Goal: Information Seeking & Learning: Learn about a topic

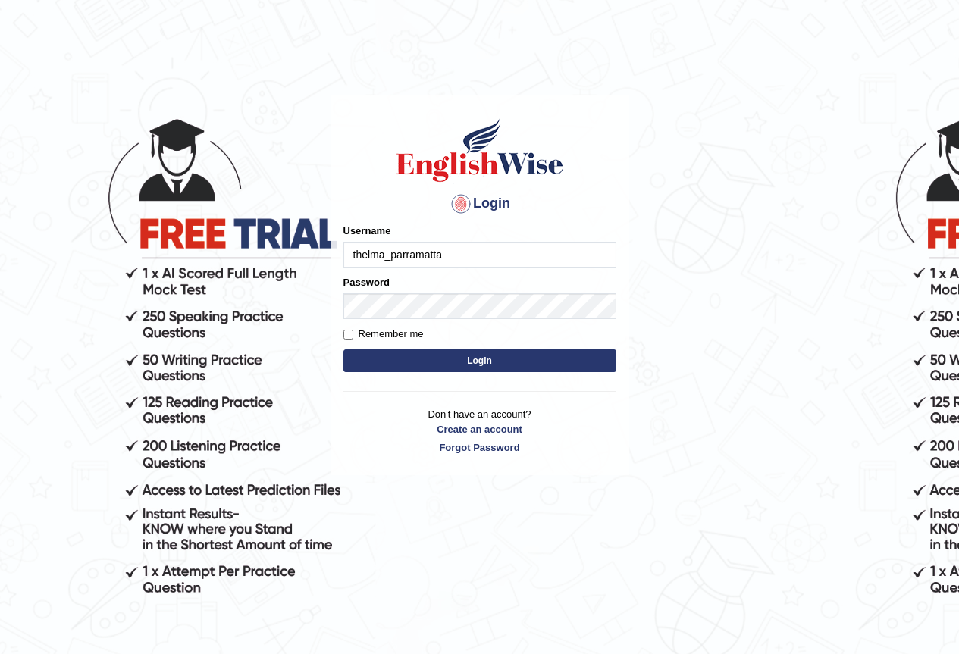
type input "thelma_parramatta"
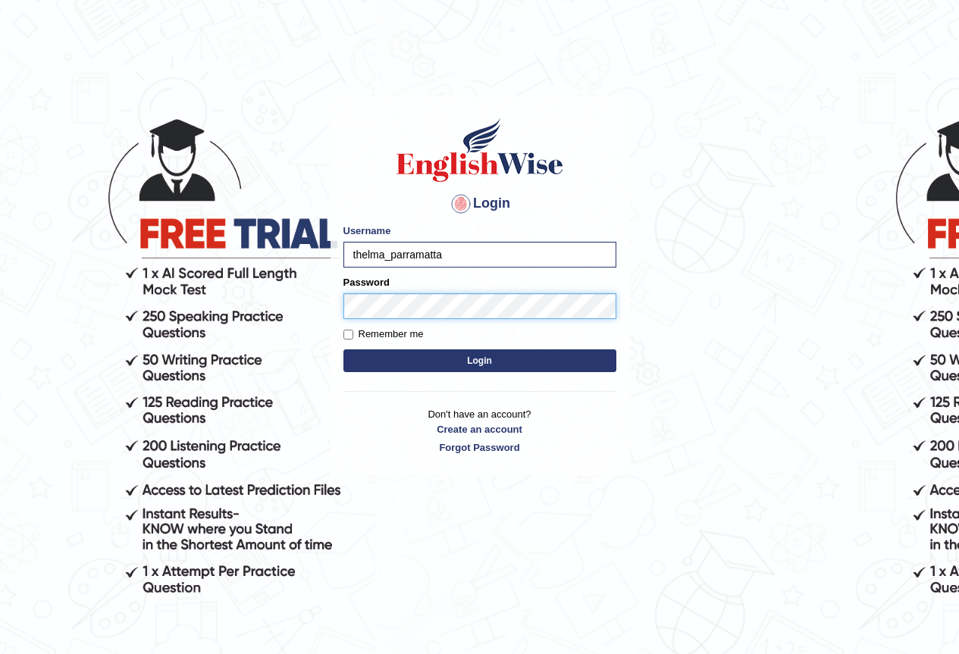
click at [343, 349] on button "Login" at bounding box center [479, 360] width 273 height 23
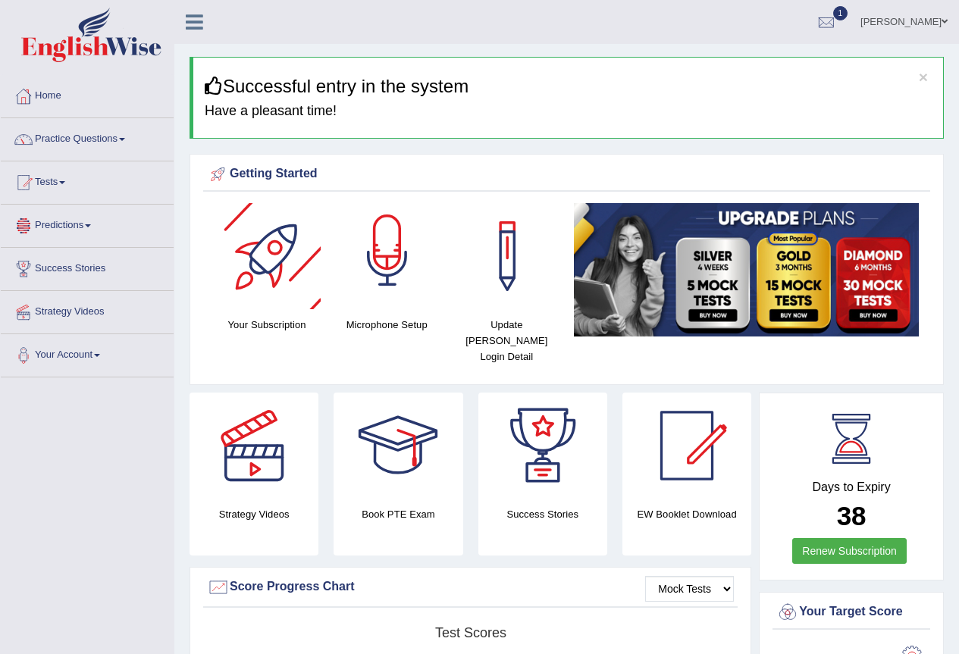
click at [365, 277] on div at bounding box center [387, 256] width 106 height 106
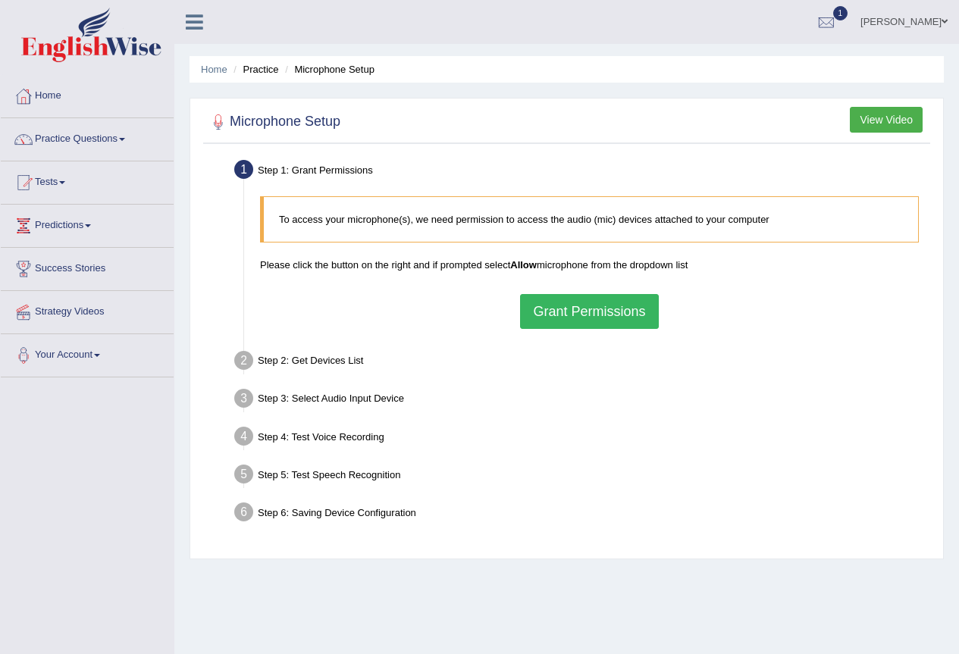
click at [607, 318] on button "Grant Permissions" at bounding box center [589, 311] width 138 height 35
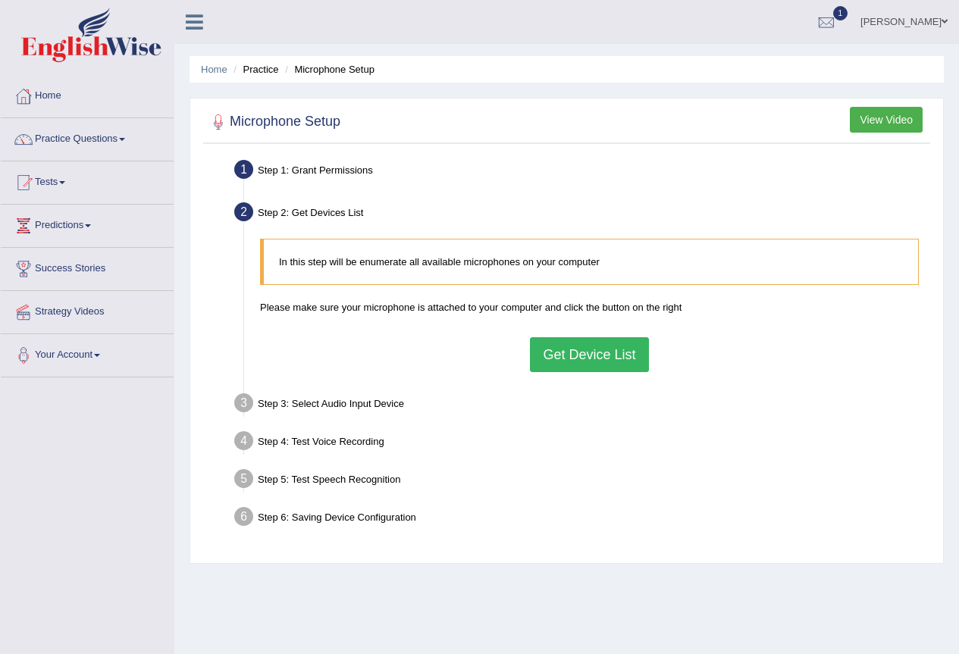
click at [613, 372] on button "Get Device List" at bounding box center [589, 354] width 118 height 35
click at [604, 361] on div "In this step will be enumerate all available microphones on your computer Pleas…" at bounding box center [589, 305] width 674 height 148
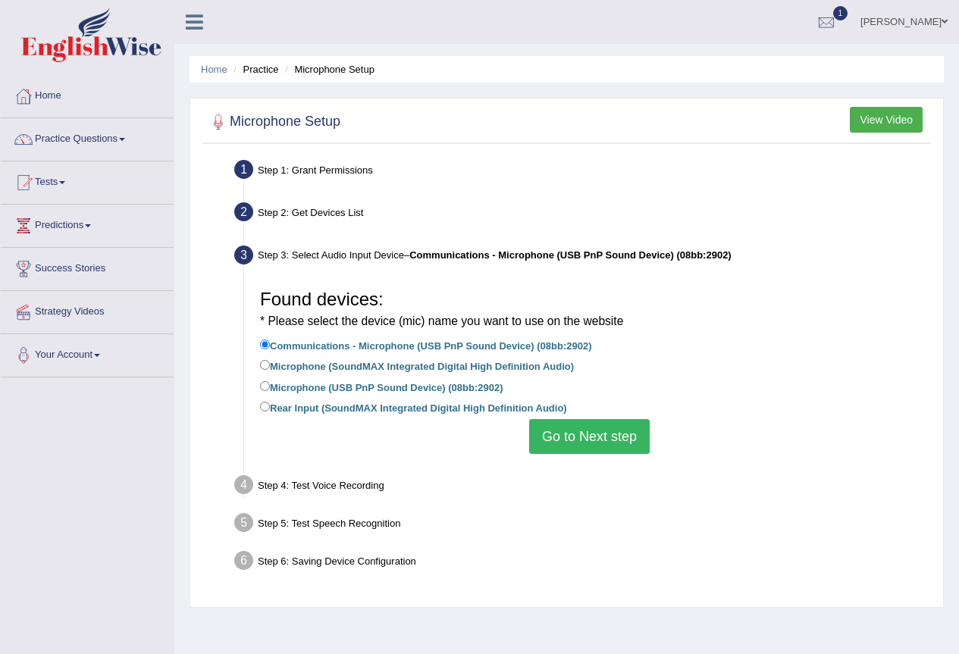
click at [602, 441] on button "Go to Next step" at bounding box center [589, 436] width 121 height 35
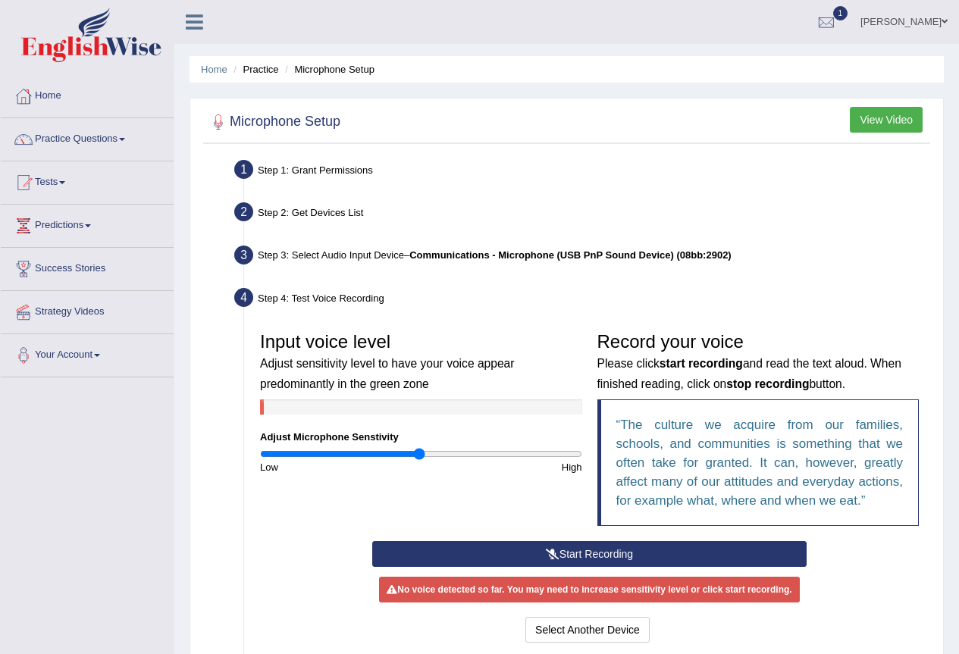
click at [602, 553] on button "Start Recording" at bounding box center [589, 554] width 434 height 26
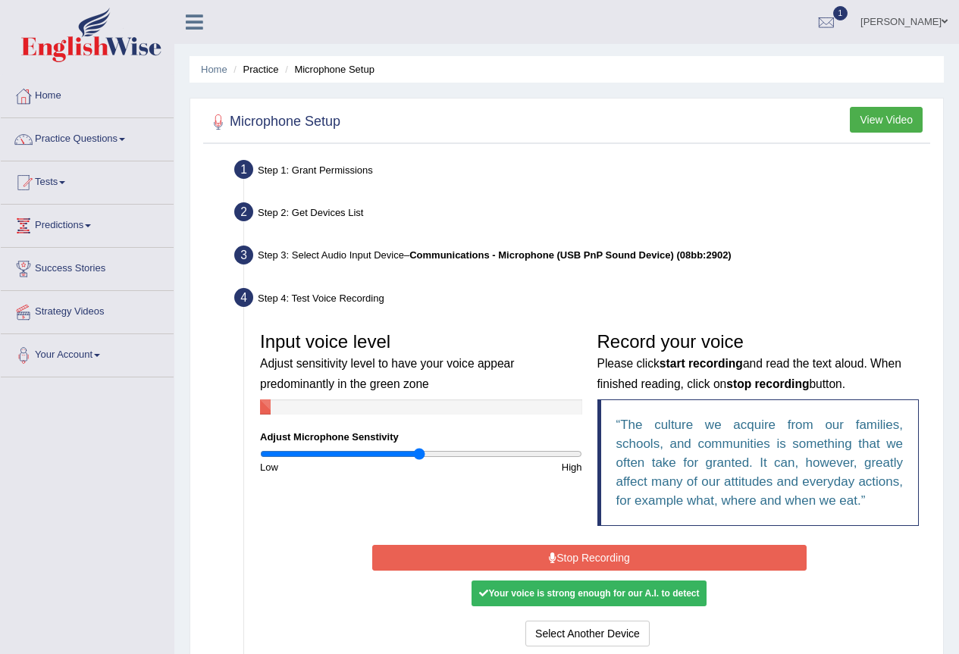
click at [620, 566] on button "Stop Recording" at bounding box center [589, 558] width 434 height 26
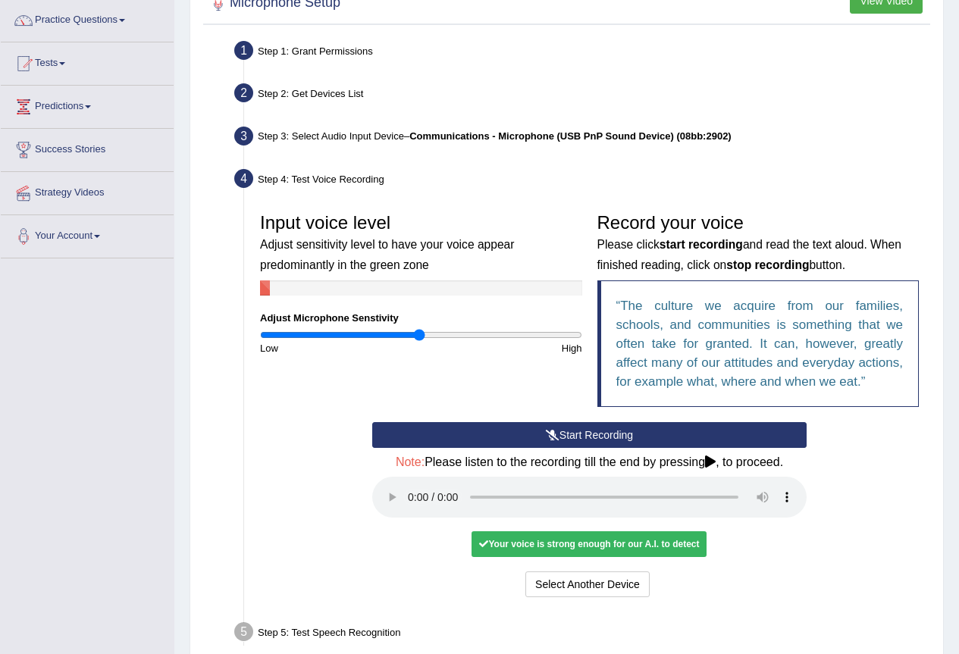
scroll to position [152, 0]
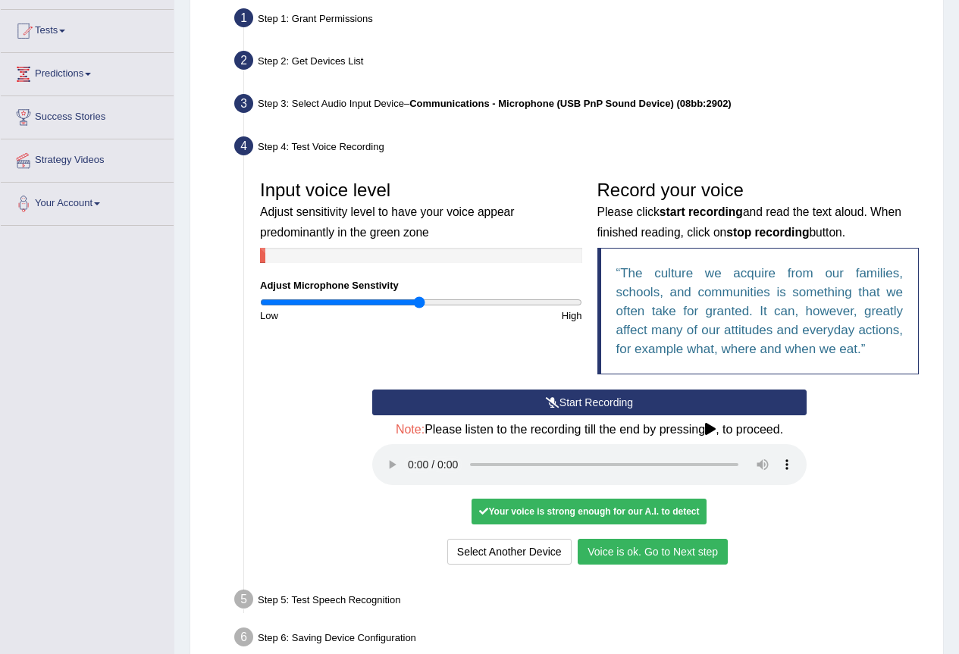
click at [623, 563] on button "Voice is ok. Go to Next step" at bounding box center [653, 552] width 150 height 26
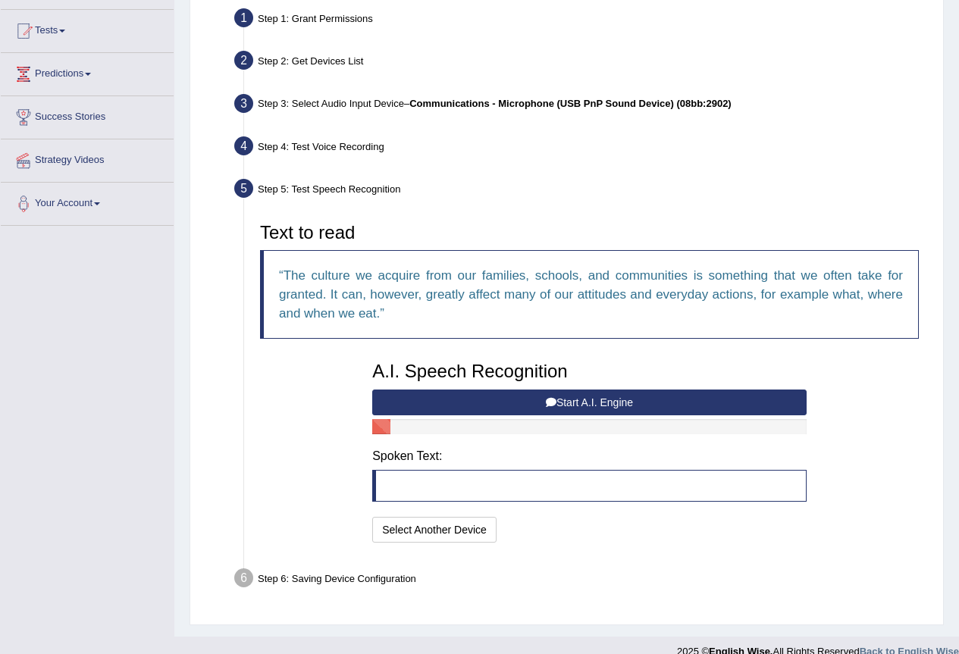
click at [579, 415] on button "Start A.I. Engine" at bounding box center [589, 403] width 434 height 26
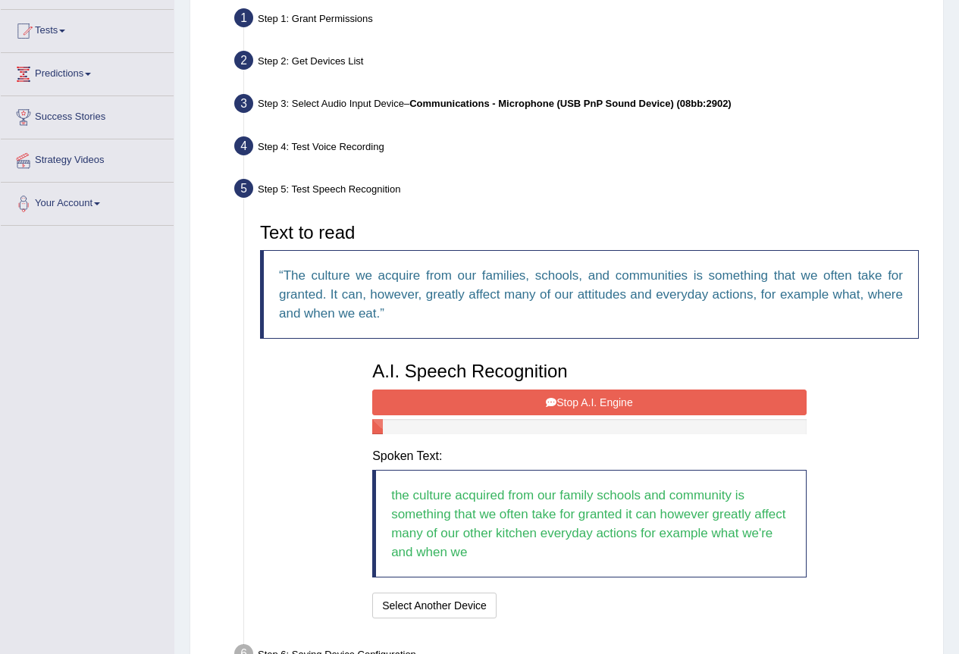
click at [579, 415] on button "Stop A.I. Engine" at bounding box center [589, 403] width 434 height 26
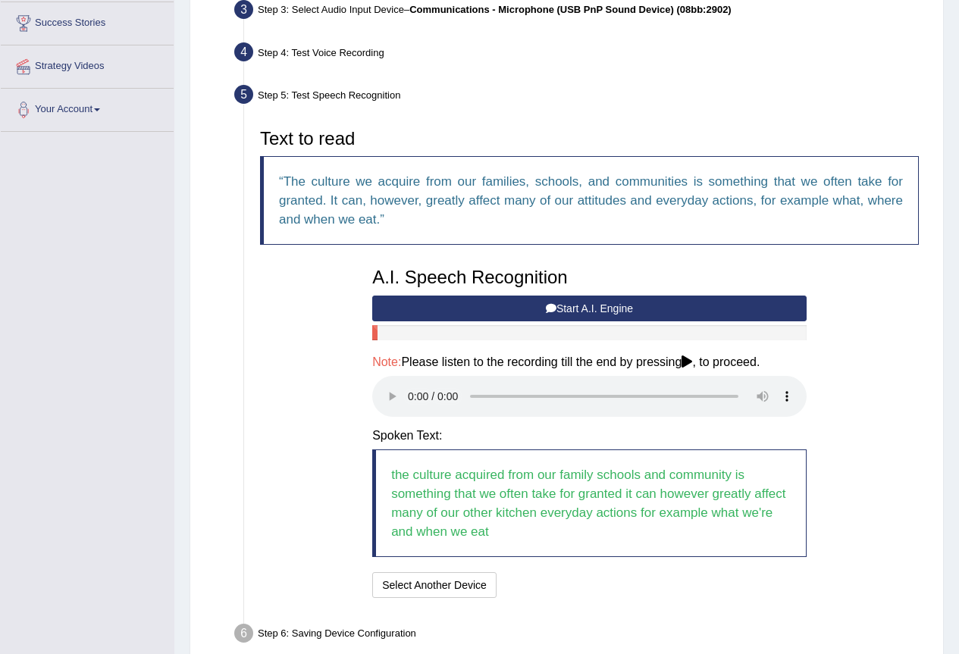
scroll to position [303, 0]
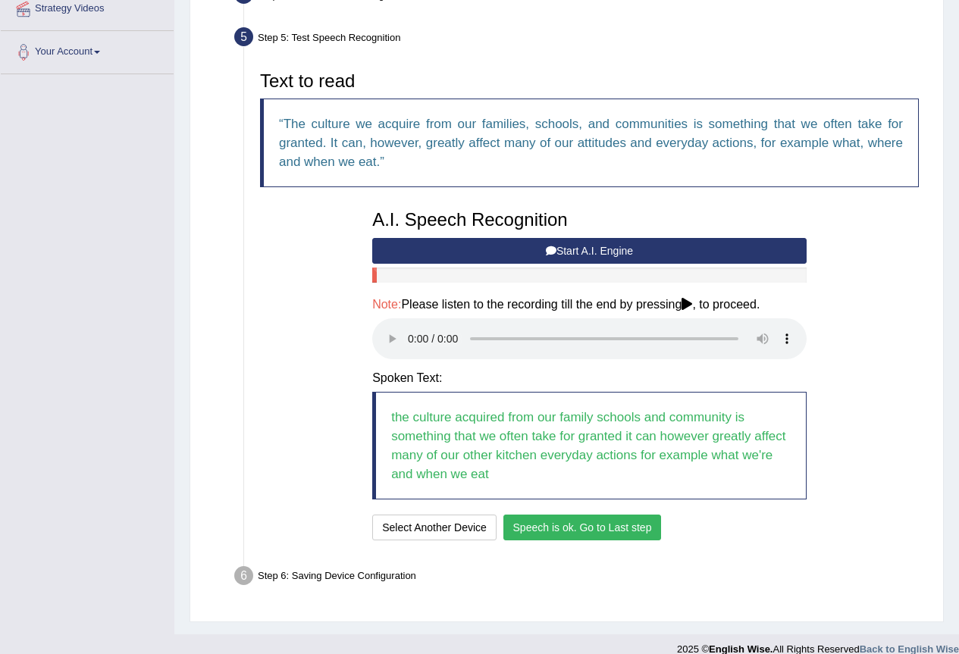
click at [605, 524] on button "Speech is ok. Go to Last step" at bounding box center [582, 528] width 158 height 26
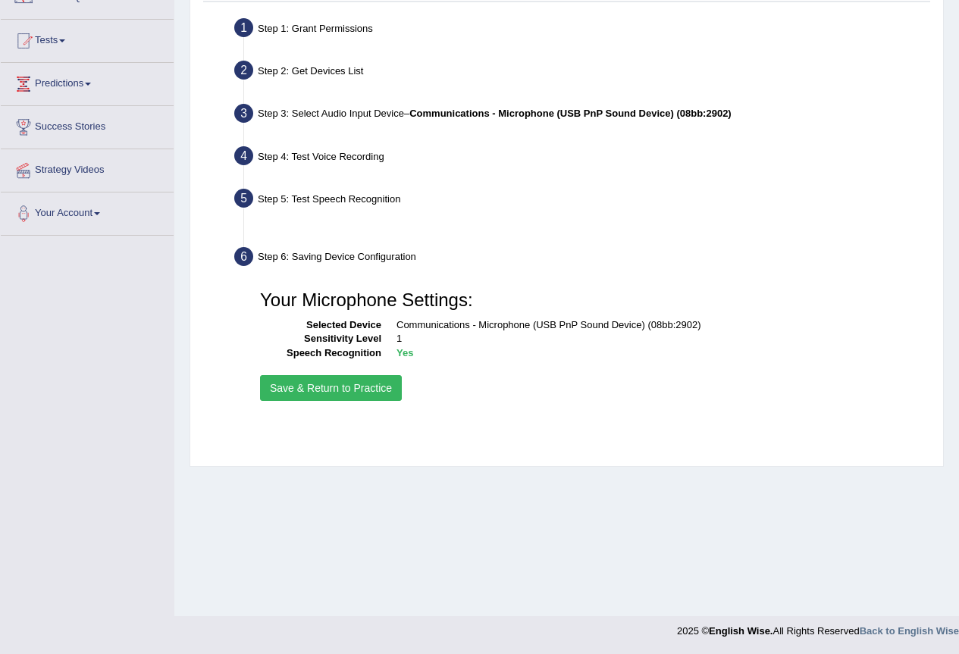
scroll to position [143, 0]
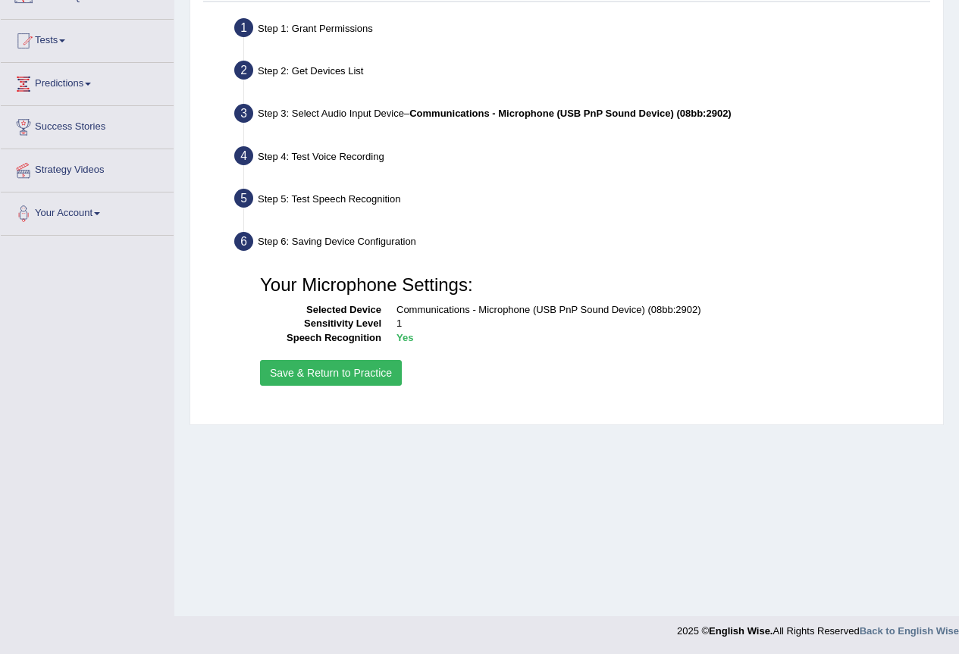
click at [384, 381] on button "Save & Return to Practice" at bounding box center [331, 373] width 142 height 26
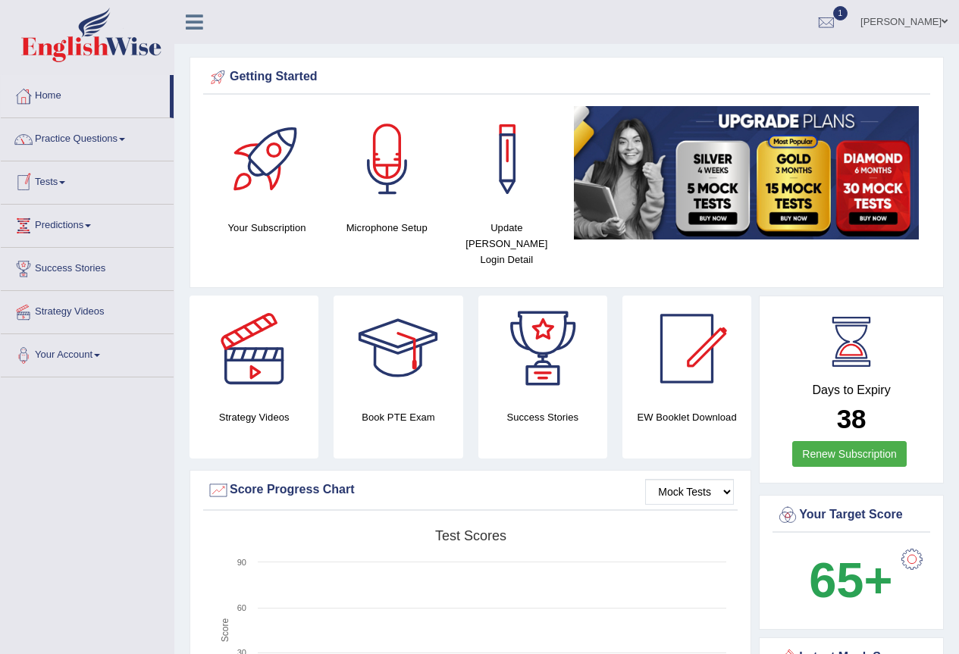
click at [58, 179] on link "Tests" at bounding box center [87, 180] width 173 height 38
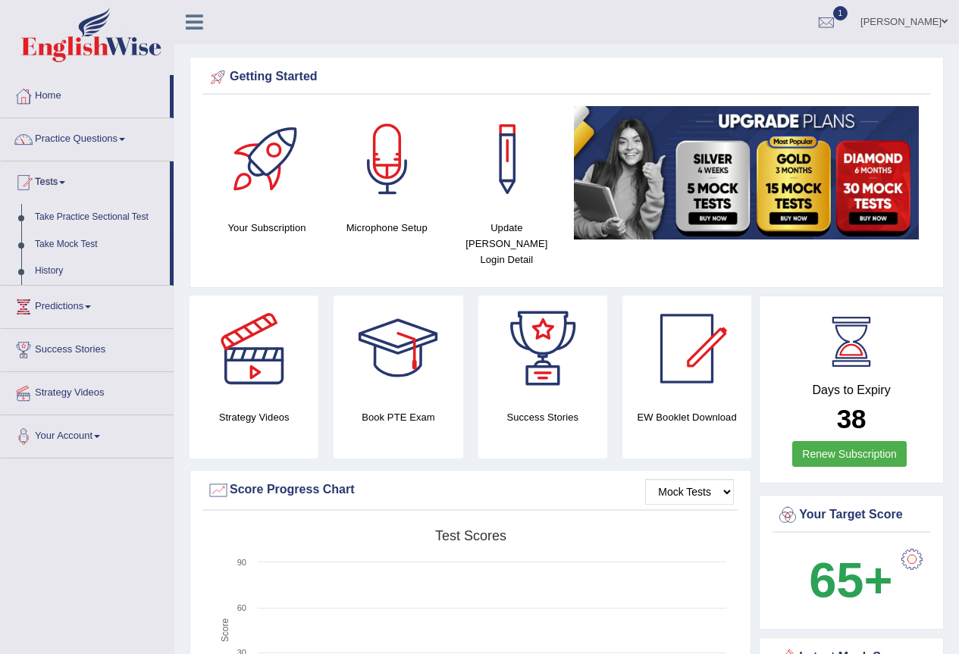
click at [83, 221] on link "Take Practice Sectional Test" at bounding box center [99, 217] width 142 height 27
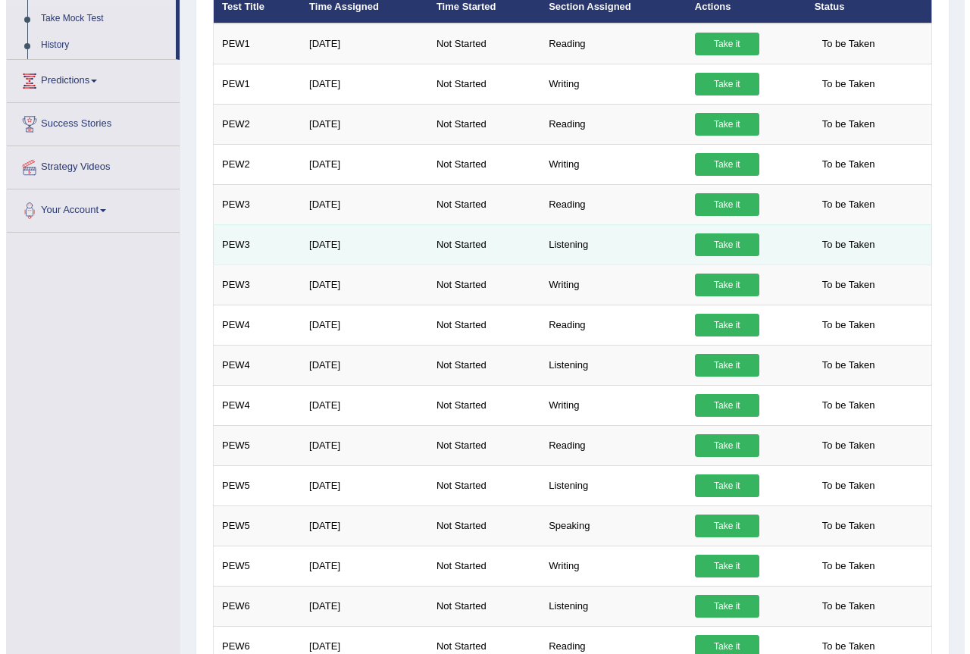
scroll to position [227, 0]
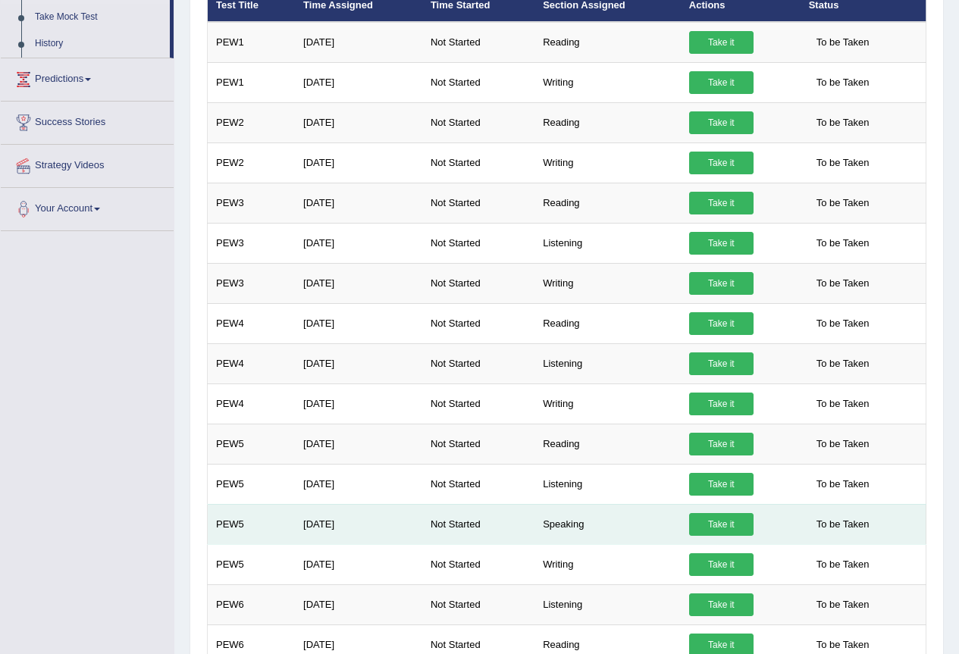
click at [732, 536] on link "Take it" at bounding box center [721, 524] width 64 height 23
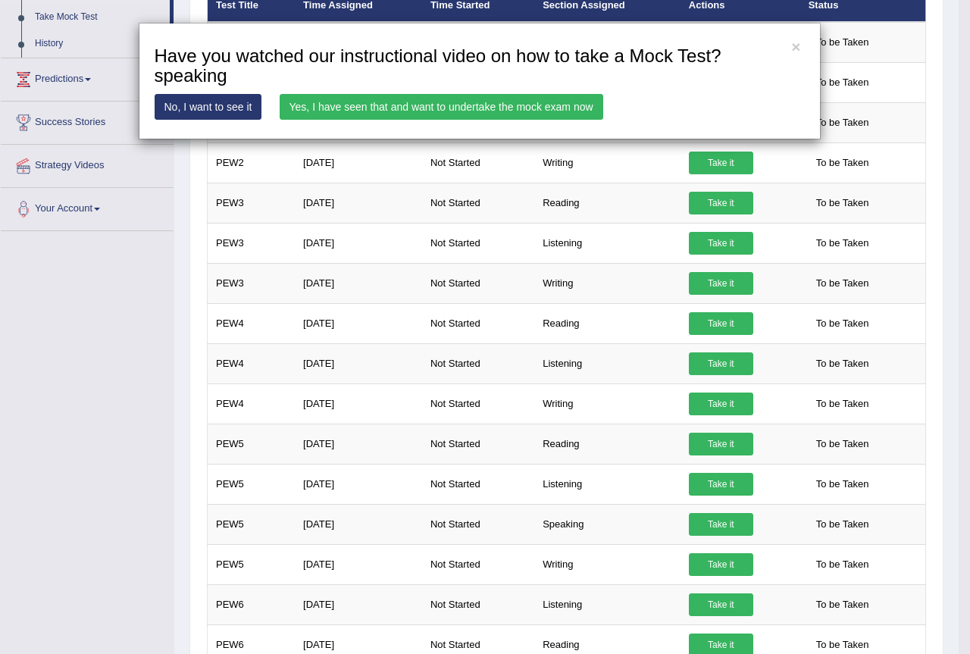
click at [358, 108] on link "Yes, I have seen that and want to undertake the mock exam now" at bounding box center [442, 107] width 324 height 26
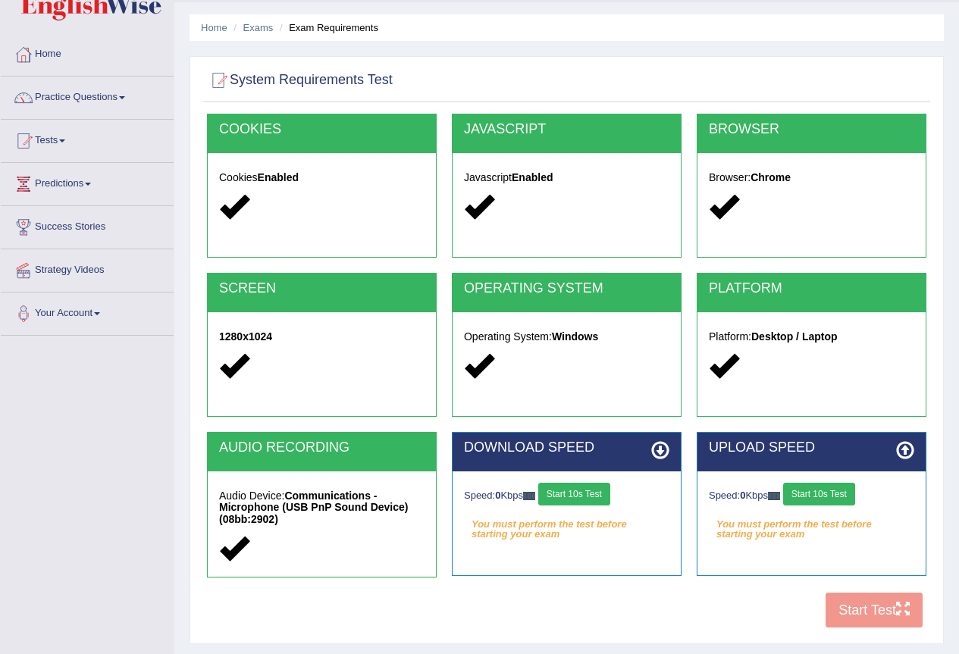
scroll to position [76, 0]
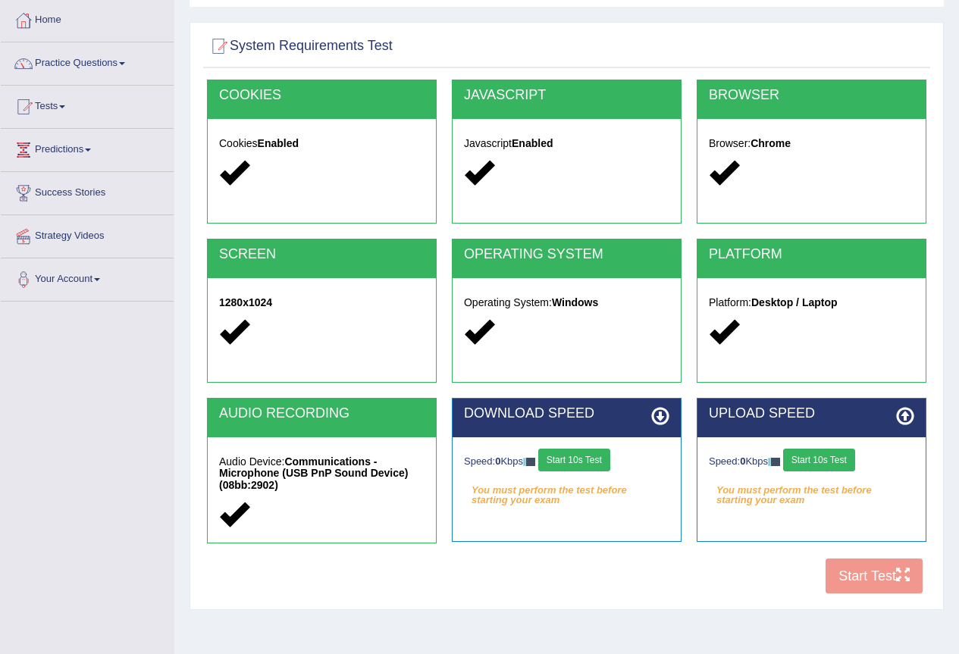
click at [591, 454] on button "Start 10s Test" at bounding box center [574, 460] width 72 height 23
click at [823, 459] on button "Start 10s Test" at bounding box center [819, 460] width 72 height 23
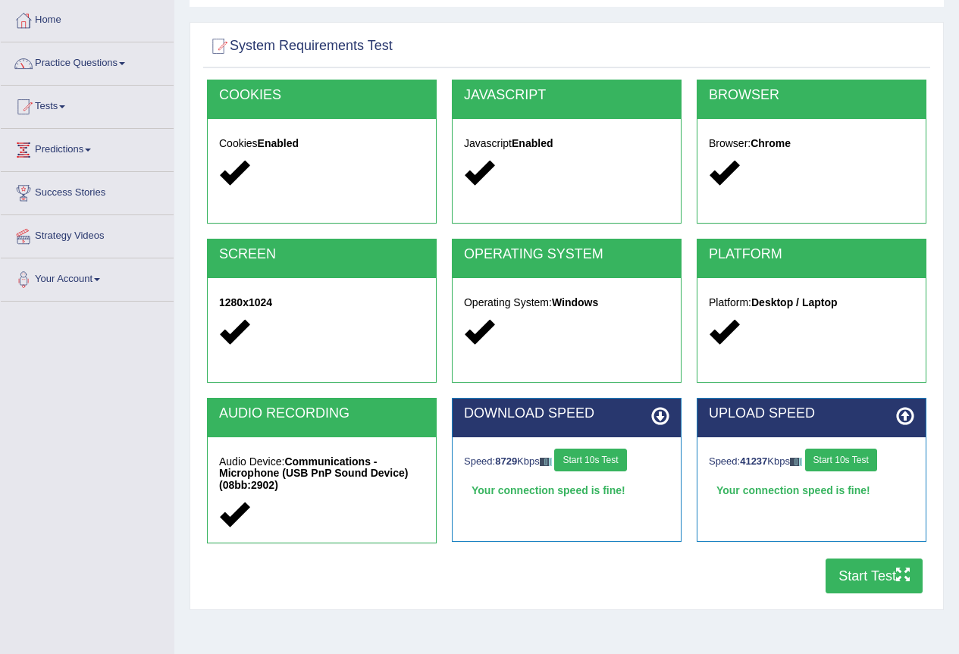
click at [888, 573] on button "Start Test" at bounding box center [874, 576] width 97 height 35
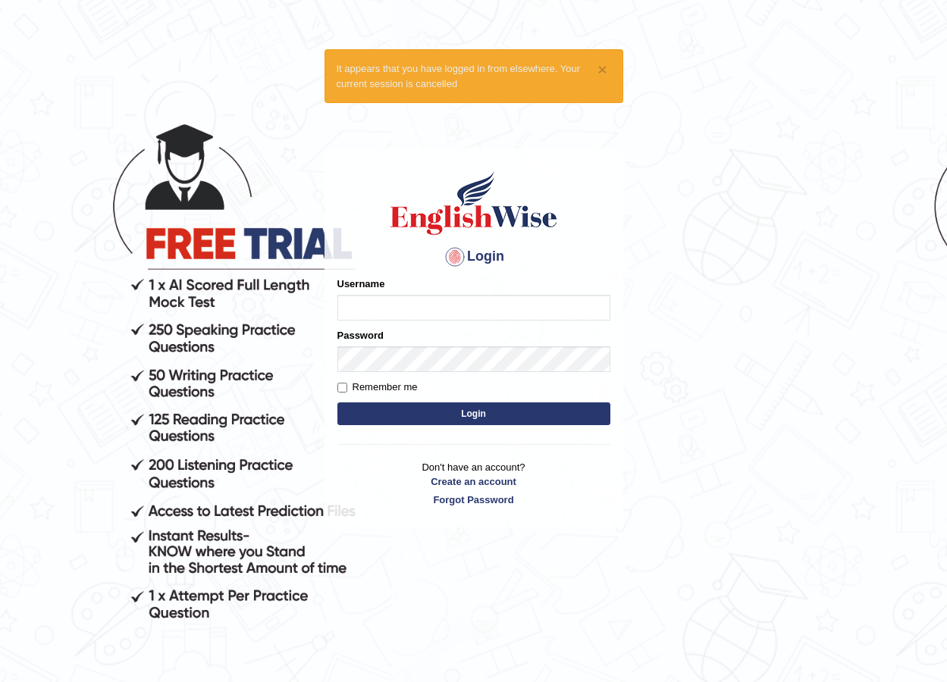
click at [463, 305] on input "Username" at bounding box center [473, 308] width 273 height 26
type input "thelma_parramatta"
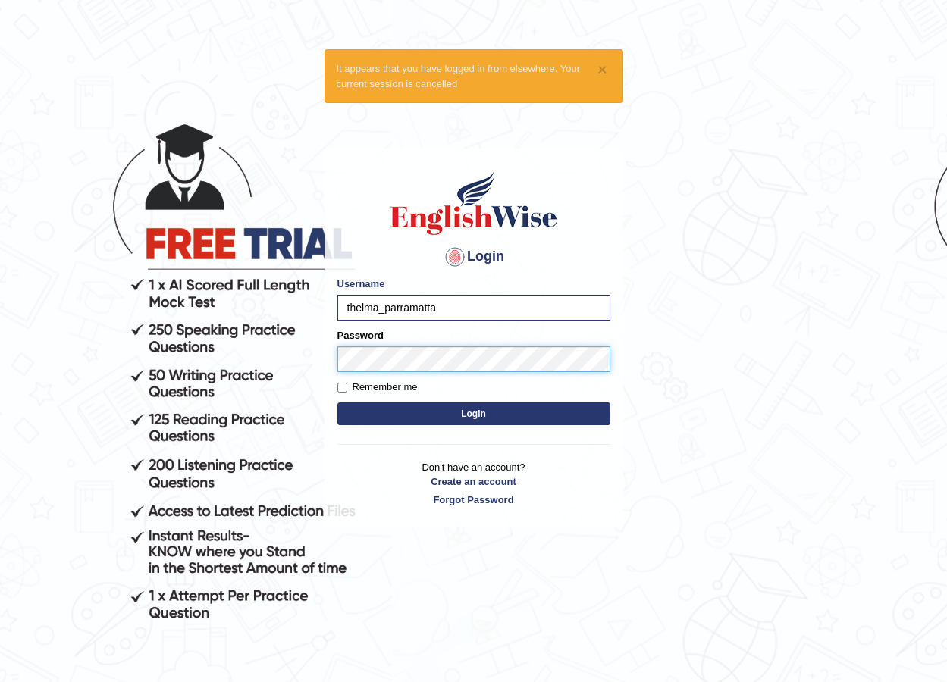
click at [337, 403] on button "Login" at bounding box center [473, 414] width 273 height 23
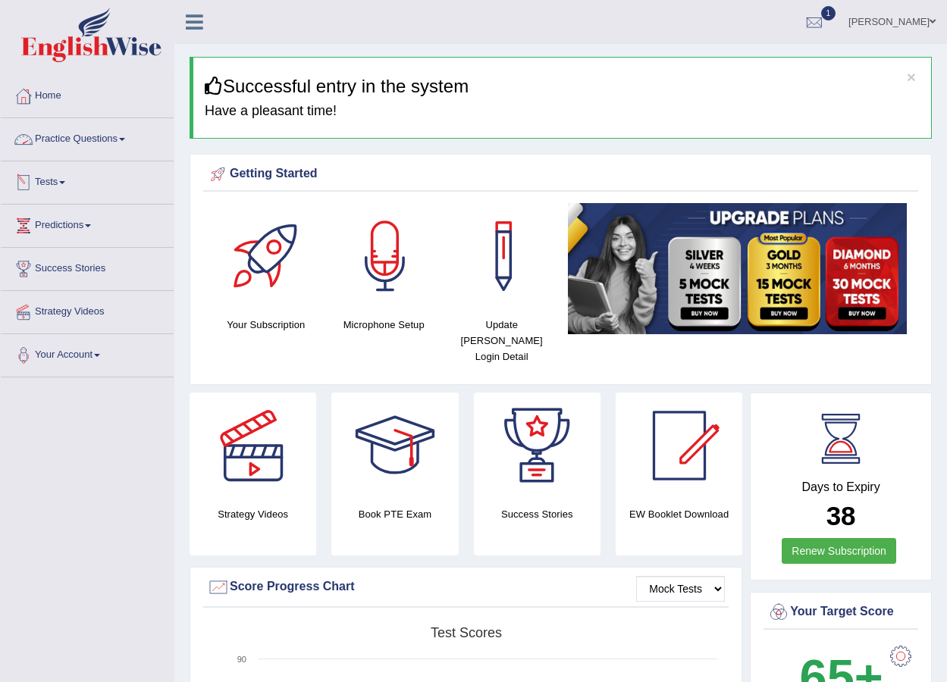
click at [72, 185] on link "Tests" at bounding box center [87, 180] width 173 height 38
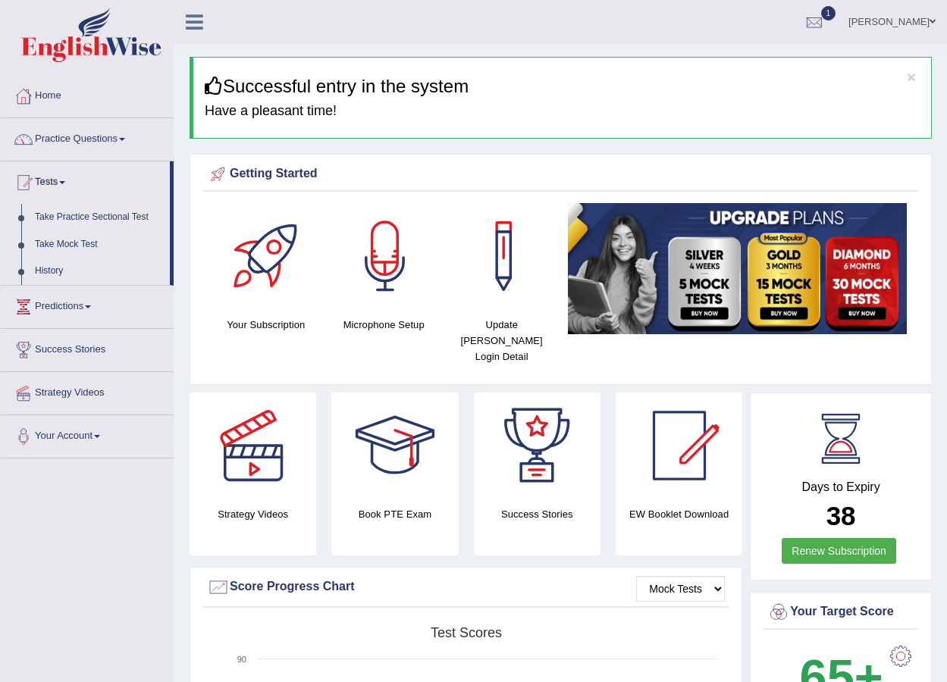
click at [101, 216] on link "Take Practice Sectional Test" at bounding box center [99, 217] width 142 height 27
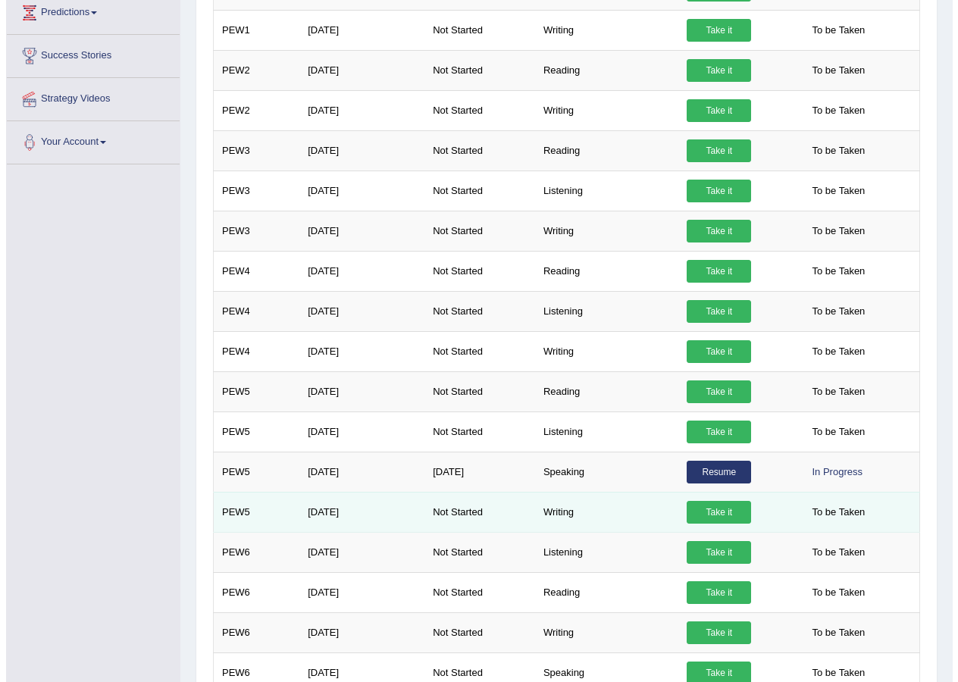
scroll to position [303, 0]
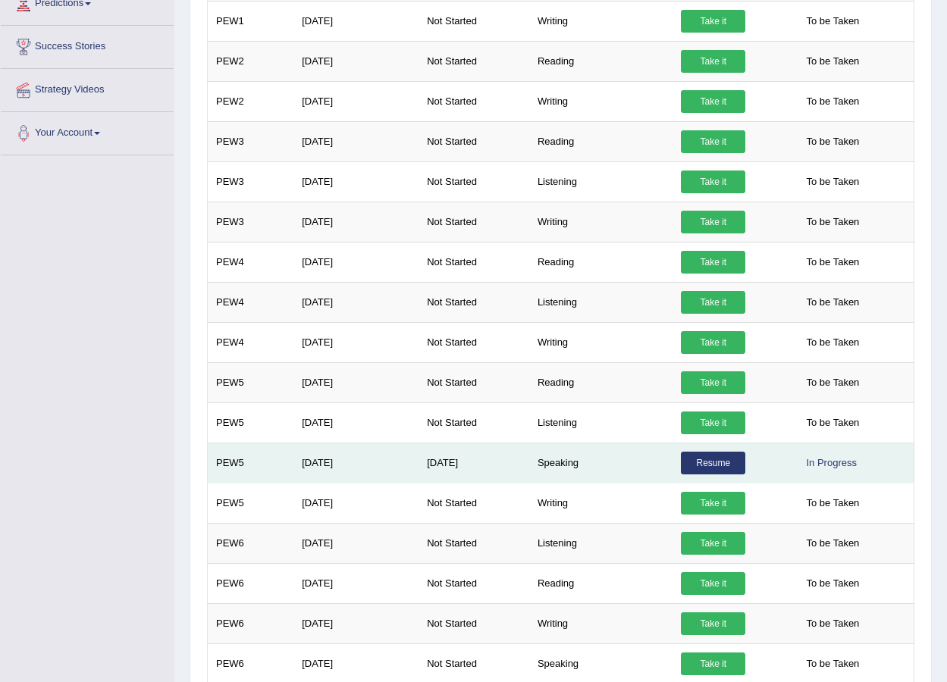
click at [697, 475] on link "Resume" at bounding box center [713, 463] width 64 height 23
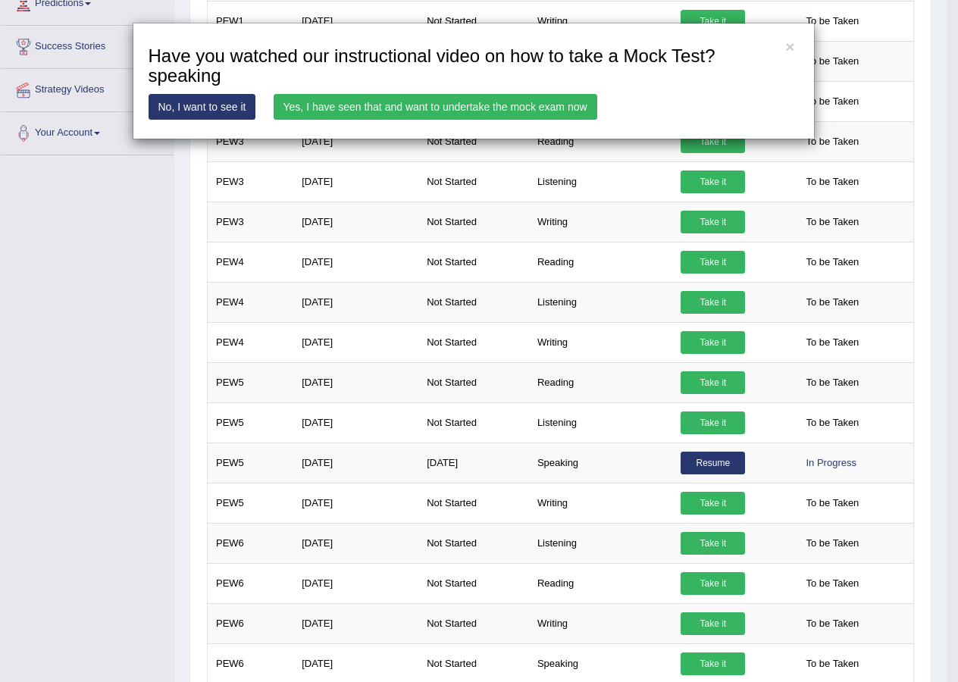
click at [395, 108] on link "Yes, I have seen that and want to undertake the mock exam now" at bounding box center [436, 107] width 324 height 26
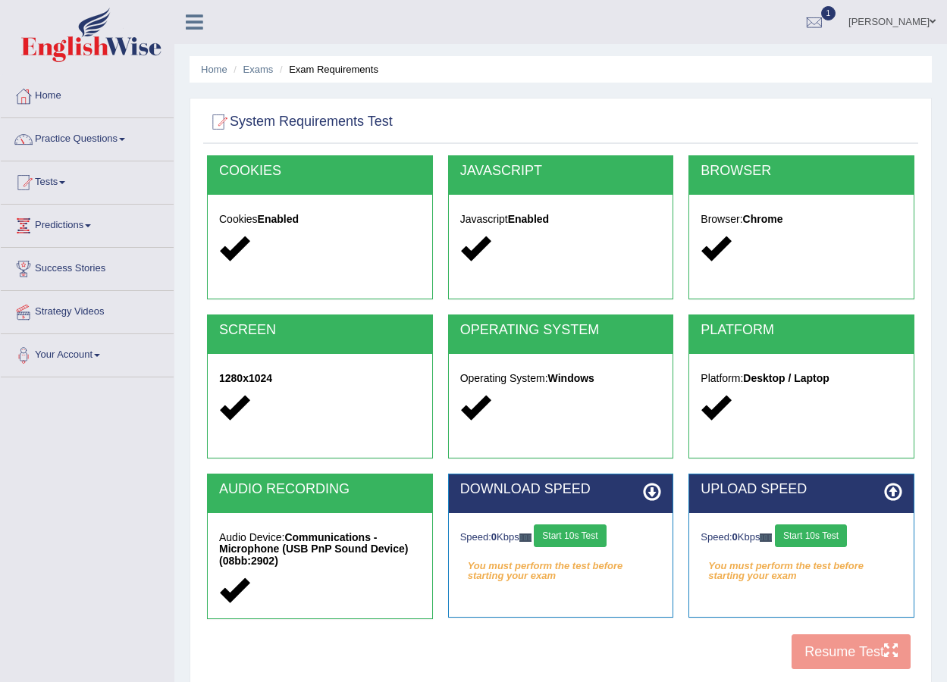
click at [600, 532] on button "Start 10s Test" at bounding box center [570, 536] width 72 height 23
click at [622, 539] on button "Start 10s Test" at bounding box center [586, 536] width 72 height 23
click at [842, 537] on button "Start 10s Test" at bounding box center [811, 536] width 72 height 23
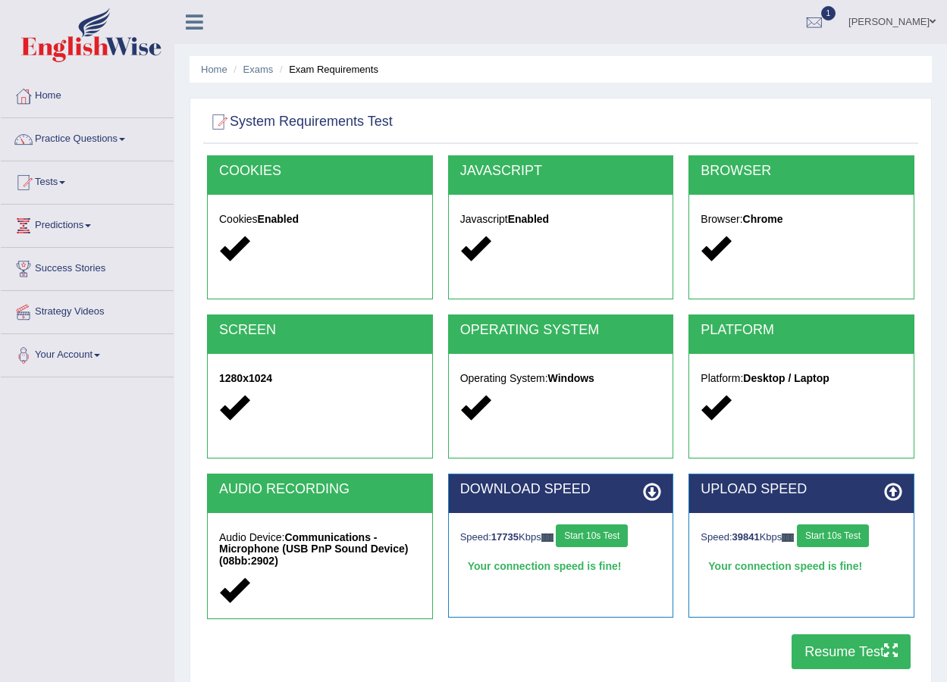
click at [857, 651] on button "Resume Test" at bounding box center [850, 652] width 119 height 35
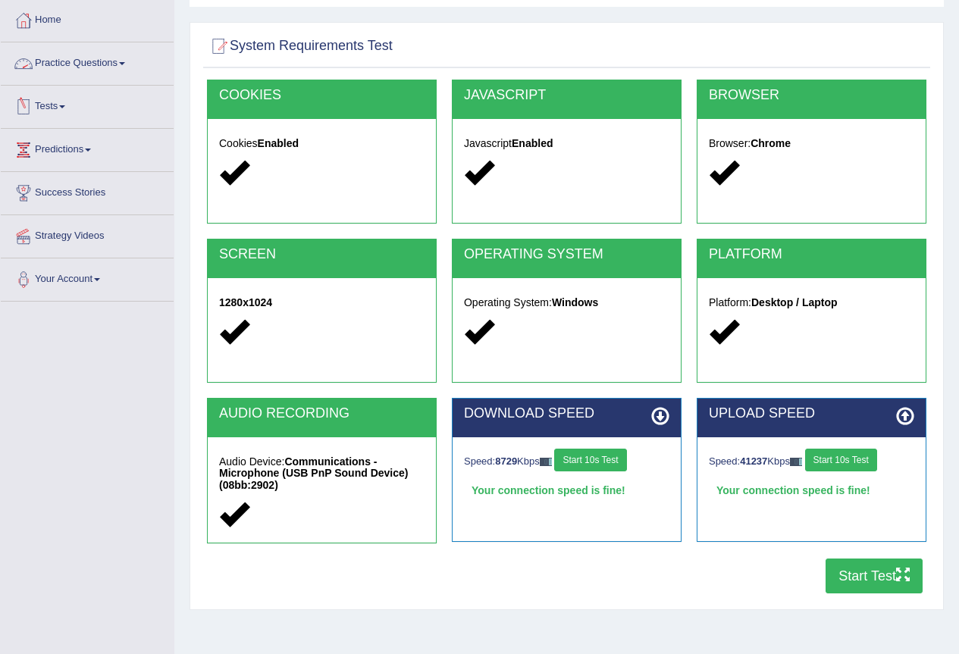
click at [124, 61] on link "Practice Questions" at bounding box center [87, 61] width 173 height 38
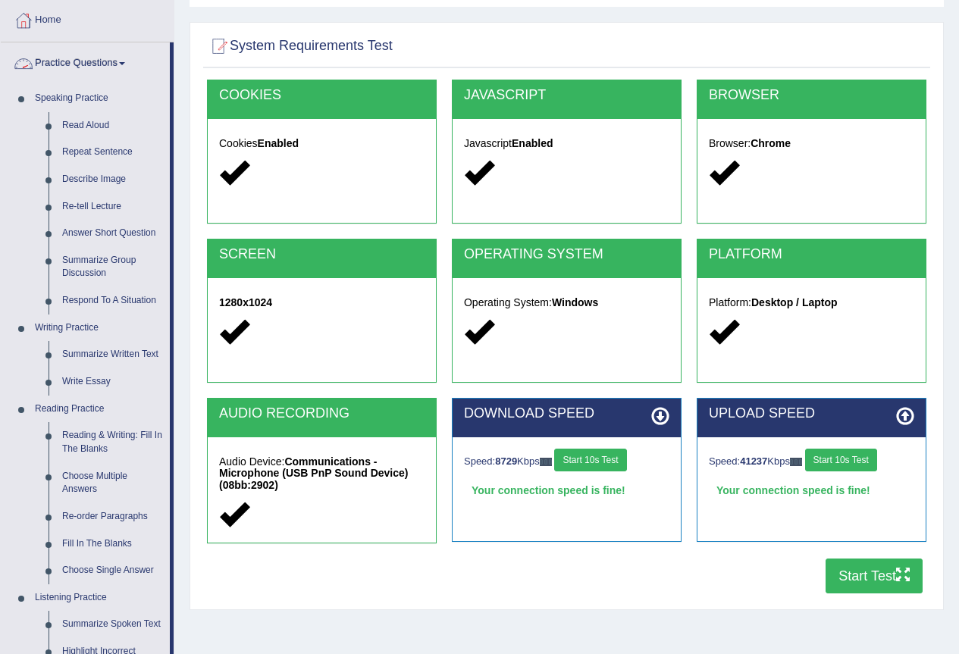
click at [102, 62] on link "Practice Questions" at bounding box center [85, 61] width 169 height 38
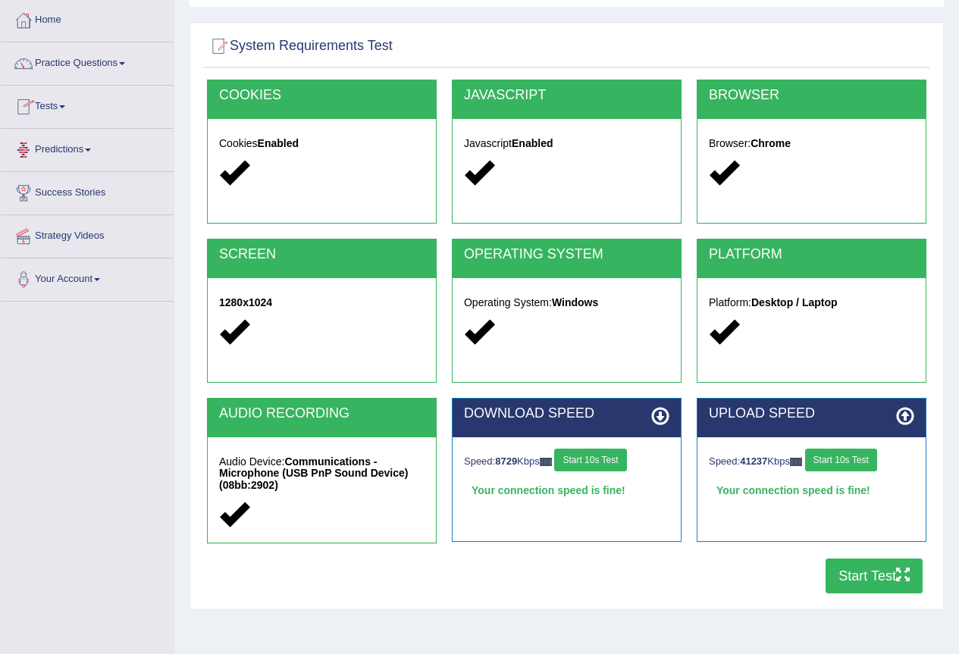
click at [58, 105] on link "Tests" at bounding box center [87, 105] width 173 height 38
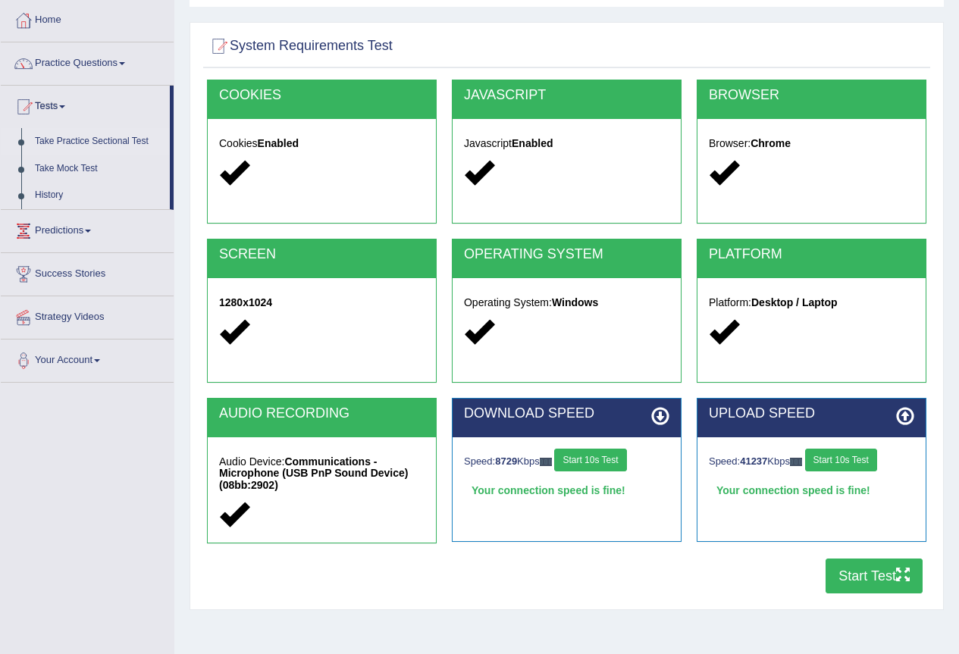
click at [90, 147] on link "Take Practice Sectional Test" at bounding box center [99, 141] width 142 height 27
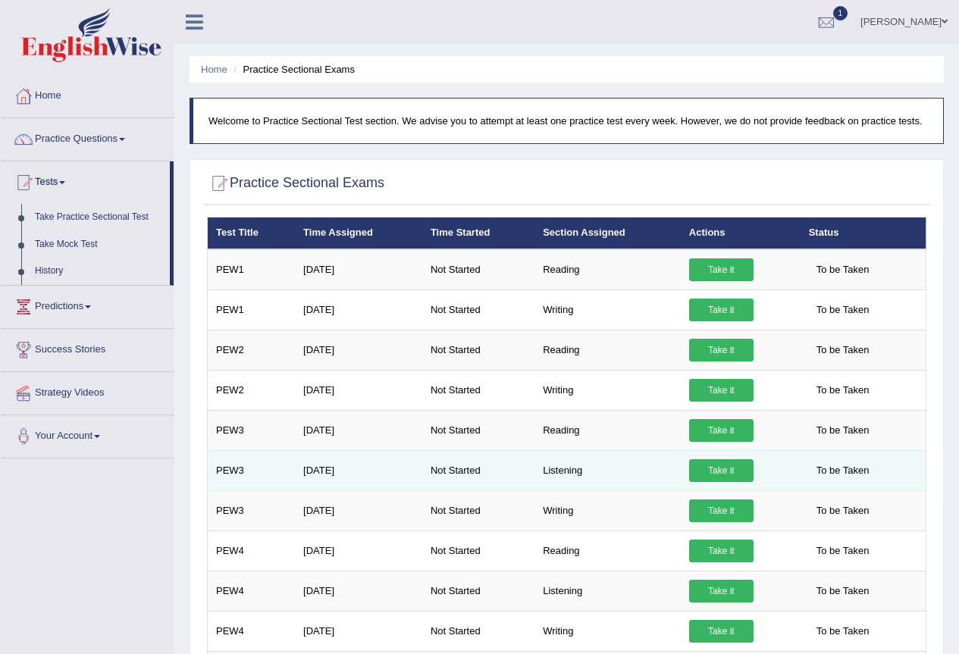
click at [710, 482] on link "Take it" at bounding box center [721, 470] width 64 height 23
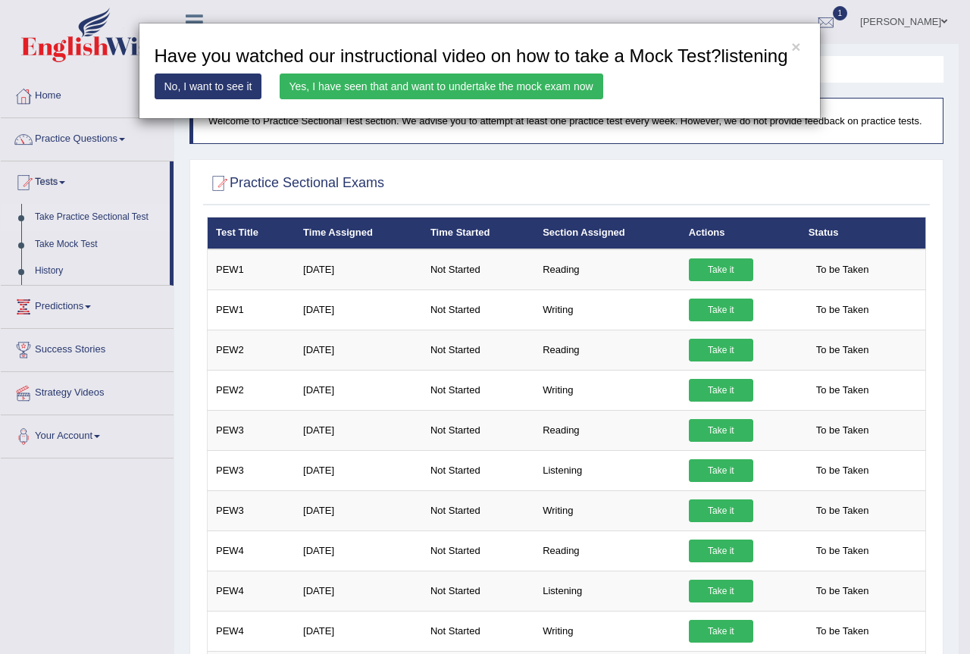
click at [368, 82] on link "Yes, I have seen that and want to undertake the mock exam now" at bounding box center [442, 87] width 324 height 26
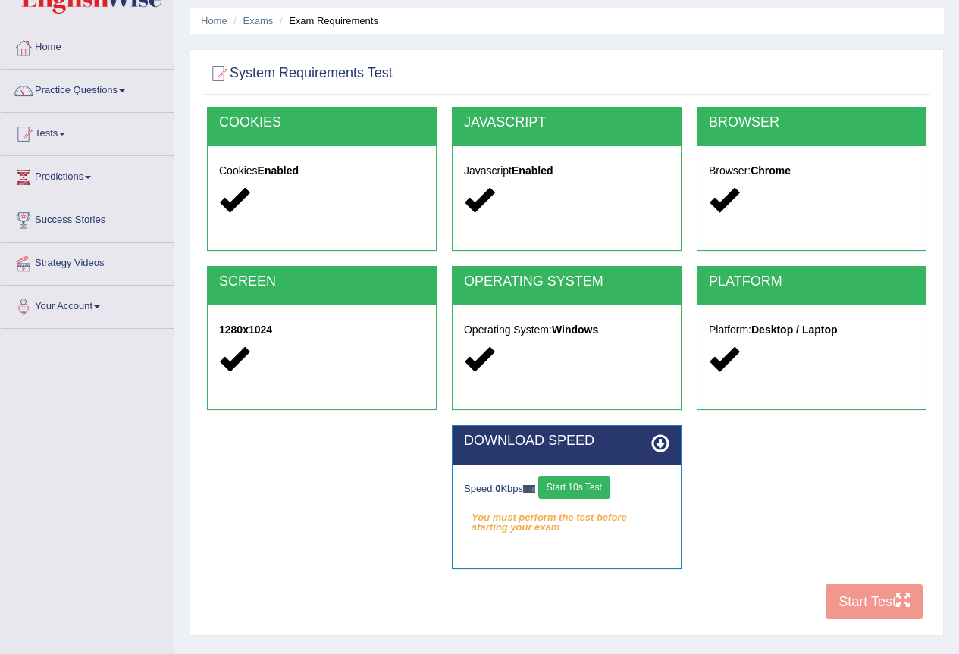
scroll to position [76, 0]
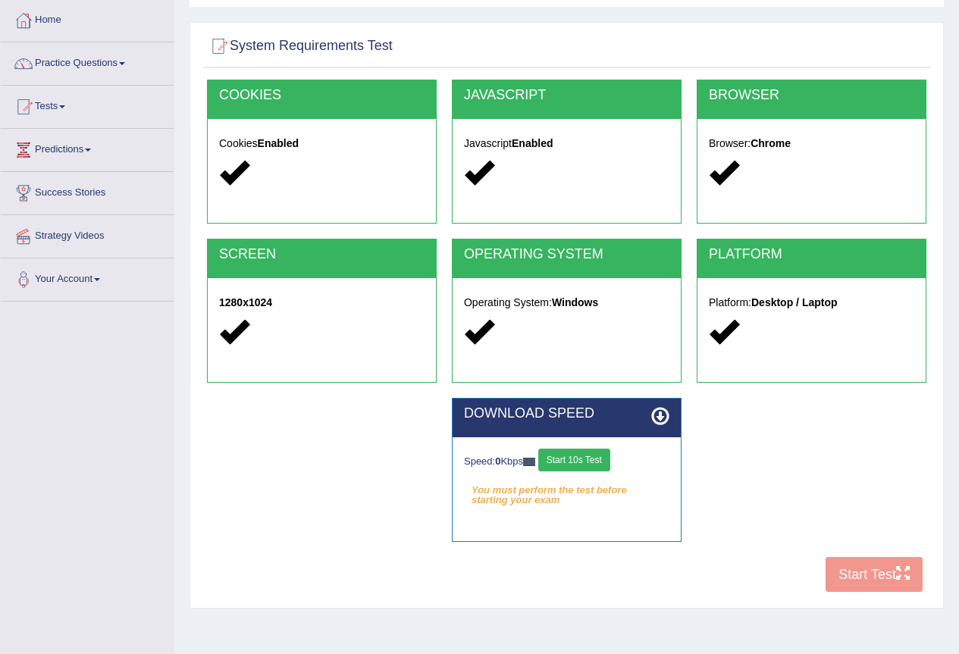
click at [610, 451] on button "Start 10s Test" at bounding box center [574, 460] width 72 height 23
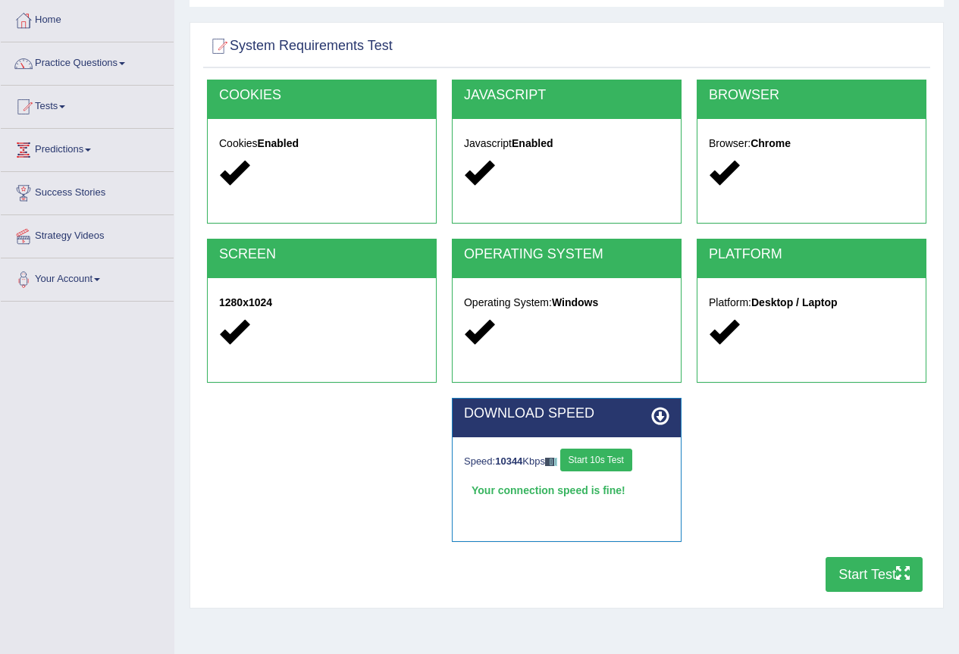
click at [626, 459] on button "Start 10s Test" at bounding box center [596, 460] width 72 height 23
click at [858, 579] on button "Start Test" at bounding box center [874, 574] width 97 height 35
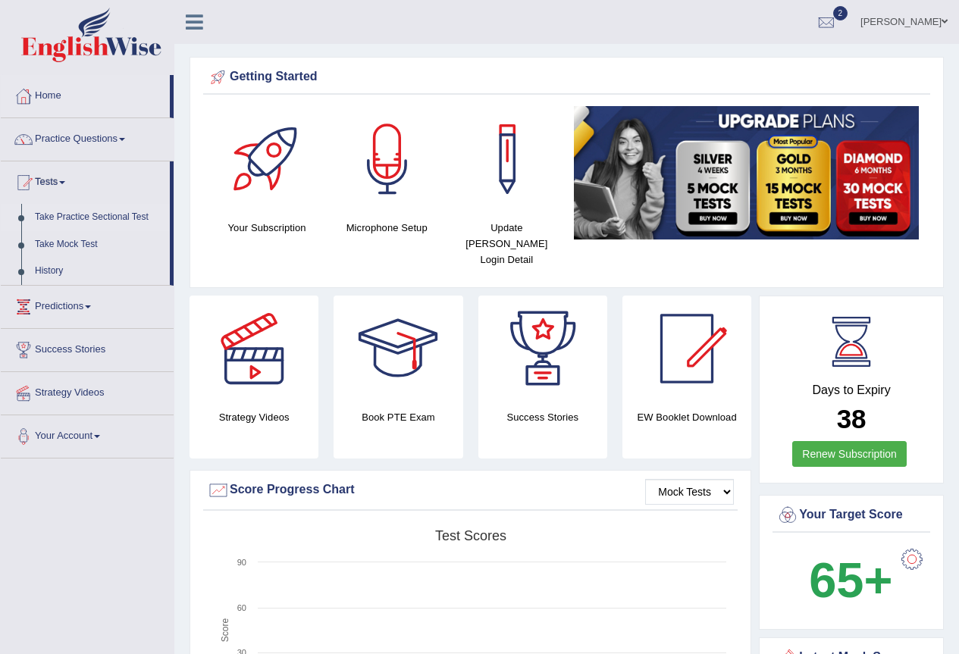
click at [75, 218] on link "Take Practice Sectional Test" at bounding box center [99, 217] width 142 height 27
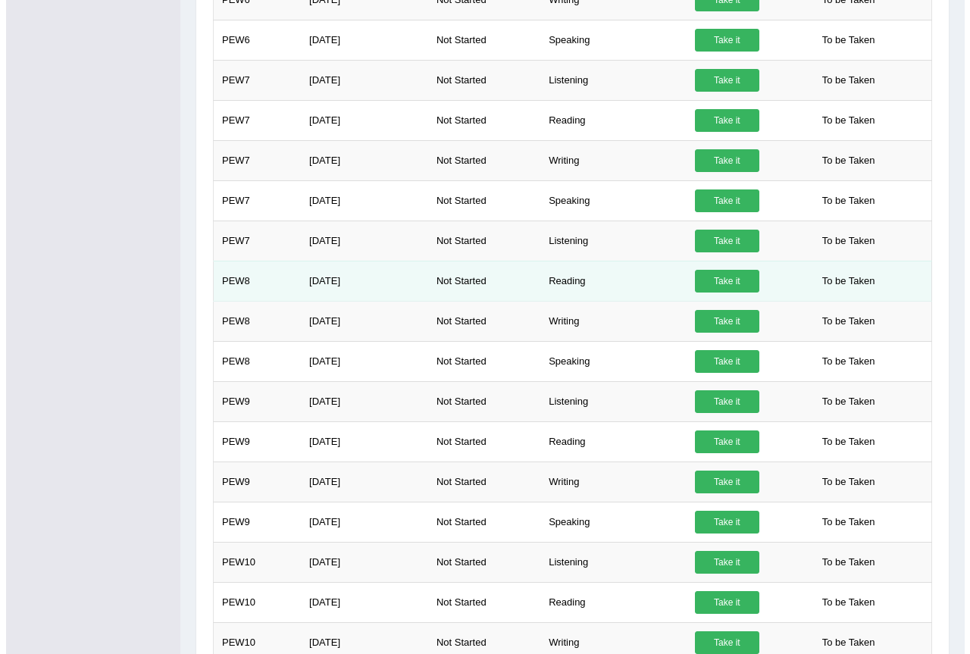
scroll to position [834, 0]
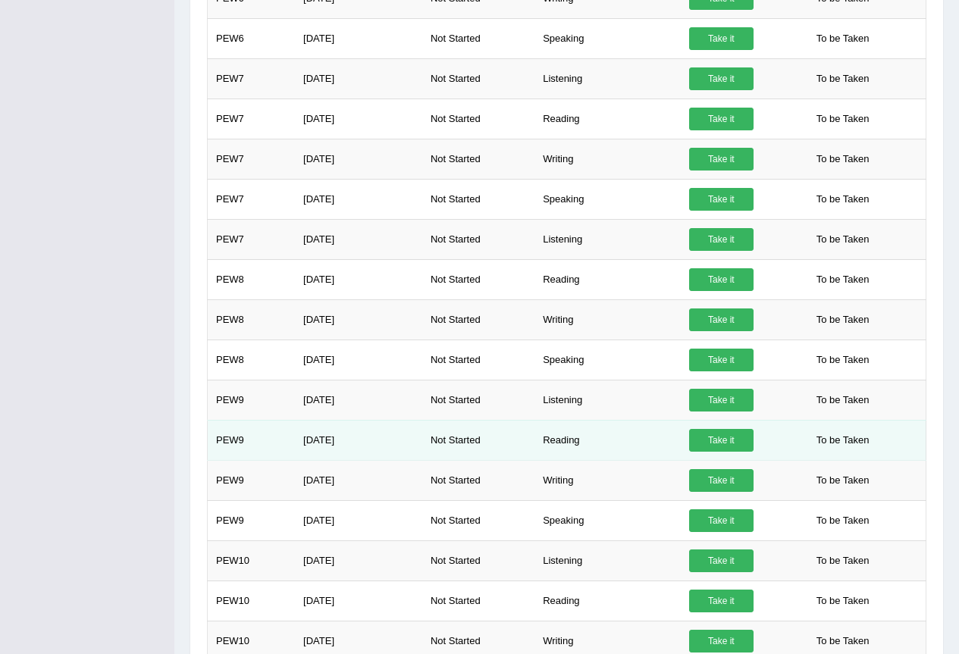
click at [716, 452] on link "Take it" at bounding box center [721, 440] width 64 height 23
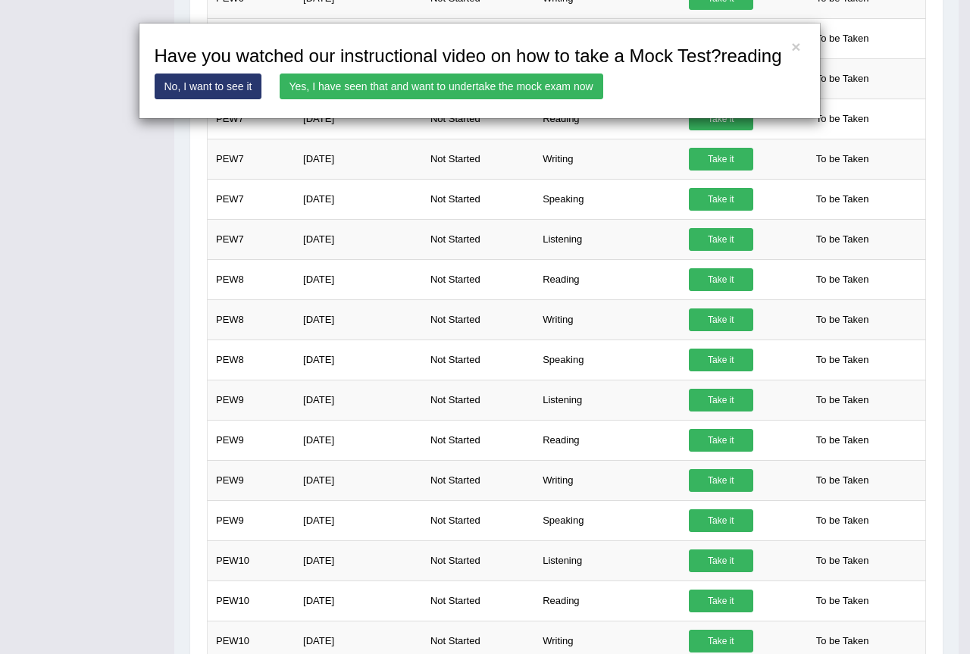
click at [467, 89] on link "Yes, I have seen that and want to undertake the mock exam now" at bounding box center [442, 87] width 324 height 26
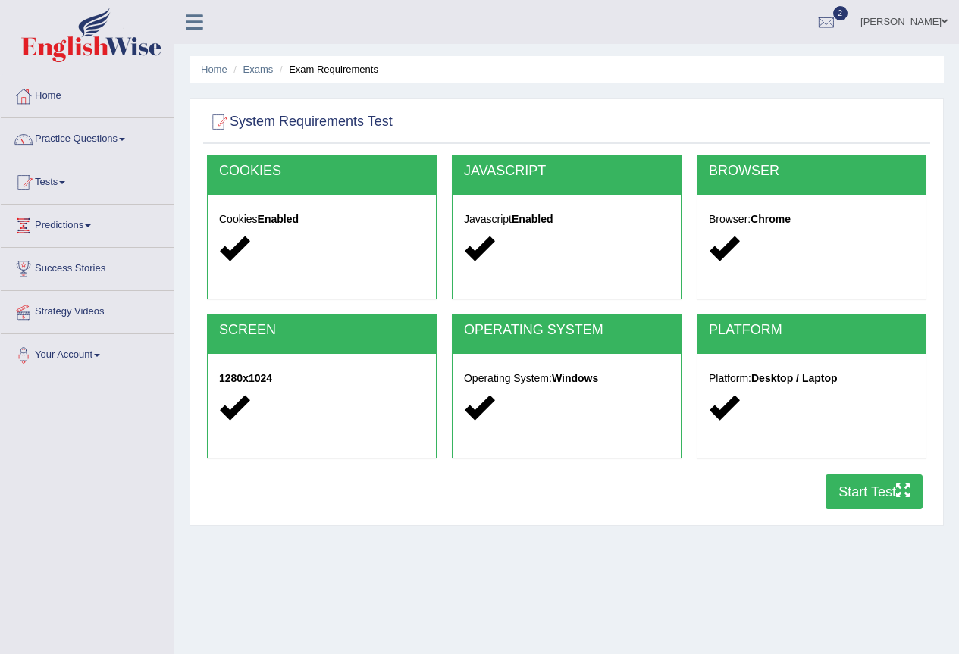
click at [848, 491] on button "Start Test" at bounding box center [874, 492] width 97 height 35
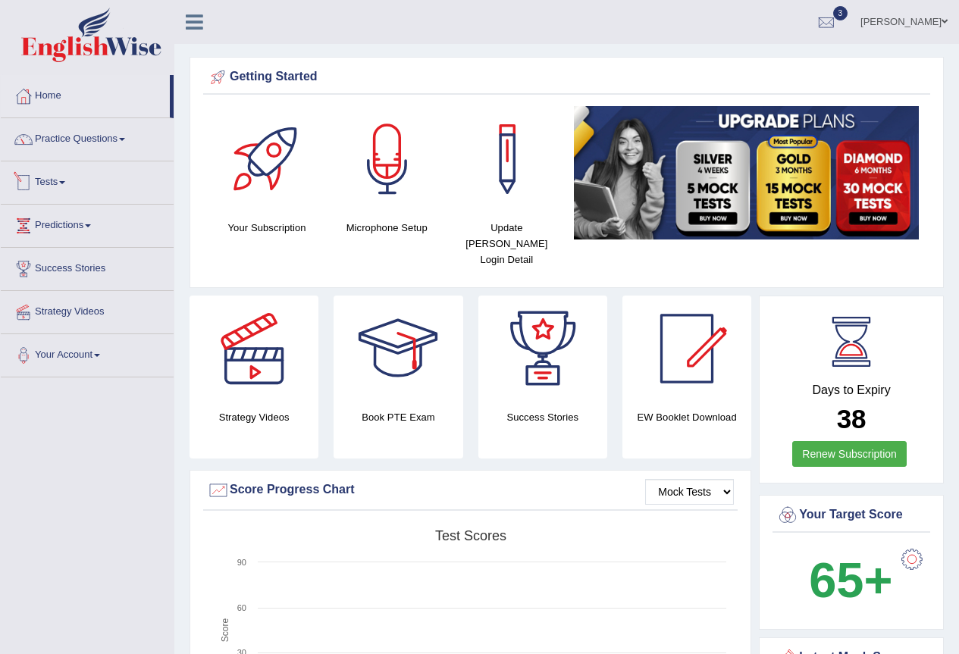
click at [57, 172] on link "Tests" at bounding box center [87, 180] width 173 height 38
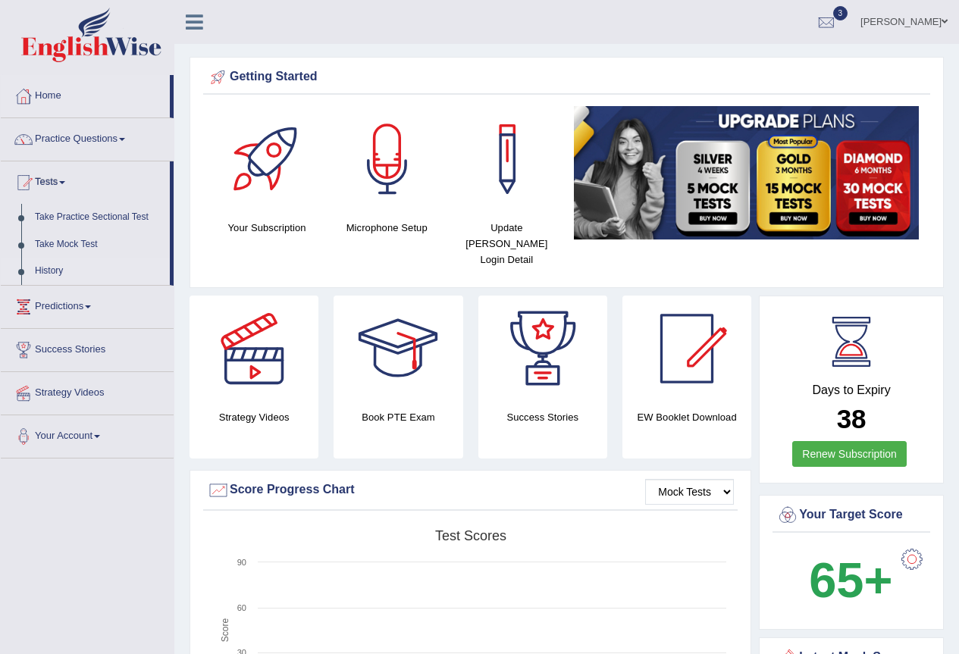
click at [55, 285] on link "History" at bounding box center [99, 271] width 142 height 27
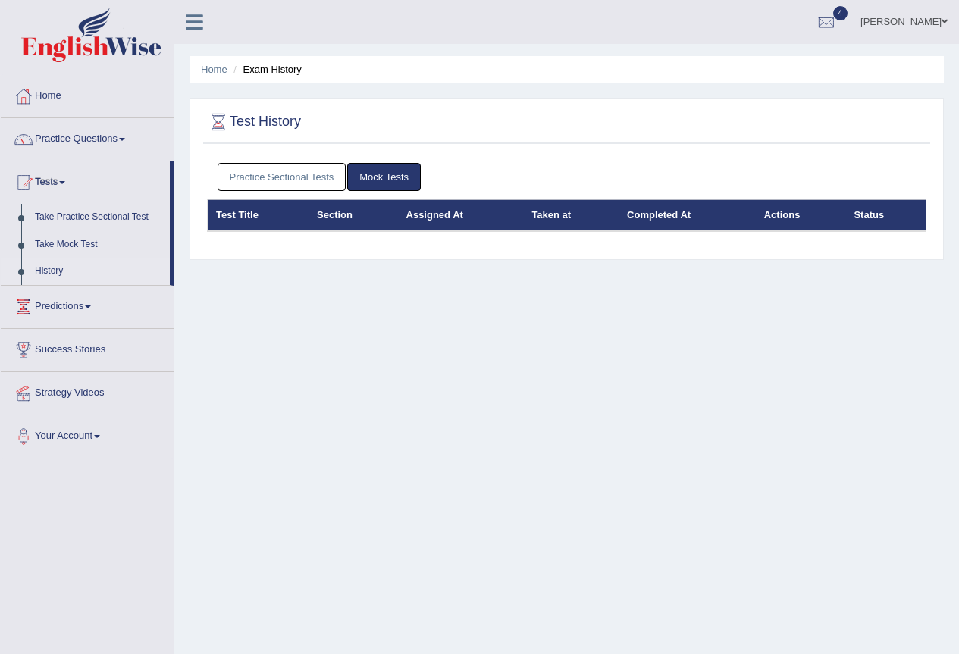
click at [321, 182] on link "Practice Sectional Tests" at bounding box center [282, 177] width 129 height 28
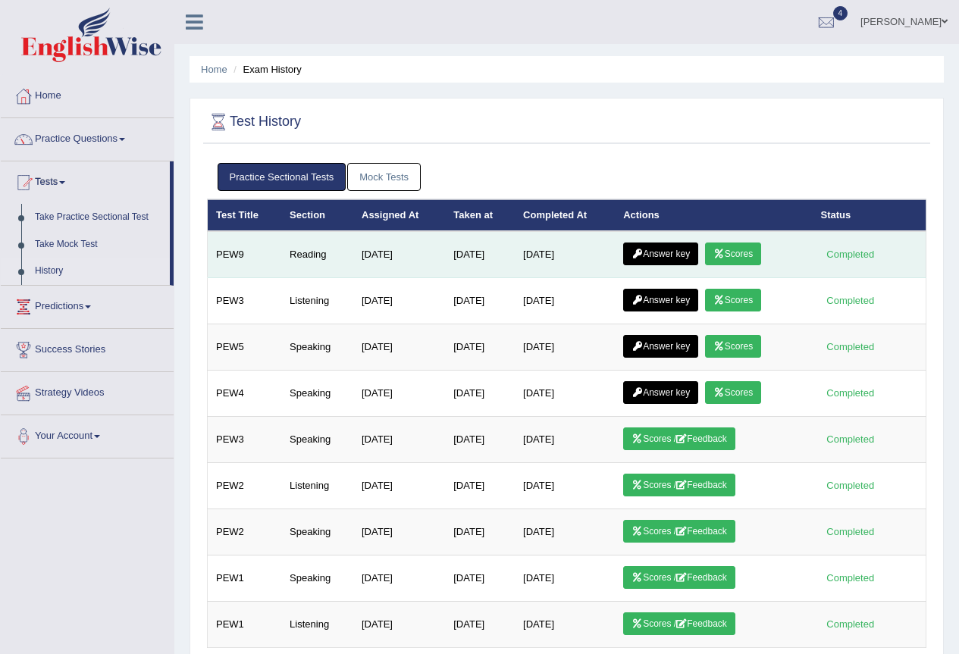
click at [858, 260] on div "Completed" at bounding box center [850, 254] width 59 height 16
click at [525, 265] on td "Sep 28, 2025" at bounding box center [565, 254] width 100 height 47
click at [230, 265] on td "PEW9" at bounding box center [245, 254] width 74 height 47
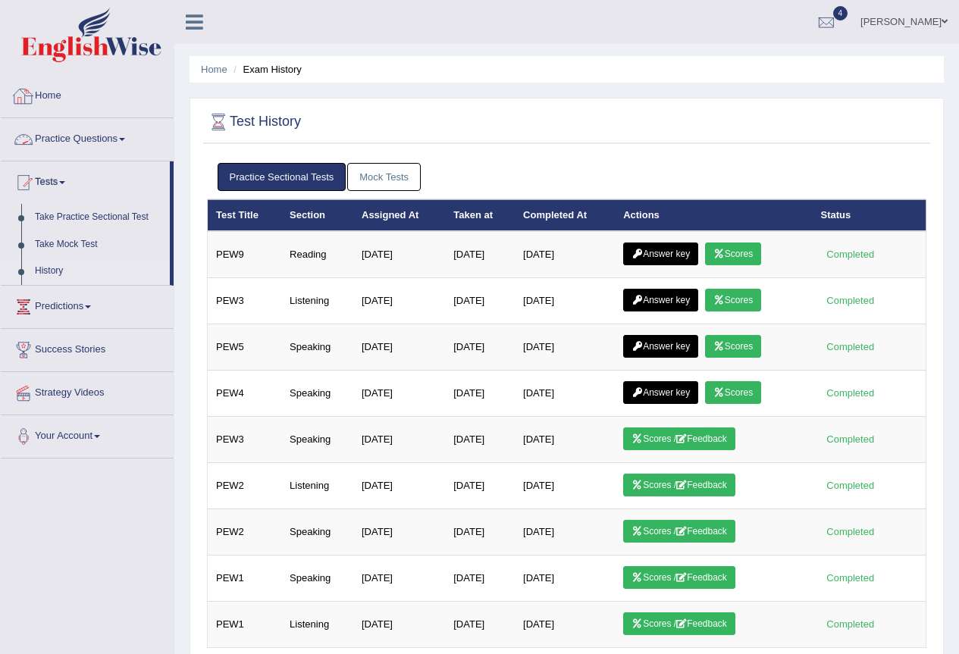
click at [77, 132] on link "Practice Questions" at bounding box center [87, 137] width 173 height 38
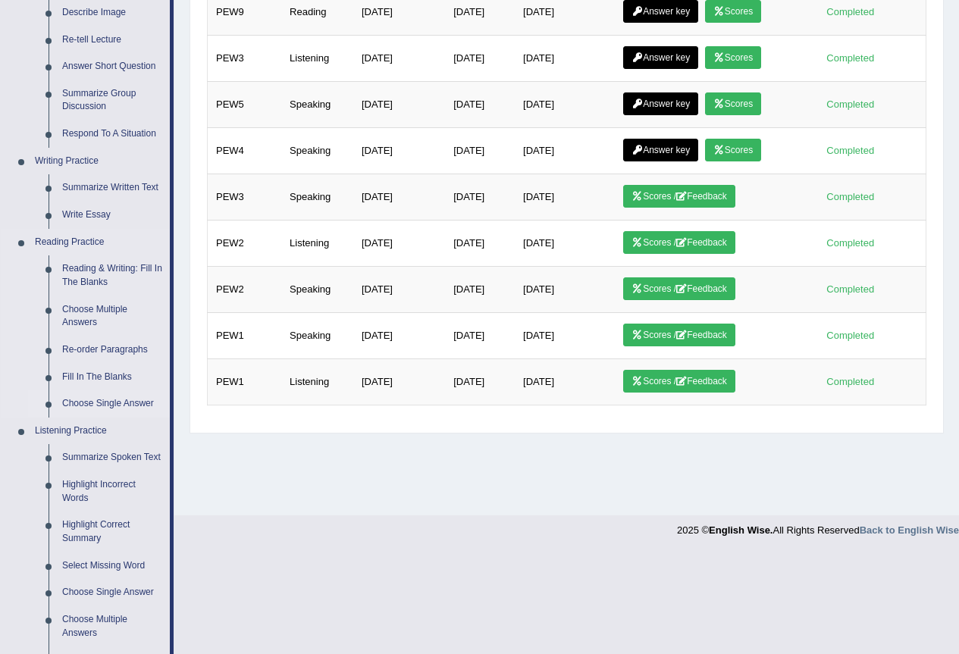
scroll to position [227, 0]
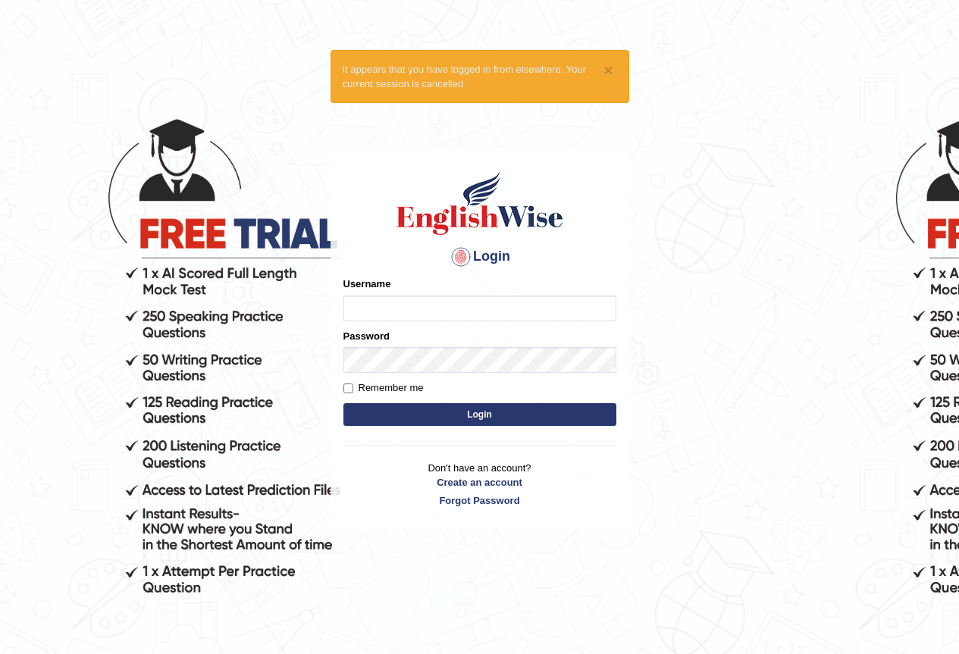
drag, startPoint x: 0, startPoint y: 0, endPoint x: 390, endPoint y: 319, distance: 504.3
click at [390, 319] on input "Username" at bounding box center [479, 309] width 273 height 26
type input "thelma_parramatta"
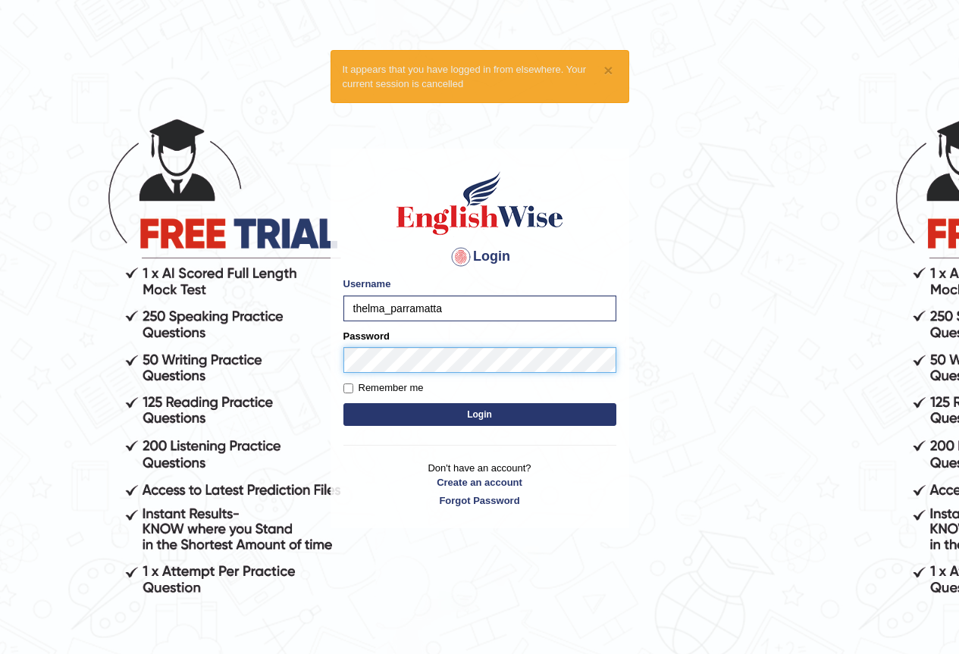
click at [343, 403] on button "Login" at bounding box center [479, 414] width 273 height 23
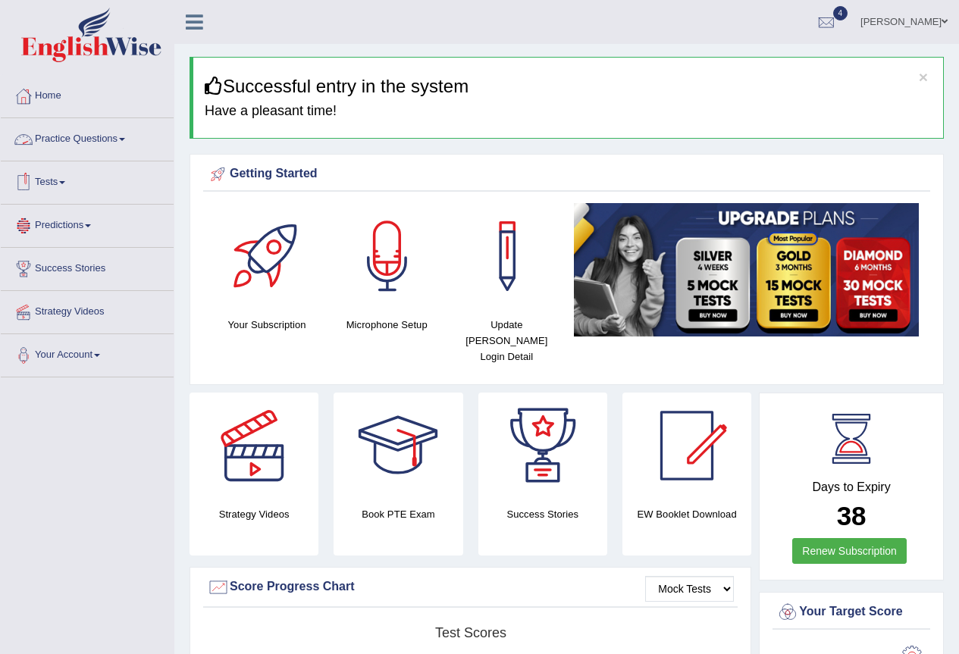
click at [89, 142] on link "Practice Questions" at bounding box center [87, 137] width 173 height 38
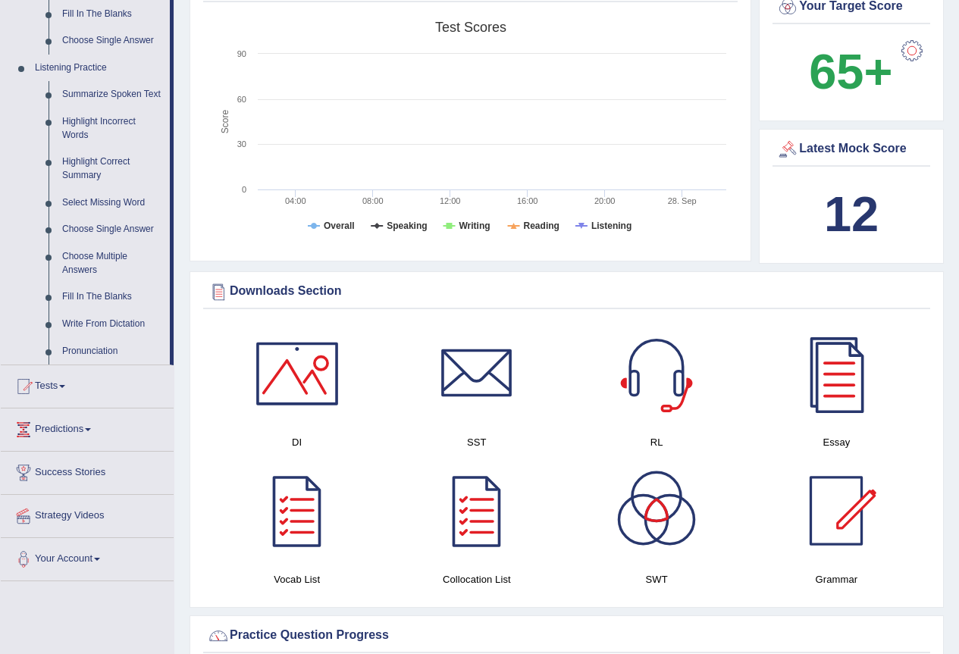
scroll to position [606, 0]
click at [109, 337] on link "Write From Dictation" at bounding box center [112, 323] width 114 height 27
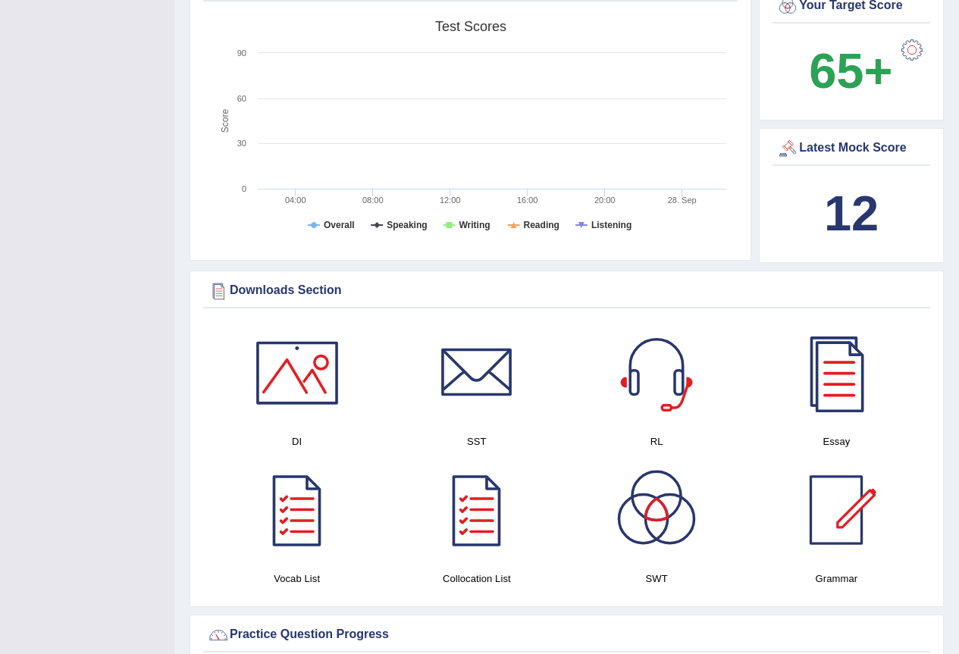
scroll to position [177, 0]
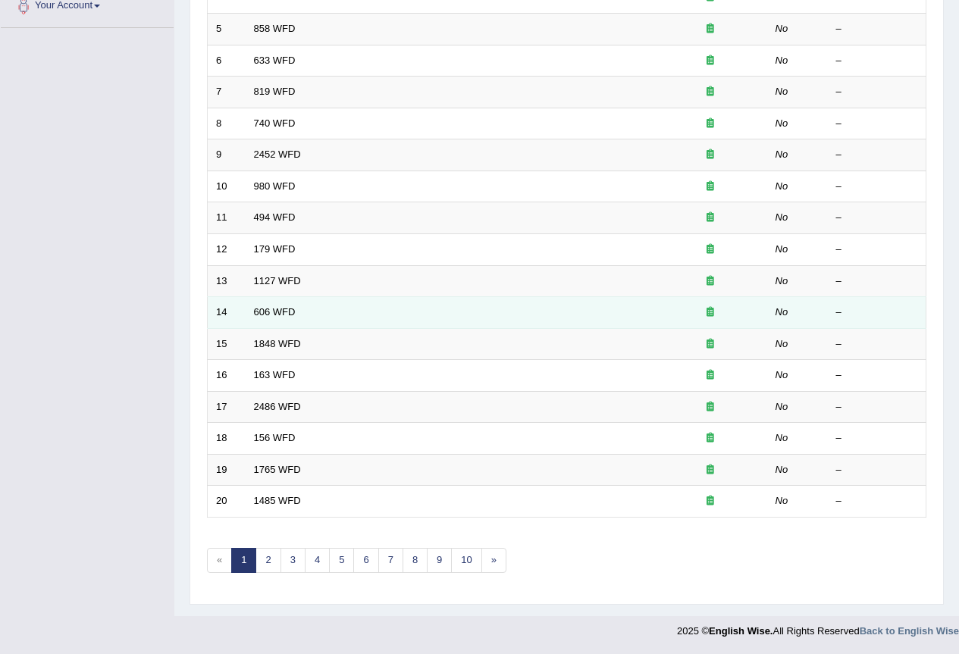
scroll to position [380, 0]
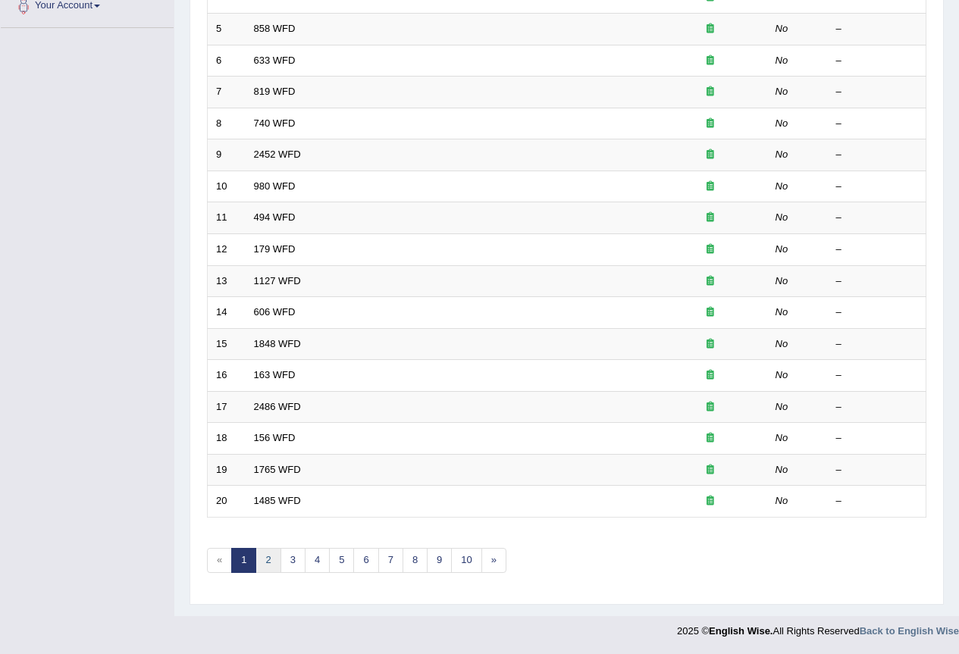
click at [275, 558] on link "2" at bounding box center [267, 560] width 25 height 25
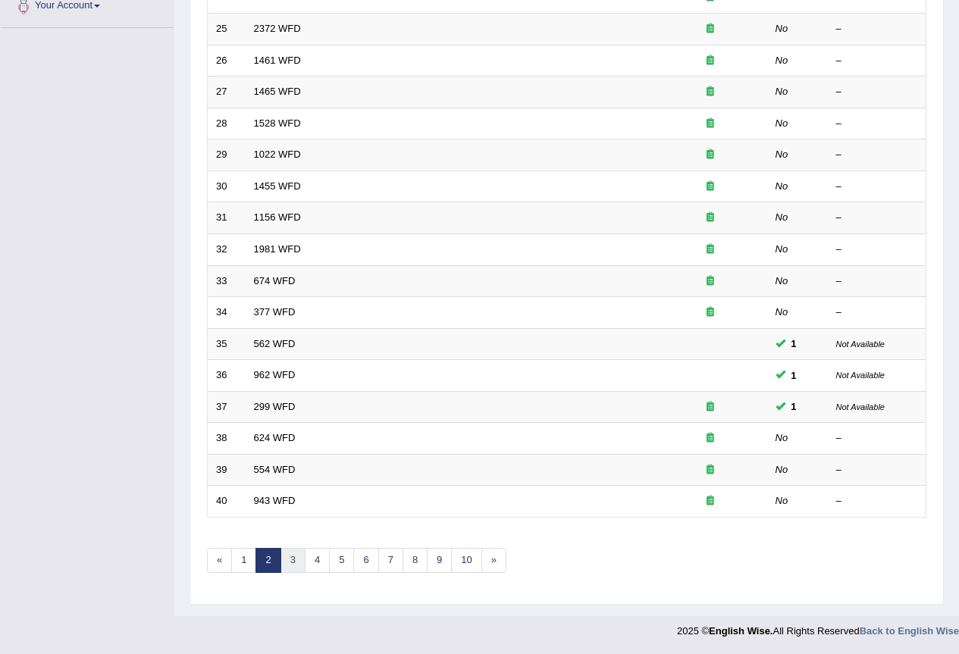
click at [288, 561] on link "3" at bounding box center [292, 560] width 25 height 25
click at [322, 559] on link "4" at bounding box center [317, 560] width 25 height 25
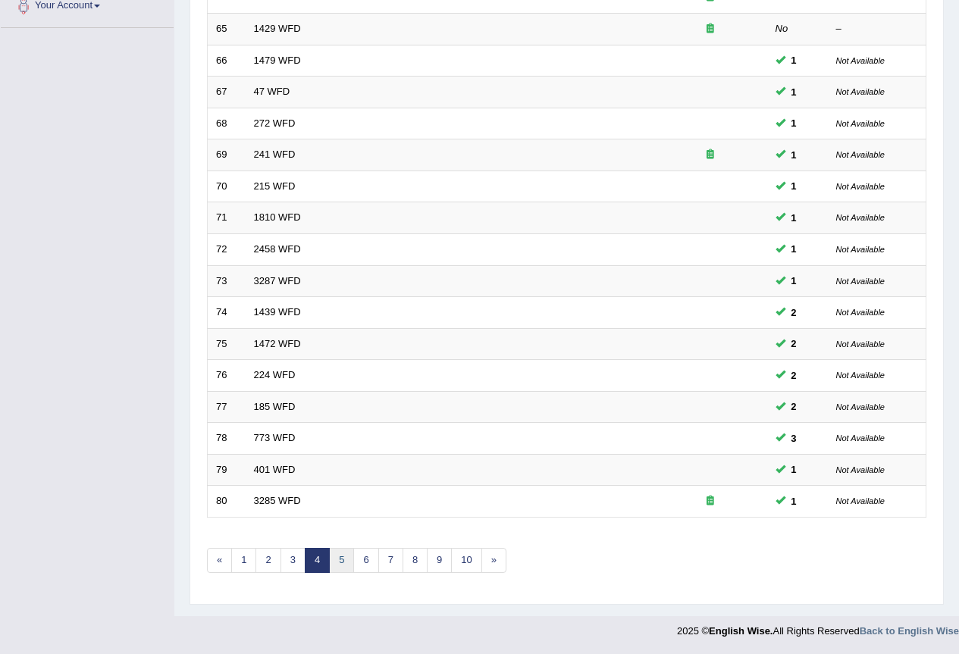
click at [339, 561] on link "5" at bounding box center [341, 560] width 25 height 25
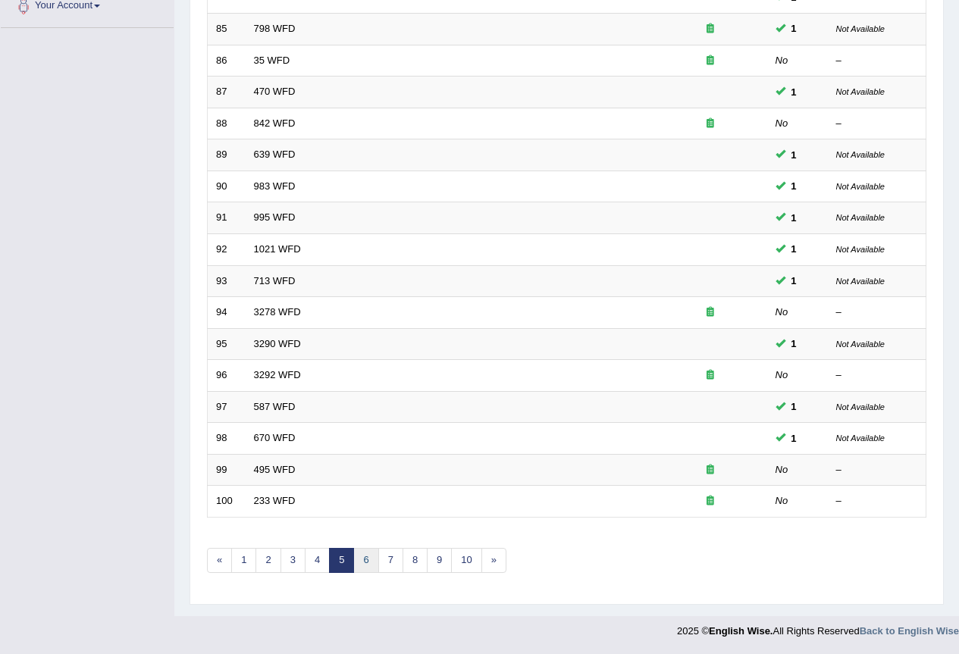
click at [362, 562] on link "6" at bounding box center [365, 560] width 25 height 25
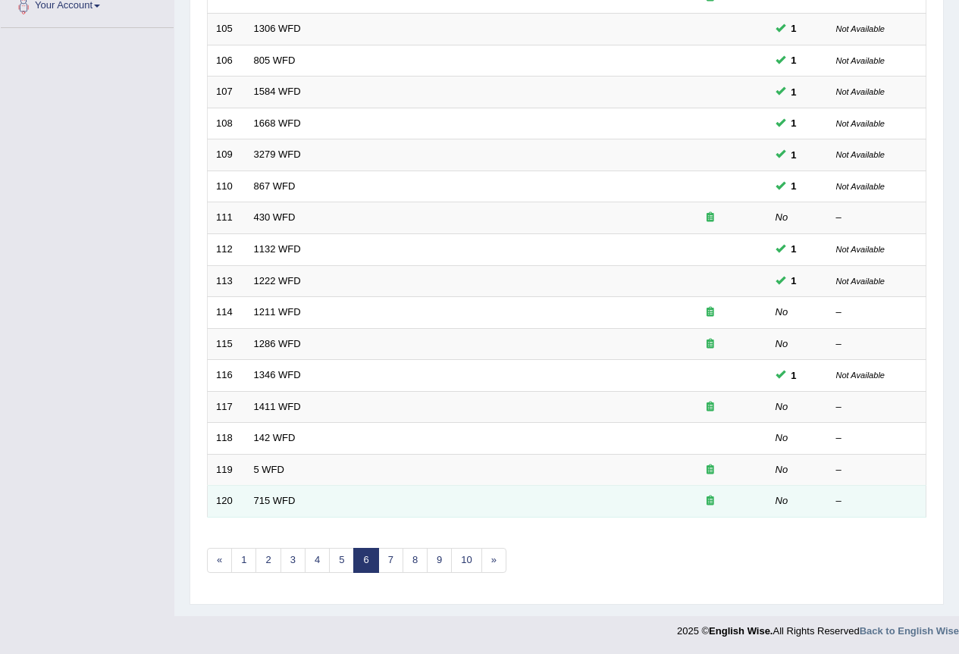
scroll to position [380, 0]
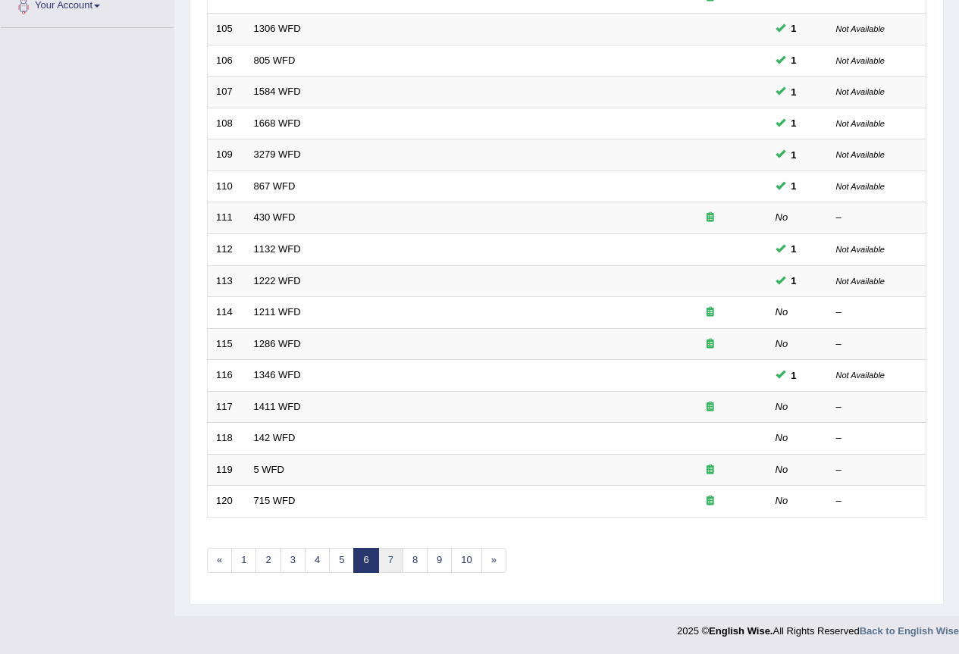
click at [387, 558] on link "7" at bounding box center [390, 560] width 25 height 25
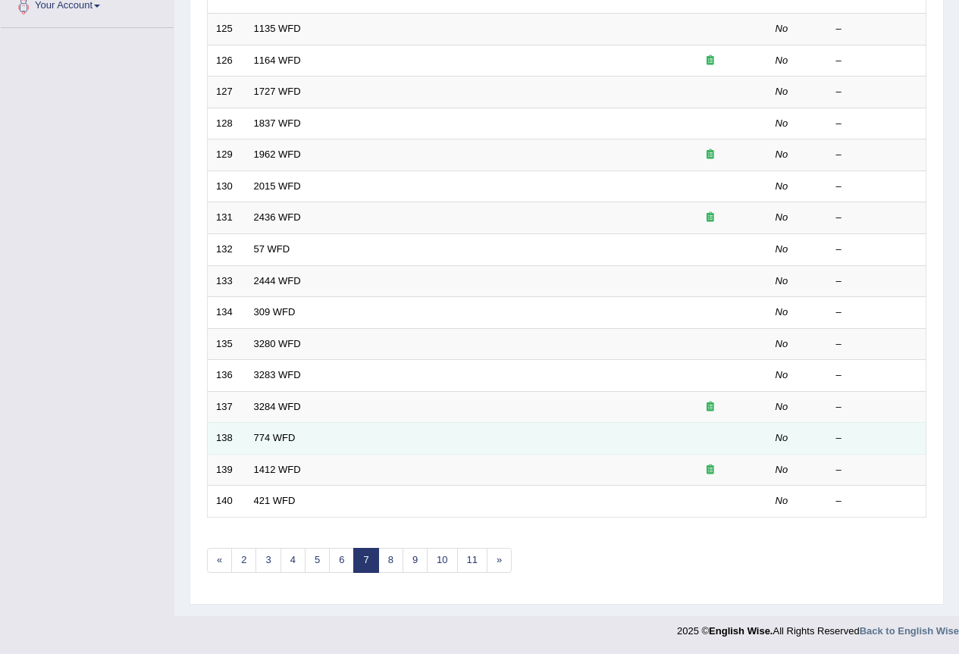
scroll to position [380, 0]
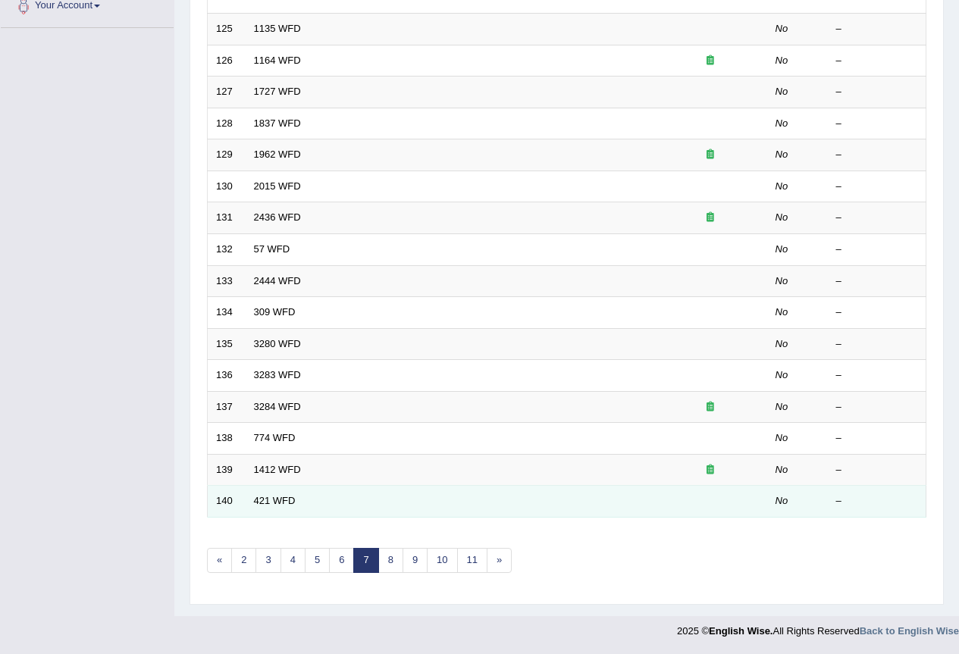
click at [566, 502] on td "421 WFD" at bounding box center [450, 502] width 408 height 32
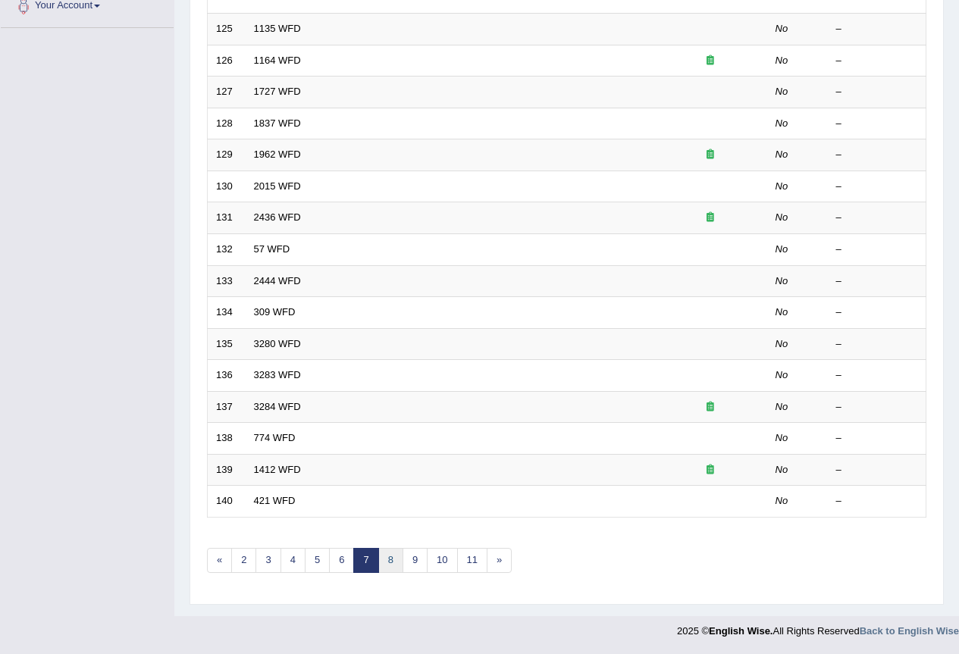
click at [400, 556] on link "8" at bounding box center [390, 560] width 25 height 25
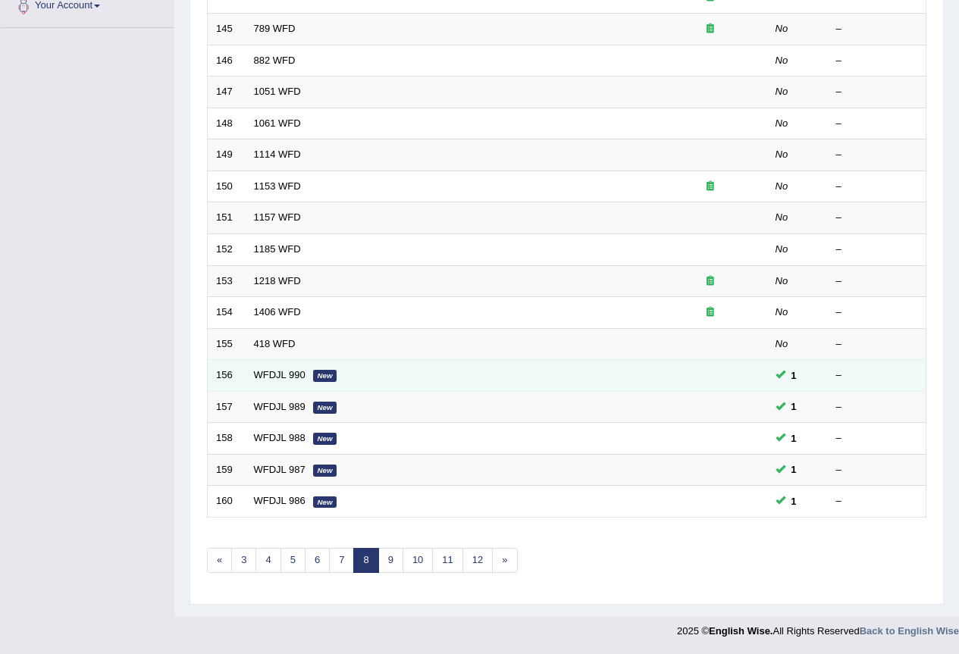
scroll to position [380, 0]
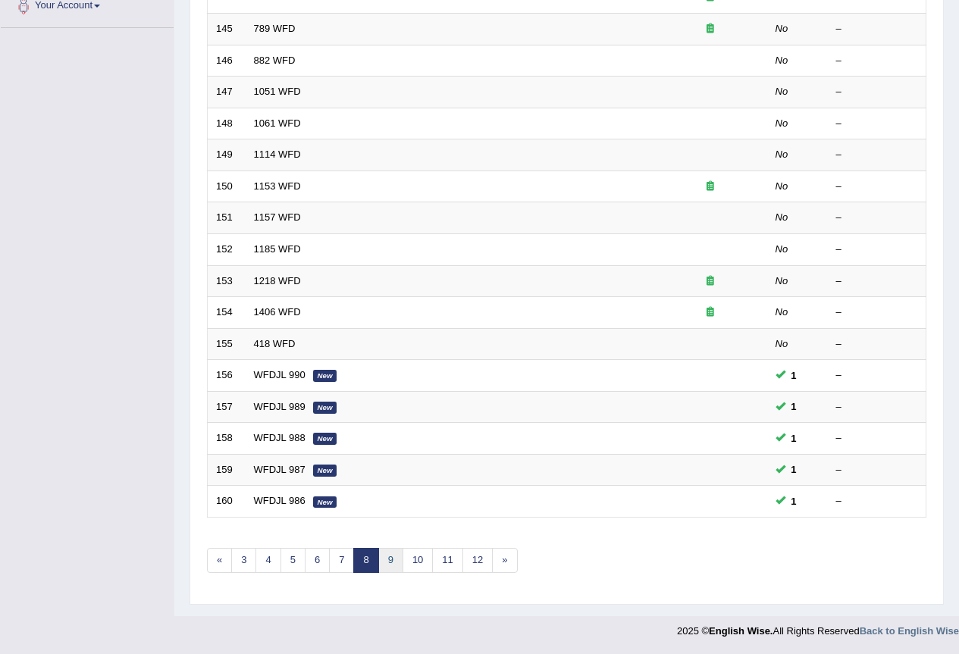
click at [396, 554] on link "9" at bounding box center [390, 560] width 25 height 25
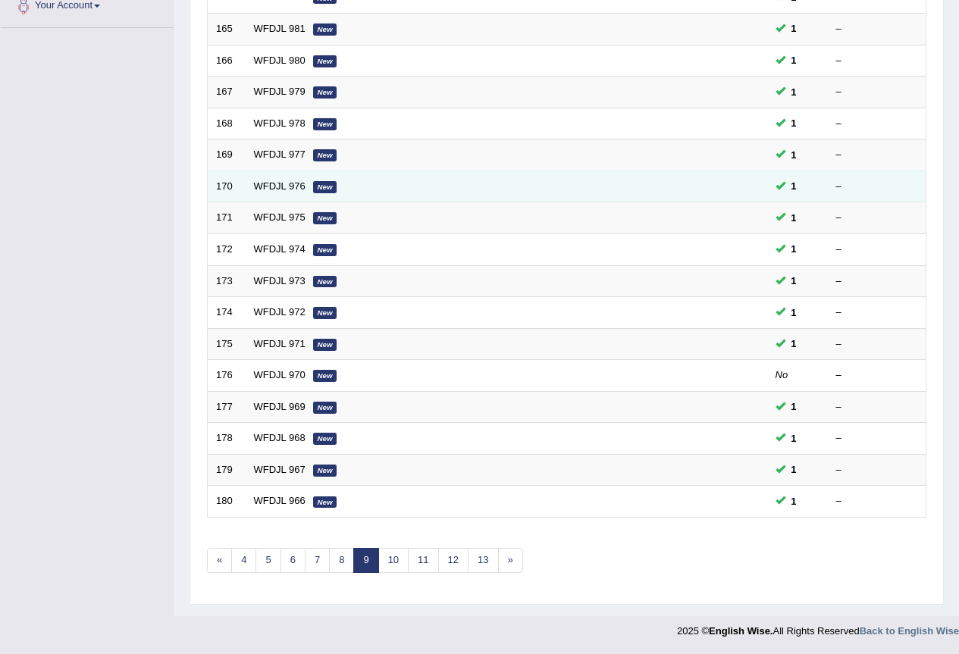
scroll to position [380, 0]
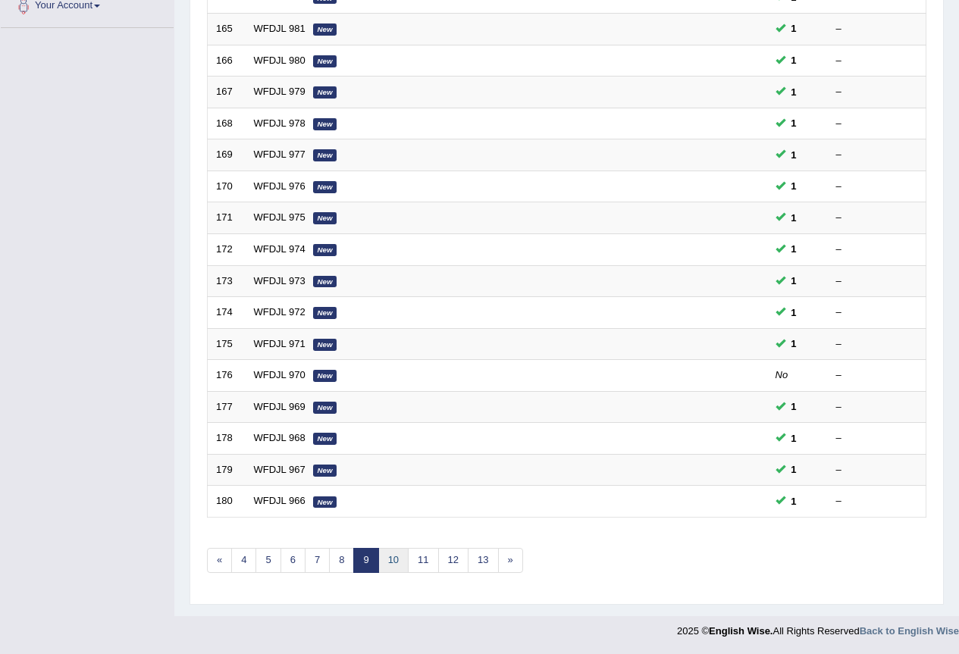
click at [400, 563] on link "10" at bounding box center [393, 560] width 30 height 25
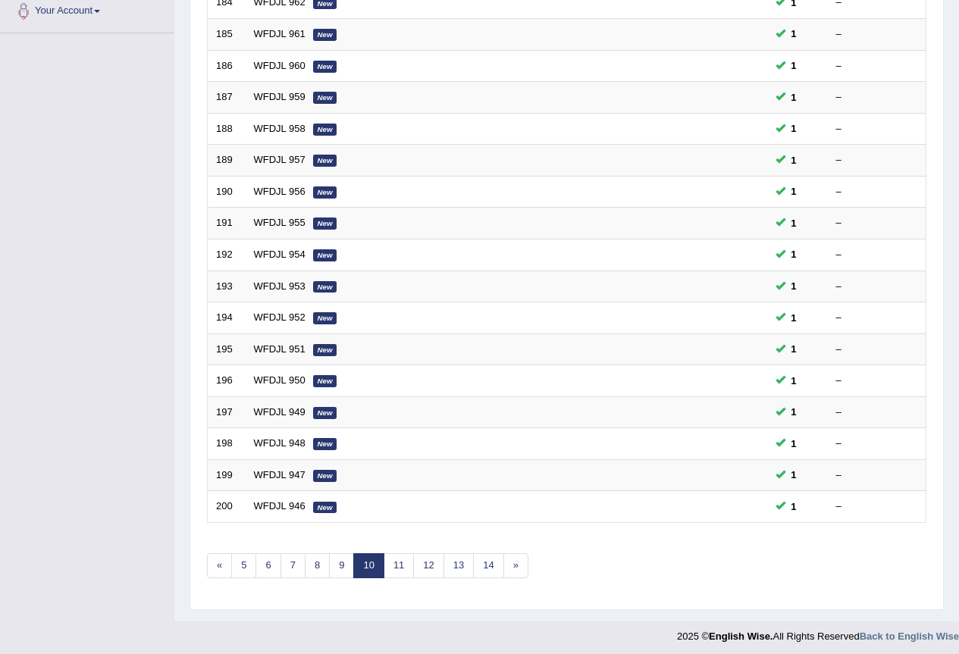
scroll to position [380, 0]
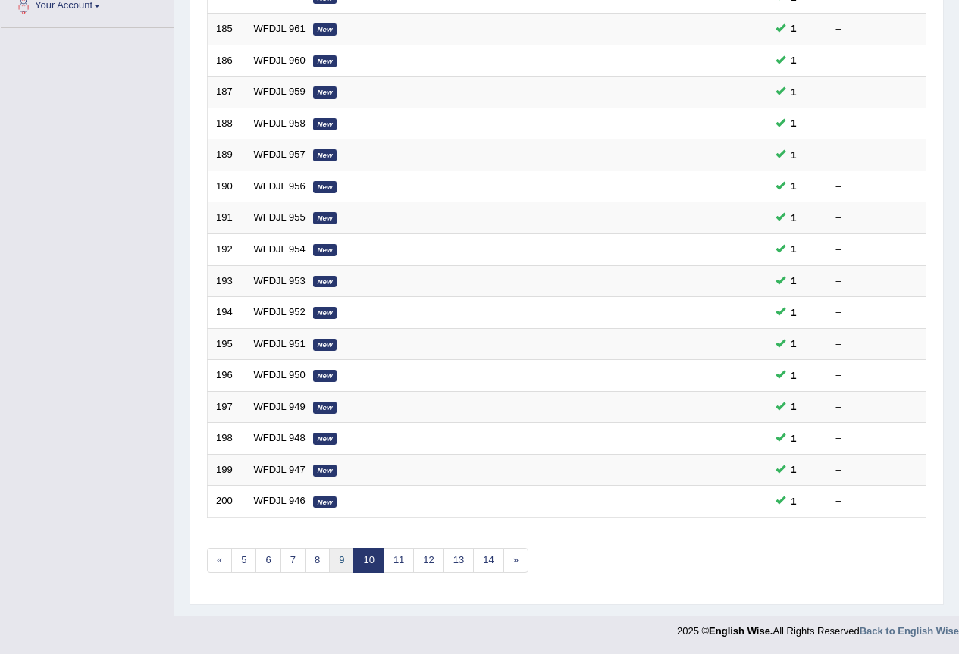
click at [346, 553] on link "9" at bounding box center [341, 560] width 25 height 25
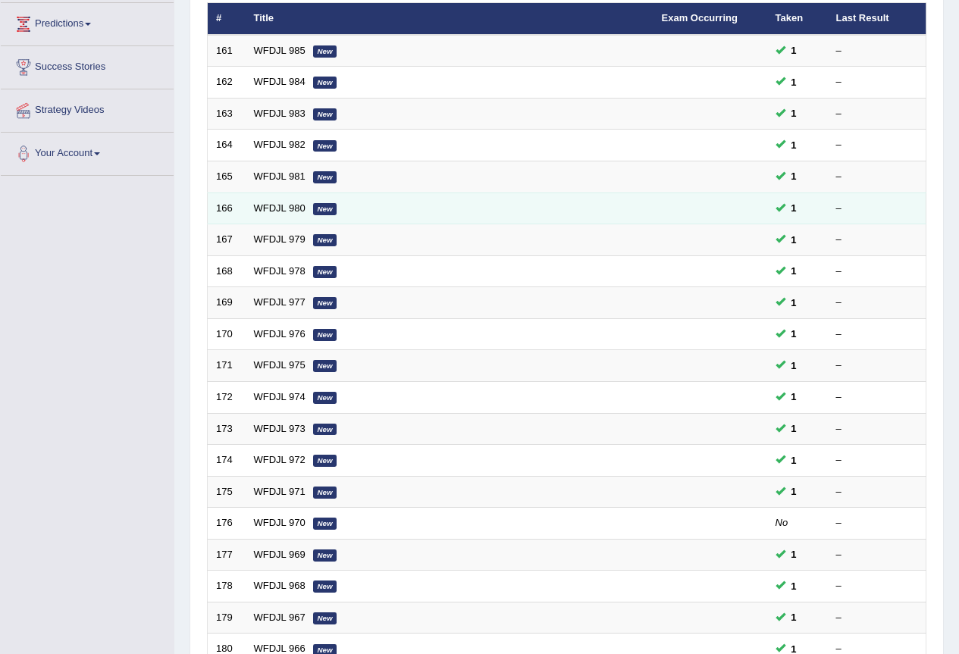
scroll to position [303, 0]
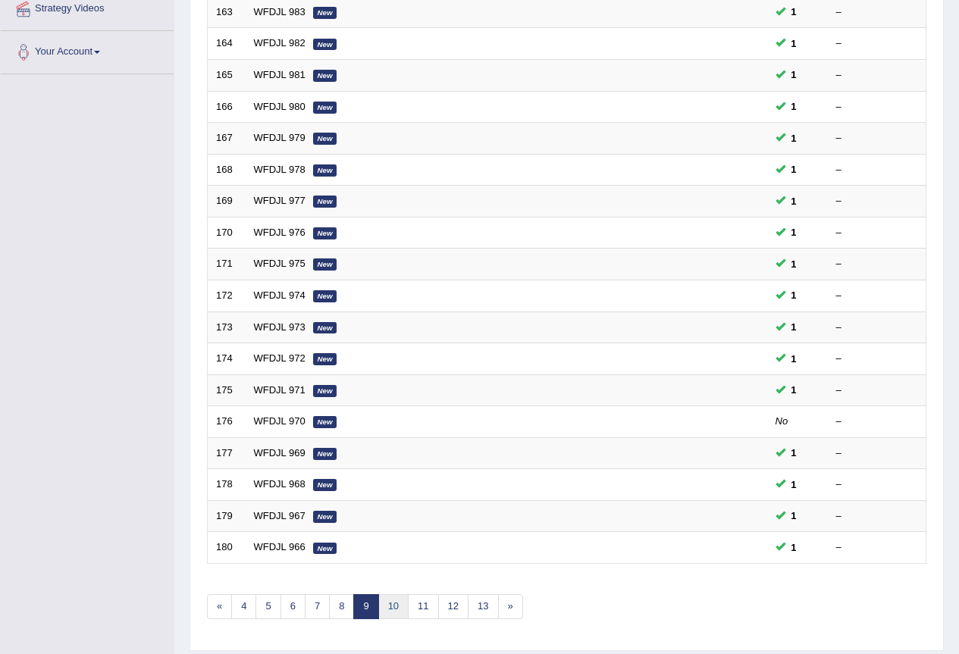
click at [400, 619] on link "10" at bounding box center [393, 606] width 30 height 25
click at [403, 619] on link "11" at bounding box center [399, 606] width 30 height 25
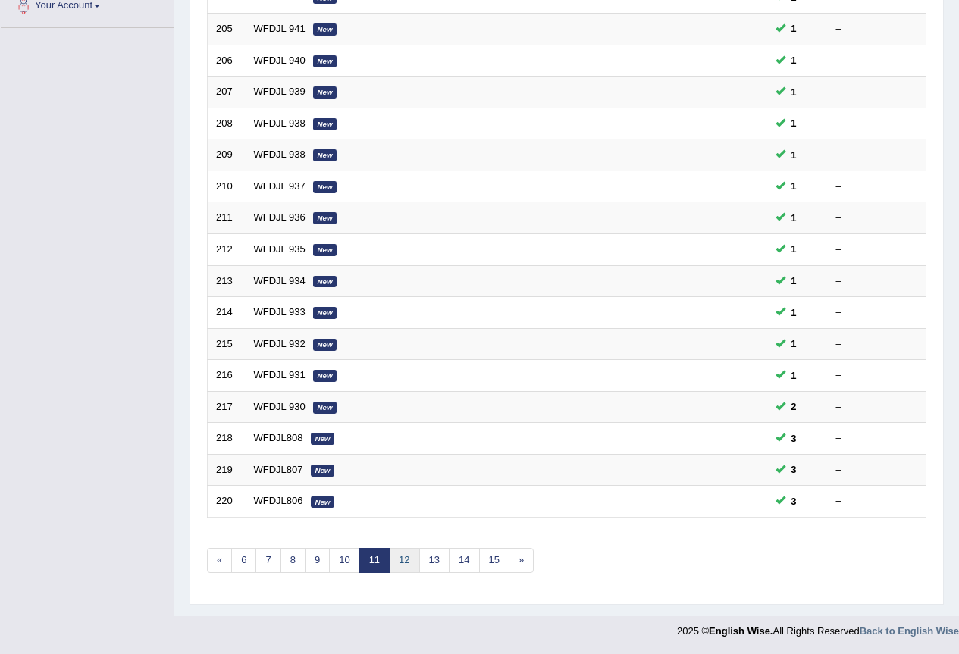
click at [403, 559] on link "12" at bounding box center [404, 560] width 30 height 25
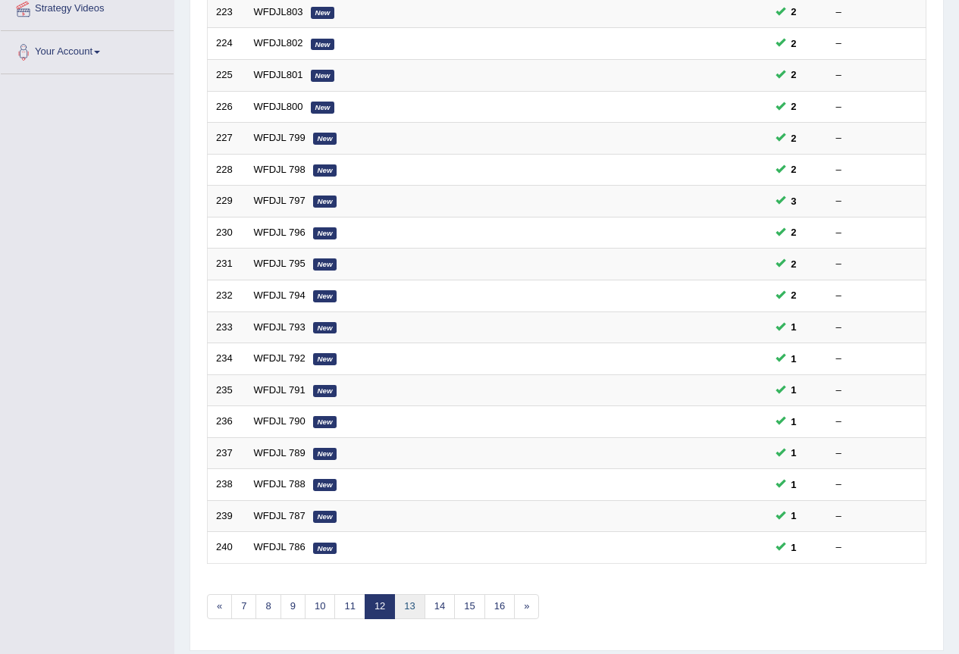
click at [416, 619] on link "13" at bounding box center [409, 606] width 30 height 25
click at [419, 619] on link "14" at bounding box center [415, 606] width 30 height 25
click at [425, 619] on link "15" at bounding box center [421, 606] width 30 height 25
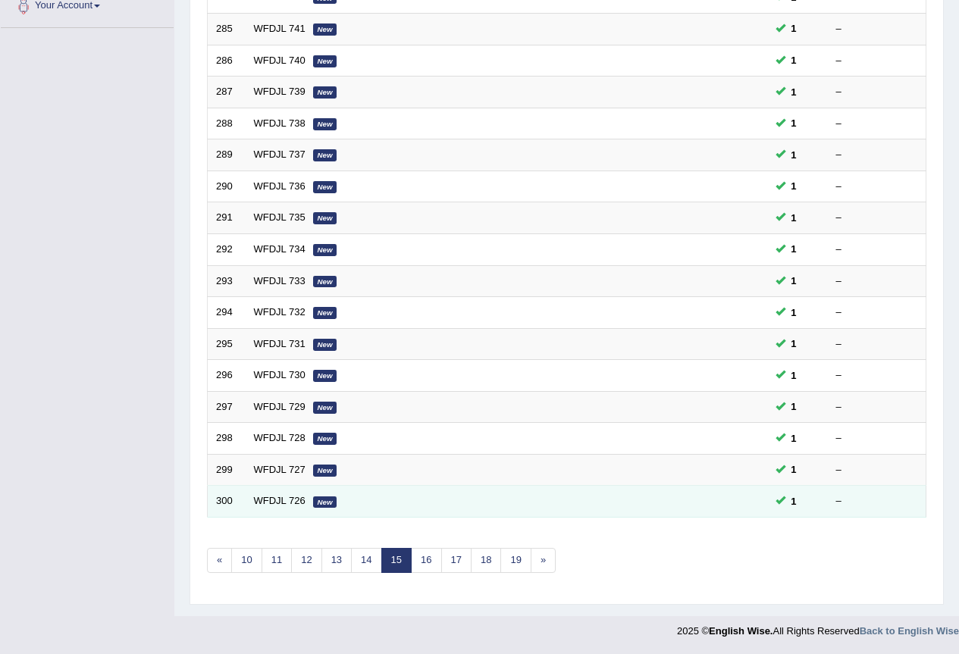
scroll to position [380, 0]
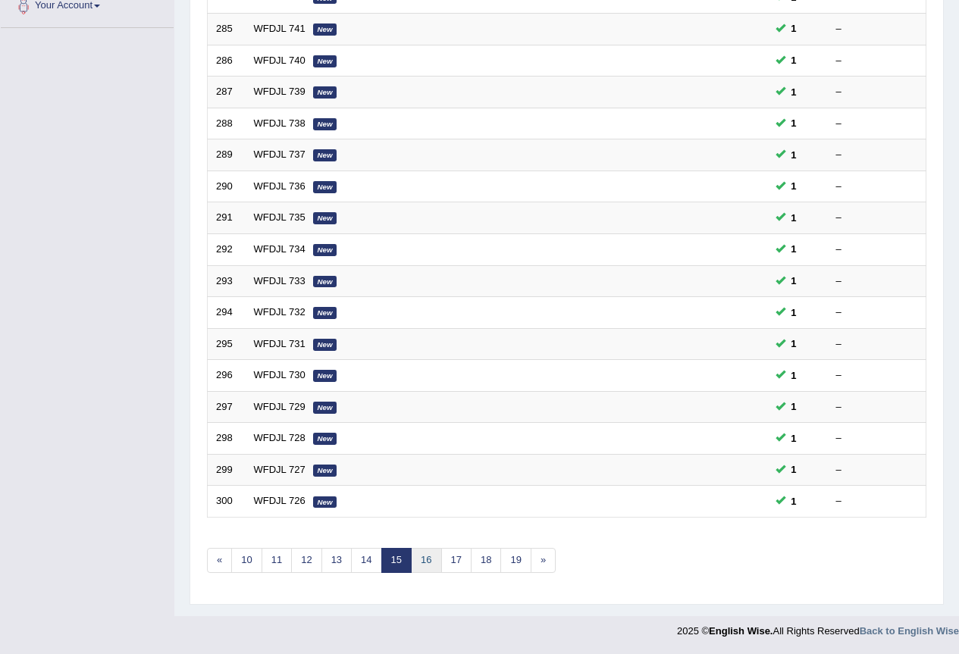
click at [437, 563] on link "16" at bounding box center [426, 560] width 30 height 25
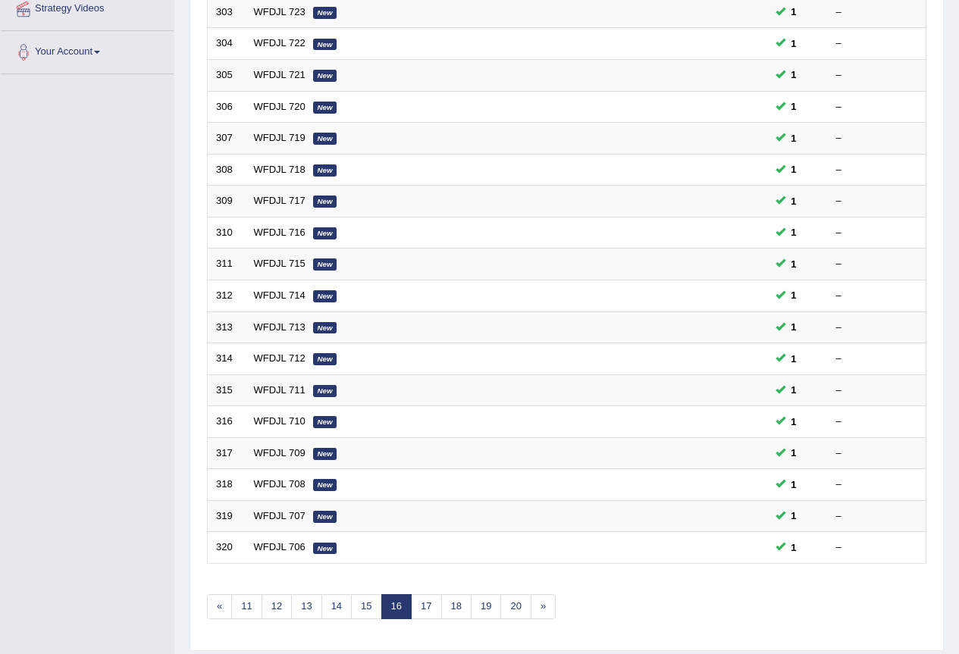
scroll to position [380, 0]
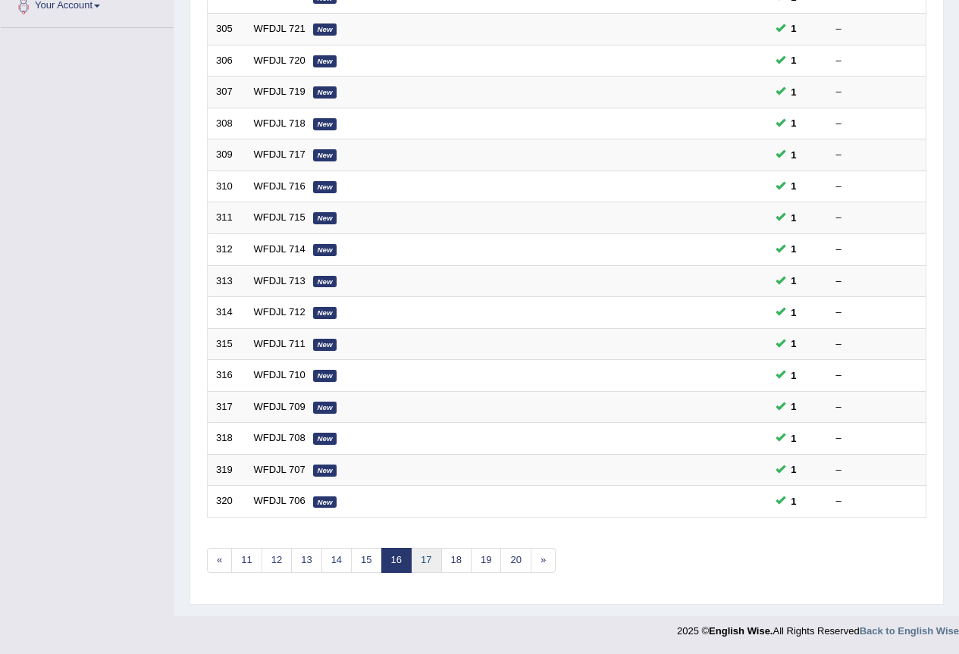
click at [426, 566] on link "17" at bounding box center [426, 560] width 30 height 25
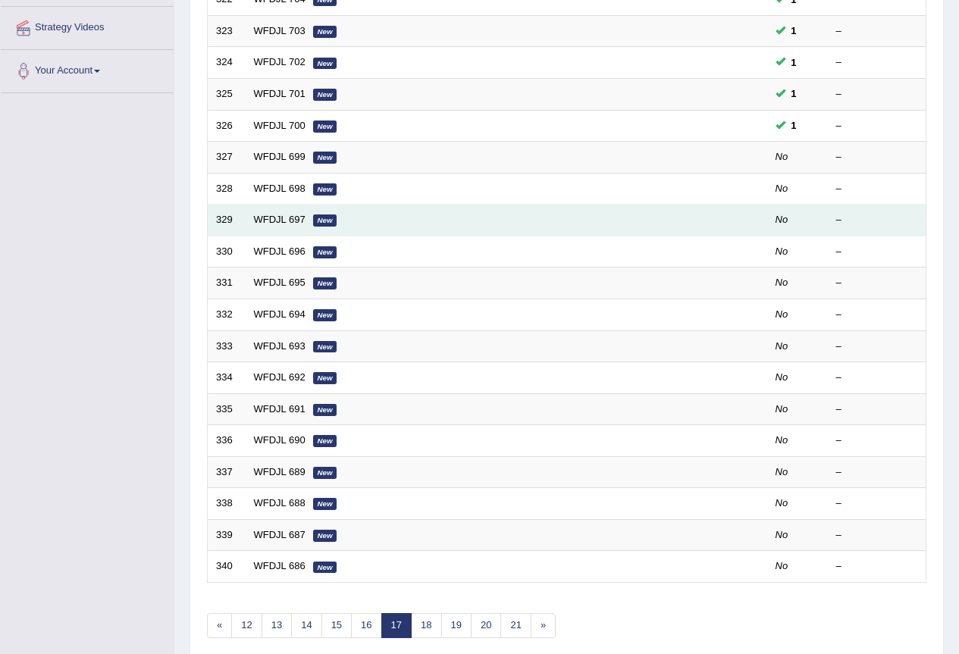
scroll to position [380, 0]
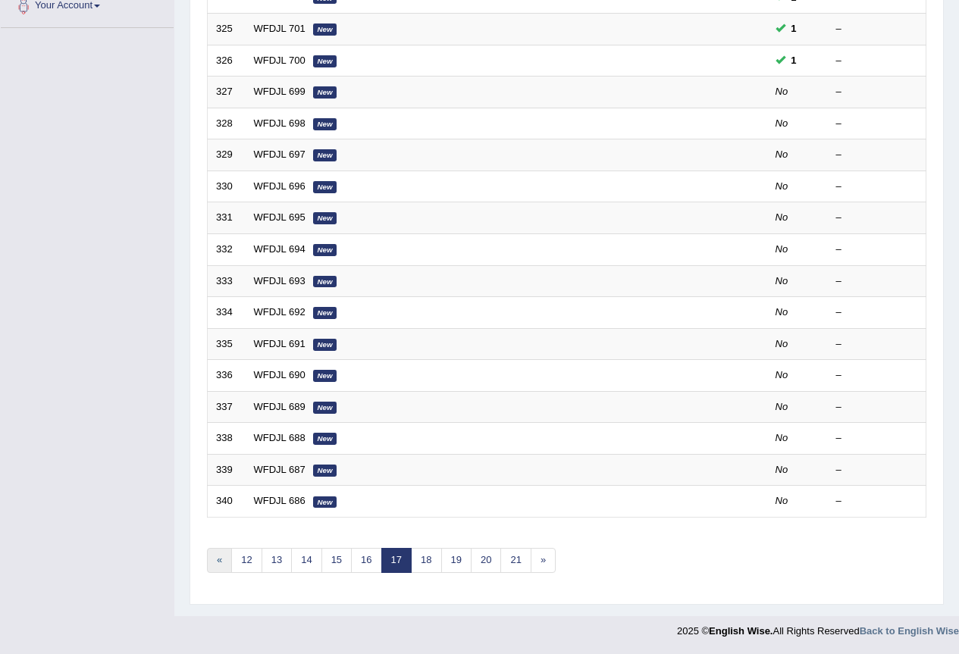
click at [224, 557] on link "«" at bounding box center [219, 560] width 25 height 25
click at [221, 560] on link "«" at bounding box center [219, 560] width 25 height 25
click at [221, 557] on link "«" at bounding box center [219, 560] width 25 height 25
click at [221, 558] on link "«" at bounding box center [219, 560] width 25 height 25
click at [227, 559] on link "«" at bounding box center [219, 560] width 25 height 25
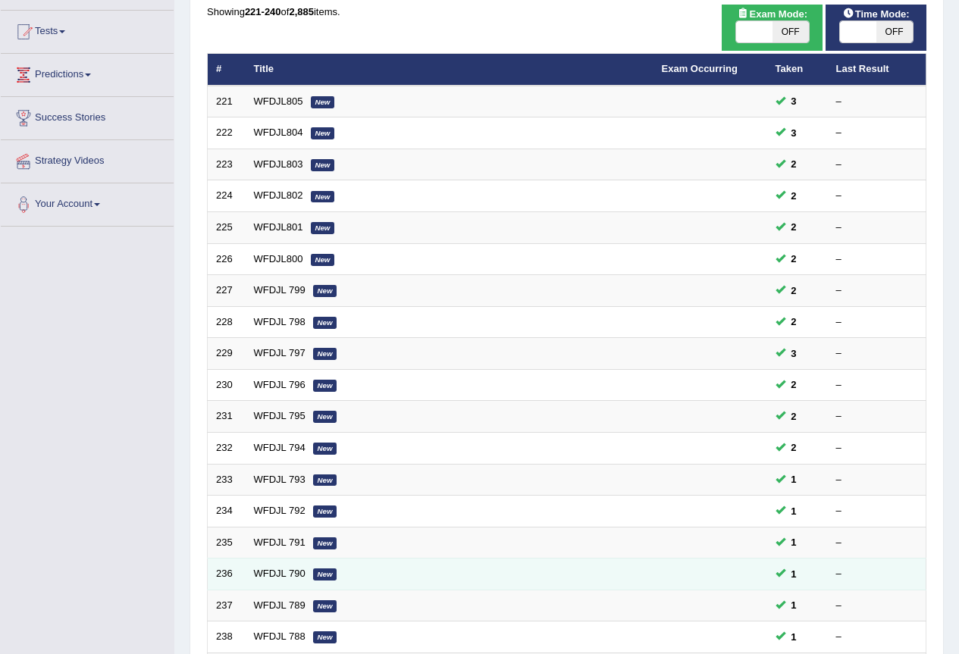
scroll to position [379, 0]
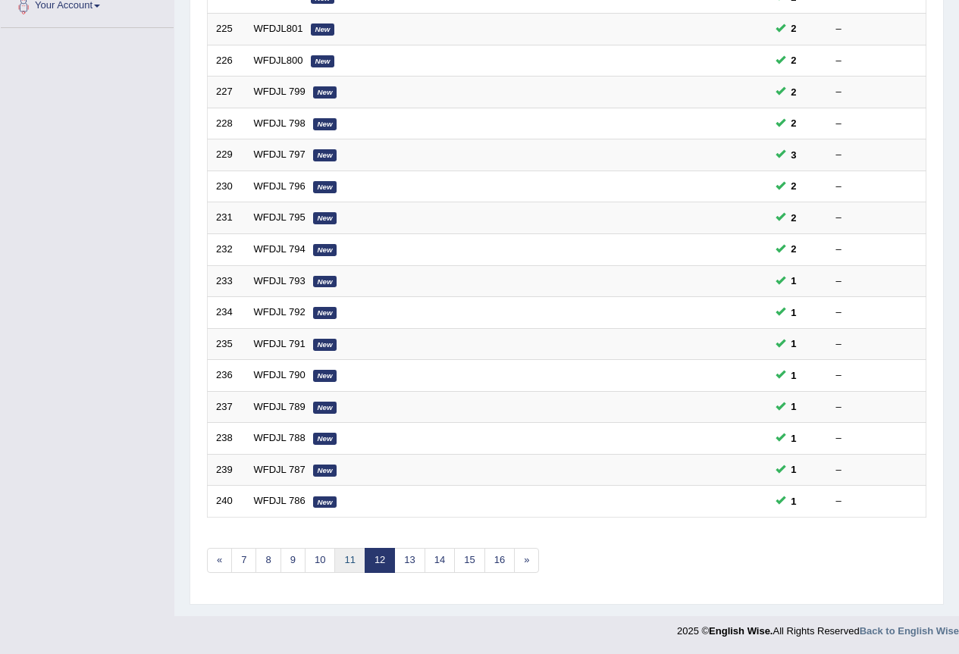
click at [353, 559] on link "11" at bounding box center [349, 560] width 30 height 25
click at [353, 559] on link "10" at bounding box center [344, 560] width 30 height 25
click at [348, 560] on link "9" at bounding box center [341, 560] width 25 height 25
click at [348, 560] on link "8" at bounding box center [341, 560] width 25 height 25
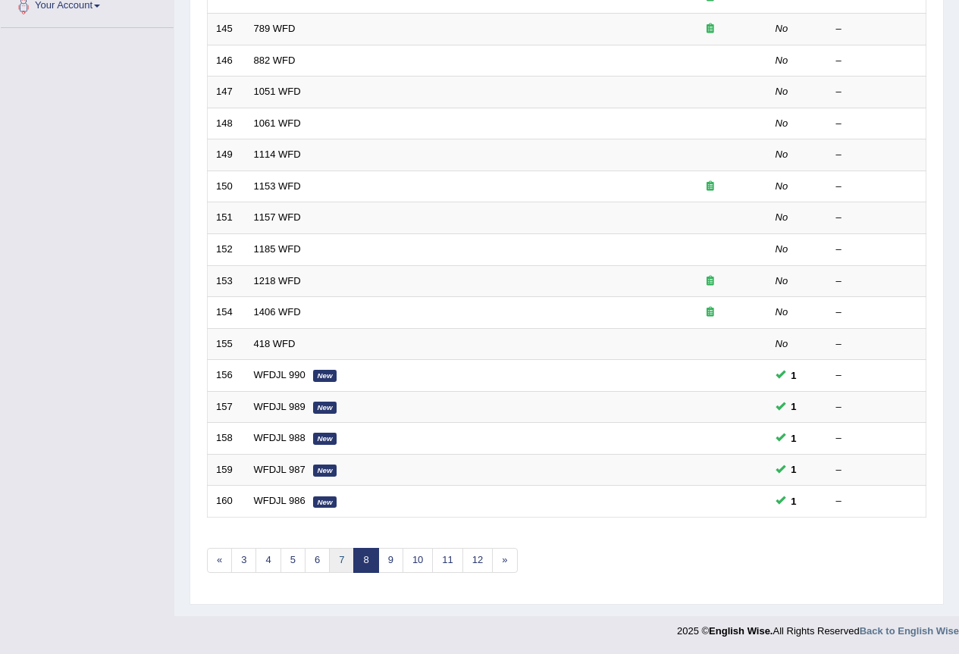
click at [342, 557] on link "7" at bounding box center [341, 560] width 25 height 25
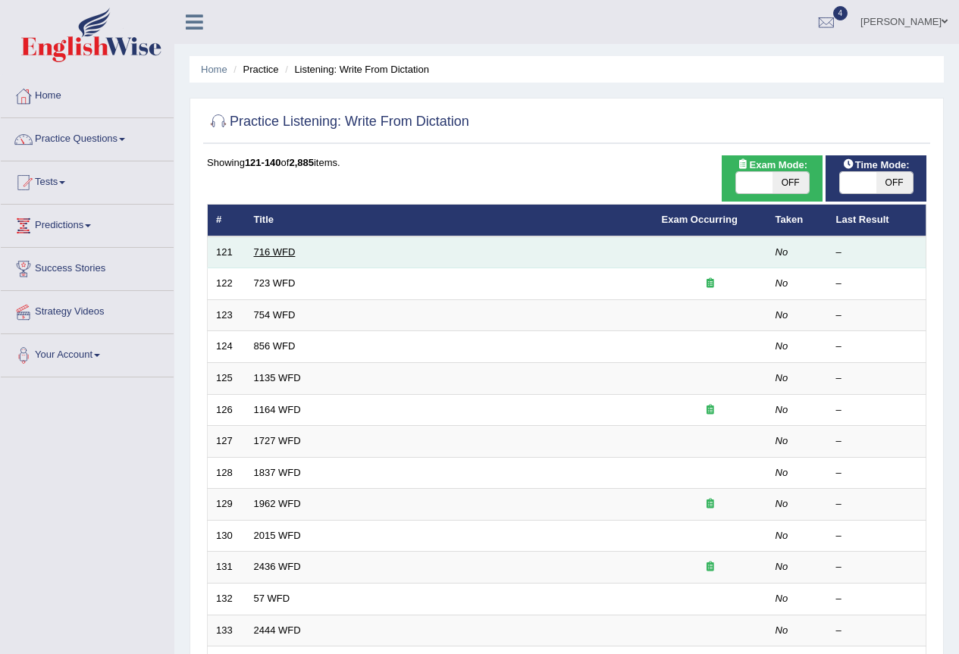
click at [274, 256] on link "716 WFD" at bounding box center [275, 251] width 42 height 11
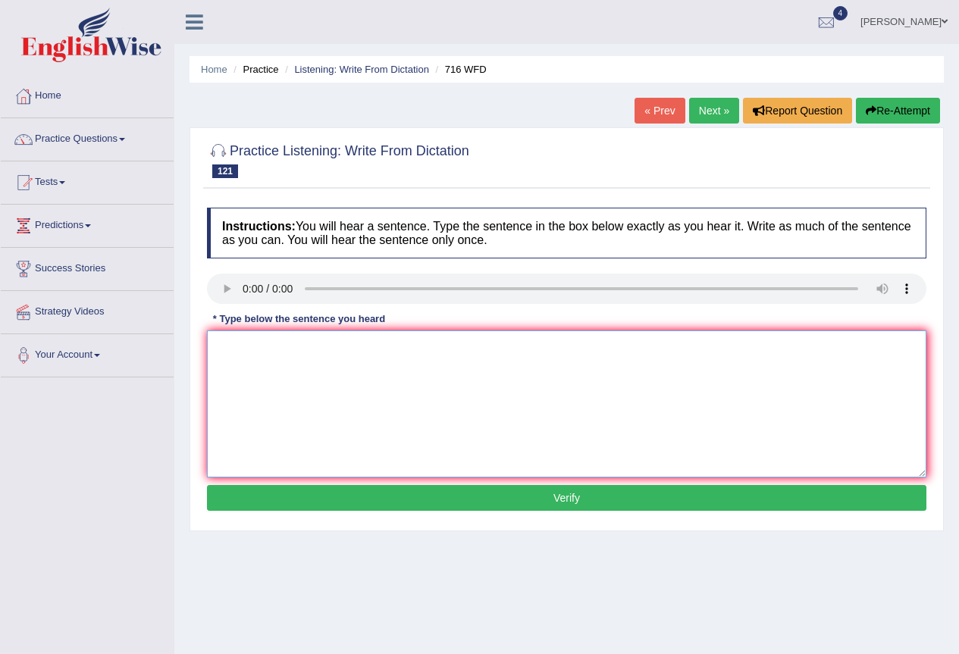
click at [346, 368] on textarea at bounding box center [566, 404] width 719 height 147
click at [42, 89] on link "Home" at bounding box center [87, 94] width 173 height 38
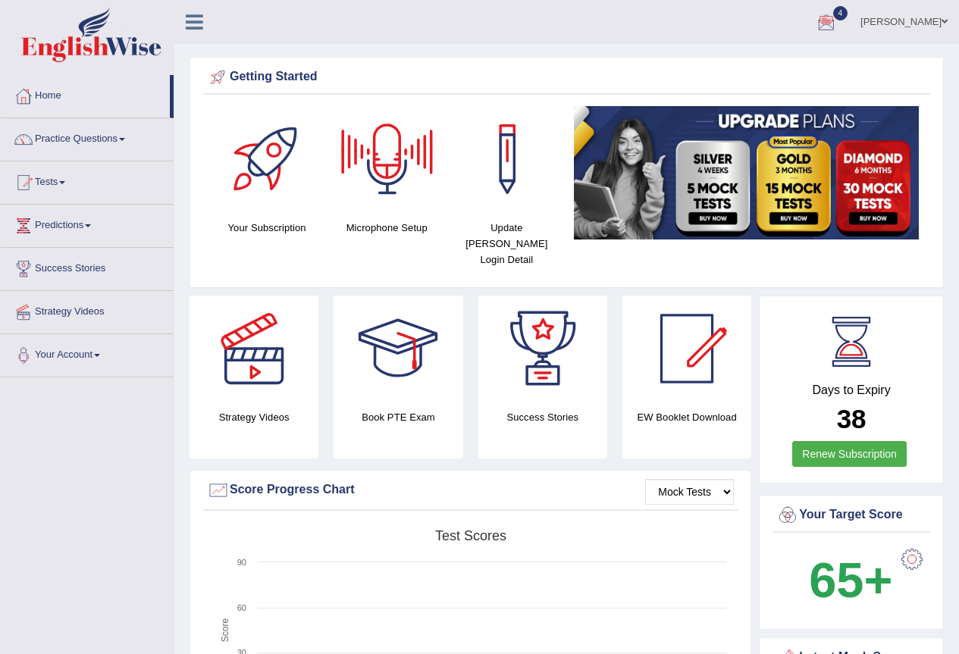
click at [827, 16] on div at bounding box center [826, 22] width 23 height 23
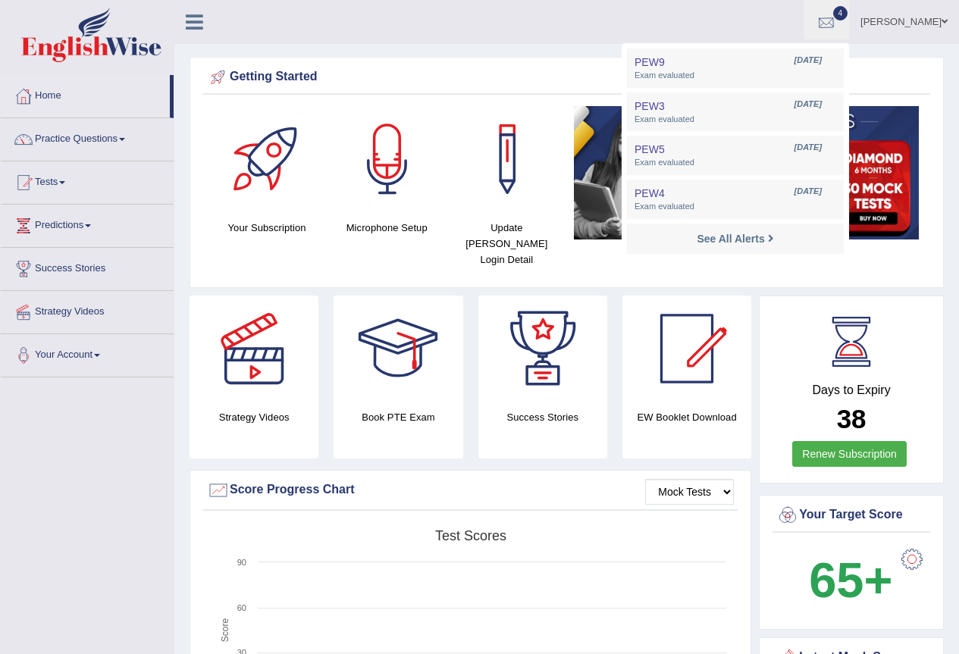
click at [827, 16] on div at bounding box center [826, 22] width 23 height 23
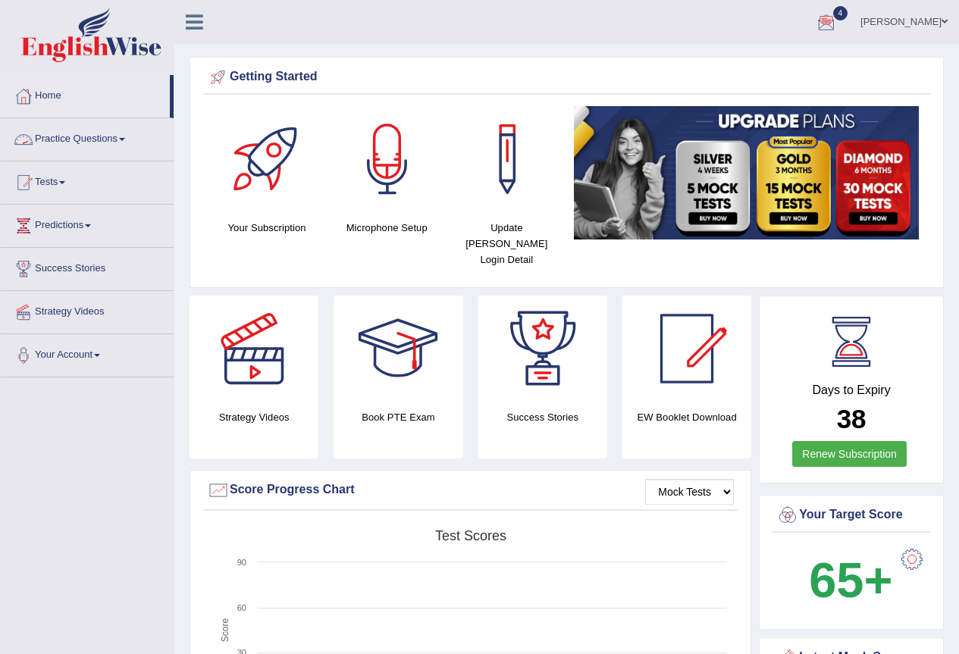
click at [61, 136] on link "Practice Questions" at bounding box center [87, 137] width 173 height 38
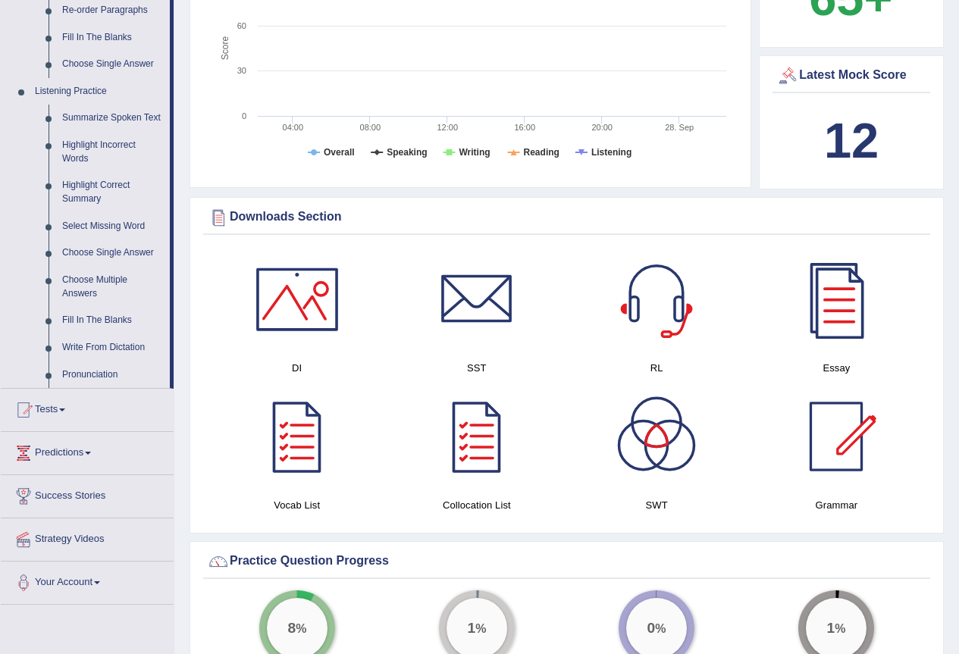
scroll to position [606, 0]
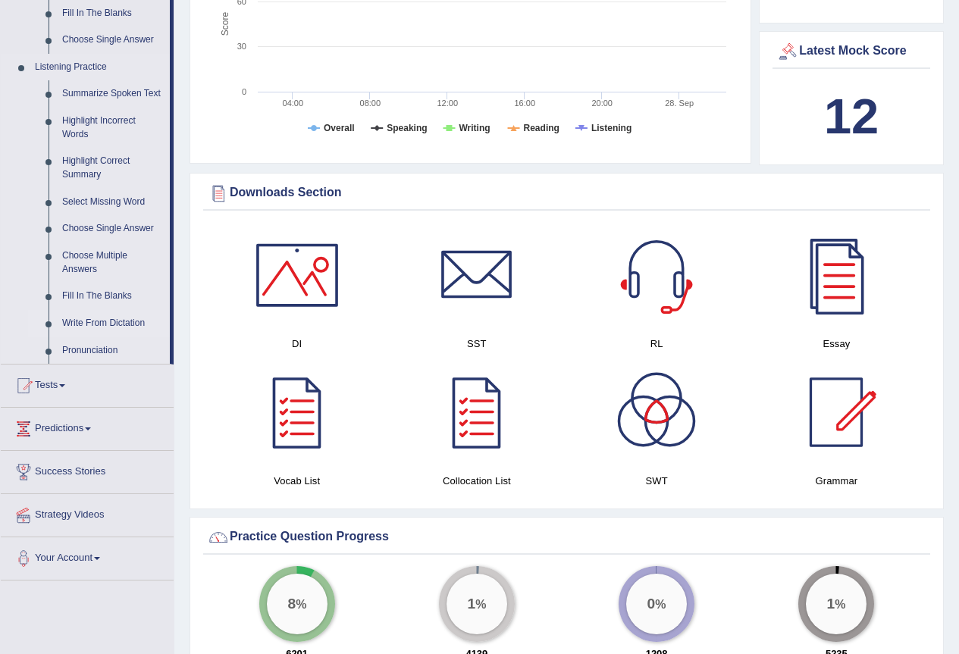
click at [103, 337] on link "Write From Dictation" at bounding box center [112, 323] width 114 height 27
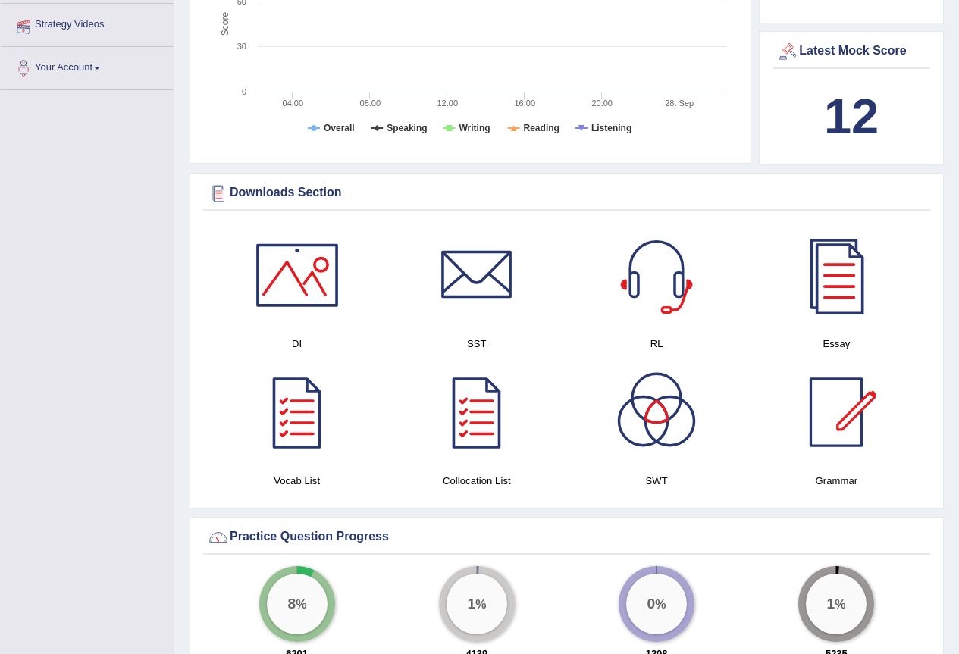
scroll to position [373, 0]
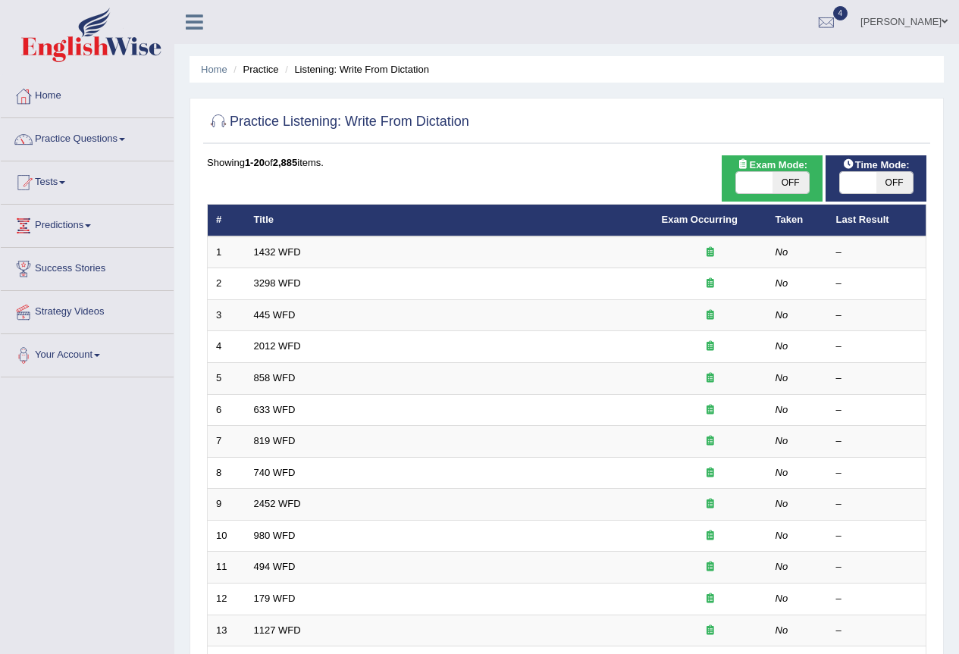
click at [865, 190] on span at bounding box center [858, 182] width 36 height 21
checkbox input "true"
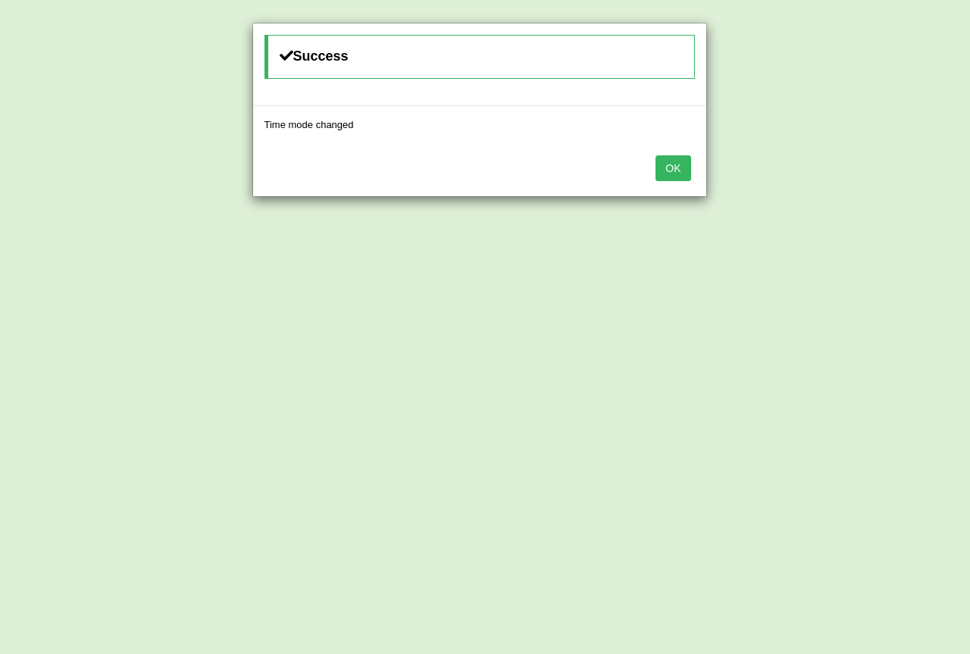
click at [685, 162] on button "OK" at bounding box center [673, 168] width 35 height 26
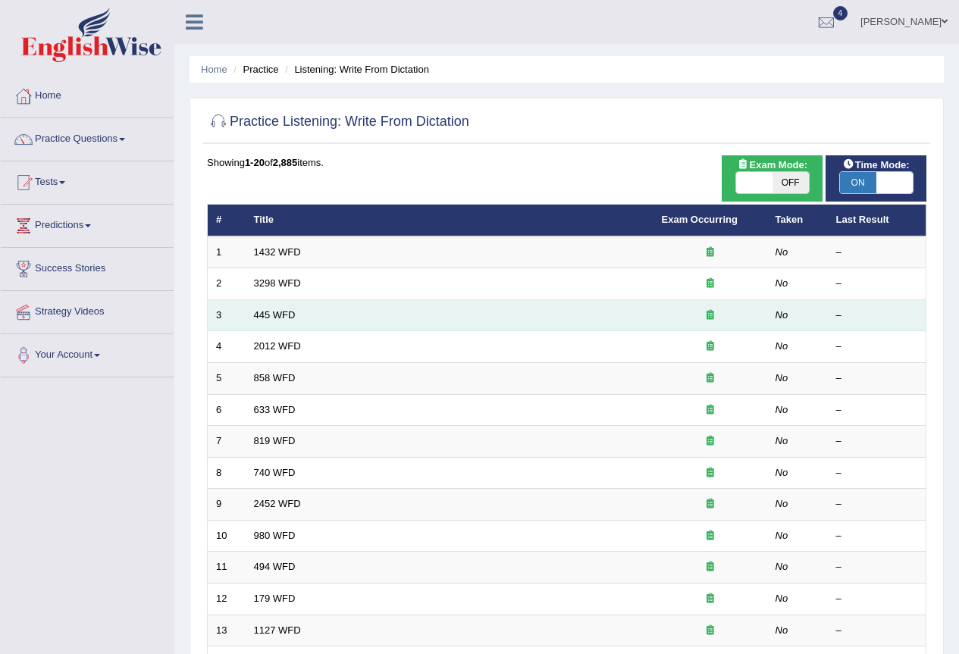
scroll to position [380, 0]
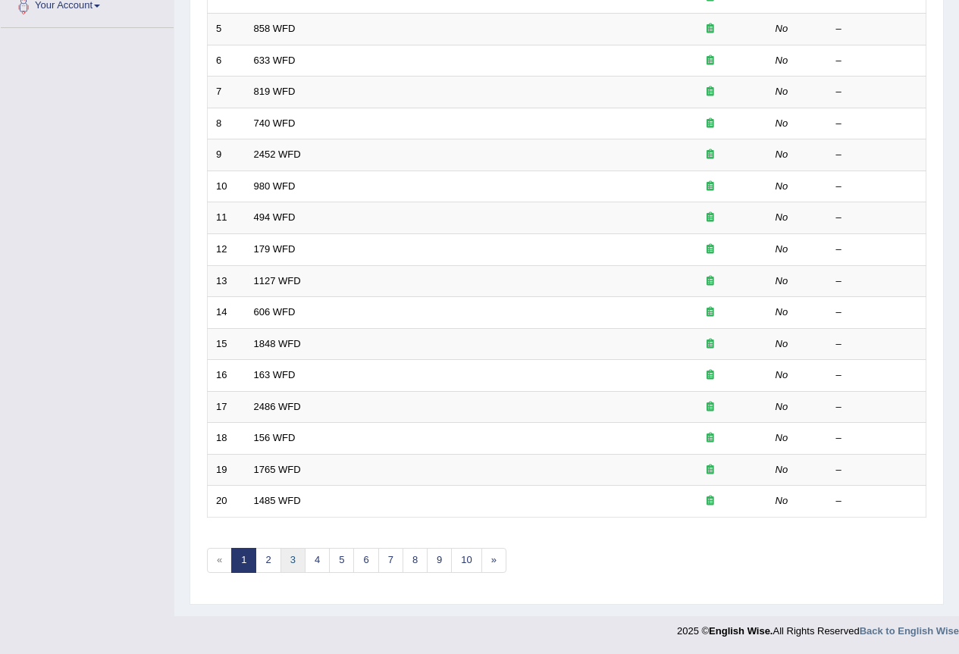
click at [302, 555] on link "3" at bounding box center [292, 560] width 25 height 25
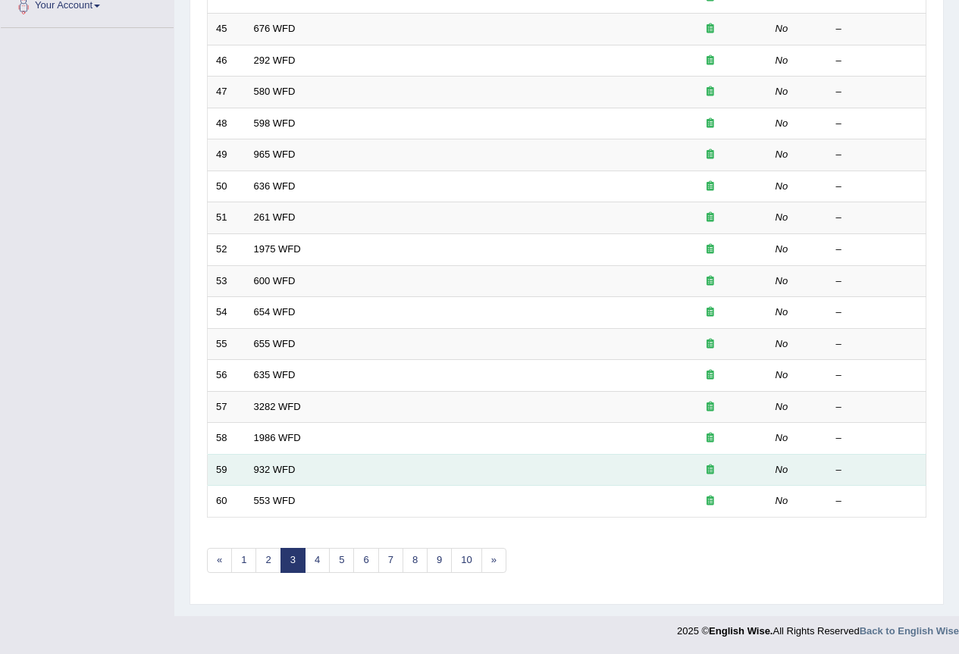
scroll to position [380, 0]
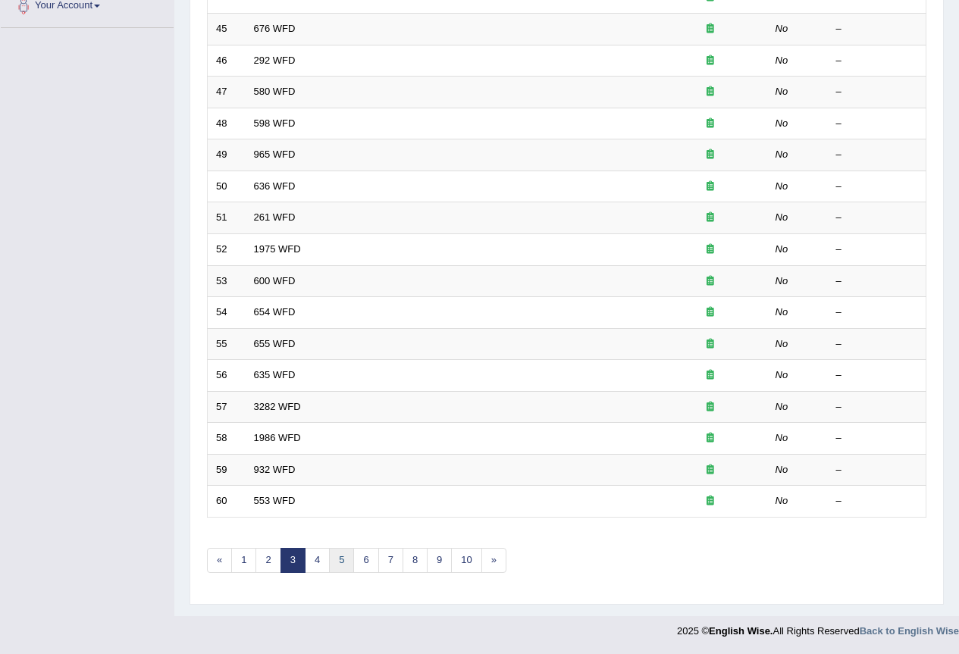
click at [350, 561] on link "5" at bounding box center [341, 560] width 25 height 25
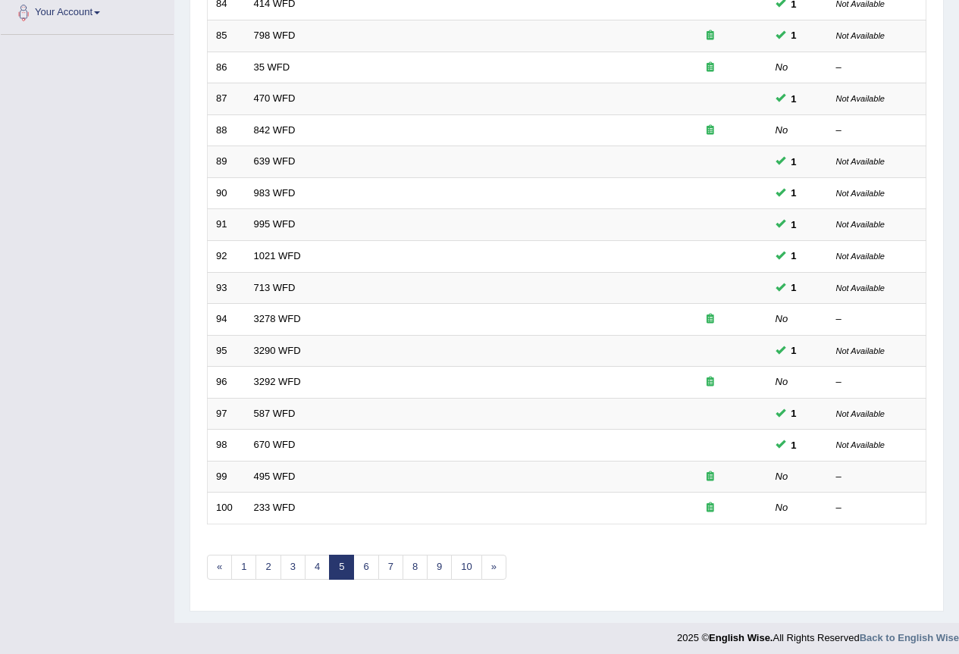
scroll to position [380, 0]
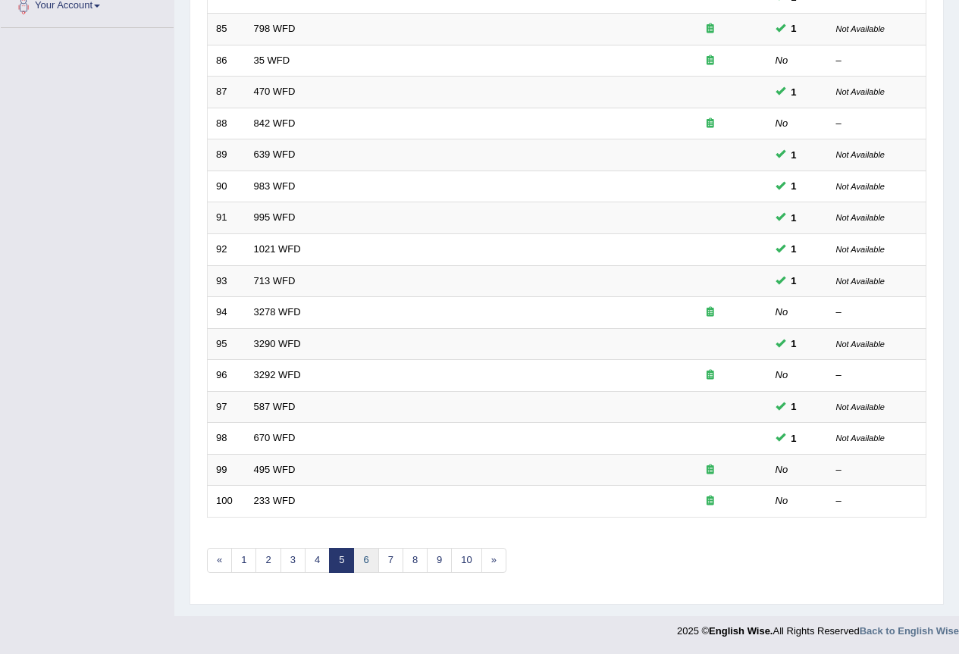
click at [358, 550] on link "6" at bounding box center [365, 560] width 25 height 25
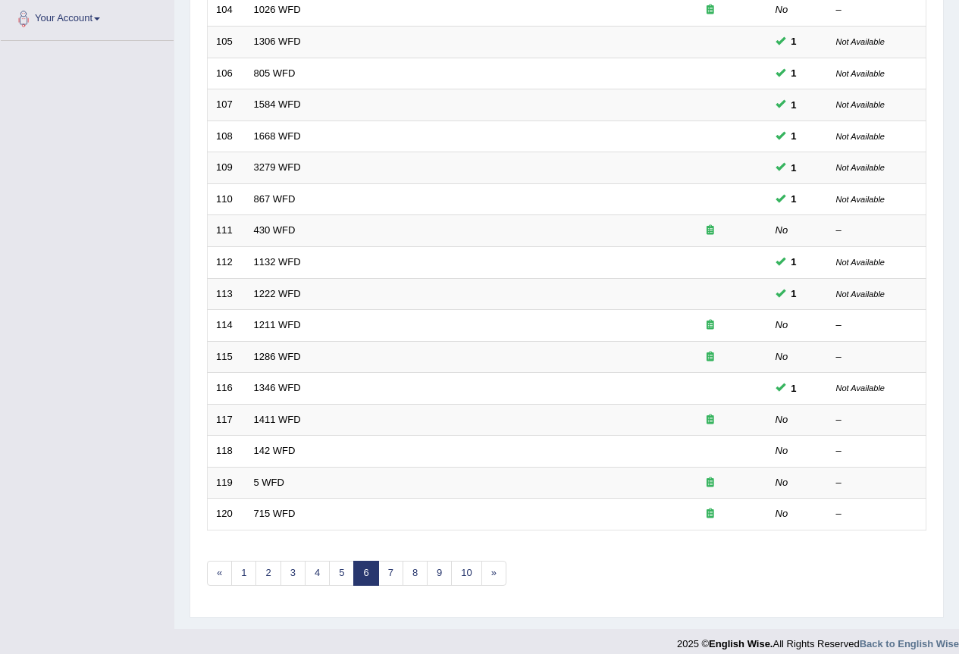
scroll to position [379, 0]
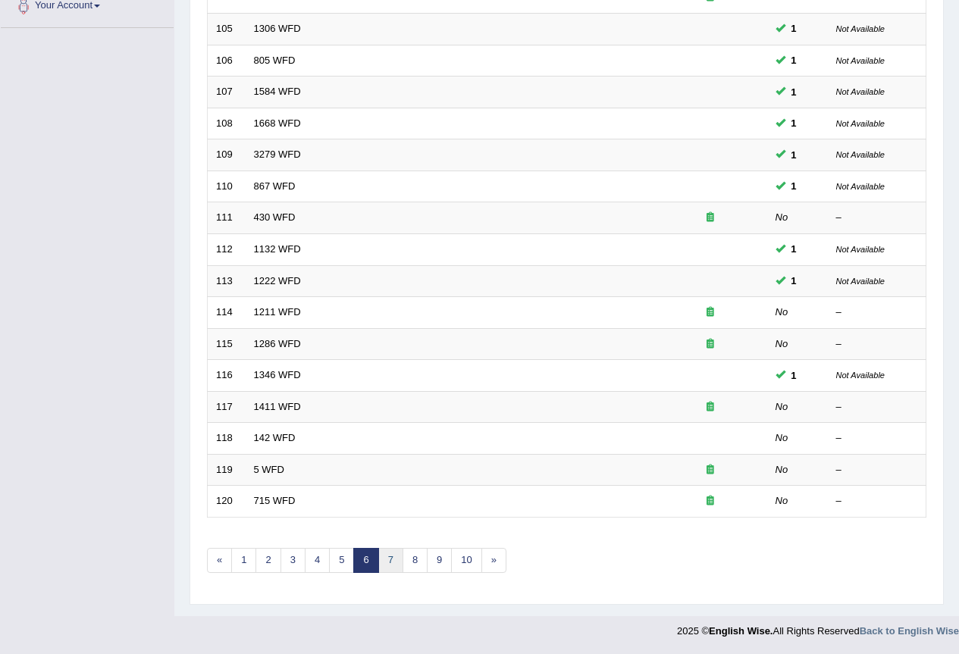
click at [387, 550] on link "7" at bounding box center [390, 560] width 25 height 25
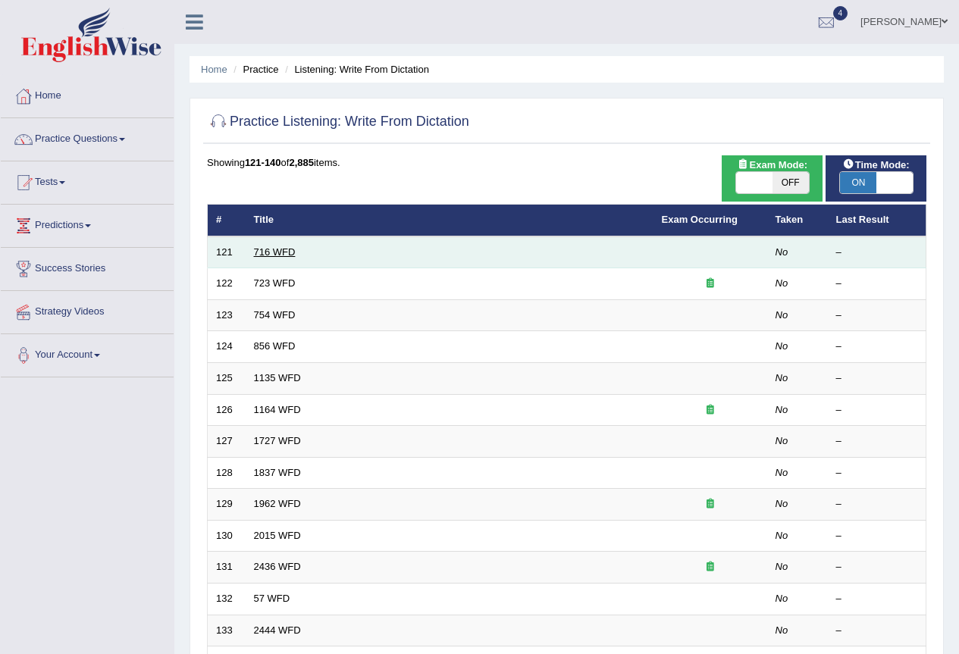
click at [291, 256] on link "716 WFD" at bounding box center [275, 251] width 42 height 11
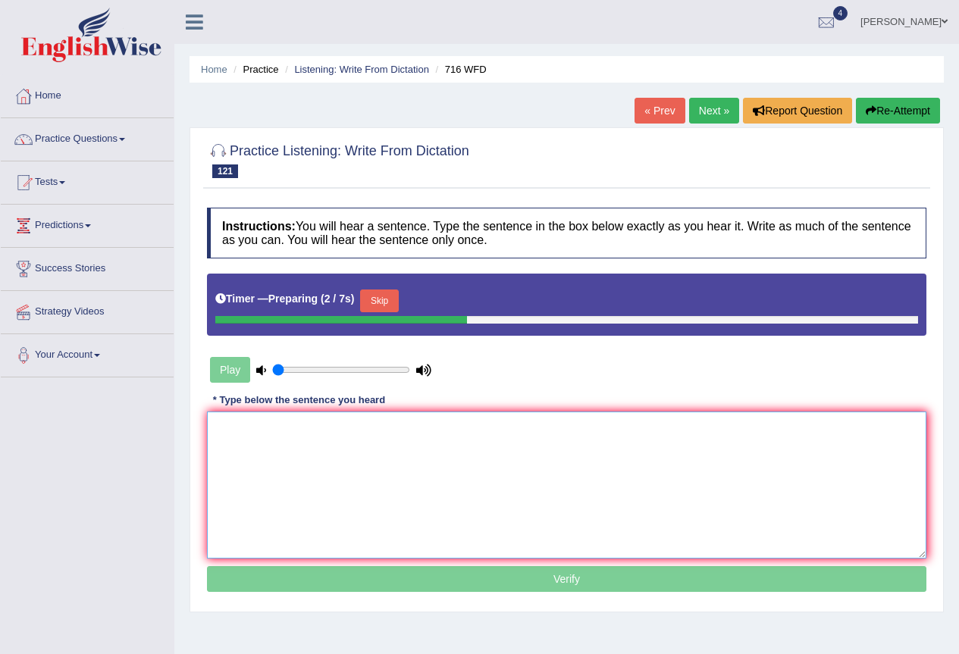
click at [283, 462] on textarea at bounding box center [566, 485] width 719 height 147
click at [395, 311] on button "Skip" at bounding box center [379, 301] width 38 height 23
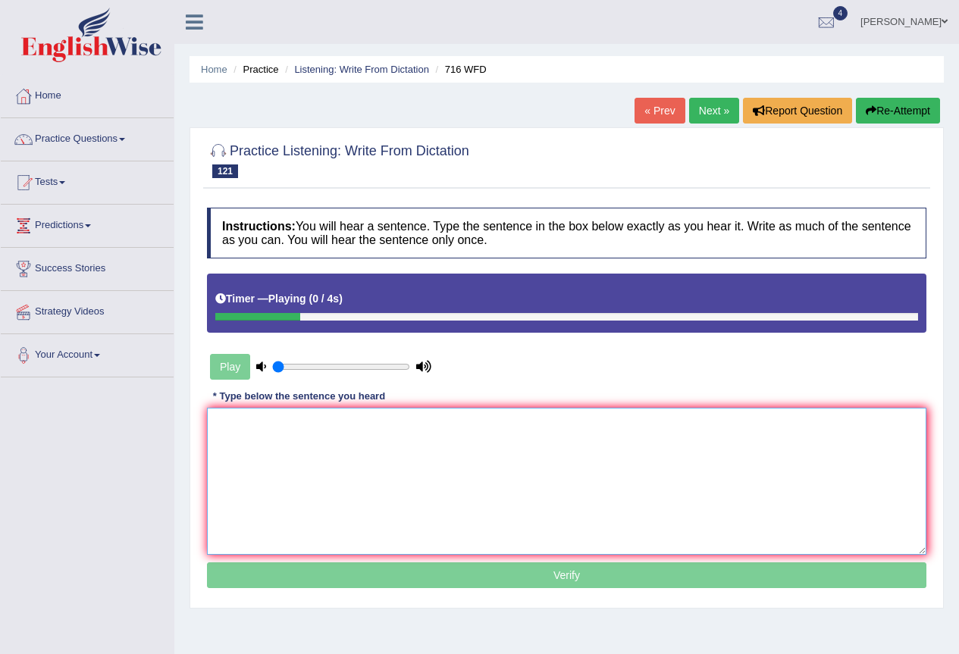
click at [303, 454] on textarea at bounding box center [566, 481] width 719 height 147
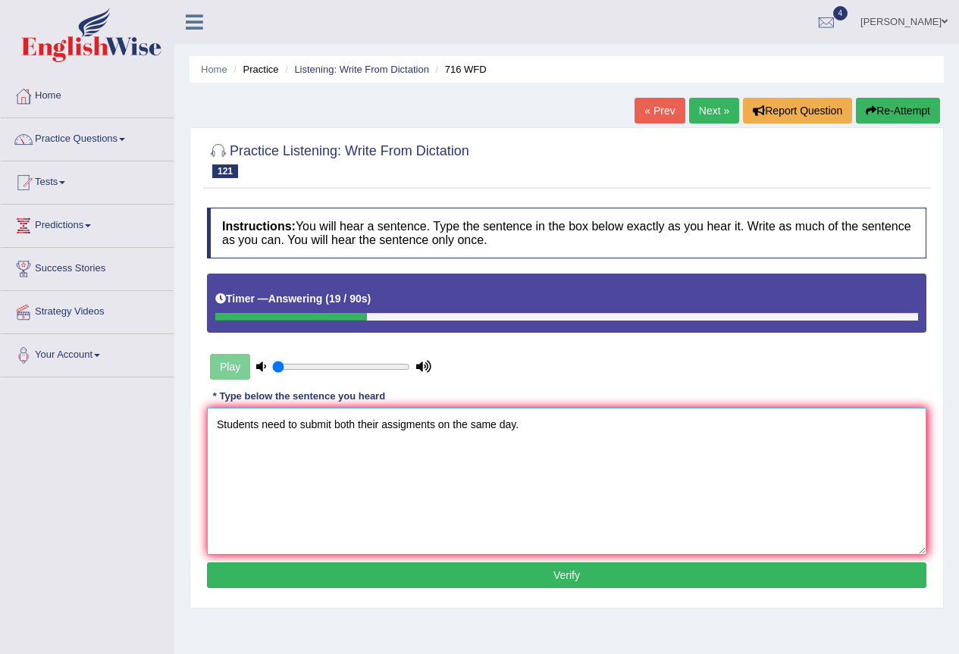
type textarea "Students need to submit both their assigments on the same day."
click at [611, 575] on button "Verify" at bounding box center [566, 576] width 719 height 26
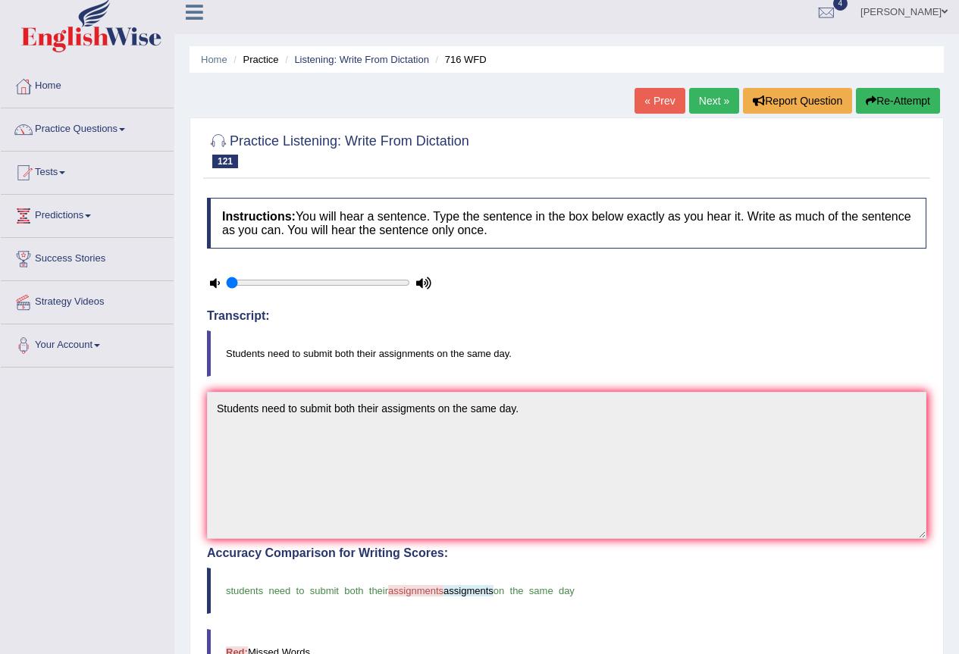
scroll to position [3, 0]
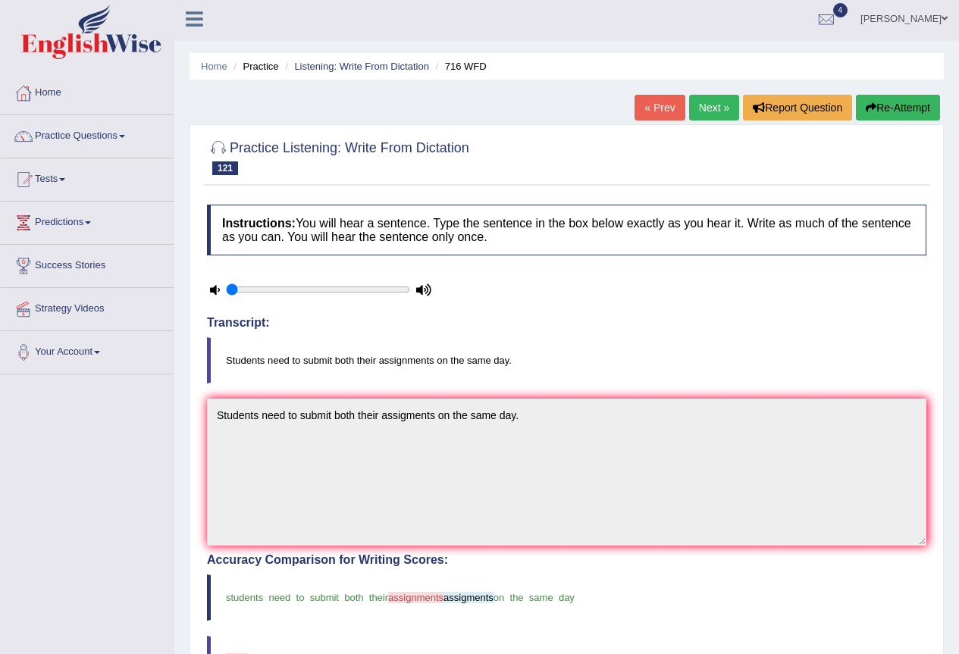
click at [725, 104] on link "Next »" at bounding box center [714, 108] width 50 height 26
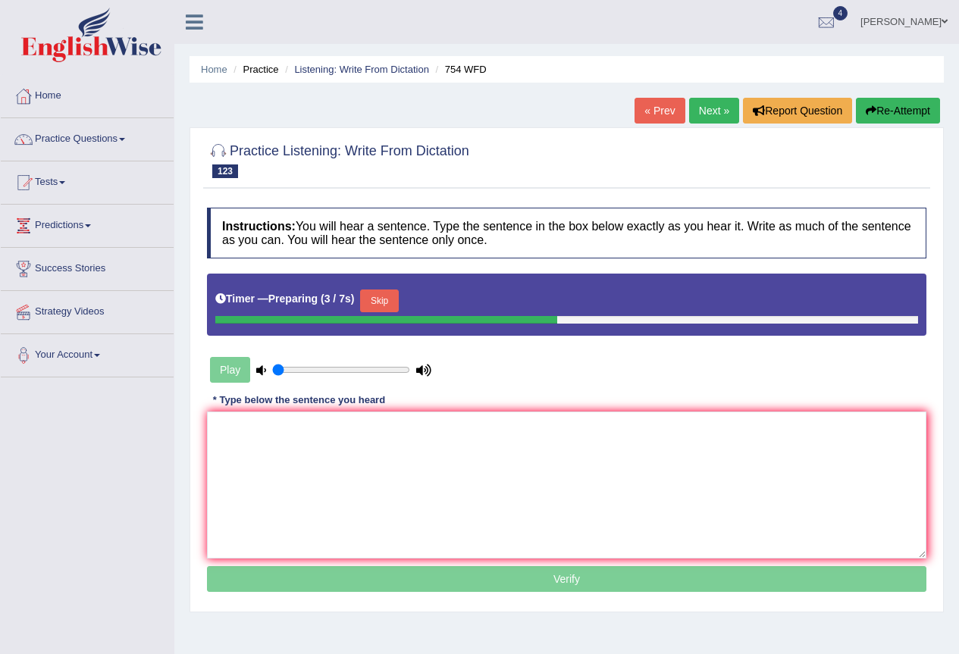
click at [384, 309] on button "Skip" at bounding box center [379, 301] width 38 height 23
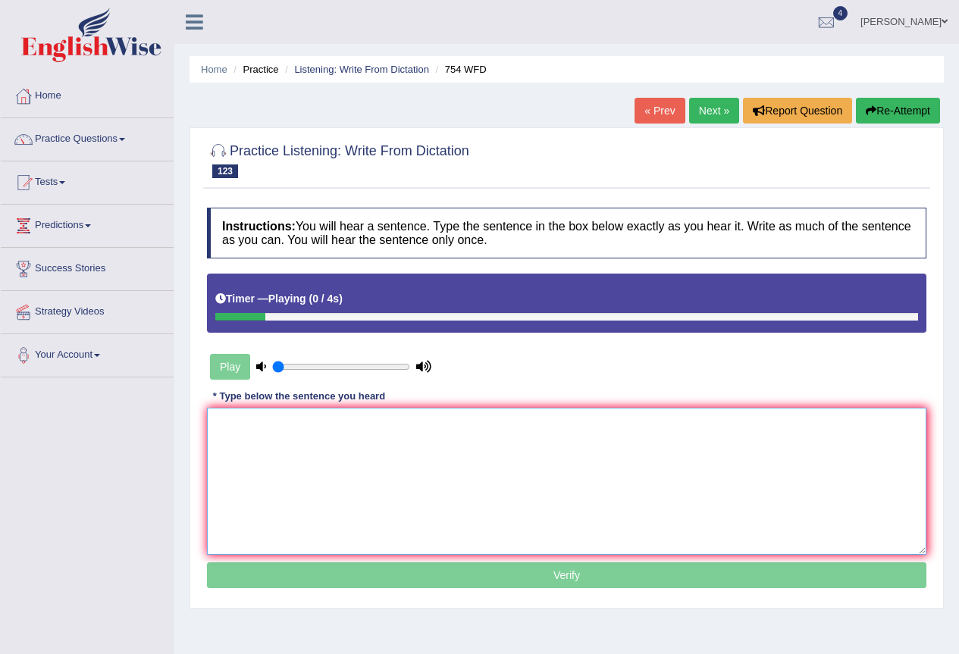
click at [325, 428] on textarea at bounding box center [566, 481] width 719 height 147
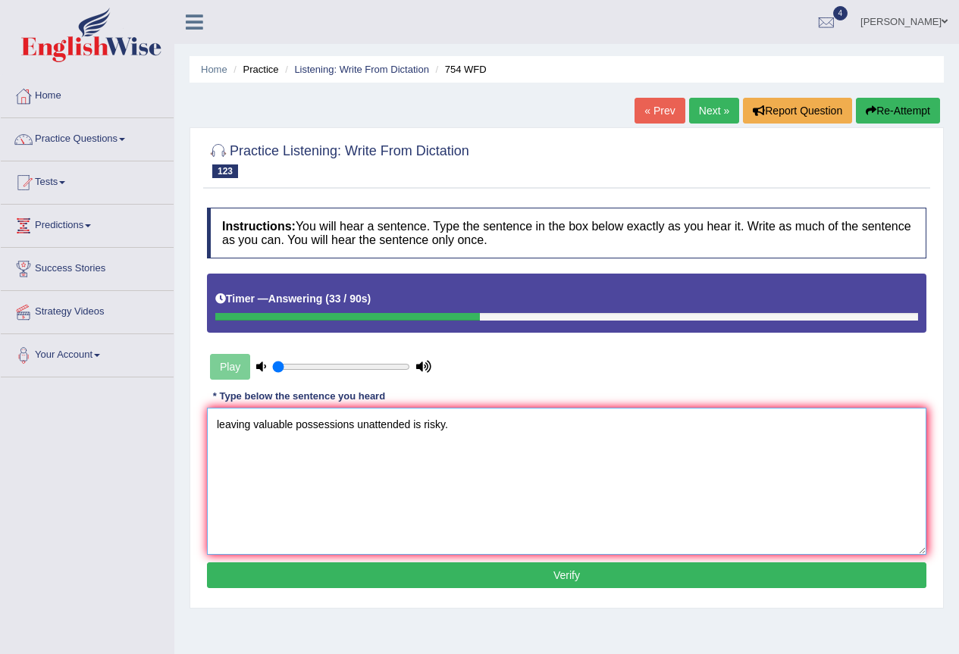
type textarea "leaving valuable possessions unattended is risky."
click at [418, 576] on button "Verify" at bounding box center [566, 576] width 719 height 26
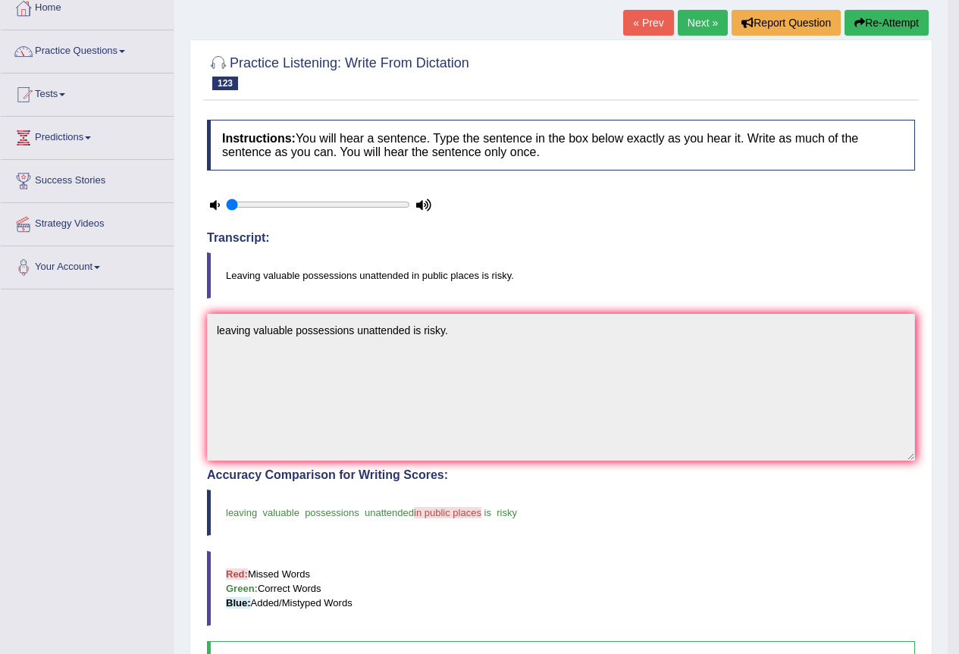
scroll to position [76, 0]
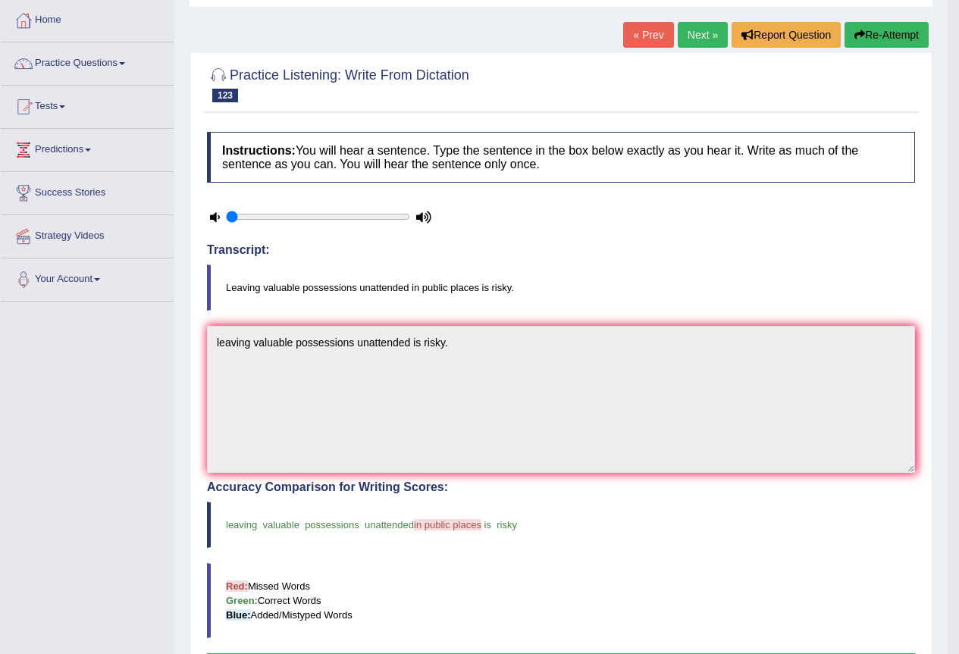
click at [694, 30] on link "Next »" at bounding box center [703, 35] width 50 height 26
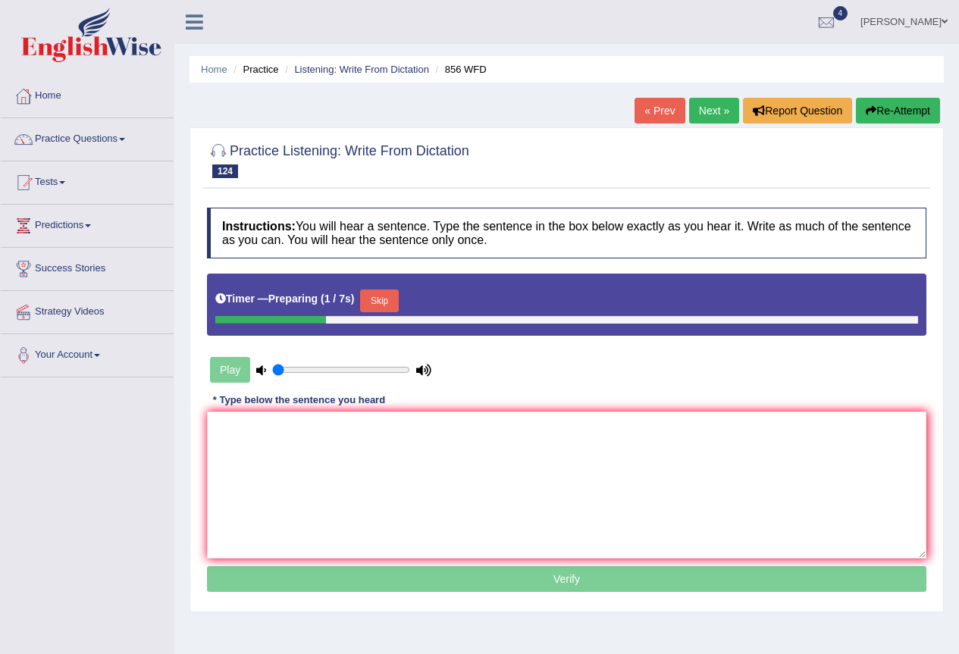
click at [398, 297] on button "Skip" at bounding box center [379, 301] width 38 height 23
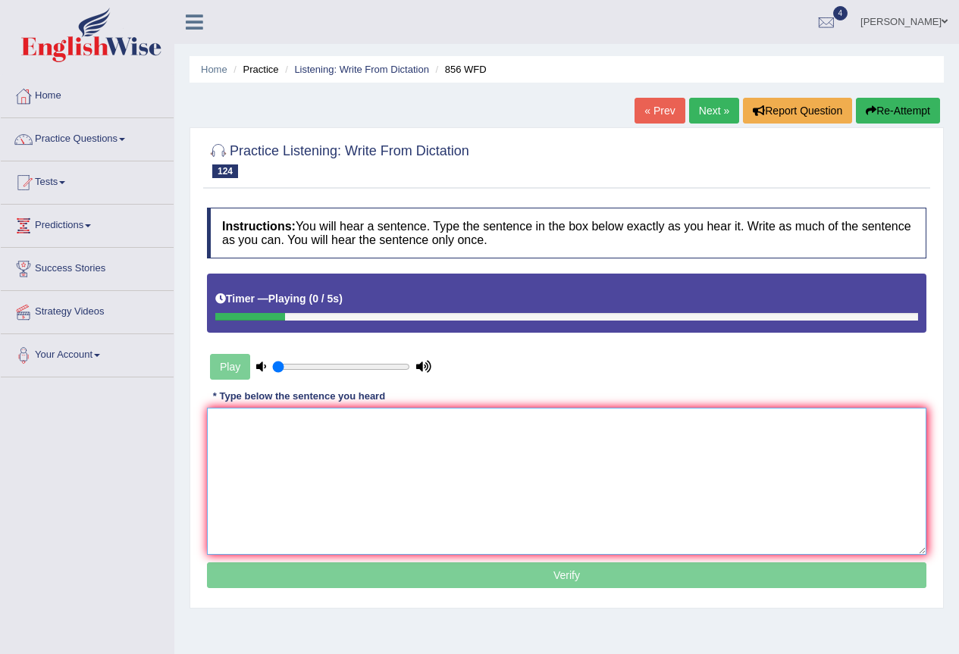
click at [284, 490] on textarea at bounding box center [566, 481] width 719 height 147
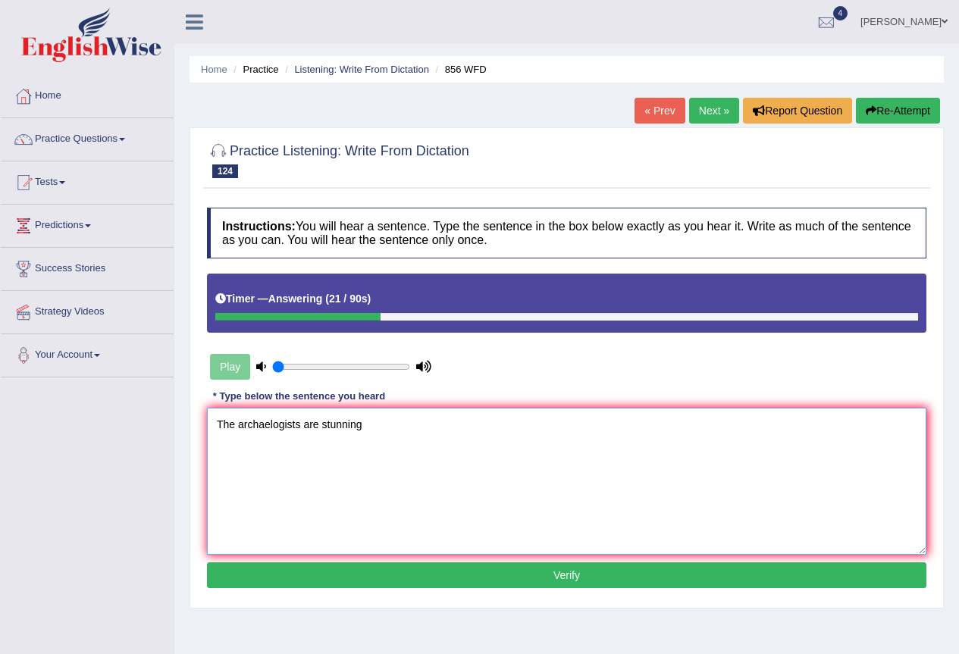
type textarea "The archaelogists are stunning"
click at [362, 575] on button "Verify" at bounding box center [566, 576] width 719 height 26
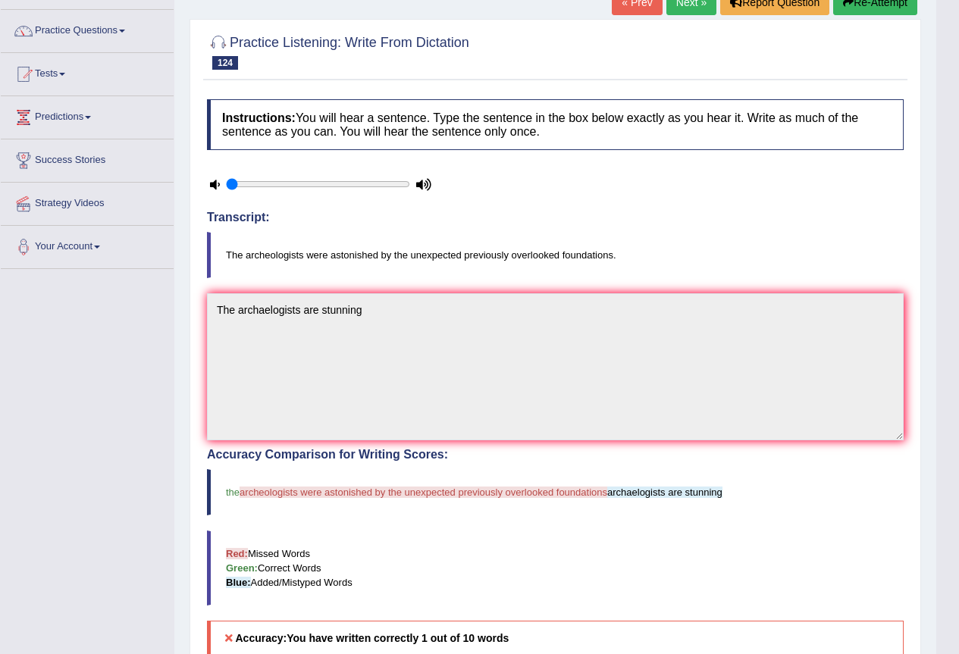
scroll to position [76, 0]
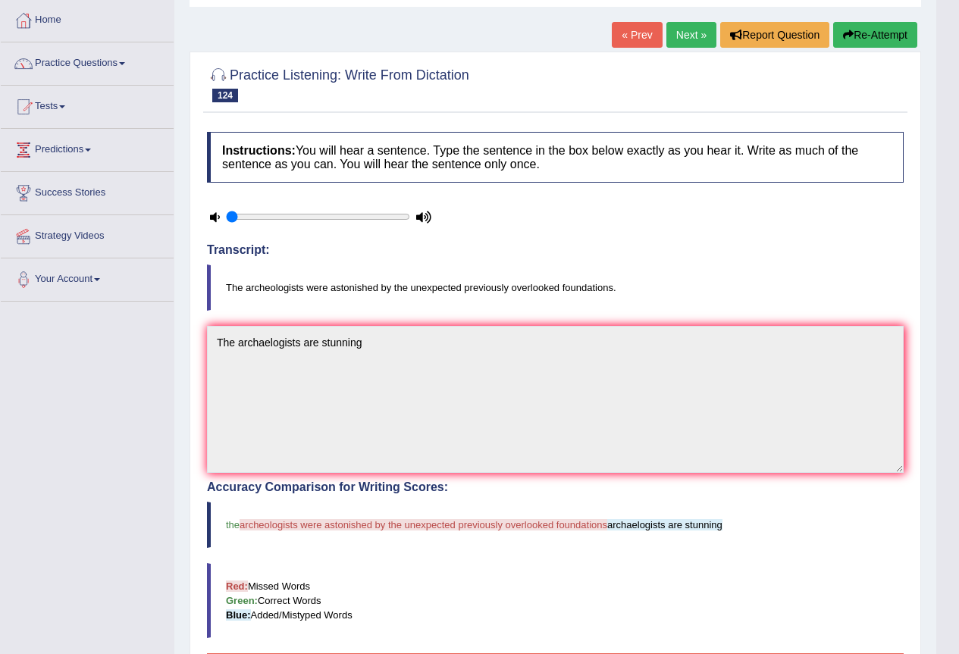
click at [677, 32] on link "Next »" at bounding box center [691, 35] width 50 height 26
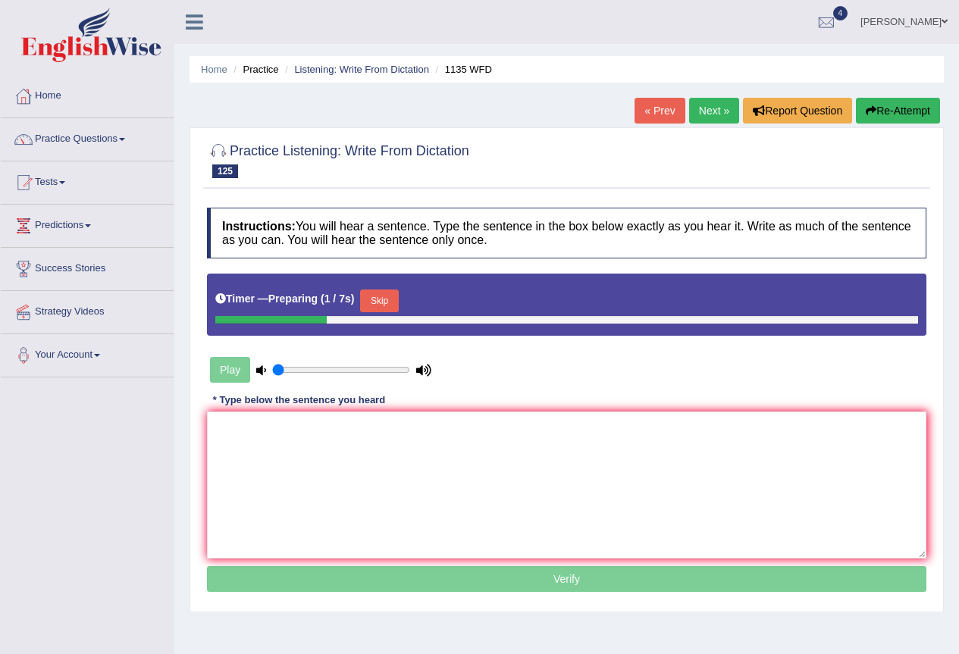
click at [397, 305] on button "Skip" at bounding box center [379, 301] width 38 height 23
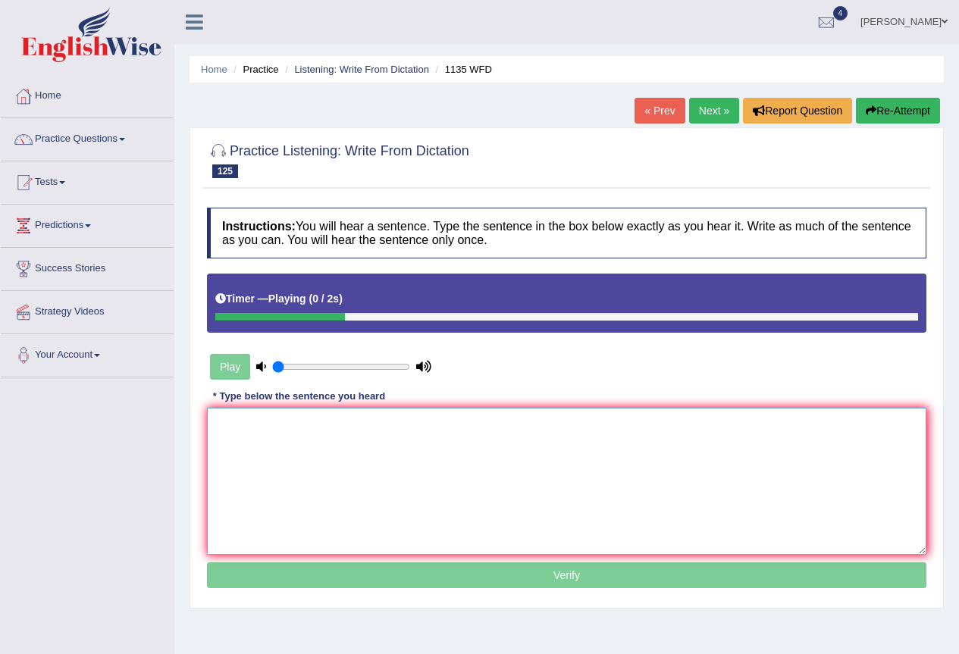
click at [321, 475] on textarea at bounding box center [566, 481] width 719 height 147
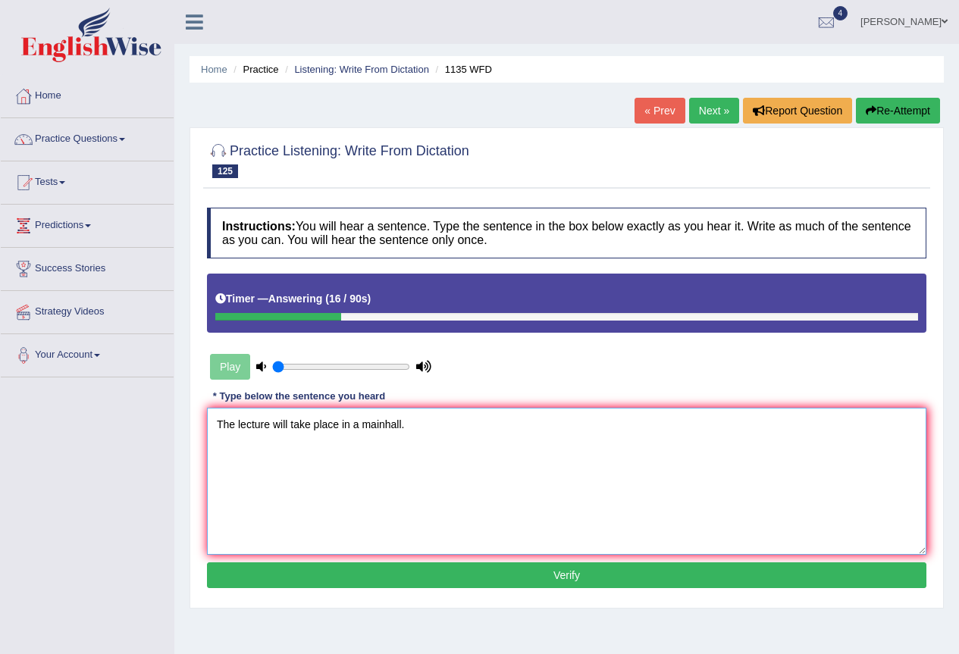
type textarea "The lecture will take place in a mainhall."
click at [616, 572] on button "Verify" at bounding box center [566, 576] width 719 height 26
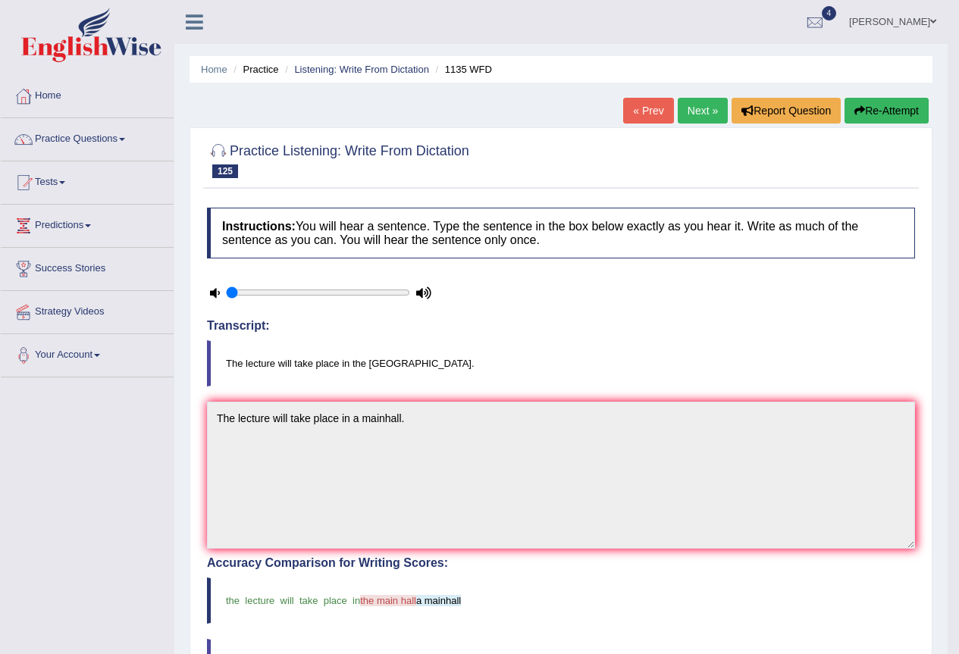
click at [710, 109] on link "Next »" at bounding box center [703, 111] width 50 height 26
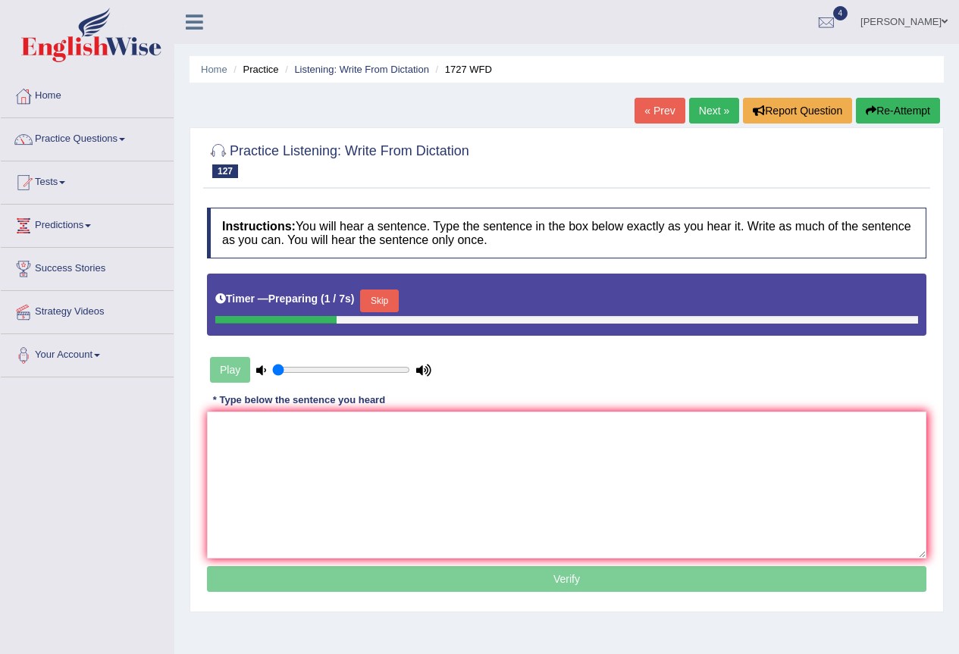
click at [392, 302] on button "Skip" at bounding box center [379, 301] width 38 height 23
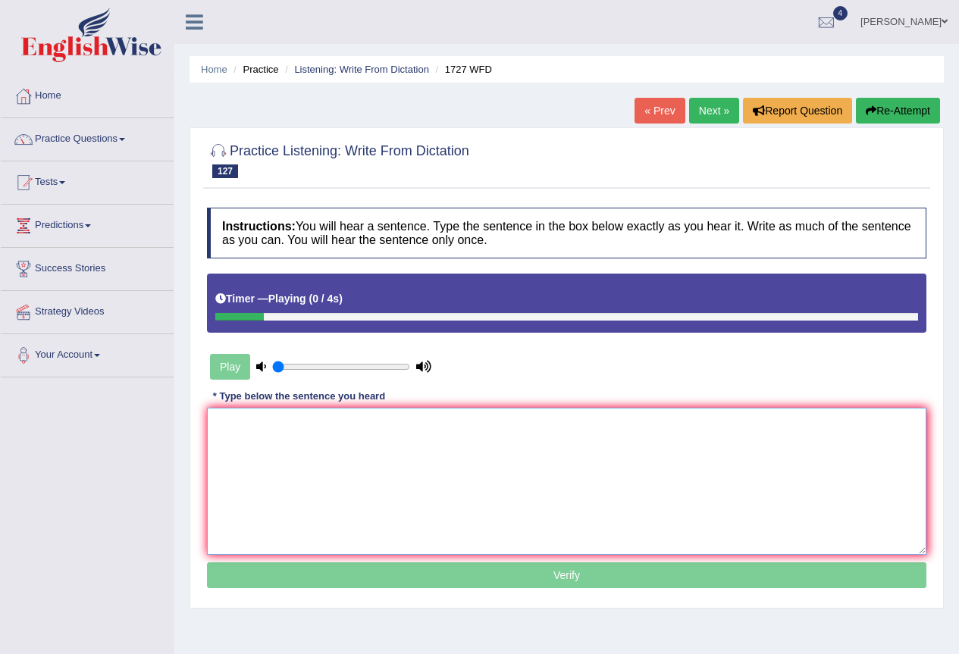
click at [368, 467] on textarea at bounding box center [566, 481] width 719 height 147
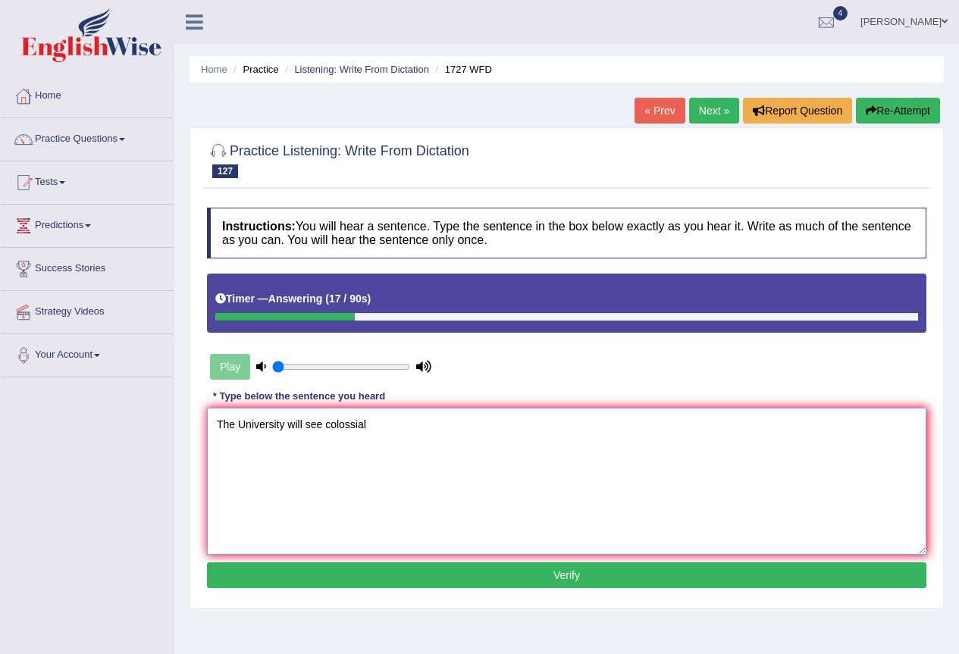
type textarea "The University will see colossial"
click at [486, 584] on button "Verify" at bounding box center [566, 576] width 719 height 26
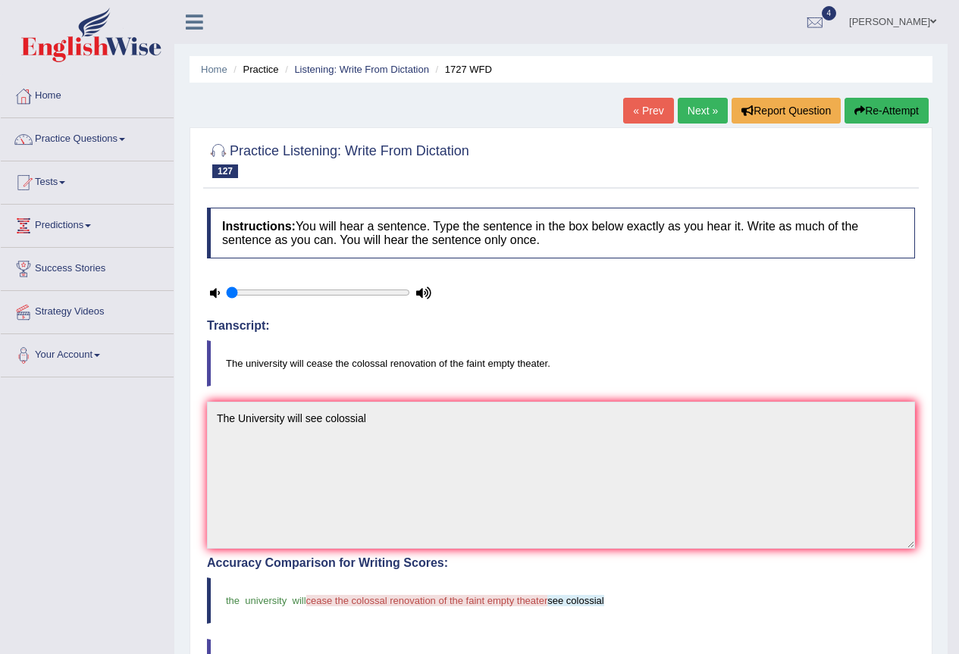
click at [700, 117] on link "Next »" at bounding box center [703, 111] width 50 height 26
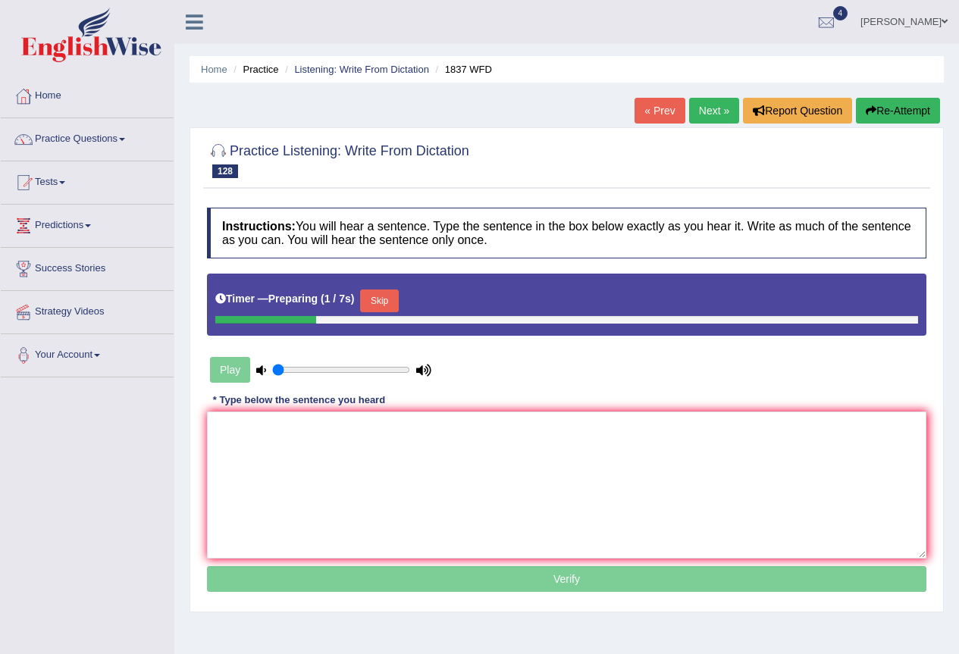
click at [392, 306] on button "Skip" at bounding box center [379, 301] width 38 height 23
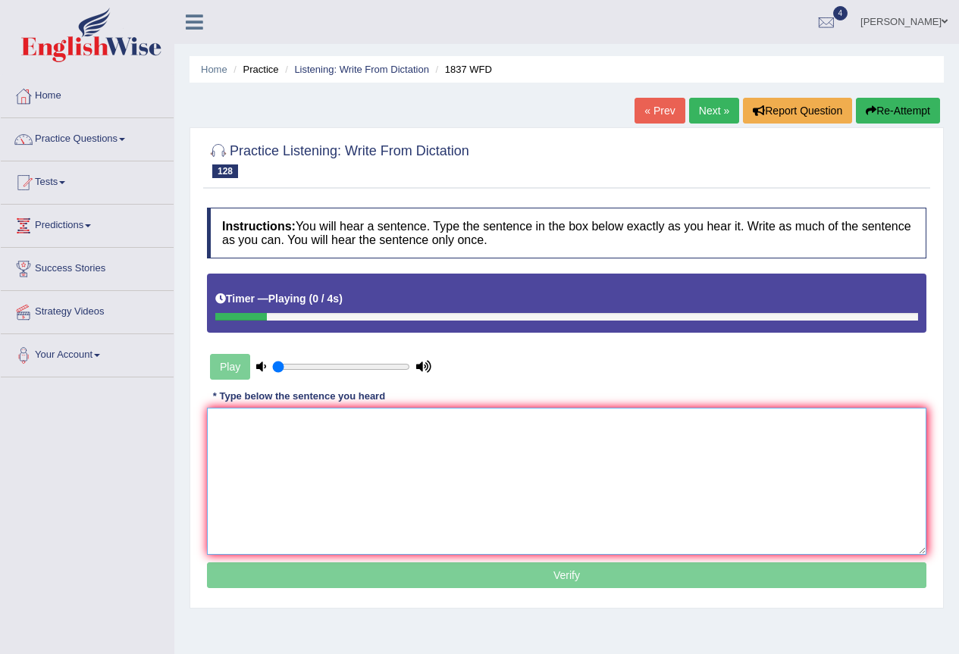
click at [334, 483] on textarea at bounding box center [566, 481] width 719 height 147
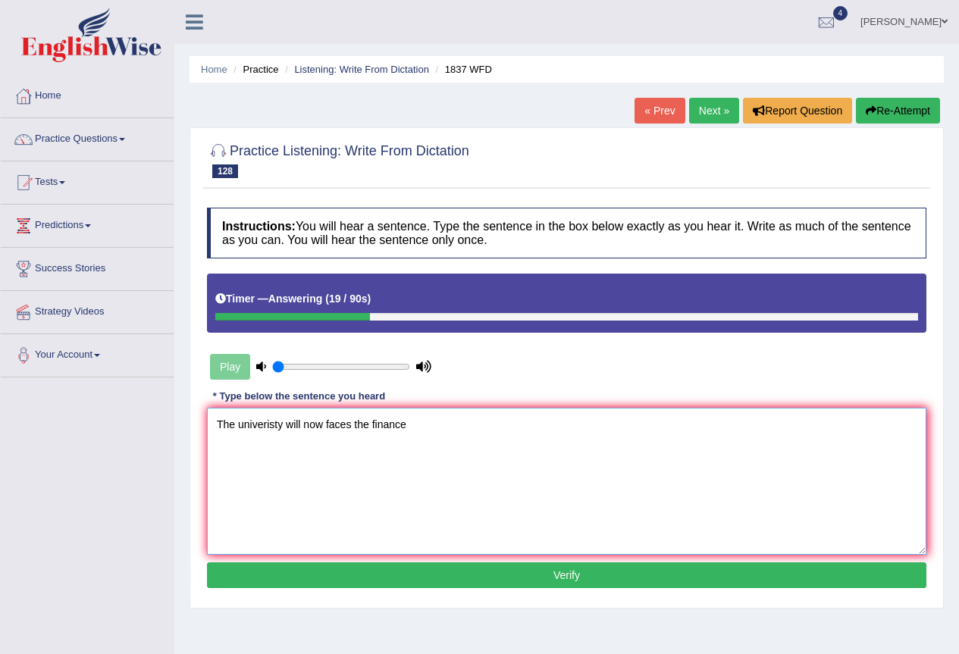
type textarea "The univeristy will now faces the finance"
click at [467, 575] on button "Verify" at bounding box center [566, 576] width 719 height 26
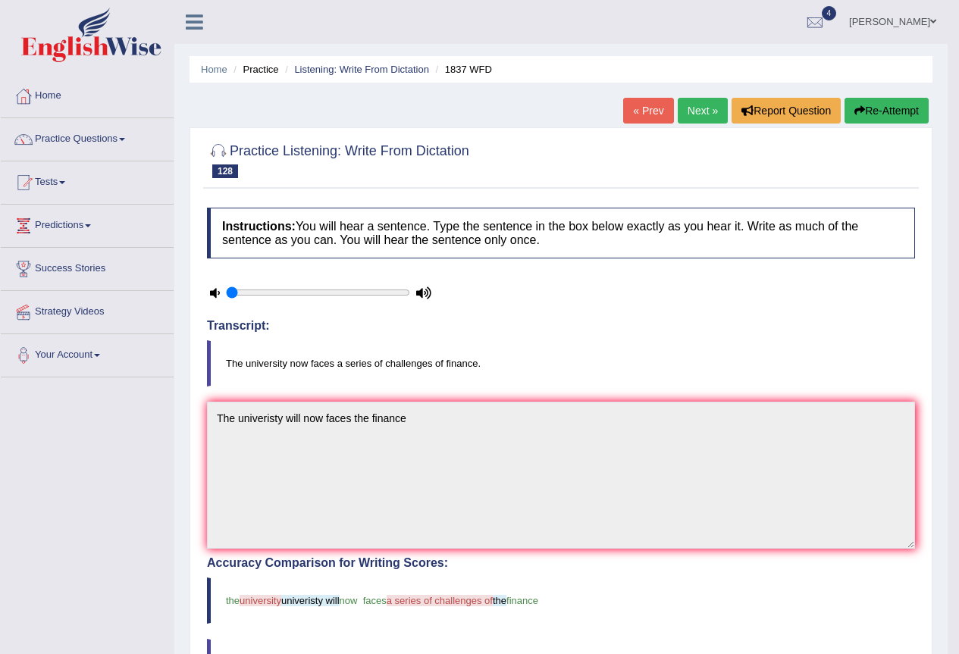
click at [696, 115] on link "Next »" at bounding box center [703, 111] width 50 height 26
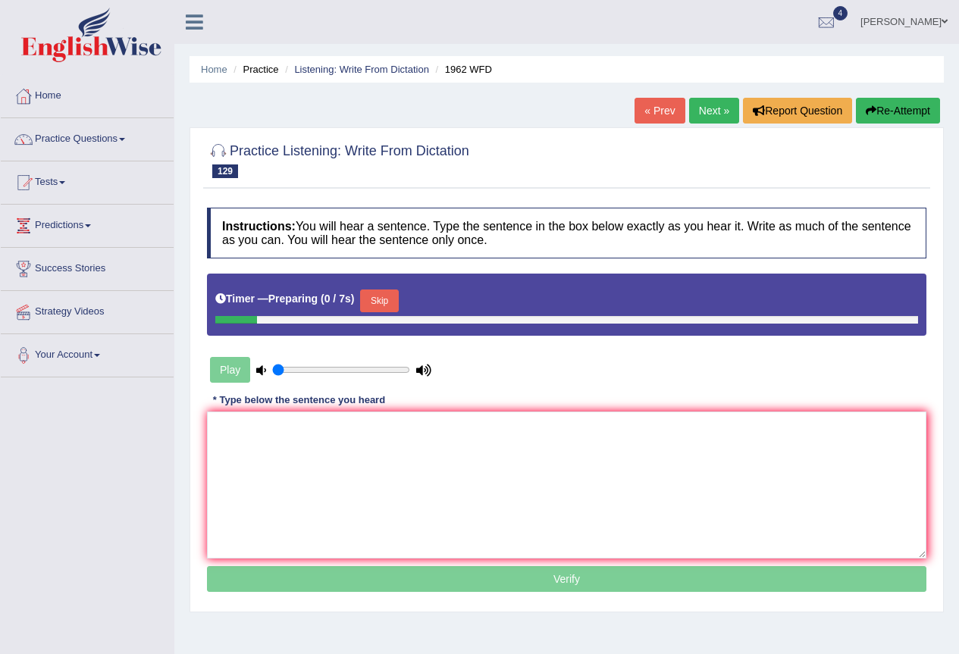
click at [696, 115] on link "Next »" at bounding box center [714, 111] width 50 height 26
click at [396, 306] on button "Skip" at bounding box center [379, 301] width 38 height 23
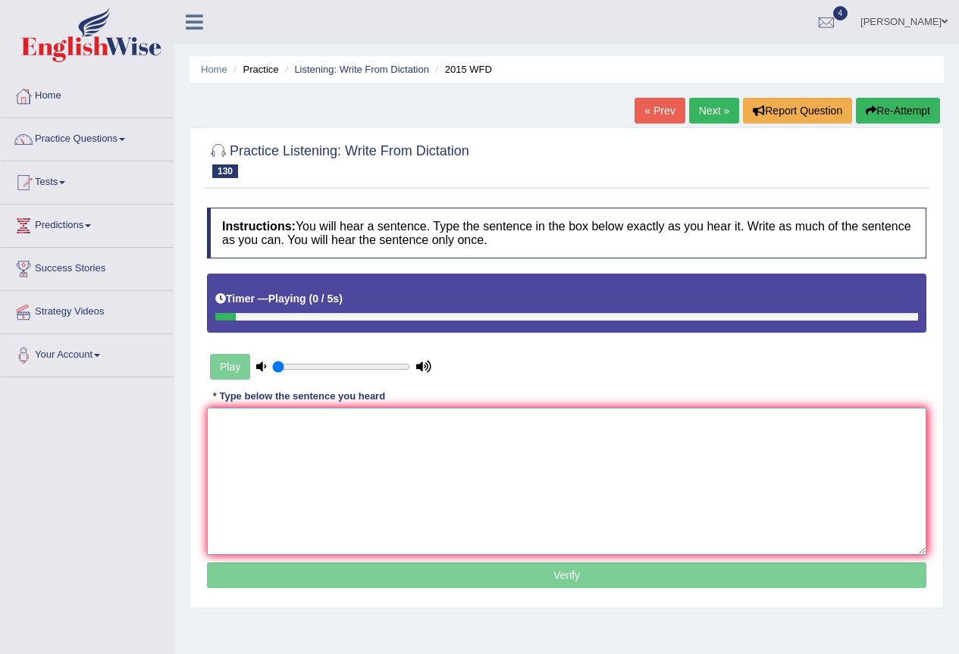
click at [373, 449] on textarea at bounding box center [566, 481] width 719 height 147
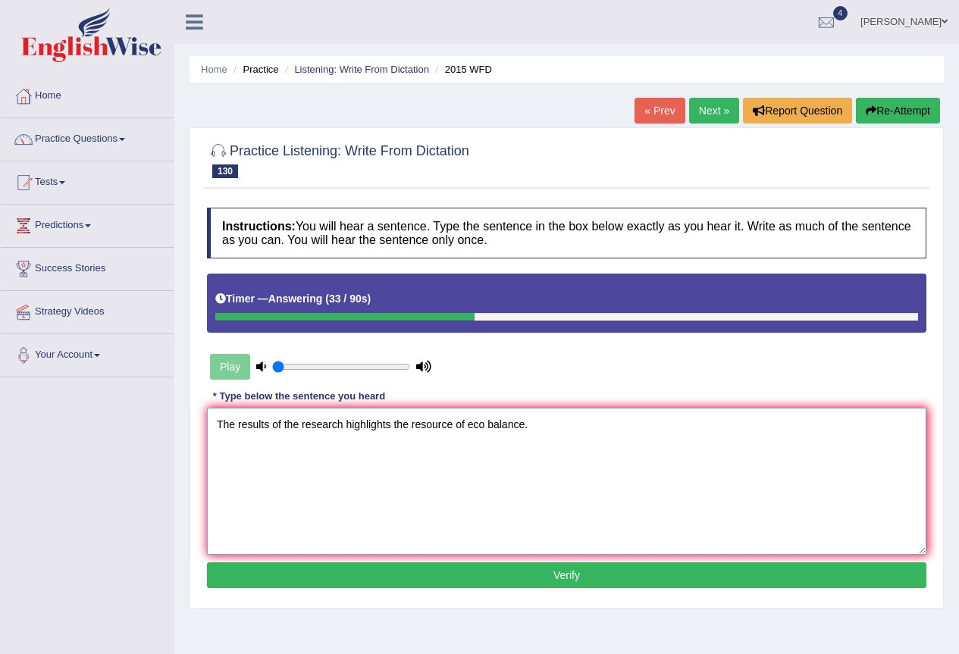
type textarea "The results of the research highlights the resource of eco balance."
click at [537, 582] on button "Verify" at bounding box center [566, 576] width 719 height 26
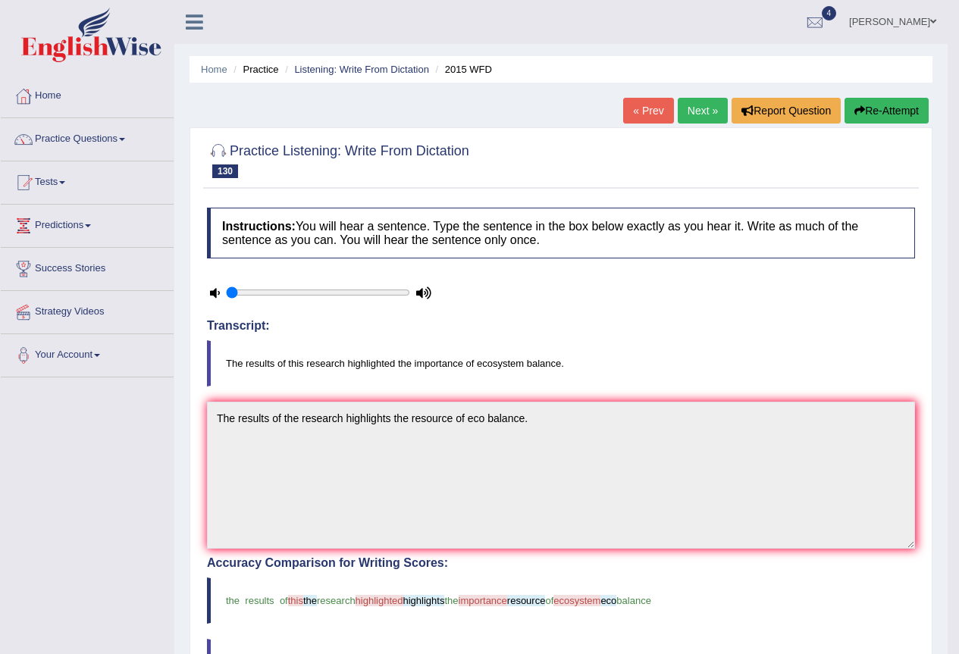
click at [684, 111] on link "Next »" at bounding box center [703, 111] width 50 height 26
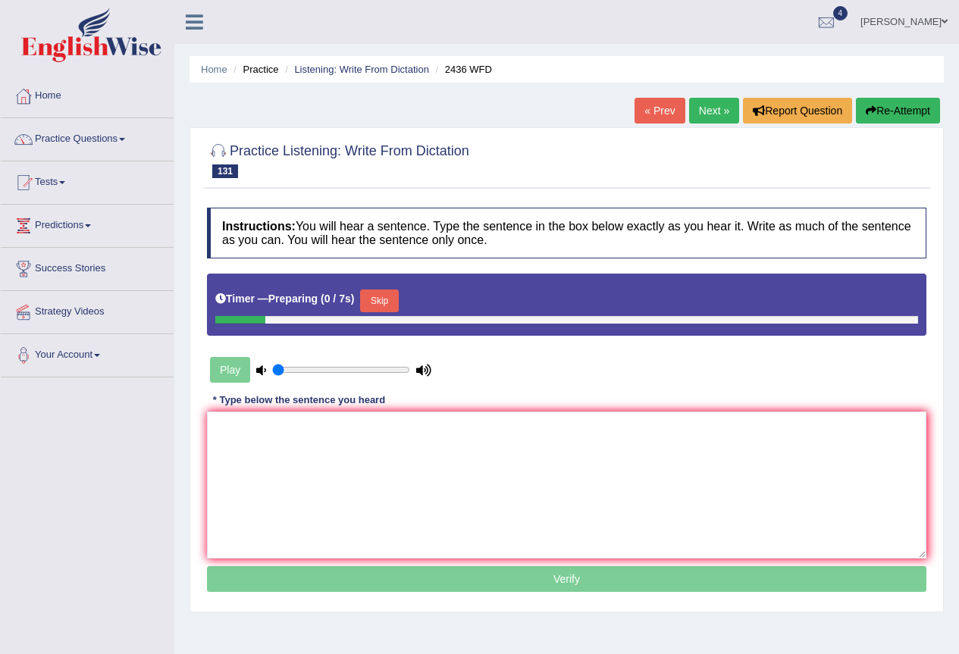
click at [689, 111] on link "Next »" at bounding box center [714, 111] width 50 height 26
click at [393, 303] on button "Skip" at bounding box center [379, 301] width 38 height 23
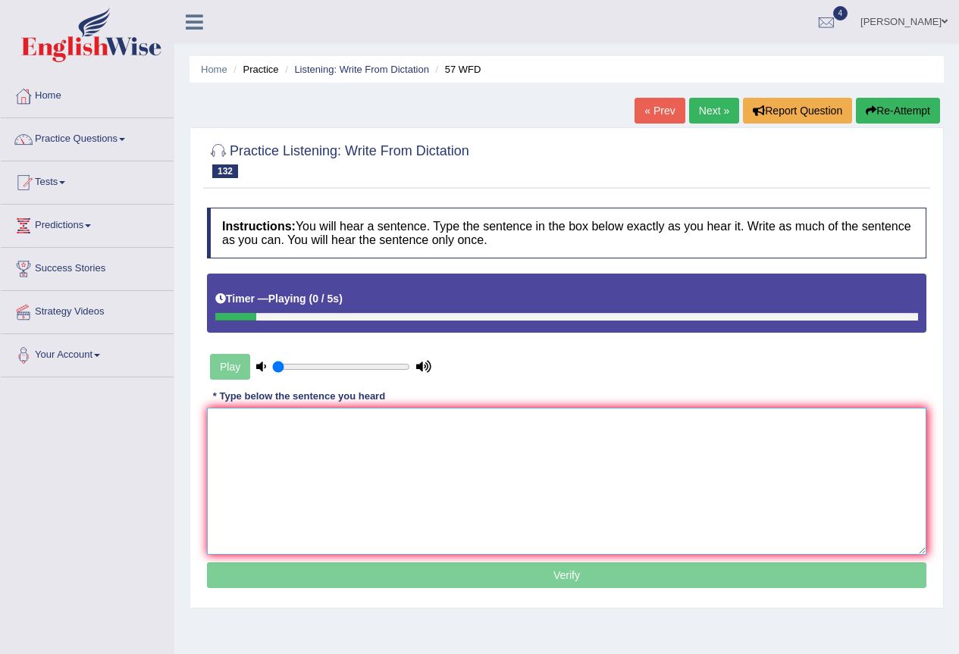
click at [357, 457] on textarea at bounding box center [566, 481] width 719 height 147
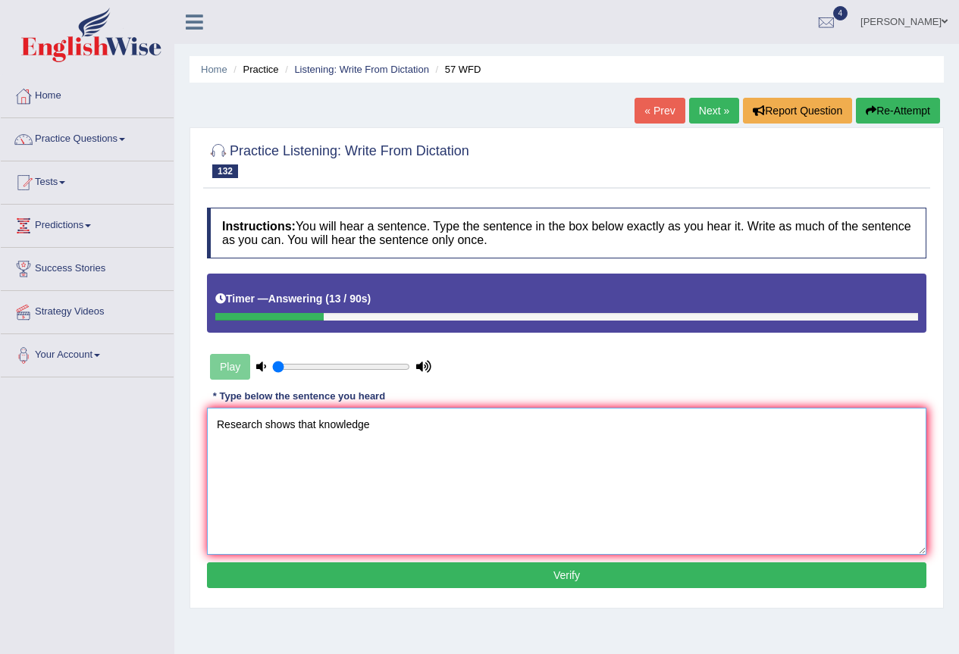
click at [382, 440] on textarea "Research shows that knowledge" at bounding box center [566, 481] width 719 height 147
type textarea "Research shows that knowledge and essential"
click at [561, 576] on button "Verify" at bounding box center [566, 576] width 719 height 26
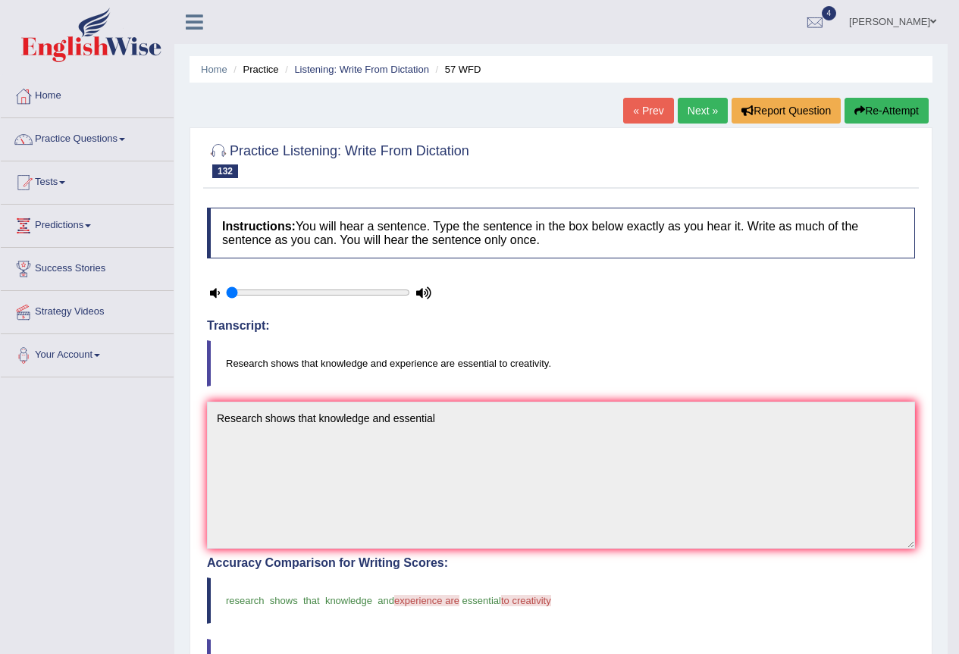
click at [706, 114] on link "Next »" at bounding box center [703, 111] width 50 height 26
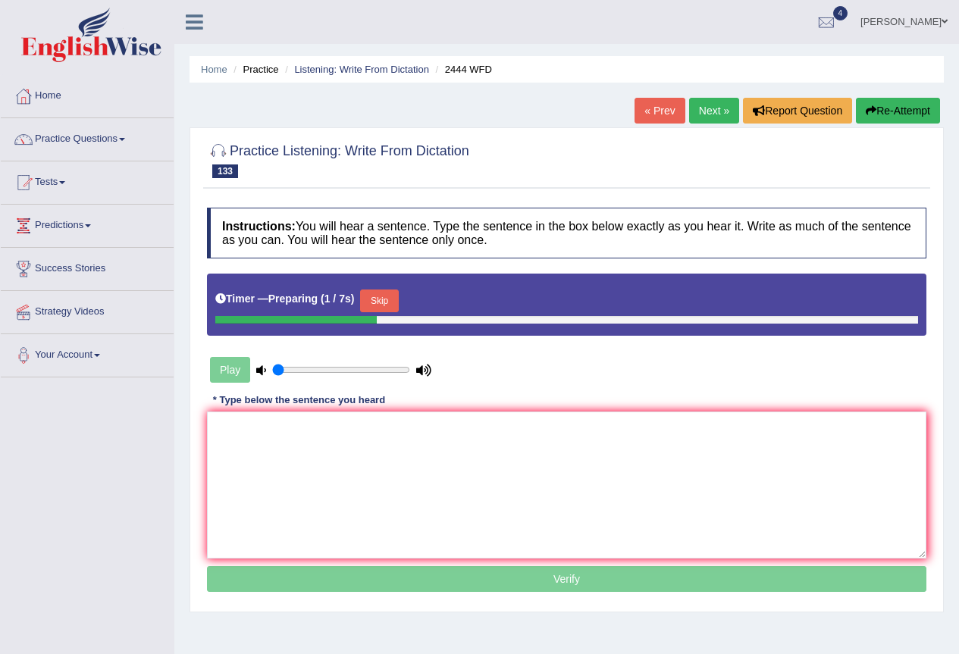
click at [385, 307] on button "Skip" at bounding box center [379, 301] width 38 height 23
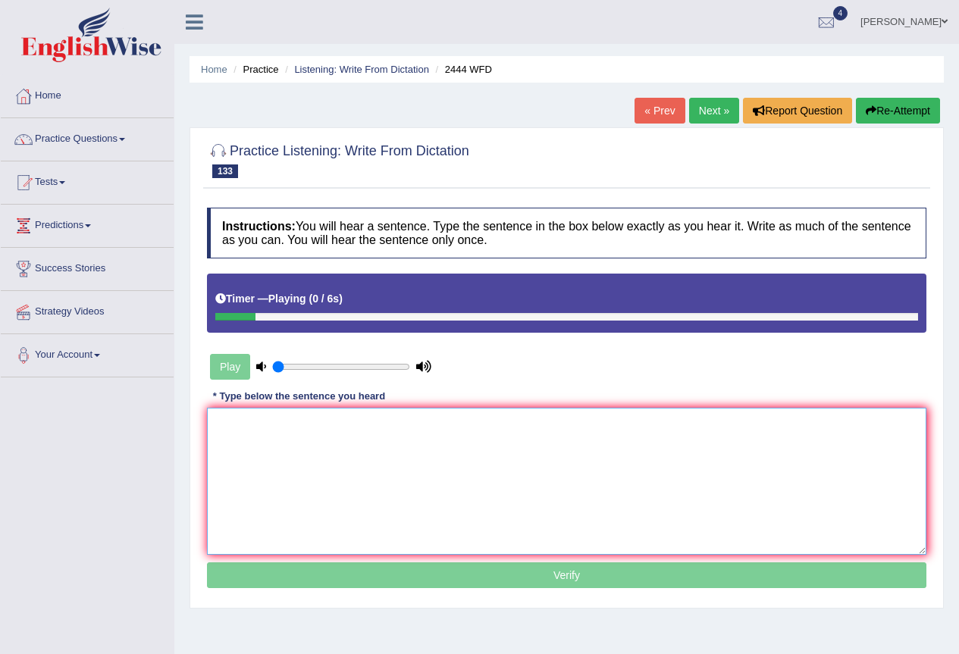
click at [374, 476] on textarea at bounding box center [566, 481] width 719 height 147
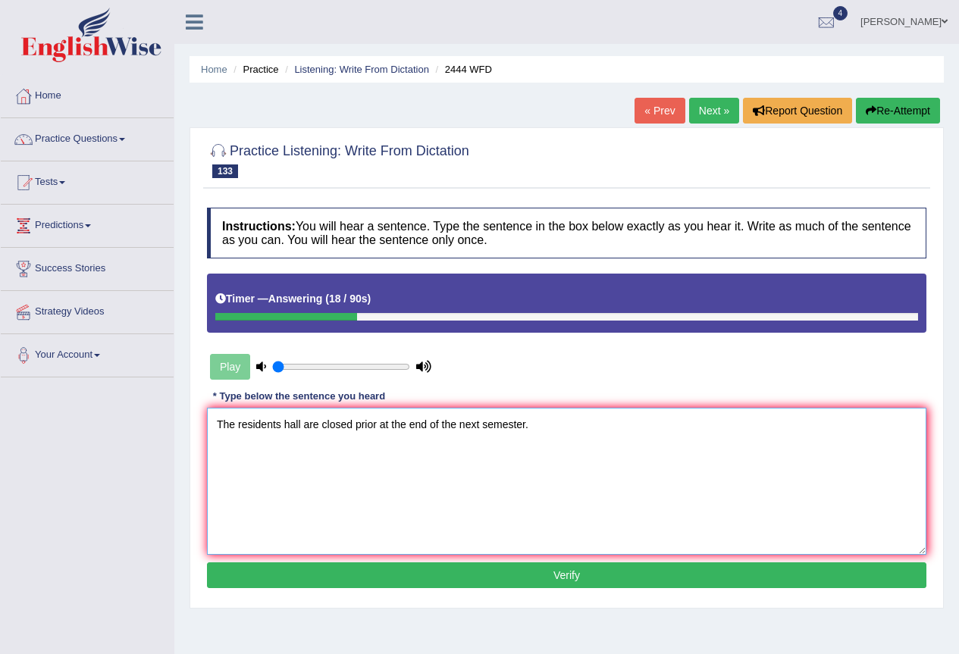
type textarea "The residents hall are closed prior at the end of the next semester."
click at [396, 580] on button "Verify" at bounding box center [566, 576] width 719 height 26
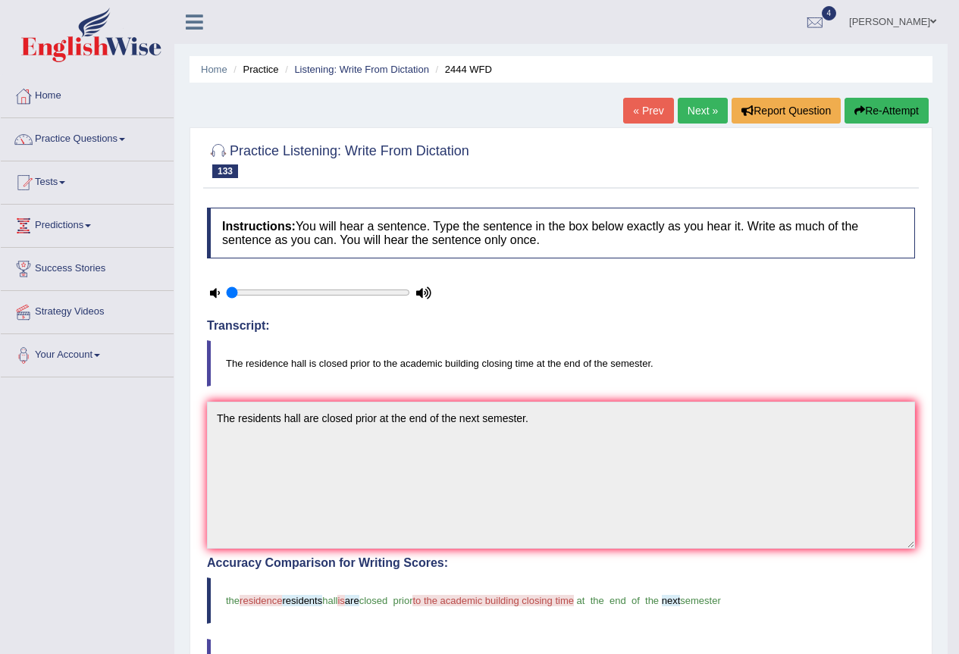
click at [689, 108] on link "Next »" at bounding box center [703, 111] width 50 height 26
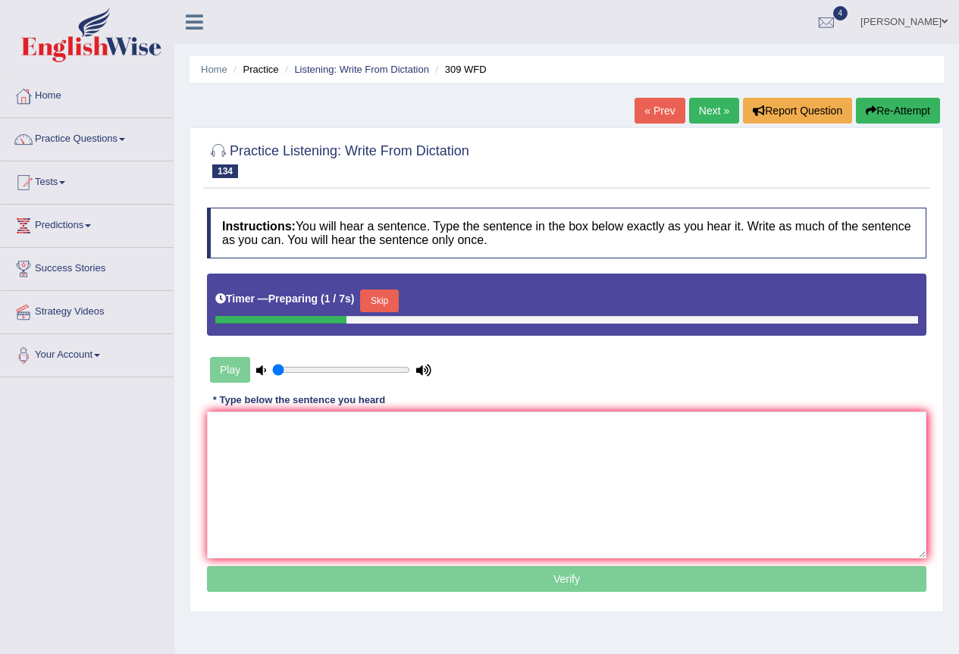
click at [390, 301] on button "Skip" at bounding box center [379, 301] width 38 height 23
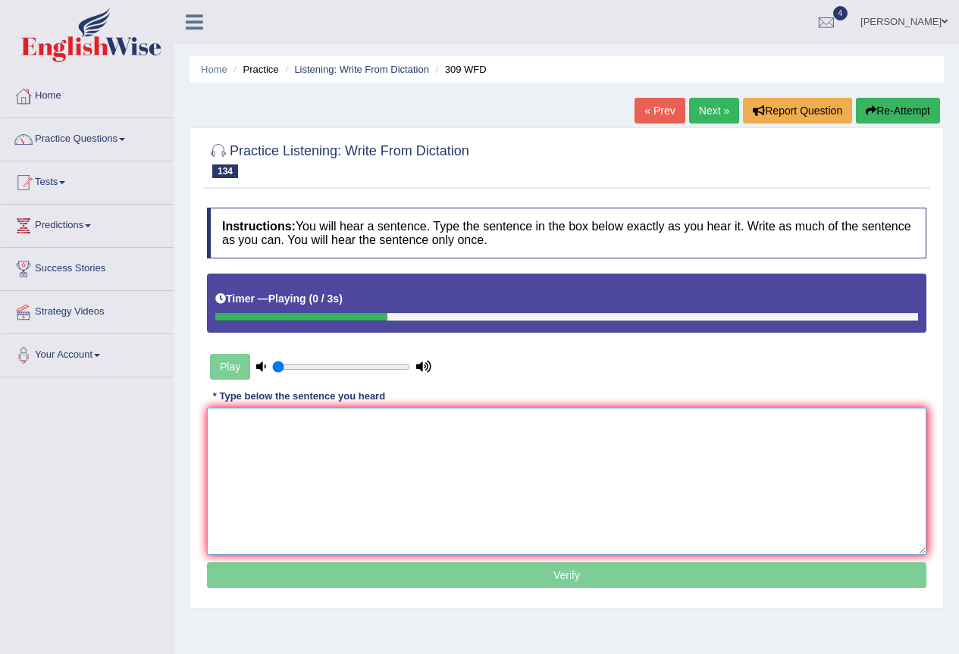
click at [359, 428] on textarea at bounding box center [566, 481] width 719 height 147
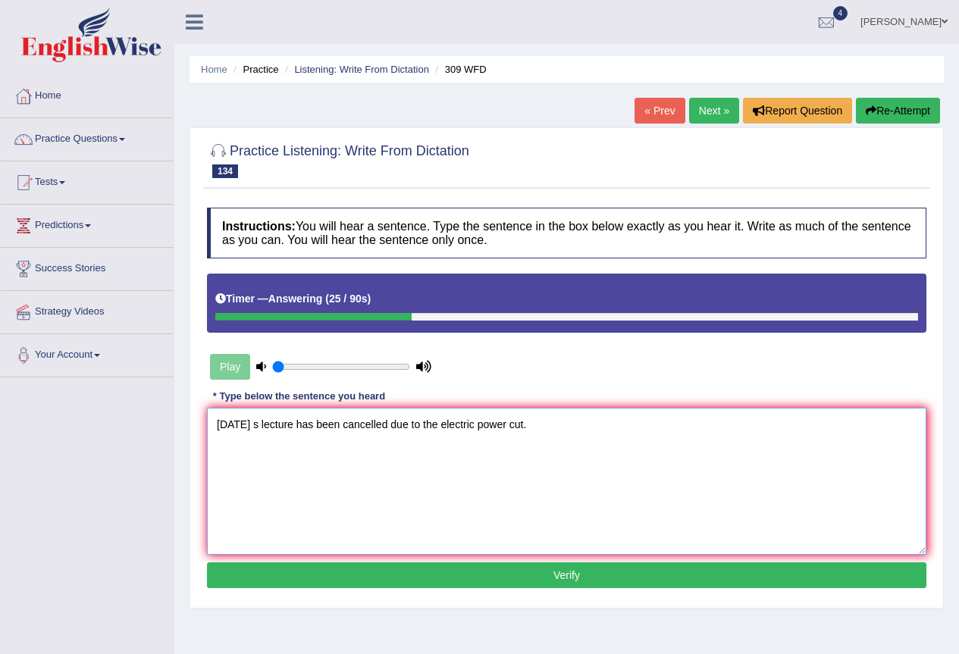
click at [220, 427] on textarea "[DATE] s lecture has been cancelled due to the electric power cut." at bounding box center [566, 481] width 719 height 147
click at [270, 427] on textarea "[DATE] s lecture has been cancelled due to the electric power cut." at bounding box center [566, 481] width 719 height 147
type textarea "Tomorrows lecture has been cancelled due to the electric power cut."
click at [653, 585] on button "Verify" at bounding box center [566, 576] width 719 height 26
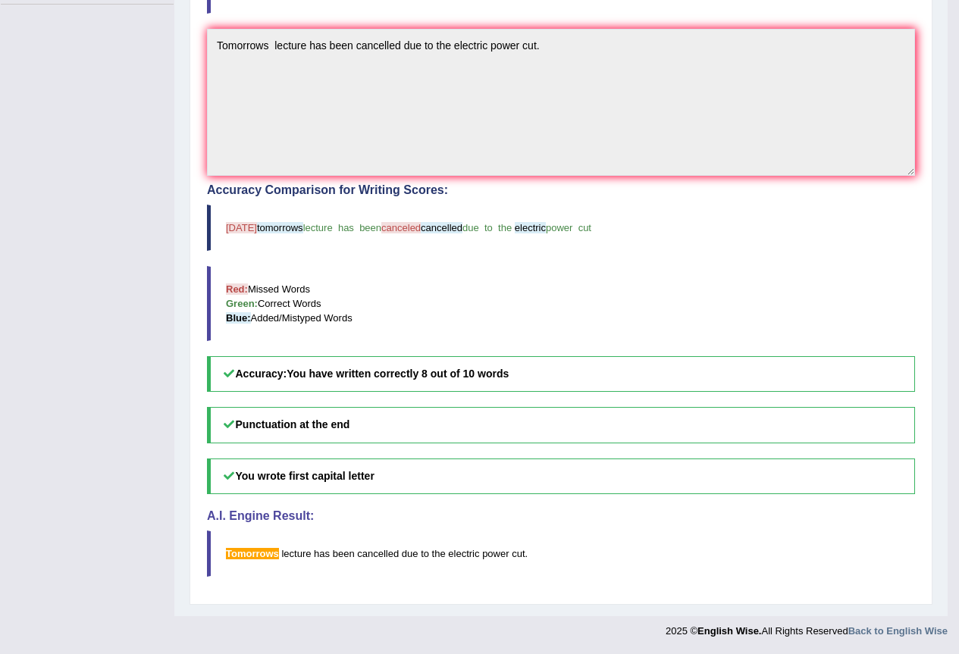
scroll to position [3, 0]
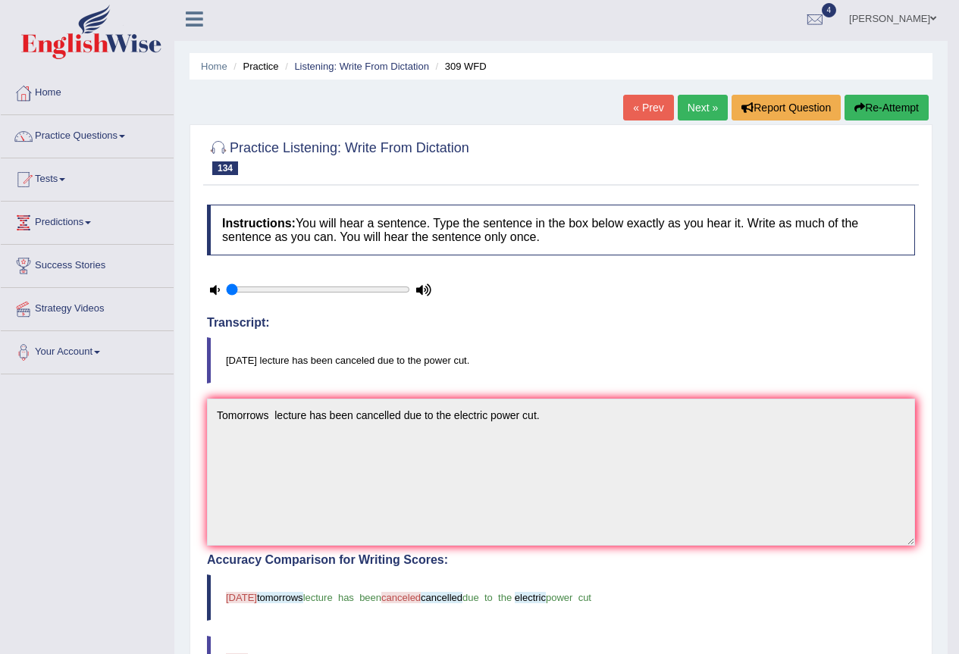
click at [706, 111] on link "Next »" at bounding box center [703, 108] width 50 height 26
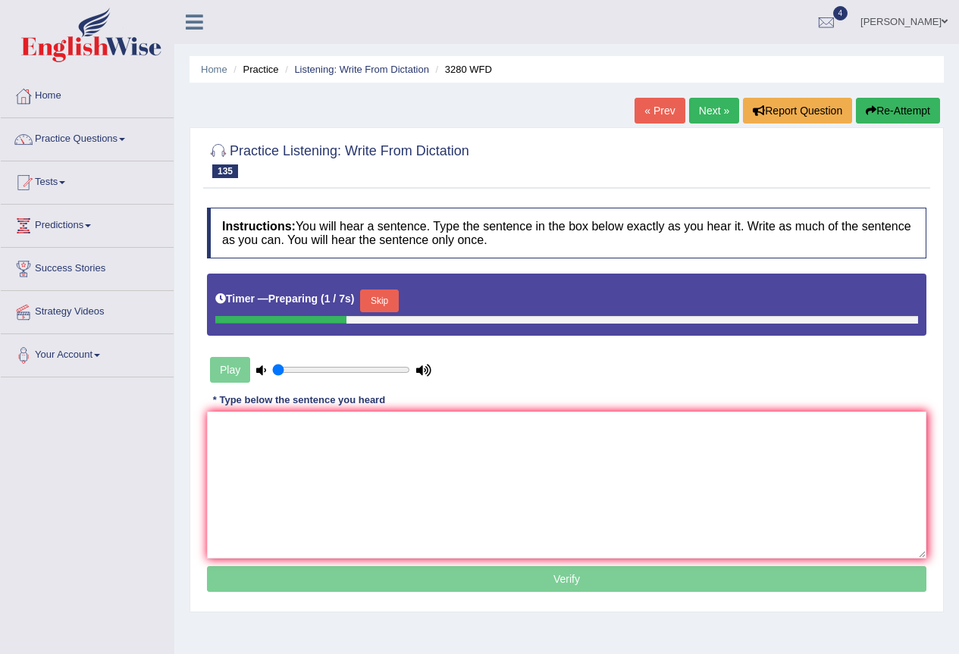
click at [398, 300] on button "Skip" at bounding box center [379, 301] width 38 height 23
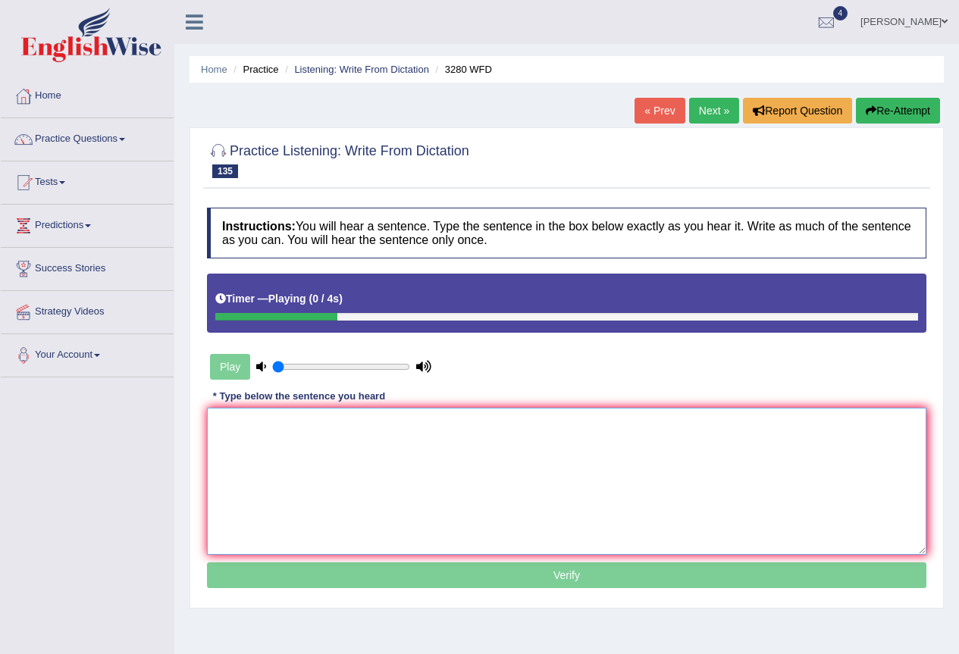
click at [324, 483] on textarea at bounding box center [566, 481] width 719 height 147
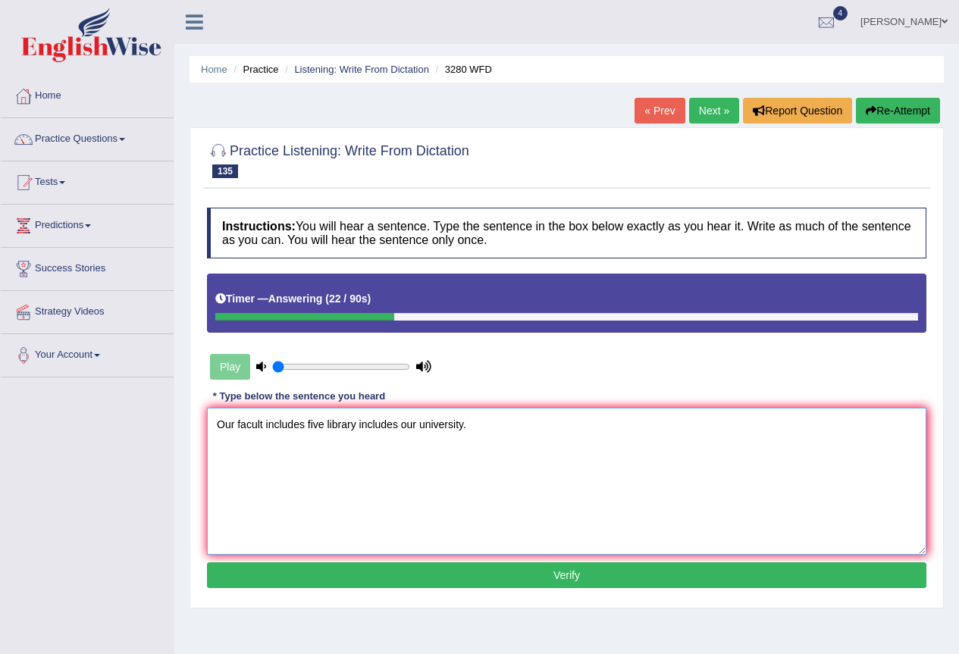
click at [260, 426] on textarea "Our facult includes five library includes our university." at bounding box center [566, 481] width 719 height 147
type textarea "Our faculty includes five library includes our university."
click at [455, 584] on button "Verify" at bounding box center [566, 576] width 719 height 26
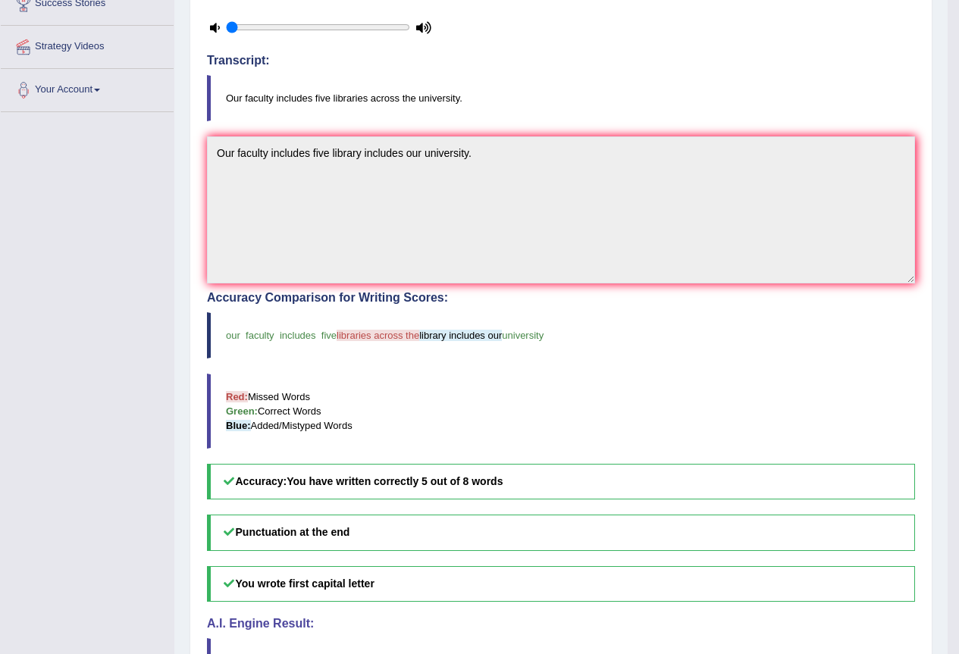
scroll to position [76, 0]
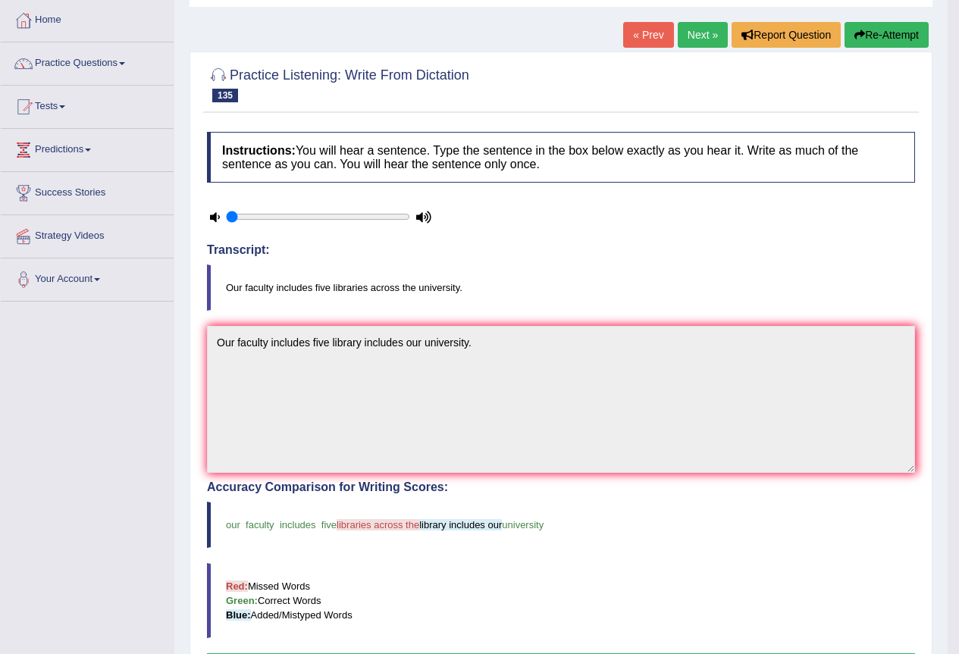
click at [708, 36] on link "Next »" at bounding box center [703, 35] width 50 height 26
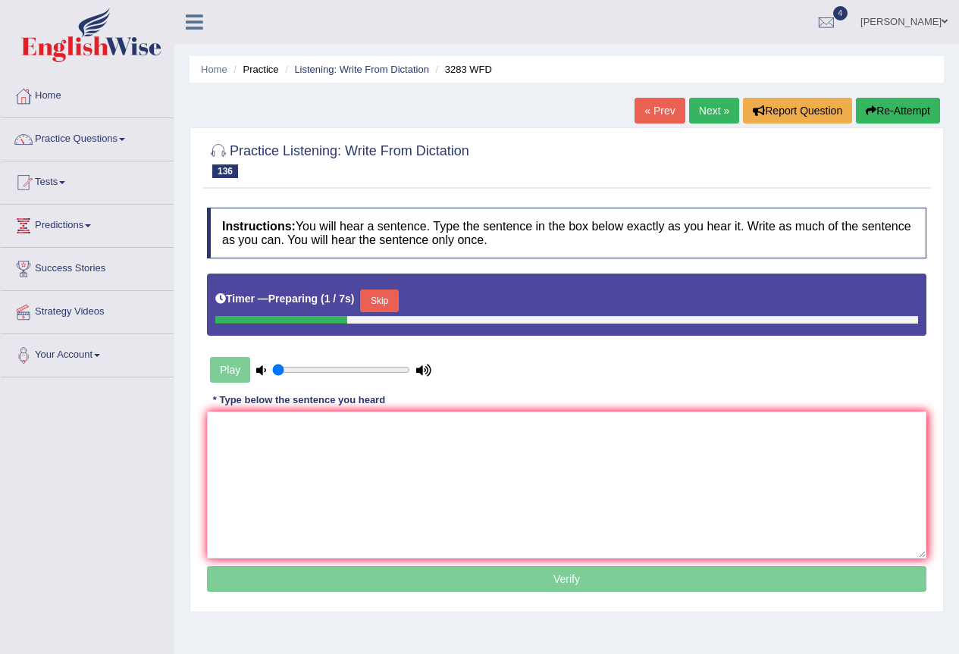
click at [383, 294] on button "Skip" at bounding box center [379, 301] width 38 height 23
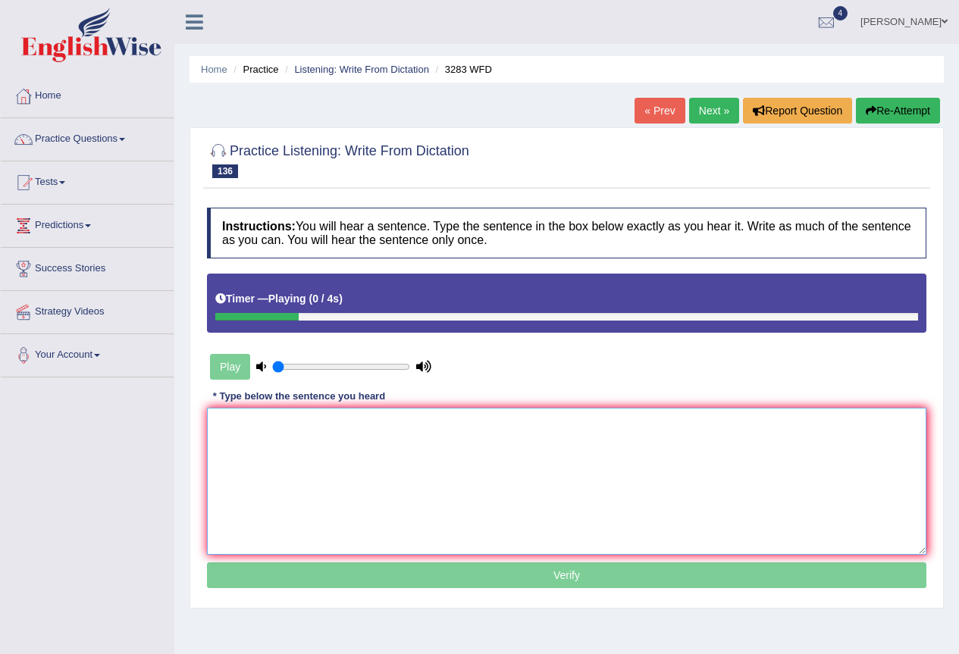
click at [368, 432] on textarea at bounding box center [566, 481] width 719 height 147
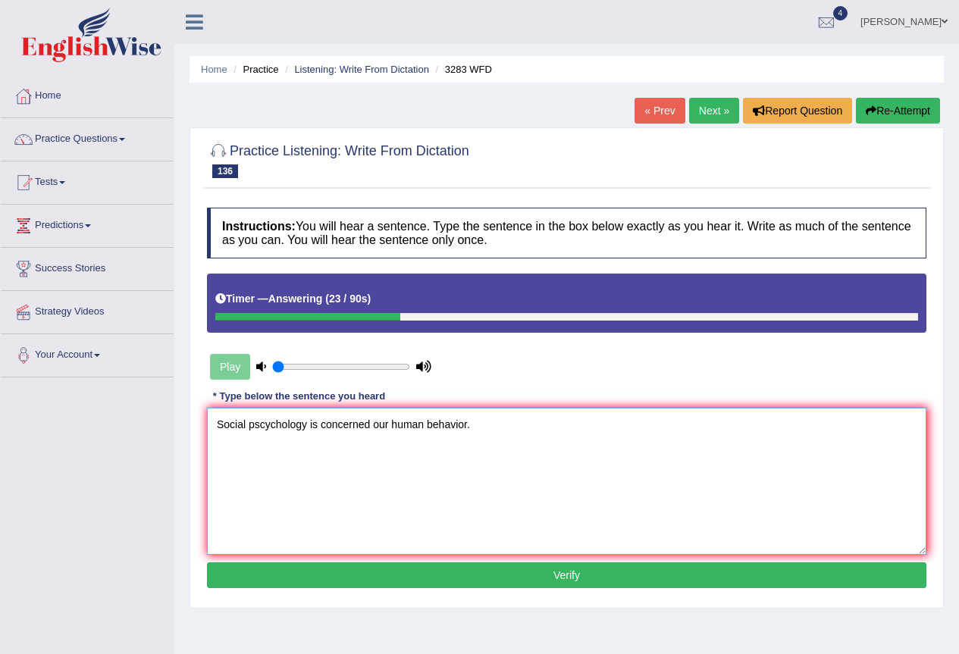
type textarea "Social pscychology is concerned our human behavior."
click at [392, 577] on button "Verify" at bounding box center [566, 576] width 719 height 26
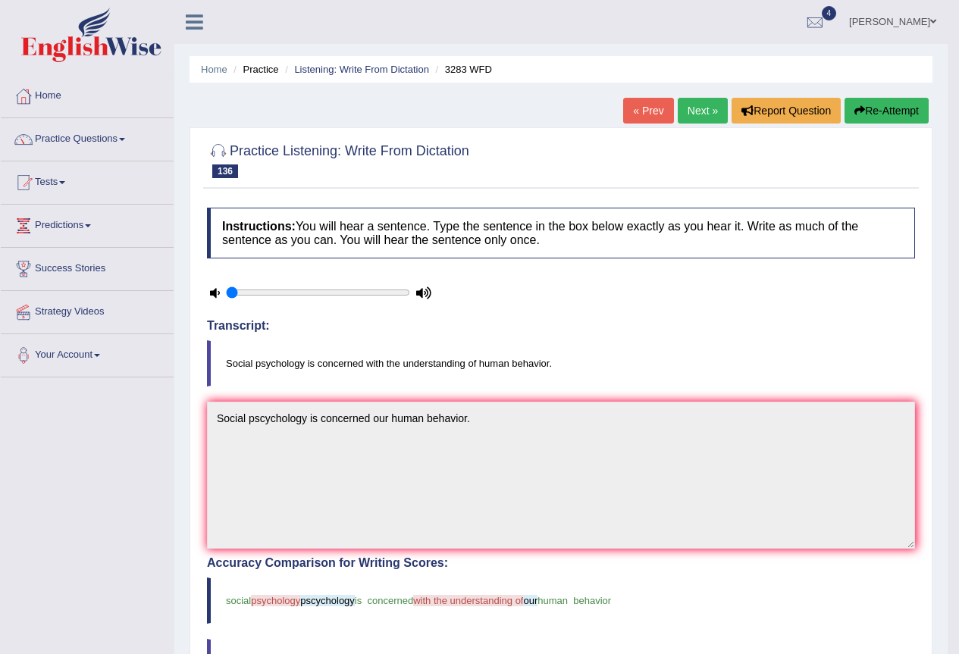
click at [704, 114] on link "Next »" at bounding box center [703, 111] width 50 height 26
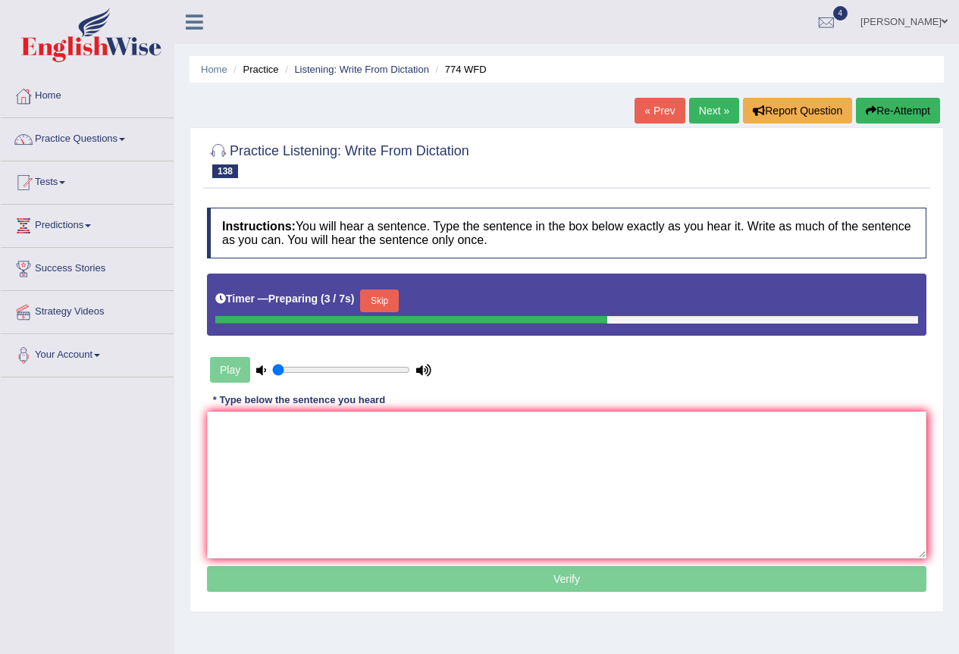
click at [391, 295] on button "Skip" at bounding box center [379, 301] width 38 height 23
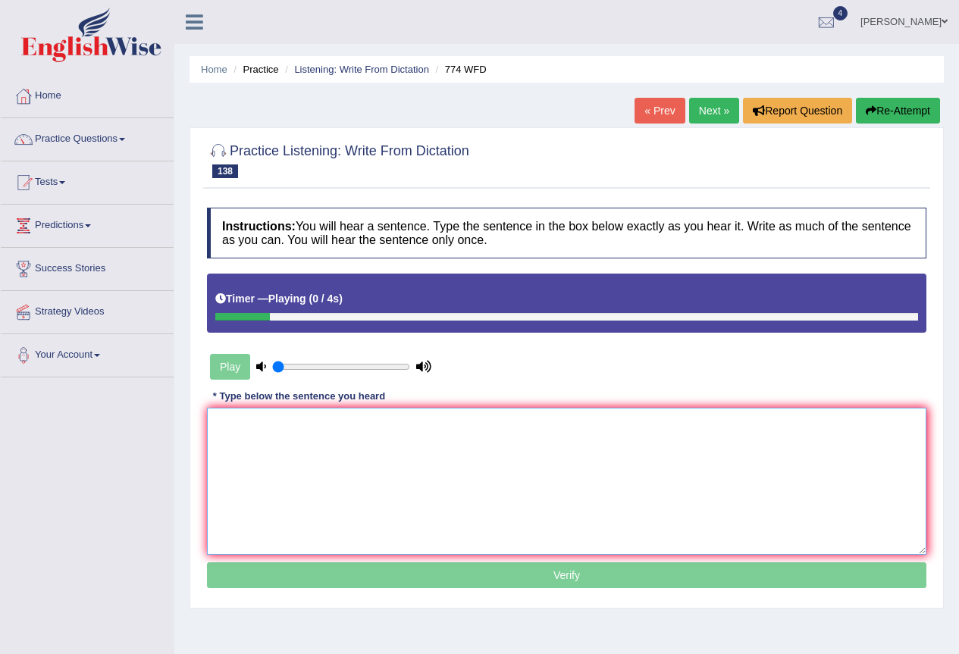
click at [348, 451] on textarea at bounding box center [566, 481] width 719 height 147
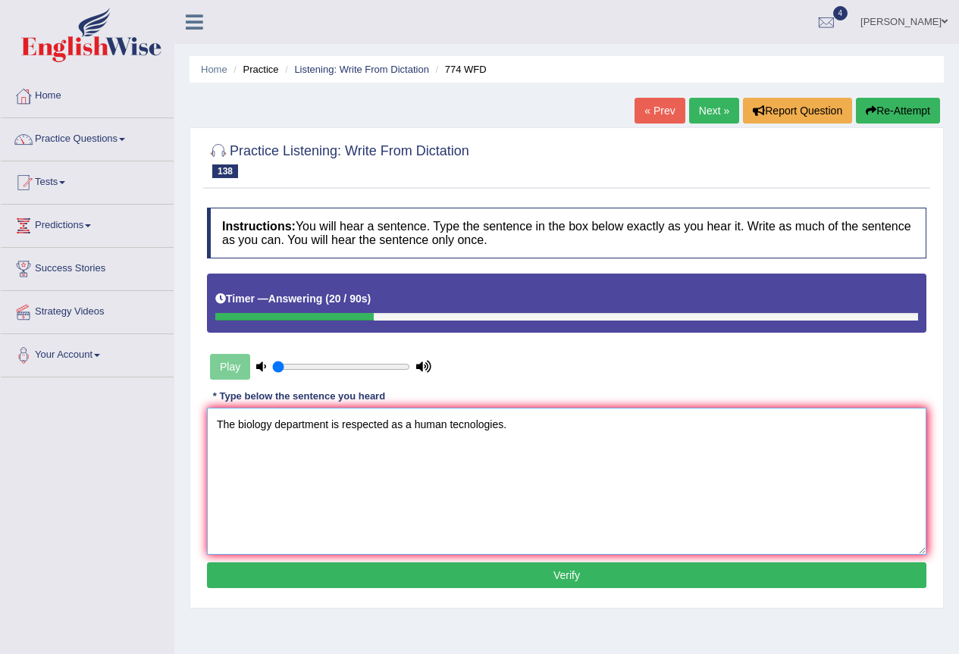
click at [462, 428] on textarea "The biology department is respected as a human tecnologies." at bounding box center [566, 481] width 719 height 147
type textarea "The biology department is respected as a human technologies."
click at [522, 586] on button "Verify" at bounding box center [566, 576] width 719 height 26
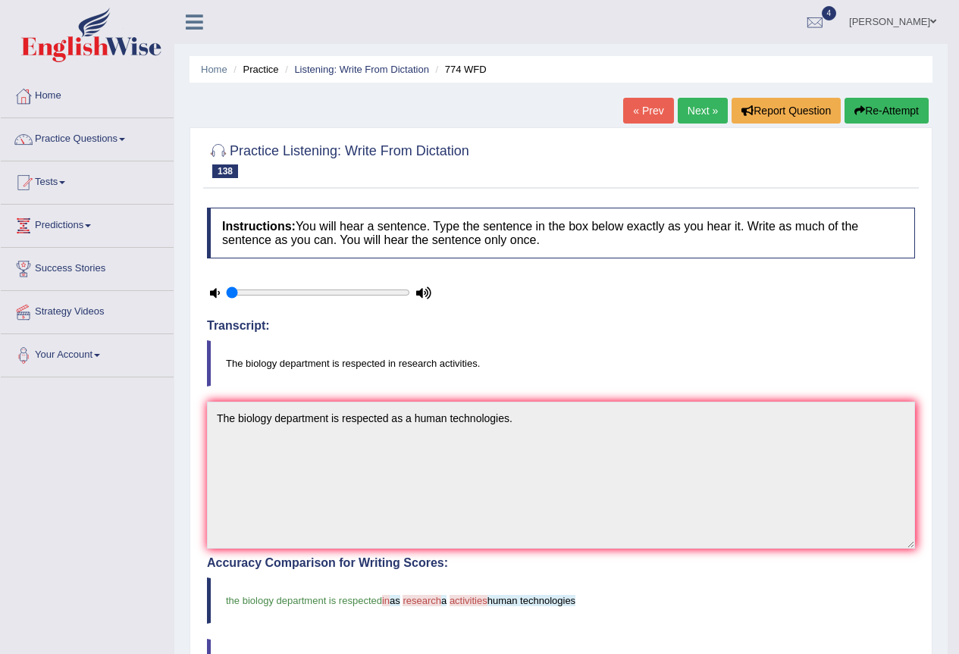
click at [704, 112] on link "Next »" at bounding box center [703, 111] width 50 height 26
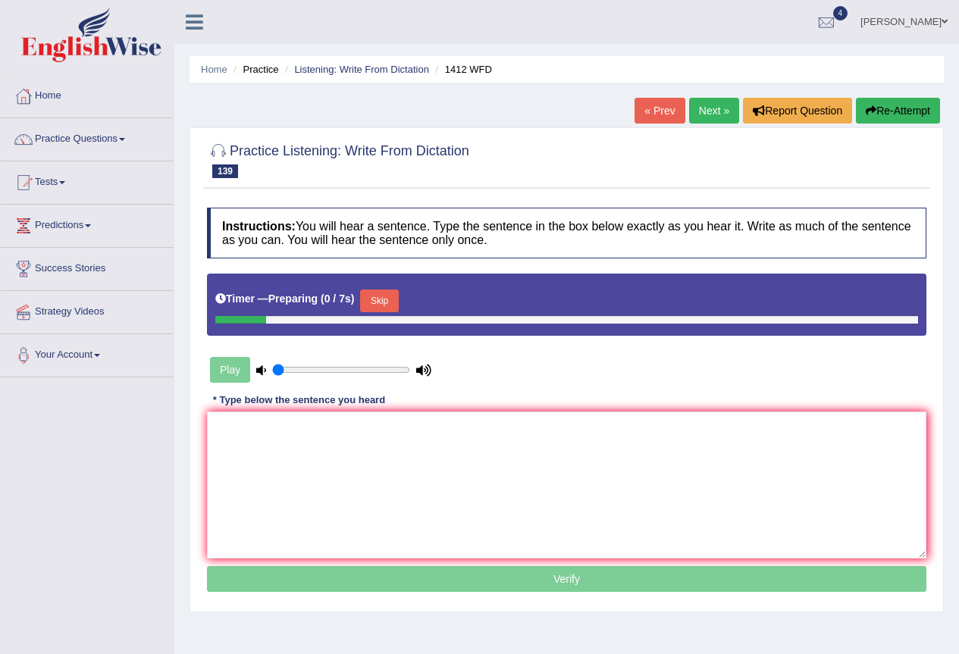
click at [704, 112] on link "Next »" at bounding box center [714, 111] width 50 height 26
click at [342, 455] on textarea at bounding box center [566, 485] width 719 height 147
click at [390, 306] on button "Skip" at bounding box center [379, 301] width 38 height 23
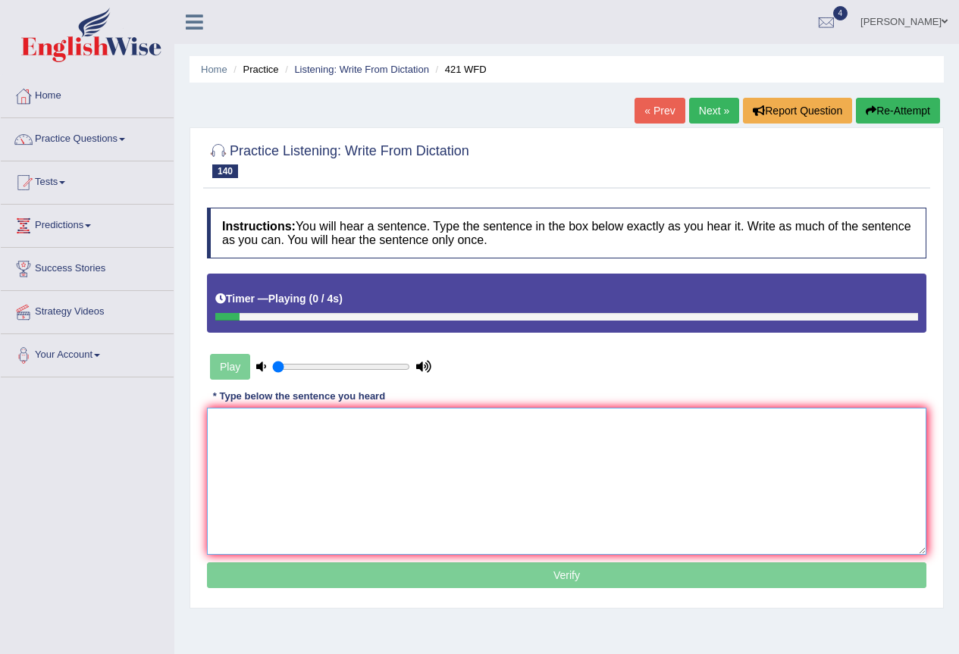
click at [339, 463] on textarea at bounding box center [566, 481] width 719 height 147
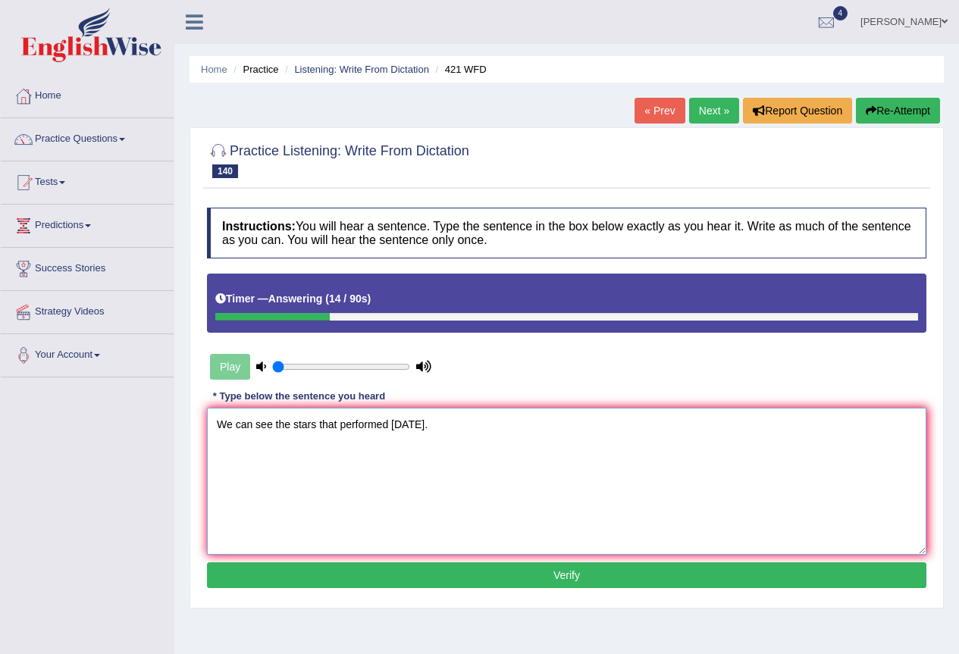
type textarea "We can see the stars that performed [DATE]."
click at [382, 583] on button "Verify" at bounding box center [566, 576] width 719 height 26
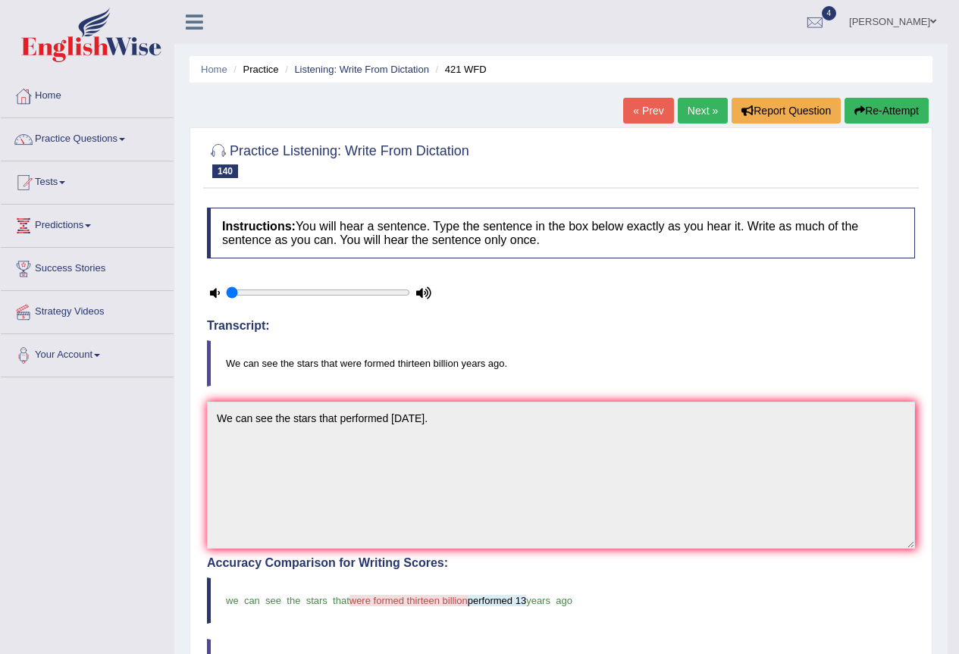
click at [691, 114] on link "Next »" at bounding box center [703, 111] width 50 height 26
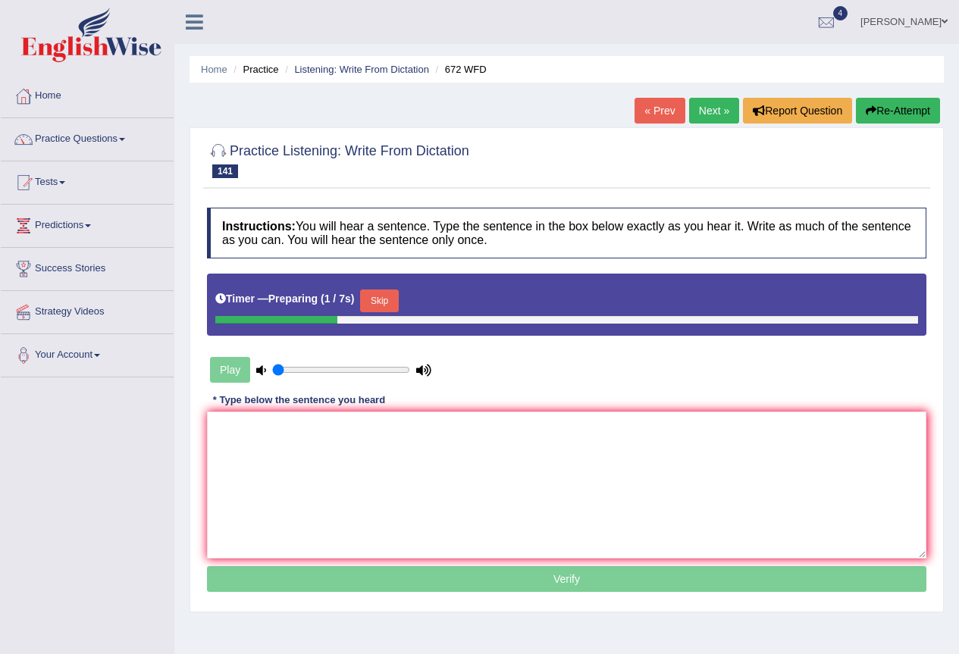
click at [374, 300] on button "Skip" at bounding box center [379, 301] width 38 height 23
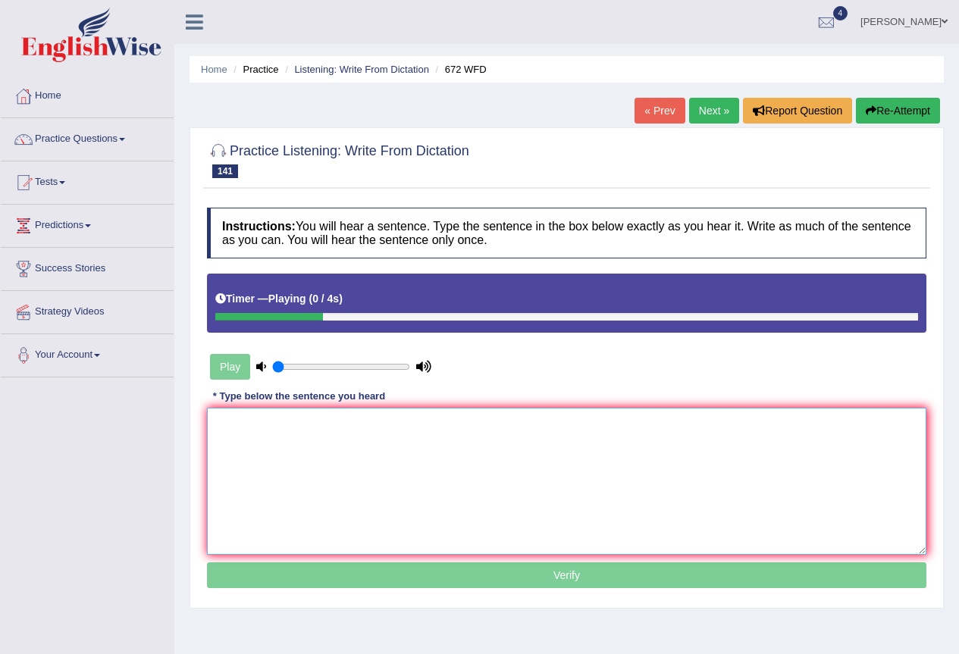
click at [369, 450] on textarea at bounding box center [566, 481] width 719 height 147
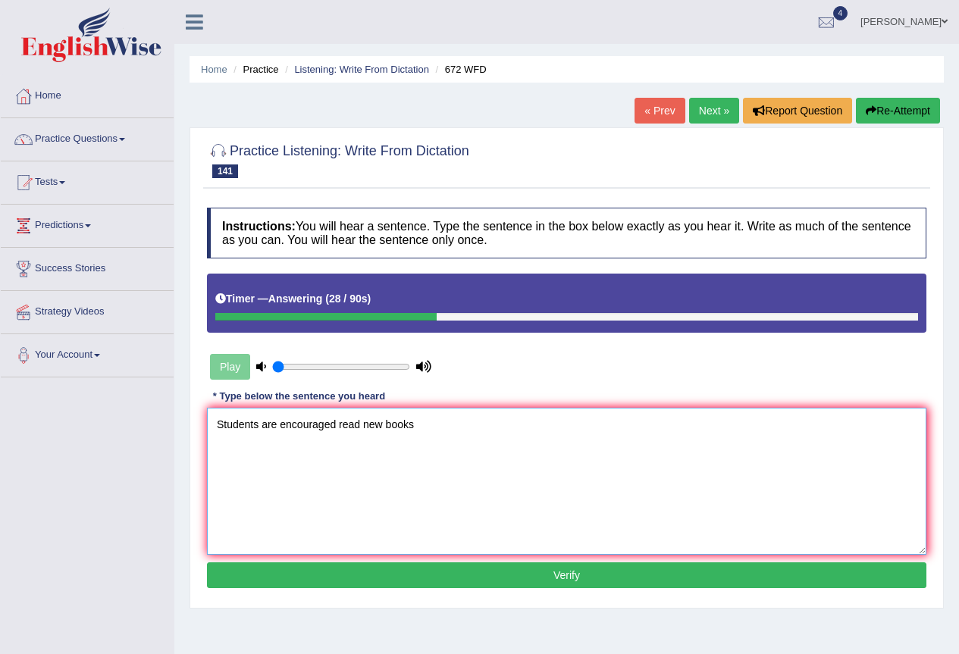
type textarea "Students are encouraged read new books"
click at [501, 581] on button "Verify" at bounding box center [566, 576] width 719 height 26
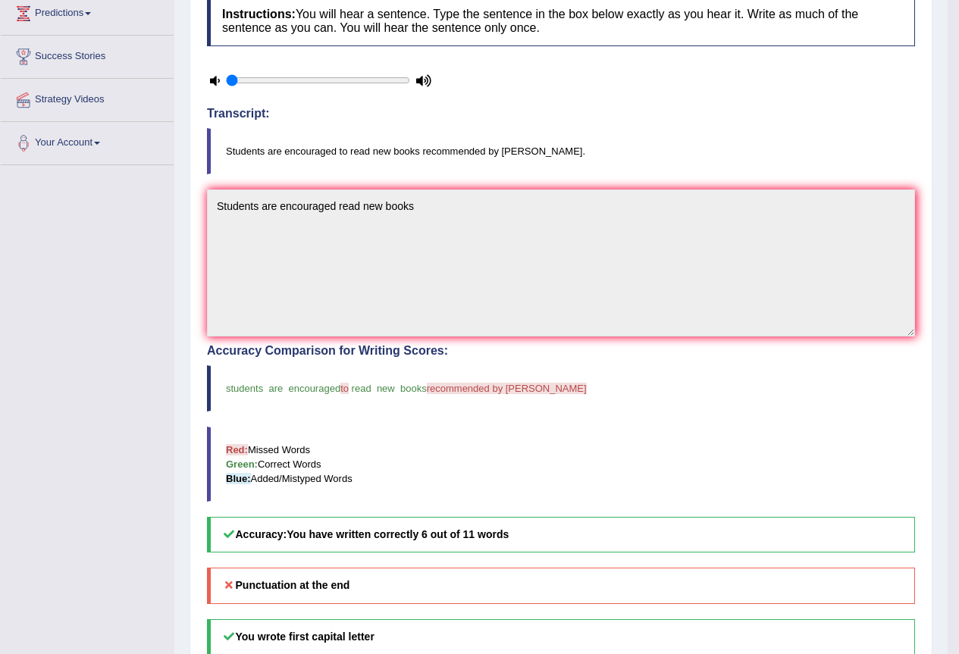
scroll to position [3, 0]
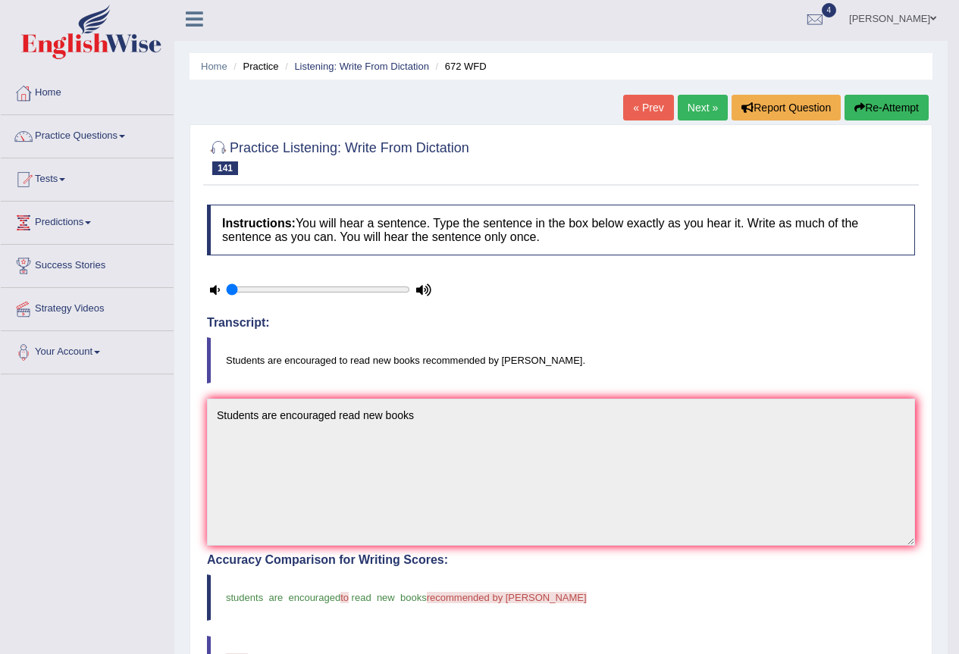
click at [700, 108] on link "Next »" at bounding box center [703, 108] width 50 height 26
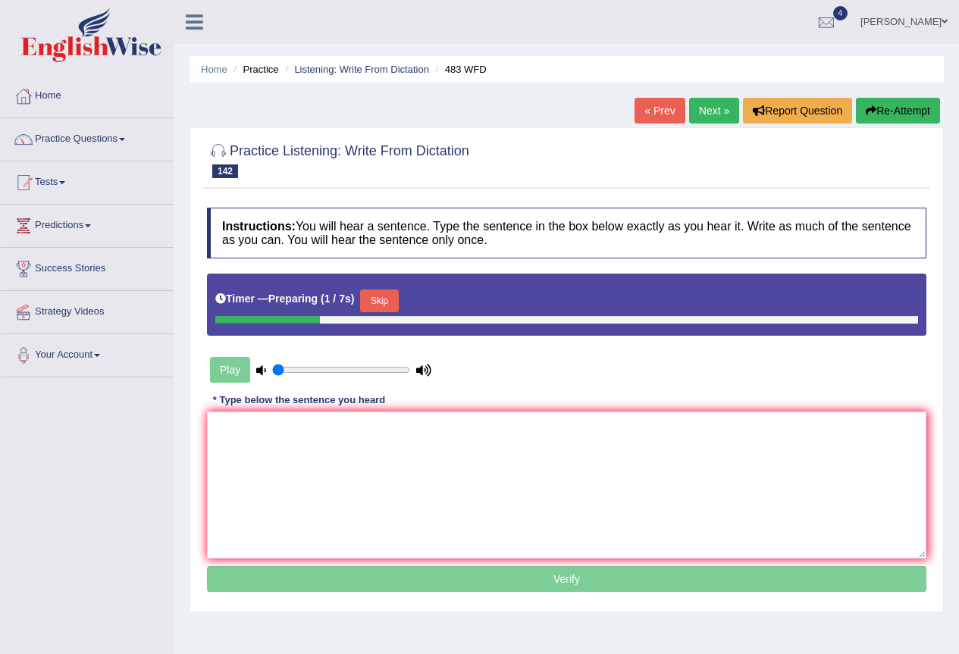
click at [384, 302] on button "Skip" at bounding box center [379, 301] width 38 height 23
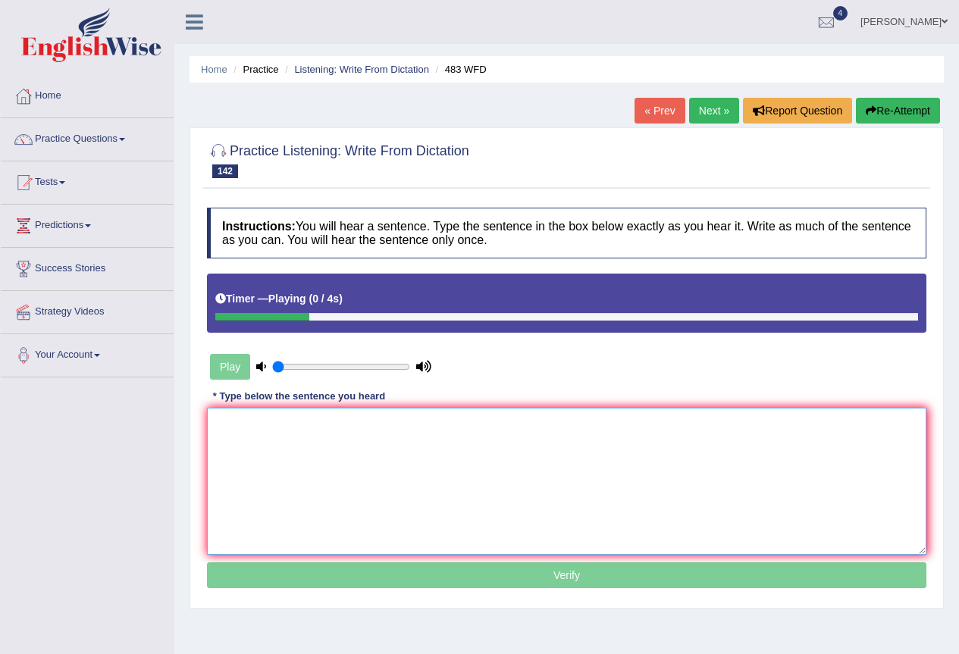
click at [334, 472] on textarea at bounding box center [566, 481] width 719 height 147
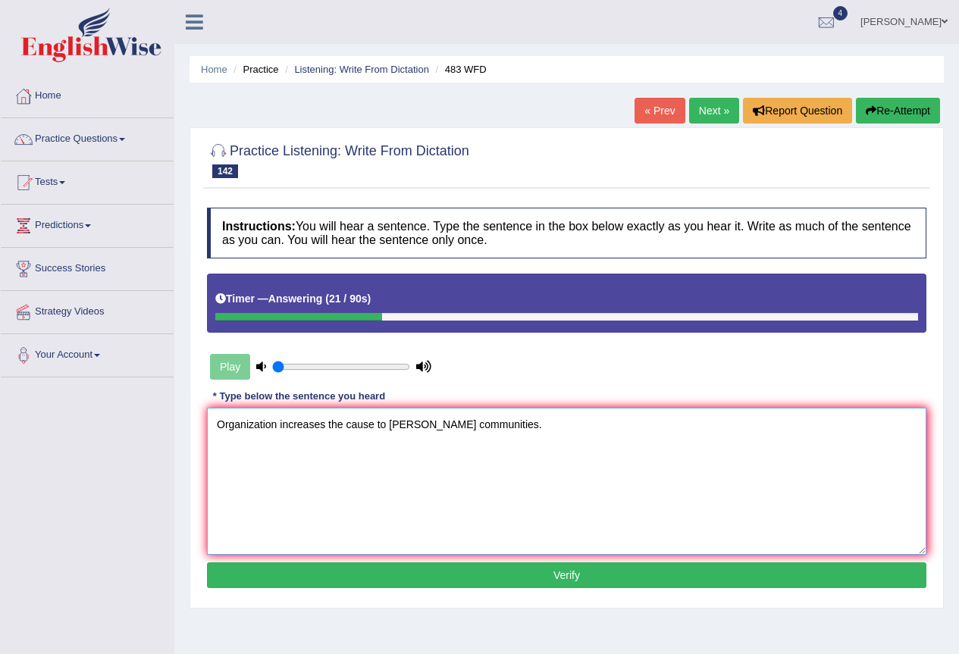
click at [412, 424] on textarea "Organization increases the cause to [PERSON_NAME] communities." at bounding box center [566, 481] width 719 height 147
type textarea "Organization increases the cause to other communities."
click at [496, 572] on button "Verify" at bounding box center [566, 576] width 719 height 26
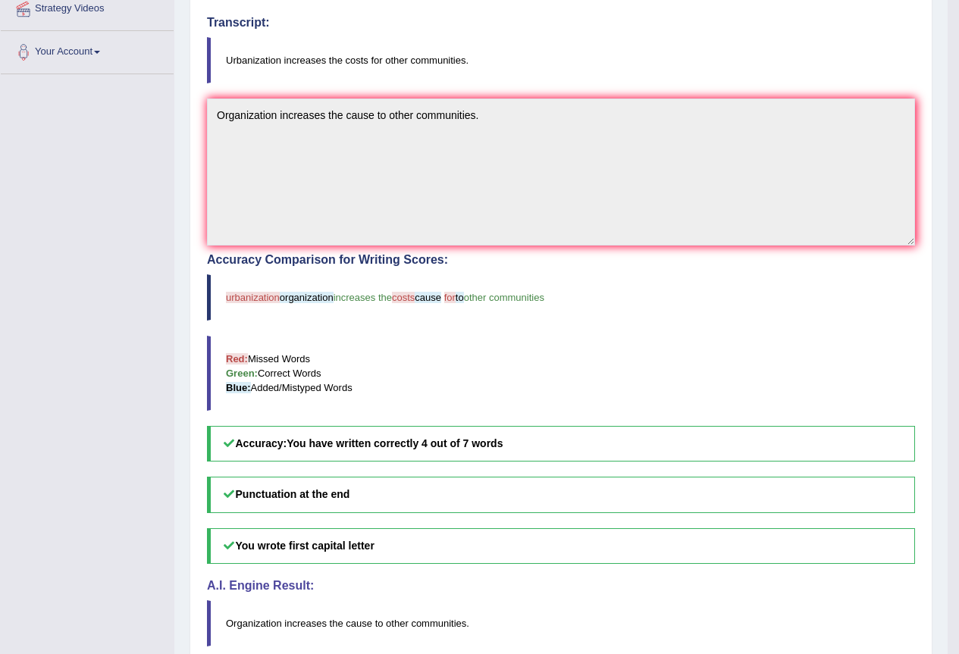
scroll to position [76, 0]
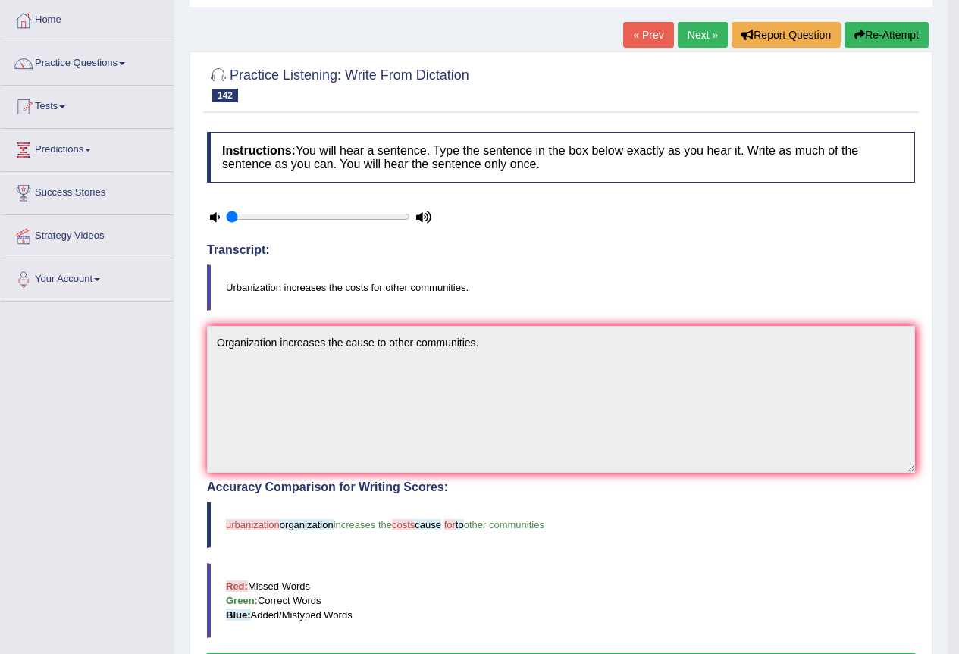
click at [704, 30] on link "Next »" at bounding box center [703, 35] width 50 height 26
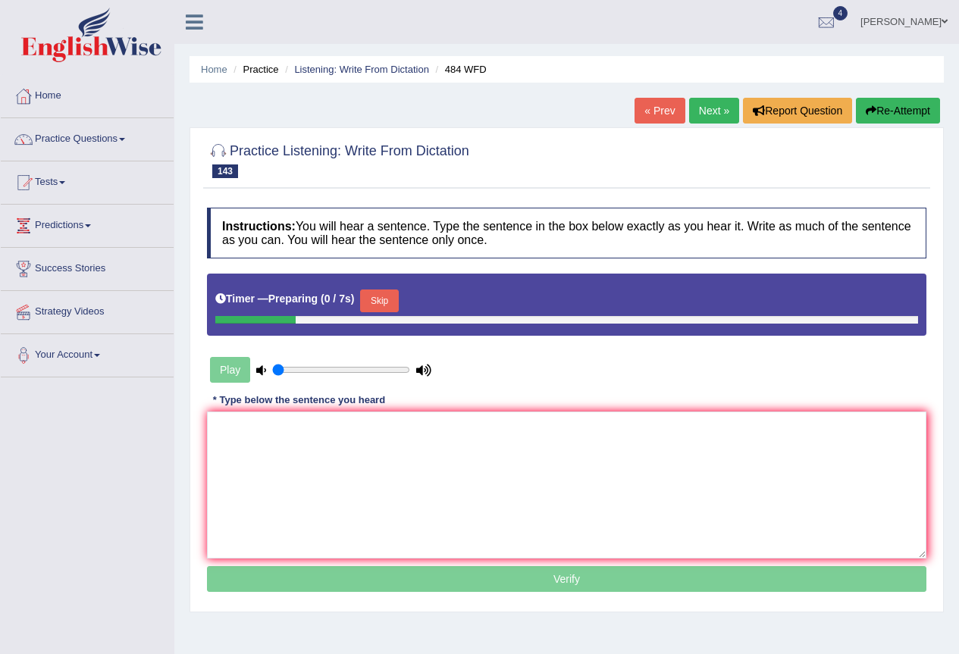
click at [395, 308] on button "Skip" at bounding box center [379, 301] width 38 height 23
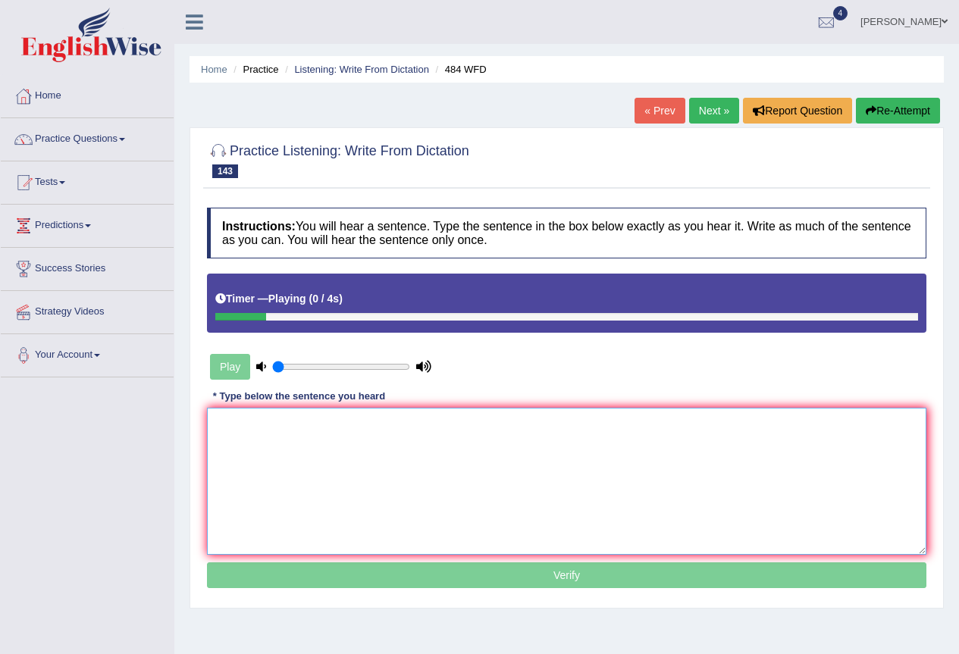
click at [345, 443] on textarea at bounding box center [566, 481] width 719 height 147
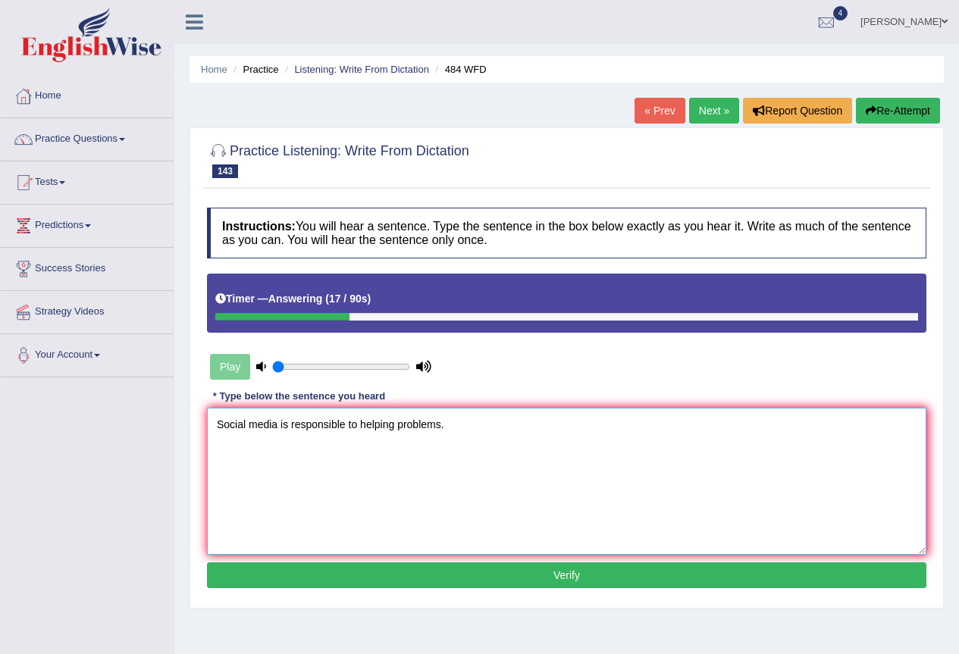
type textarea "Social media is responsible to helping problems."
click at [493, 586] on button "Verify" at bounding box center [566, 576] width 719 height 26
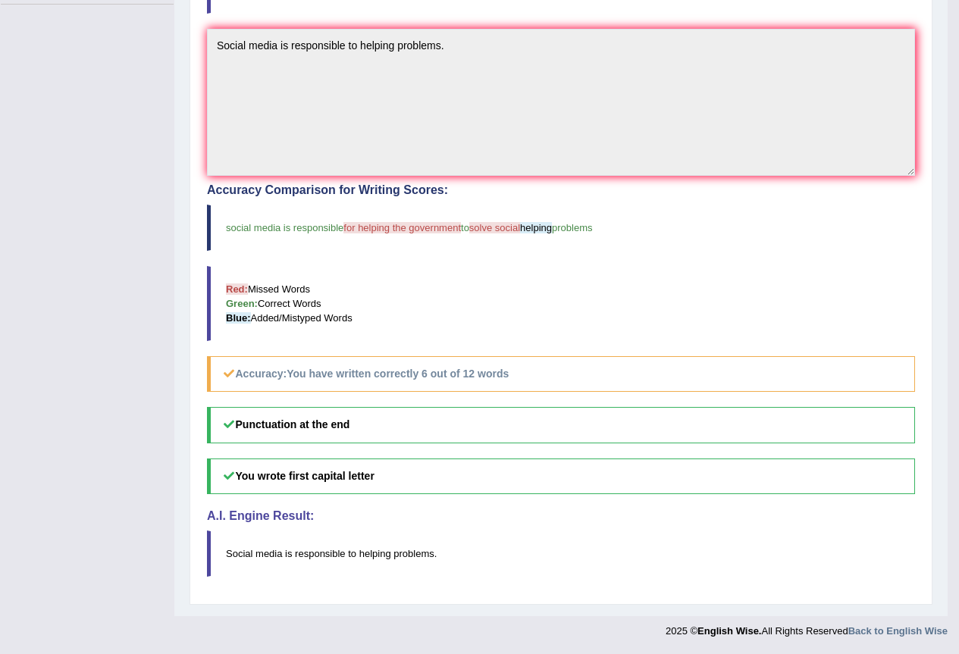
scroll to position [76, 0]
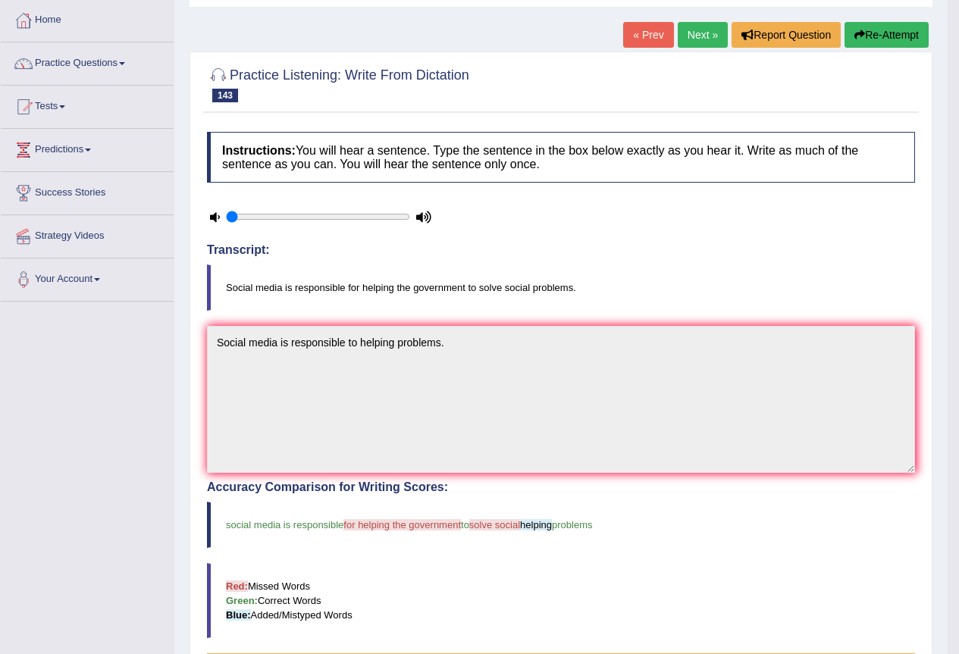
click at [682, 43] on link "Next »" at bounding box center [703, 35] width 50 height 26
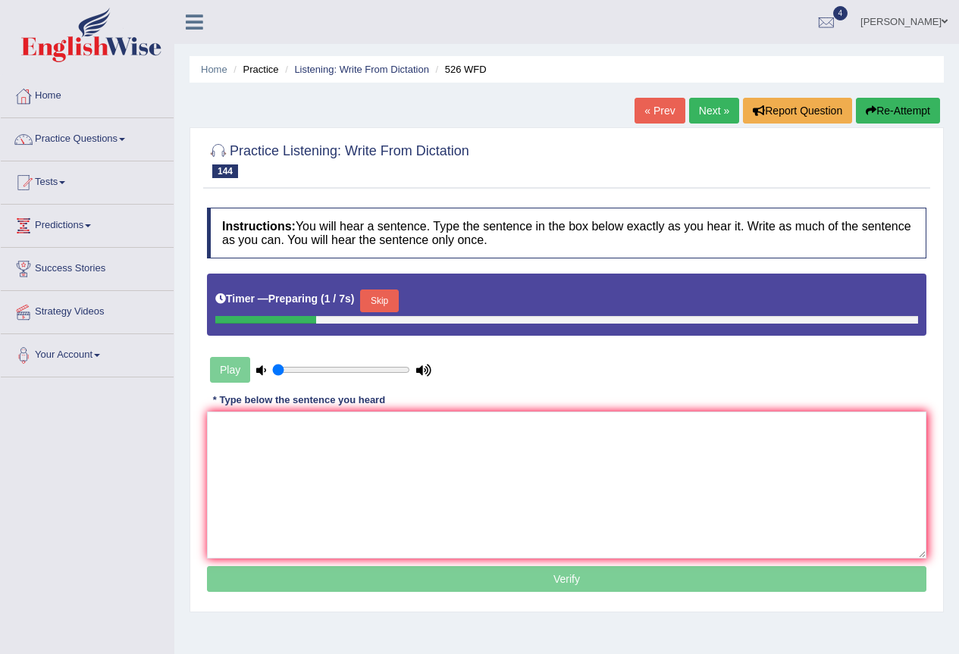
click at [707, 105] on link "Next »" at bounding box center [714, 111] width 50 height 26
click at [705, 113] on link "Next »" at bounding box center [714, 111] width 50 height 26
click at [396, 294] on button "Skip" at bounding box center [379, 301] width 38 height 23
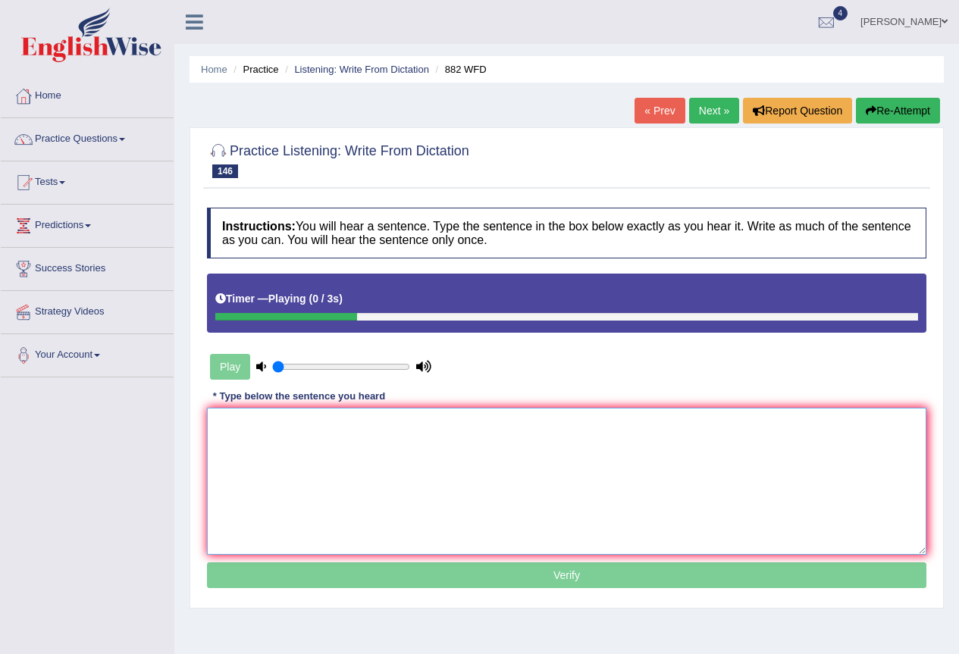
click at [342, 429] on textarea at bounding box center [566, 481] width 719 height 147
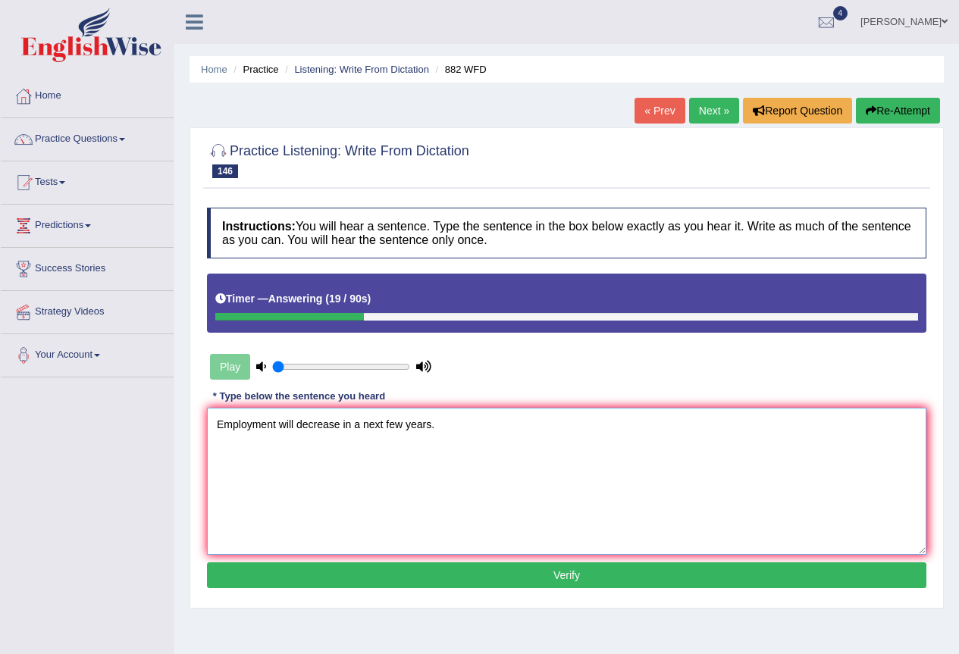
click at [274, 428] on textarea "Employment will decrease in a next few years." at bounding box center [566, 481] width 719 height 147
type textarea "Employment problem will decrease in a next few years."
click at [484, 578] on button "Verify" at bounding box center [566, 576] width 719 height 26
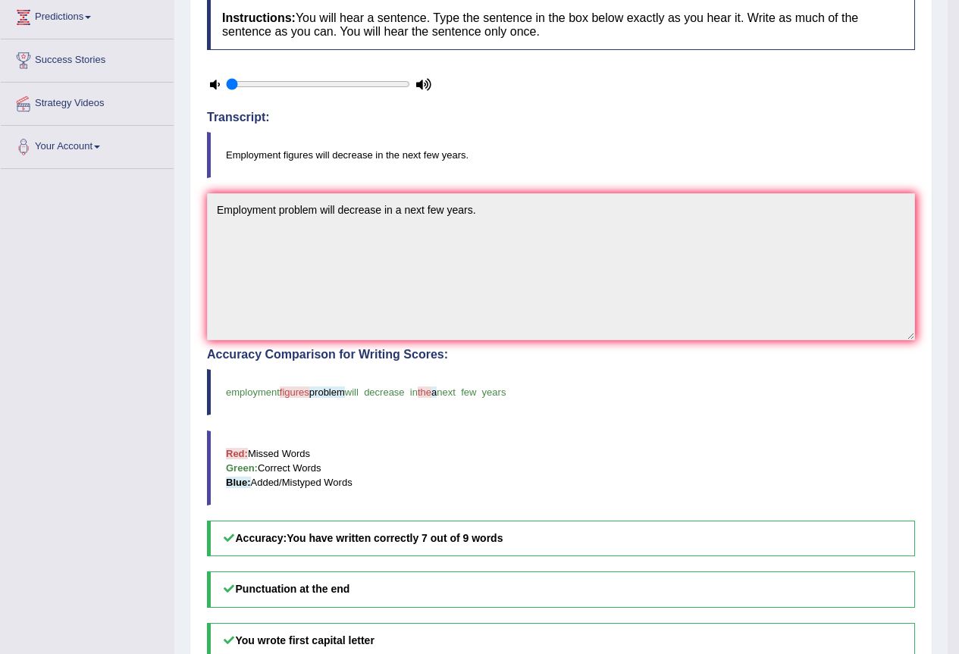
scroll to position [76, 0]
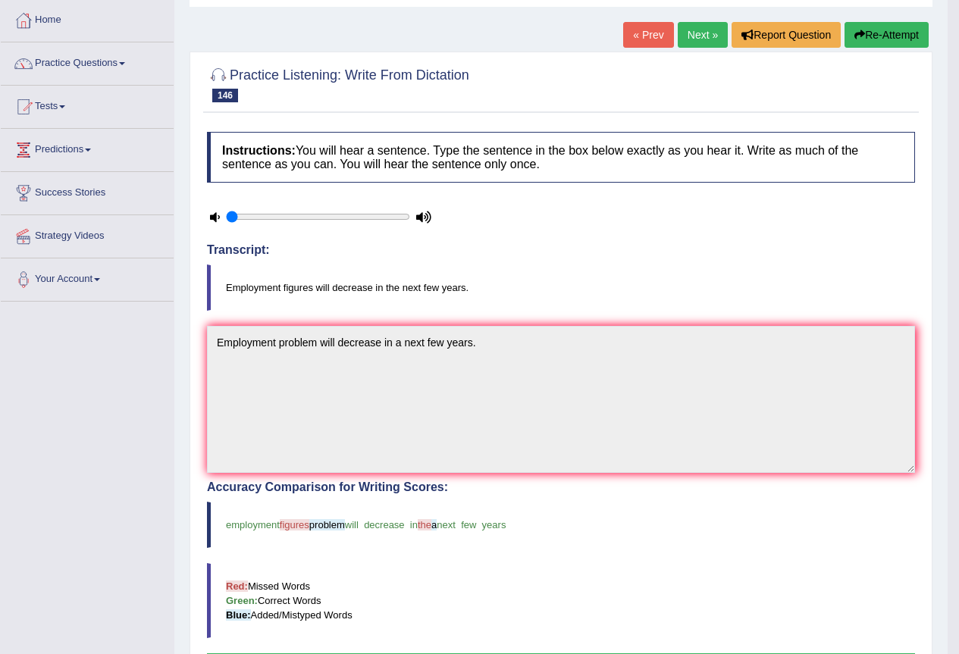
click at [704, 38] on link "Next »" at bounding box center [703, 35] width 50 height 26
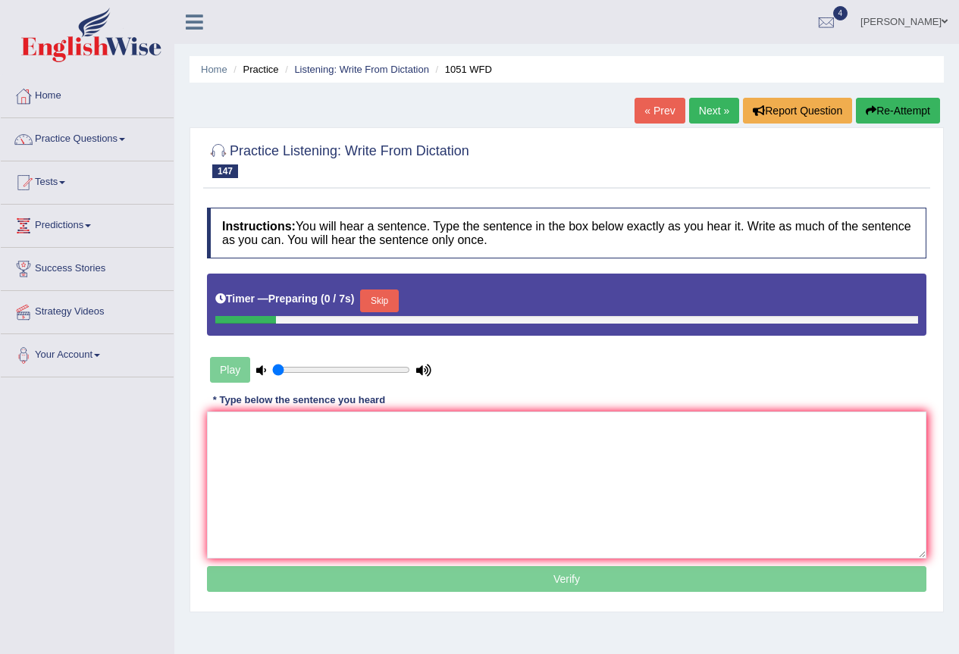
click at [385, 312] on button "Skip" at bounding box center [379, 301] width 38 height 23
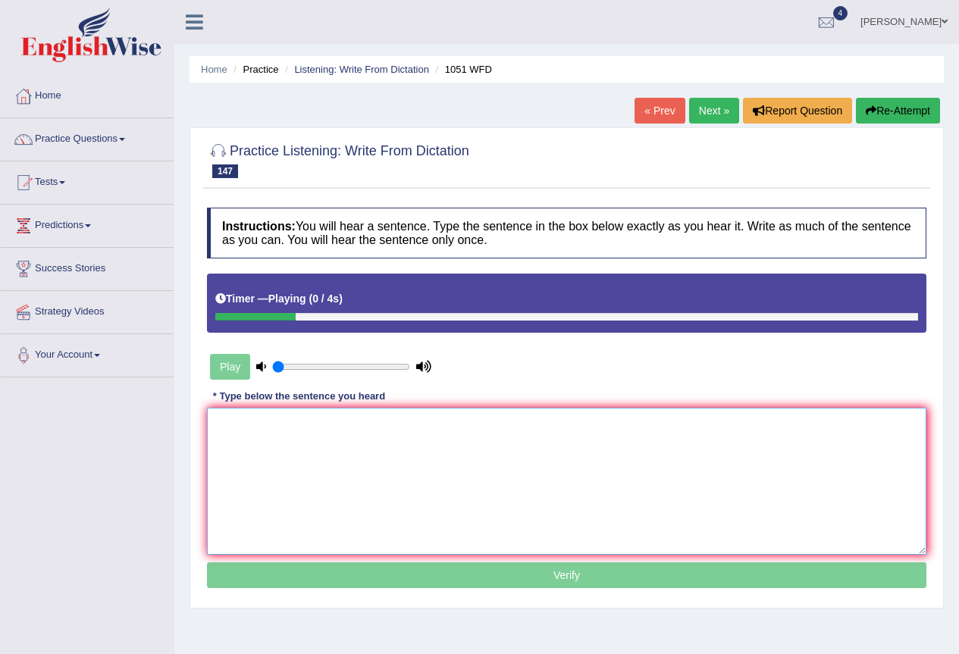
click at [356, 477] on textarea at bounding box center [566, 481] width 719 height 147
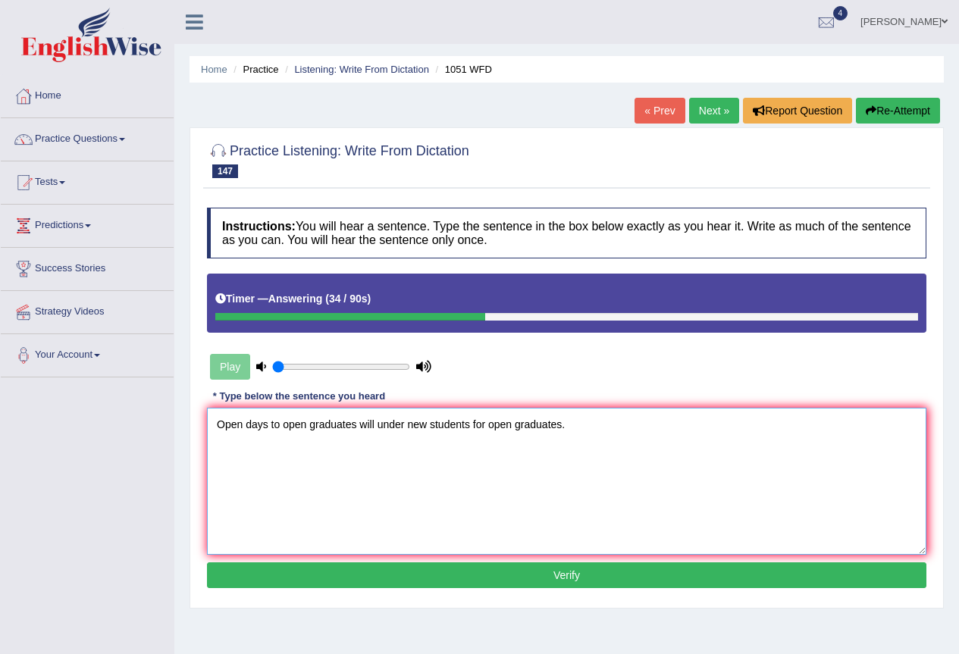
type textarea "Open days to open graduates will under new students for open graduates."
click at [386, 575] on button "Verify" at bounding box center [566, 576] width 719 height 26
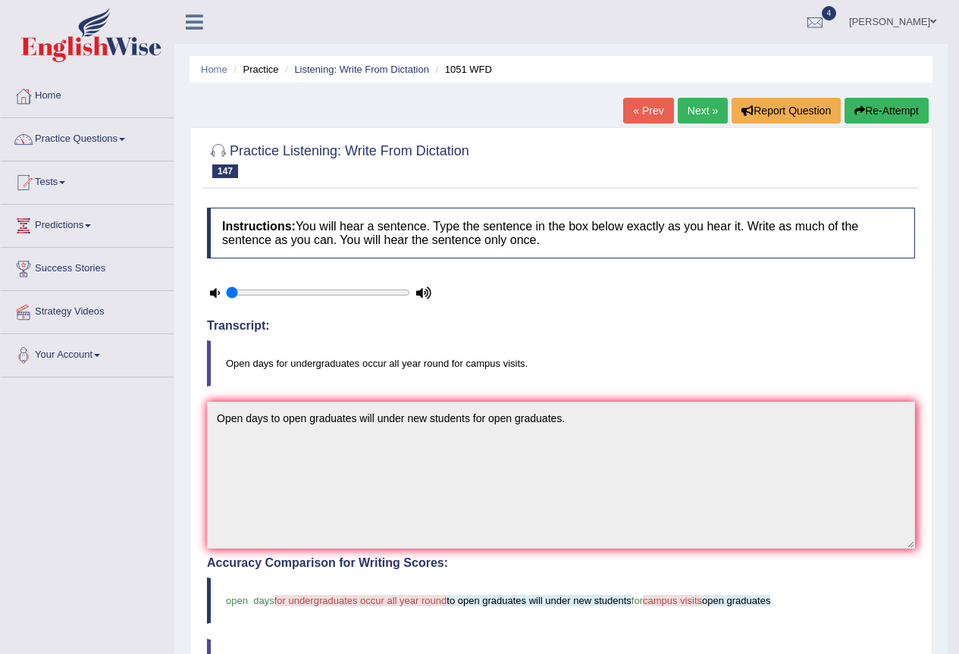
click at [683, 118] on link "Next »" at bounding box center [703, 111] width 50 height 26
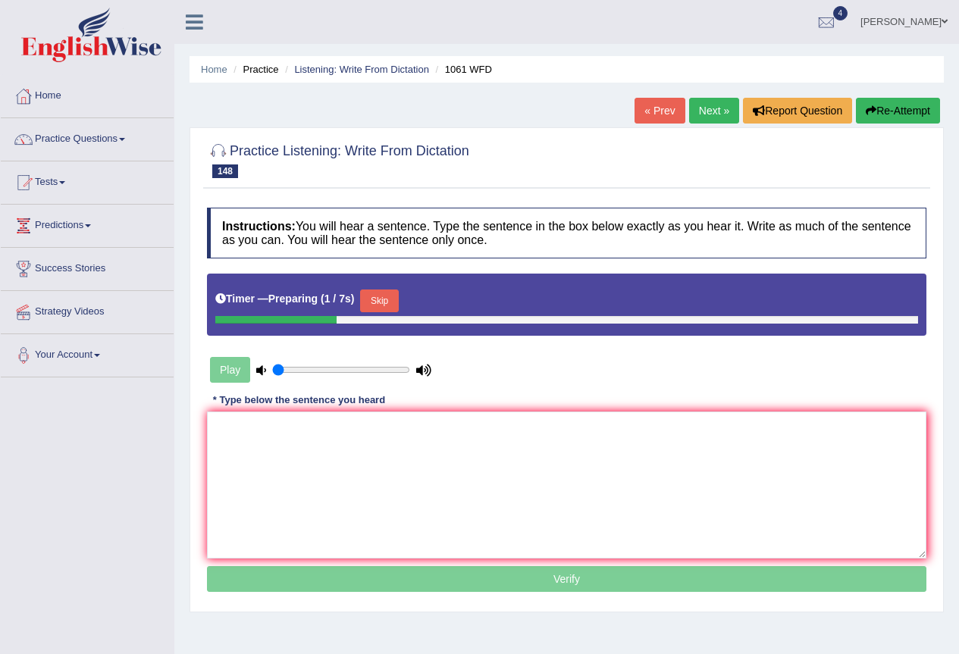
click at [384, 294] on button "Skip" at bounding box center [379, 301] width 38 height 23
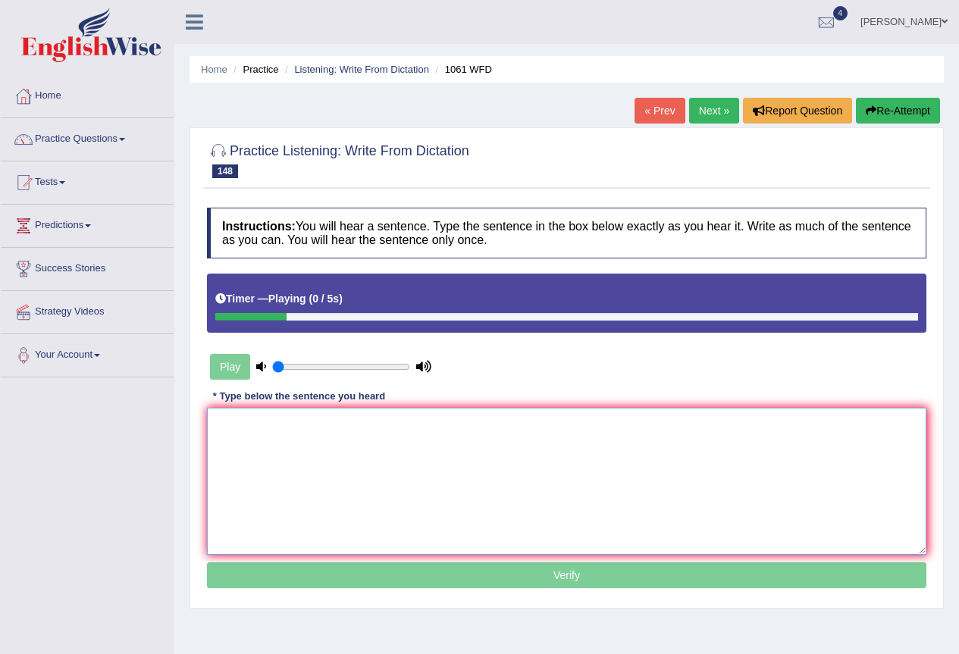
click at [371, 447] on textarea at bounding box center [566, 481] width 719 height 147
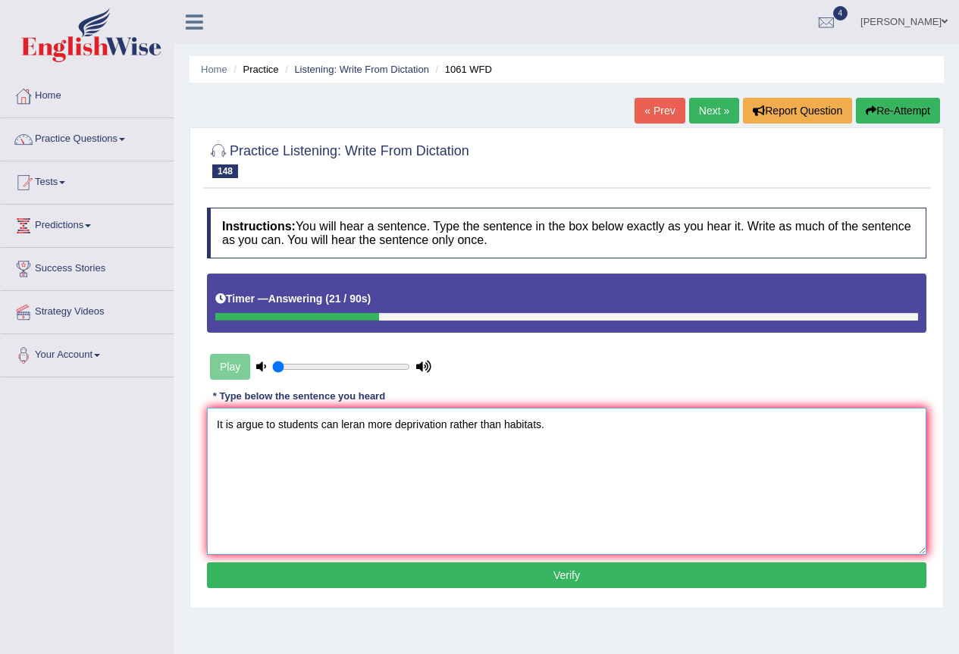
click at [359, 428] on textarea "It is argue to students can leran more deprivation rather than habitats." at bounding box center [566, 481] width 719 height 147
type textarea "It is argue to students can learn more deprivation rather than habitats."
click at [464, 585] on button "Verify" at bounding box center [566, 576] width 719 height 26
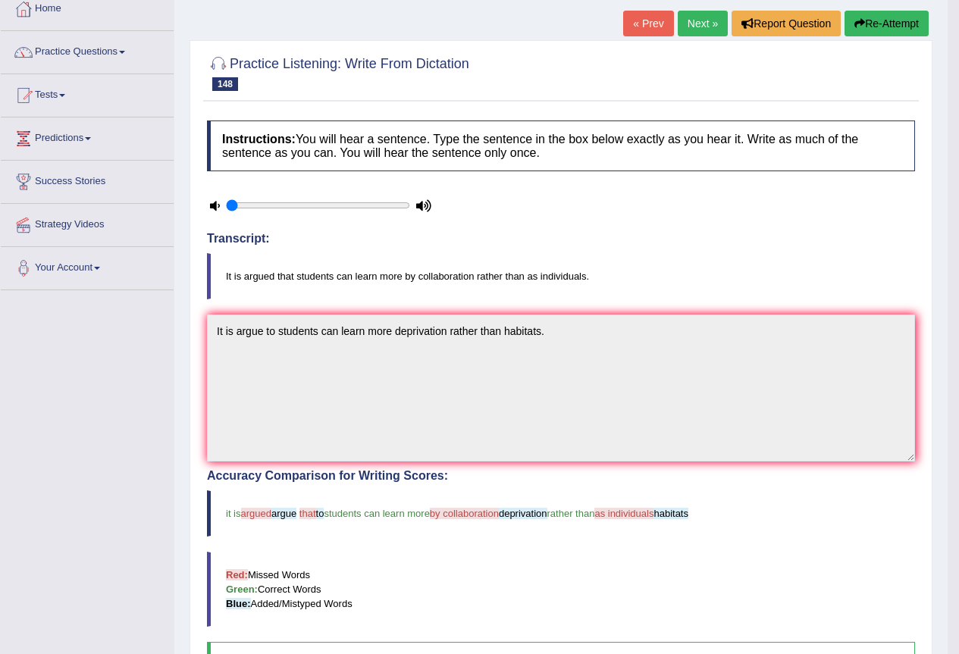
scroll to position [76, 0]
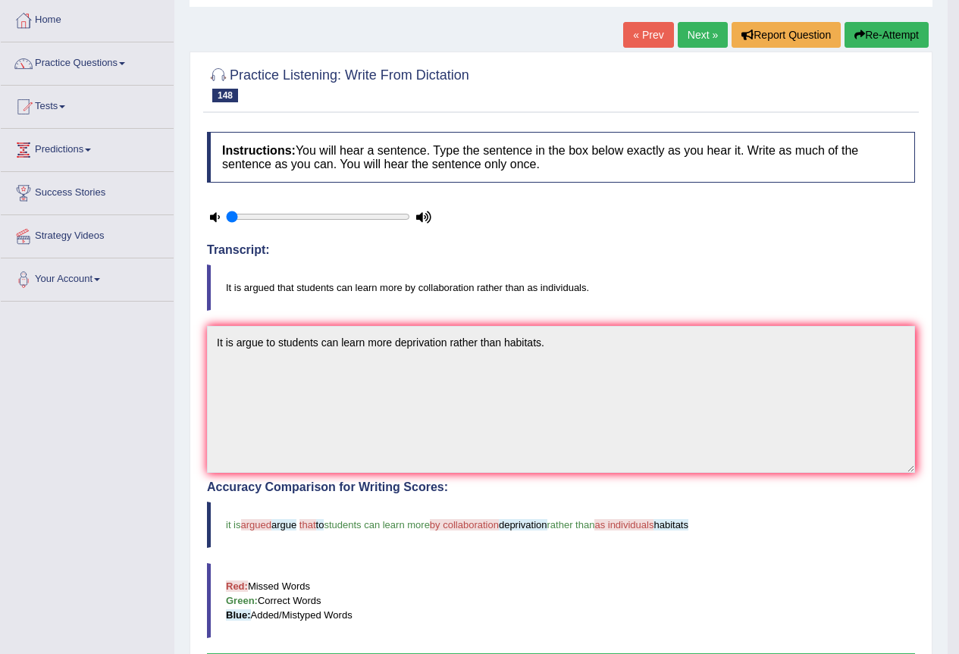
click at [708, 33] on link "Next »" at bounding box center [703, 35] width 50 height 26
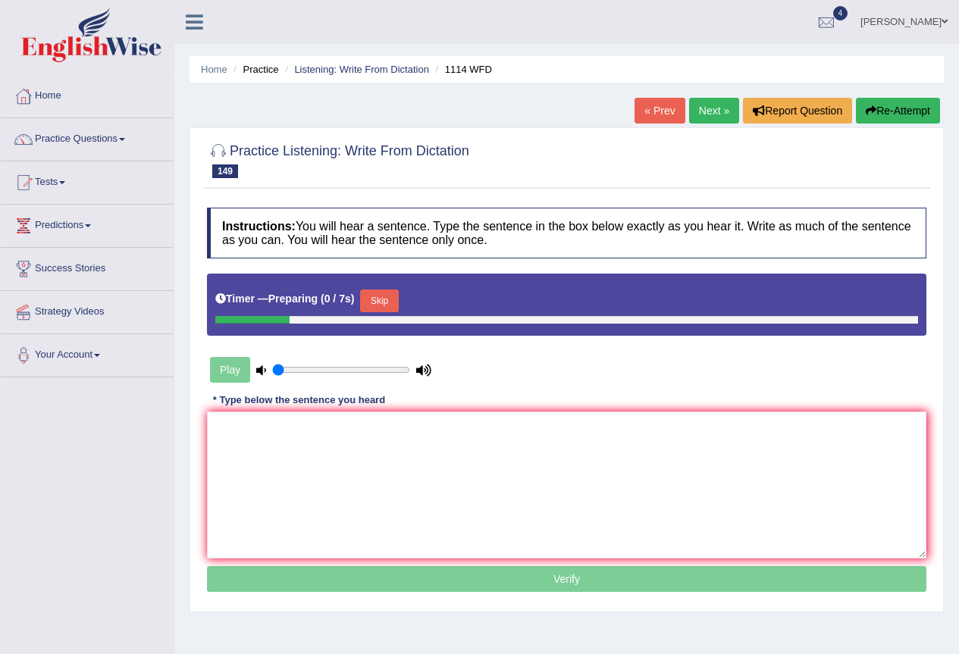
click at [398, 297] on button "Skip" at bounding box center [379, 301] width 38 height 23
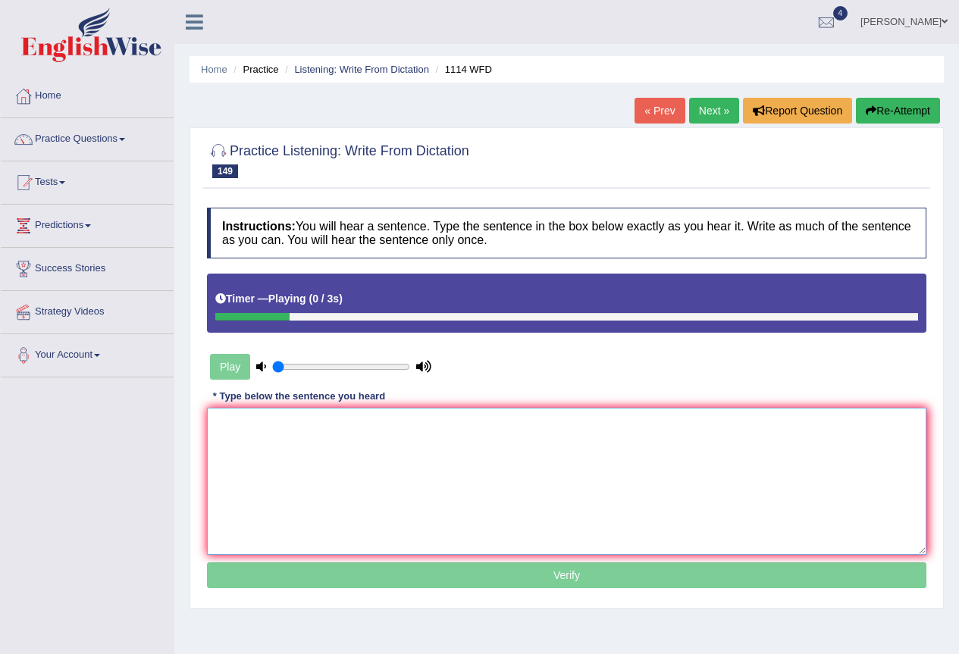
click at [346, 460] on textarea at bounding box center [566, 481] width 719 height 147
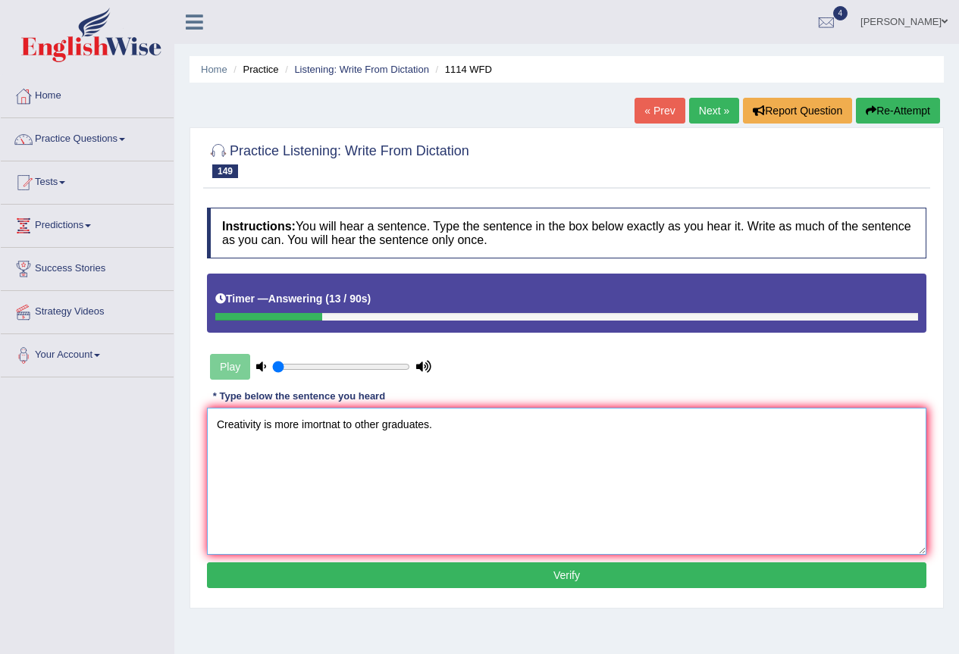
click at [323, 431] on textarea "Creativity is more imortnat to other graduates." at bounding box center [566, 481] width 719 height 147
type textarea "Creativity is more important to other graduates."
click at [498, 582] on button "Verify" at bounding box center [566, 576] width 719 height 26
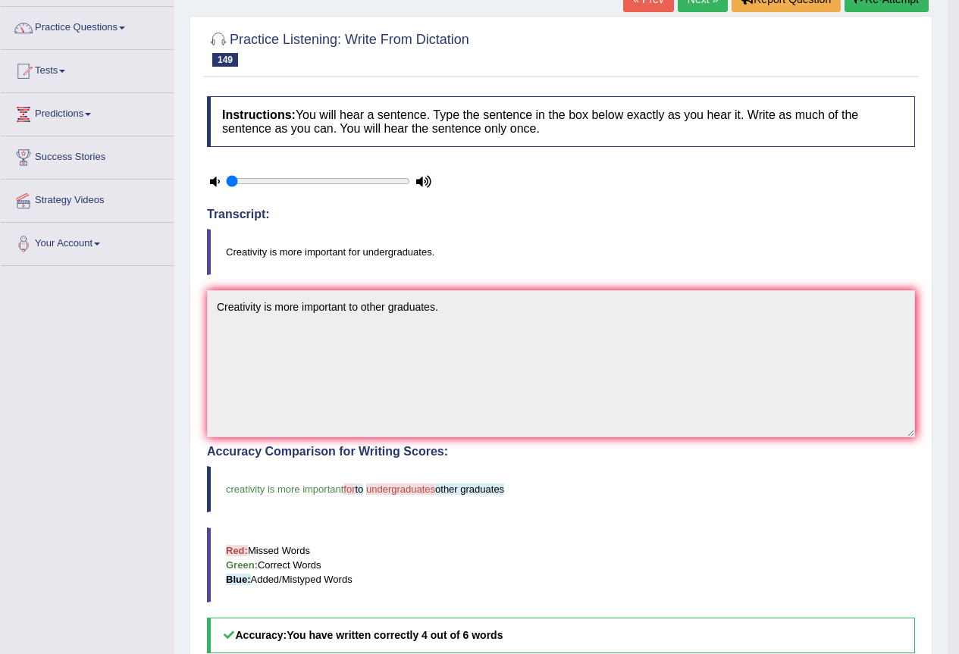
scroll to position [76, 0]
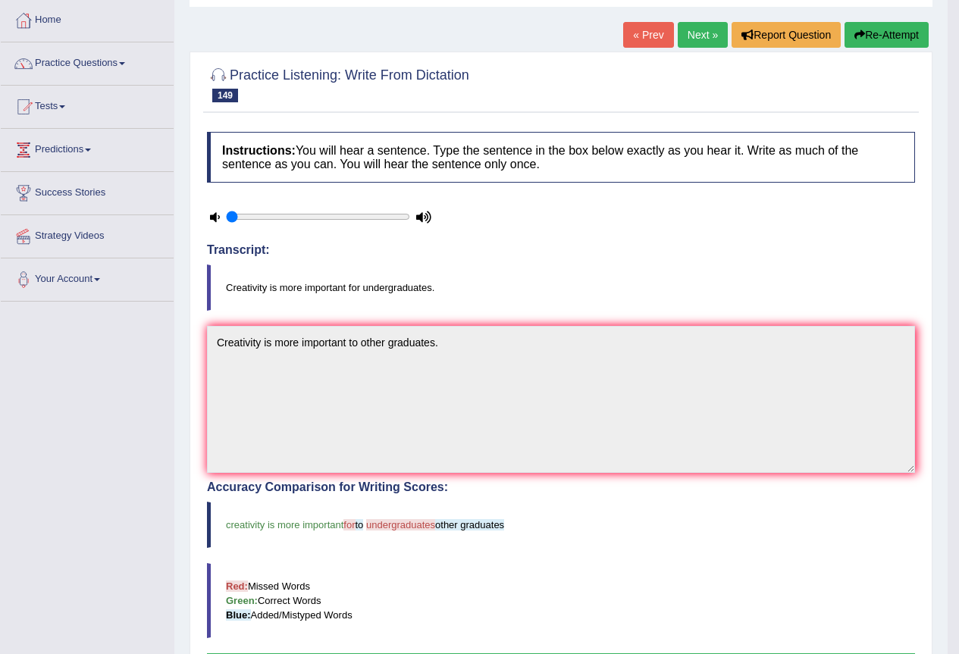
click at [702, 43] on link "Next »" at bounding box center [703, 35] width 50 height 26
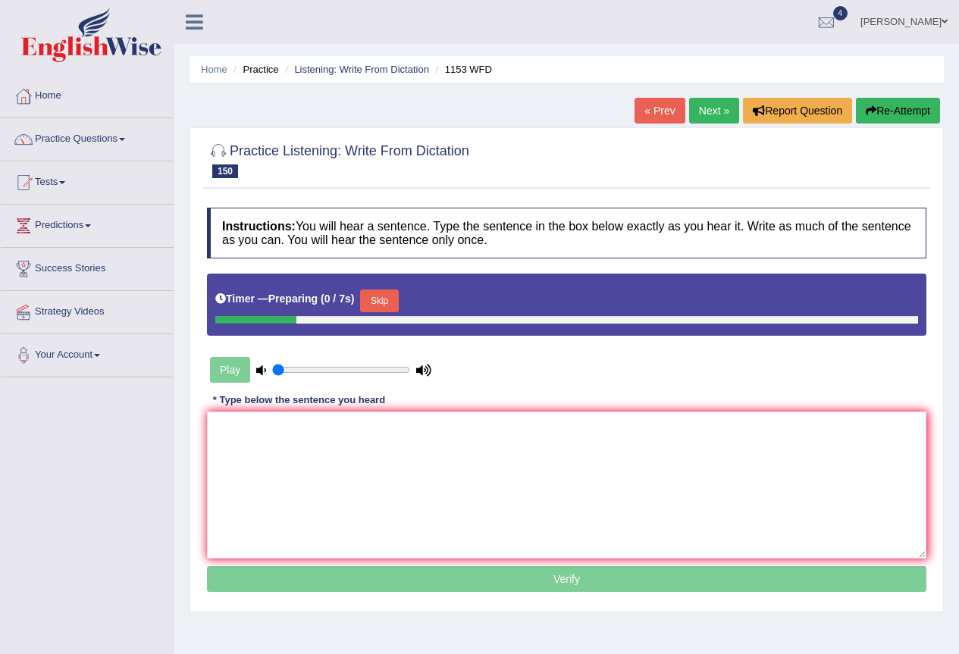
click at [701, 114] on link "Next »" at bounding box center [714, 111] width 50 height 26
click at [396, 306] on button "Skip" at bounding box center [379, 301] width 38 height 23
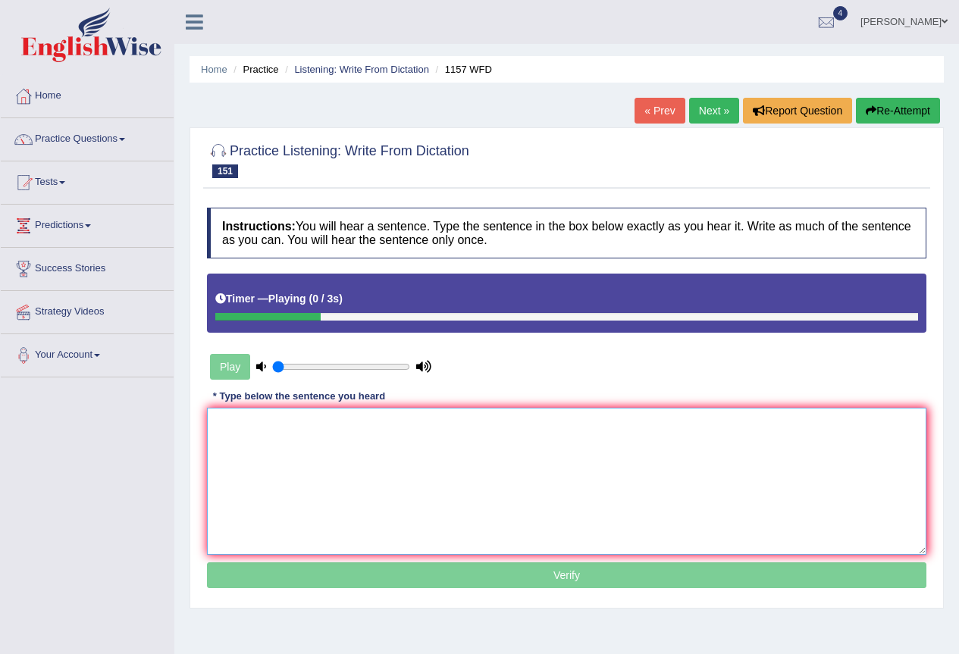
click at [280, 484] on textarea at bounding box center [566, 481] width 719 height 147
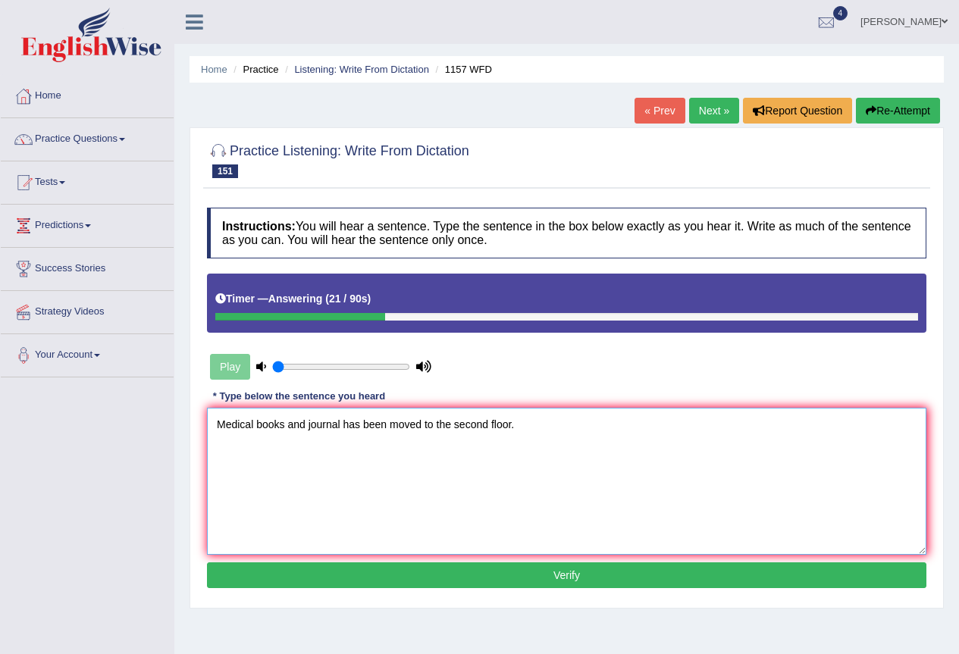
drag, startPoint x: 360, startPoint y: 425, endPoint x: 371, endPoint y: 456, distance: 33.1
click at [359, 425] on textarea "Medical books and journal has been moved to the second floor." at bounding box center [566, 481] width 719 height 147
type textarea "Medical books and journal have been moved to the second floor."
click at [540, 578] on button "Verify" at bounding box center [566, 576] width 719 height 26
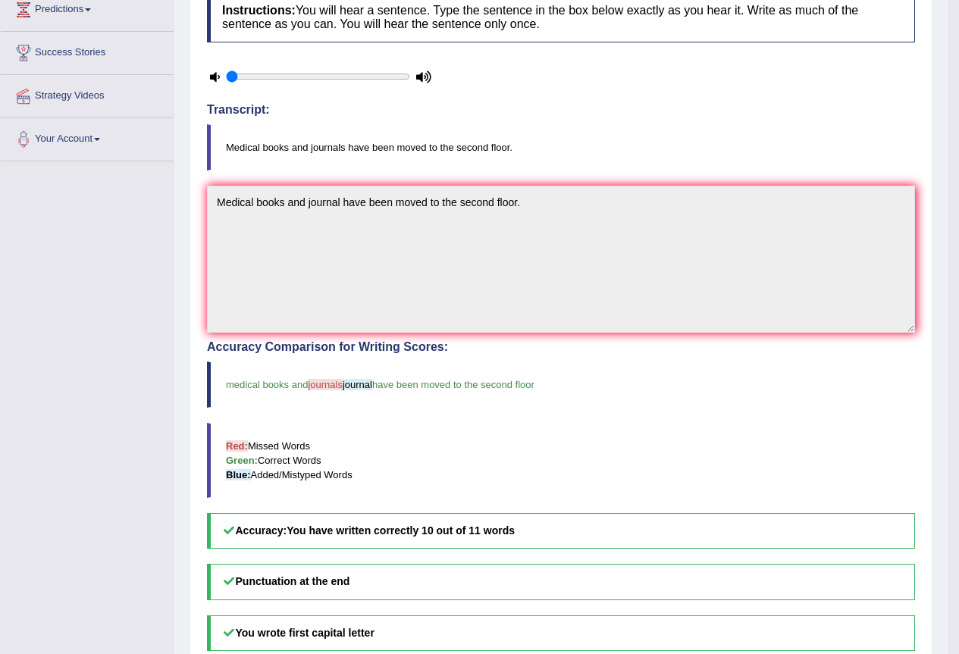
scroll to position [76, 0]
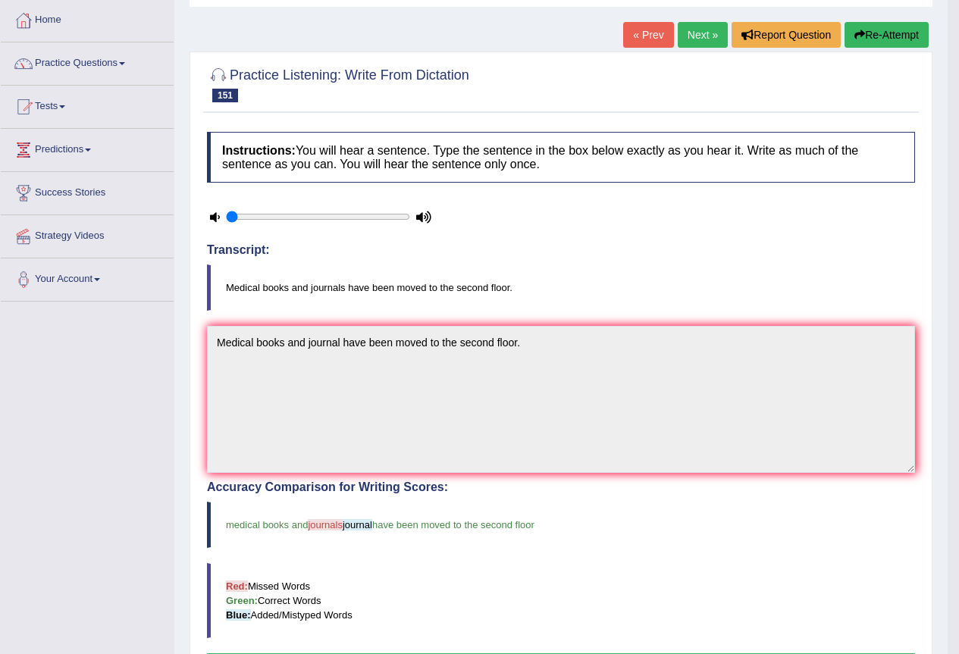
click at [701, 40] on link "Next »" at bounding box center [703, 35] width 50 height 26
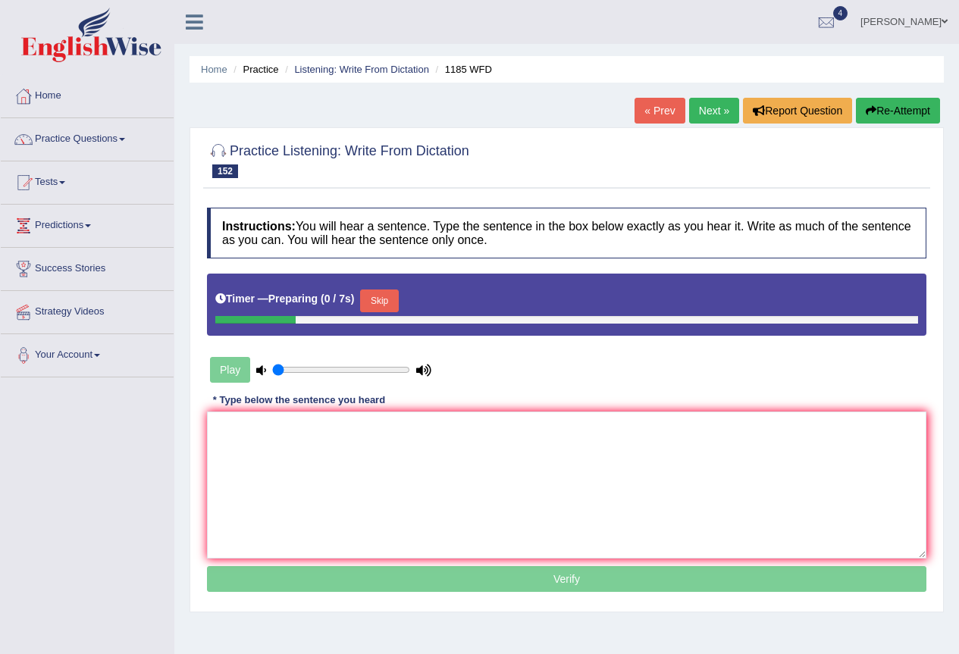
click at [375, 302] on button "Skip" at bounding box center [379, 301] width 38 height 23
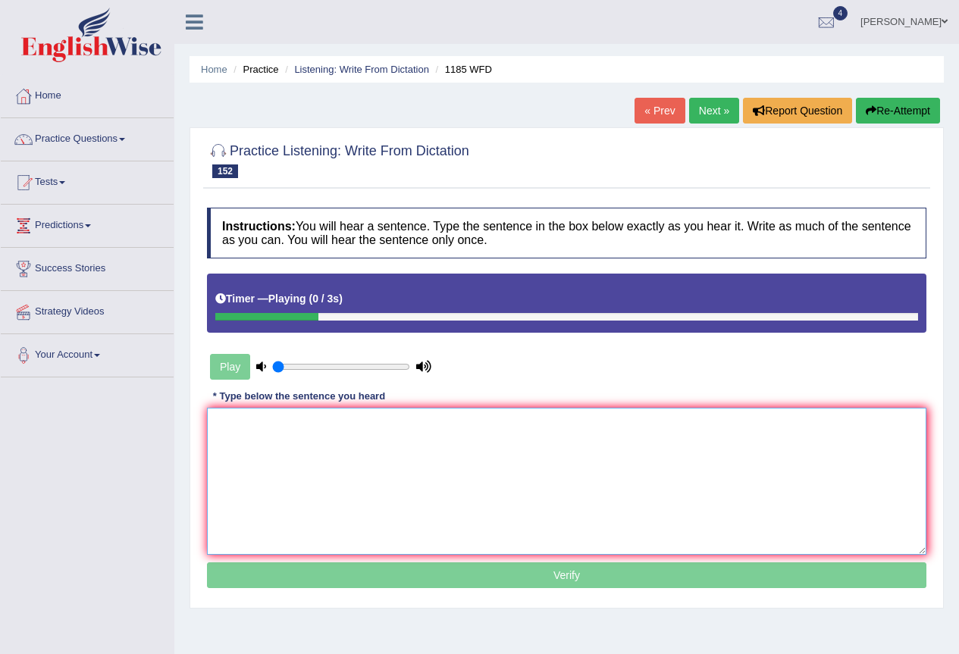
click at [379, 443] on textarea at bounding box center [566, 481] width 719 height 147
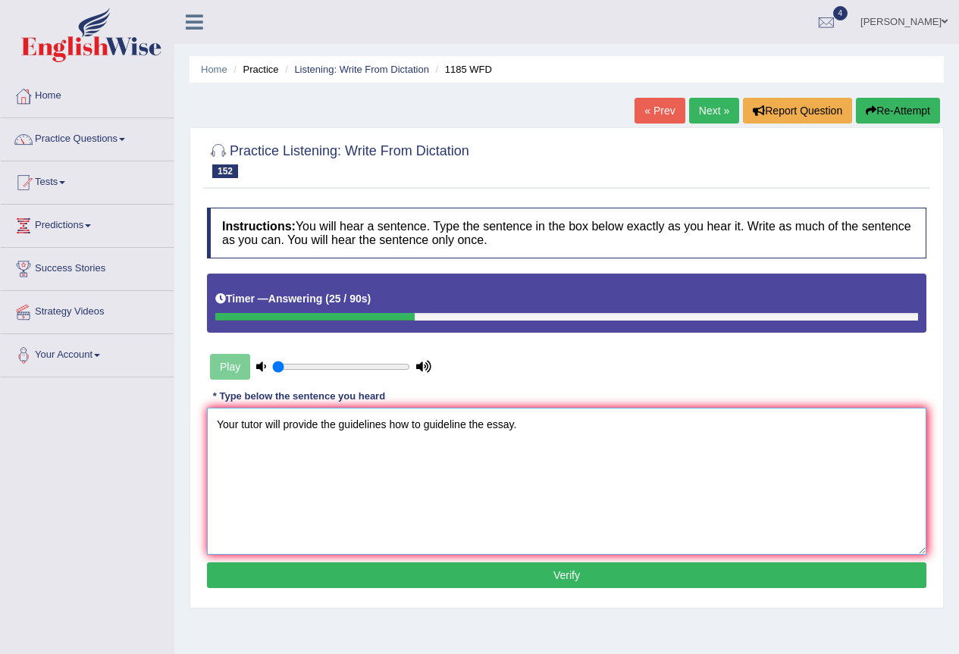
type textarea "Your tutor will provide the guidelines how to guideline the essay."
click at [404, 581] on button "Verify" at bounding box center [566, 576] width 719 height 26
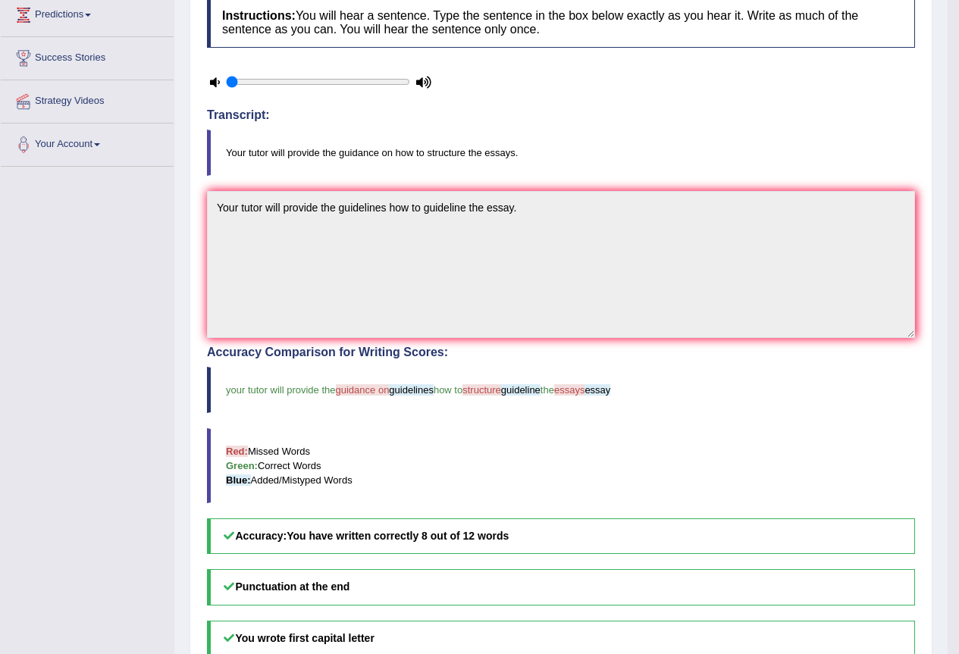
scroll to position [76, 0]
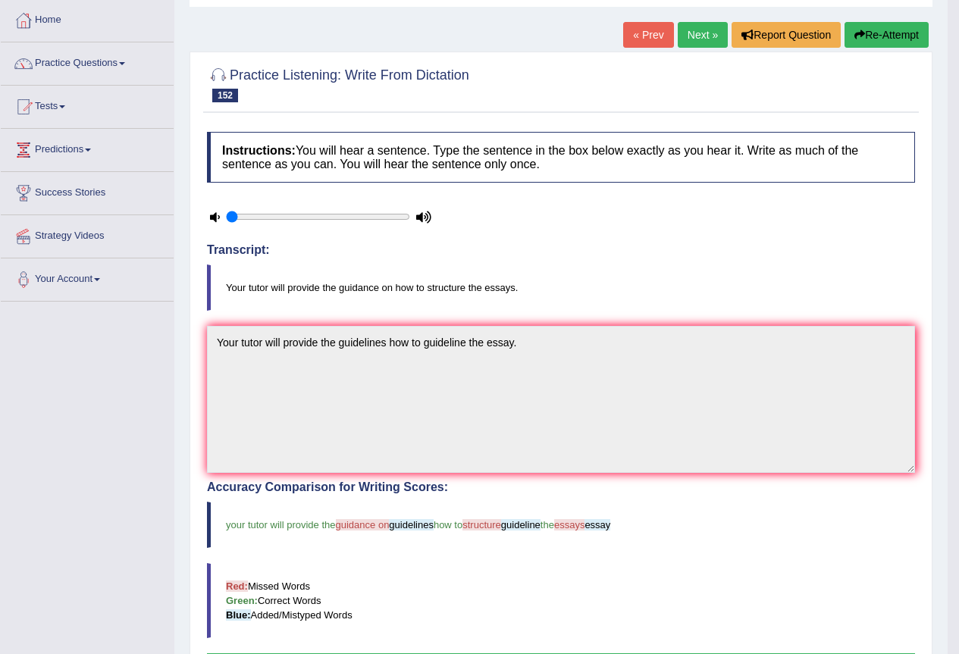
click at [716, 35] on link "Next »" at bounding box center [703, 35] width 50 height 26
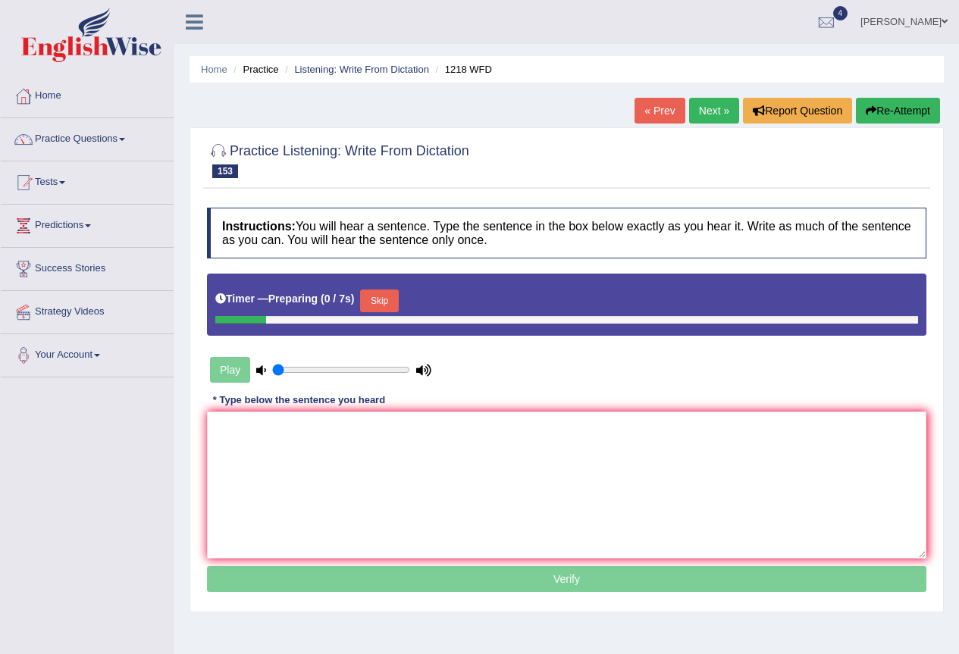
click at [710, 110] on link "Next »" at bounding box center [714, 111] width 50 height 26
click at [710, 118] on link "Next »" at bounding box center [714, 111] width 50 height 26
click at [384, 302] on button "Skip" at bounding box center [379, 301] width 38 height 23
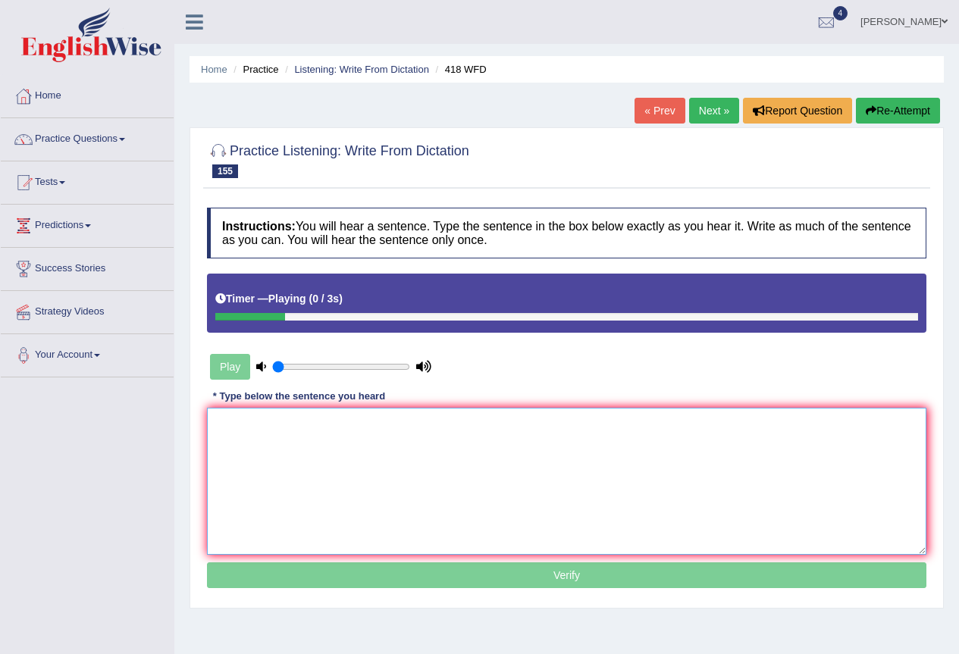
click at [328, 458] on textarea at bounding box center [566, 481] width 719 height 147
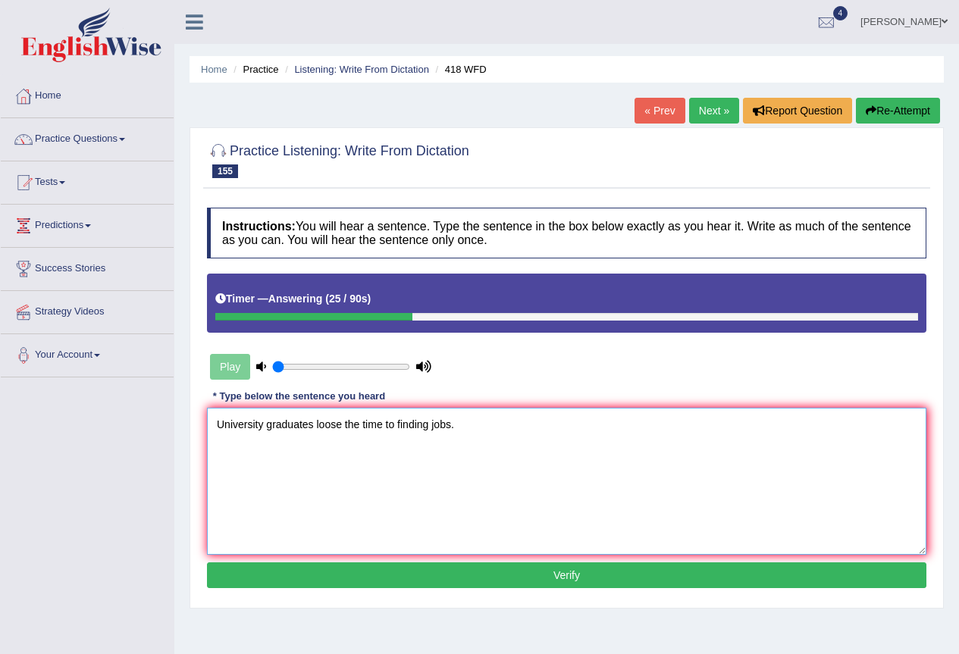
type textarea "University graduates loose the time to finding jobs."
click at [442, 584] on button "Verify" at bounding box center [566, 576] width 719 height 26
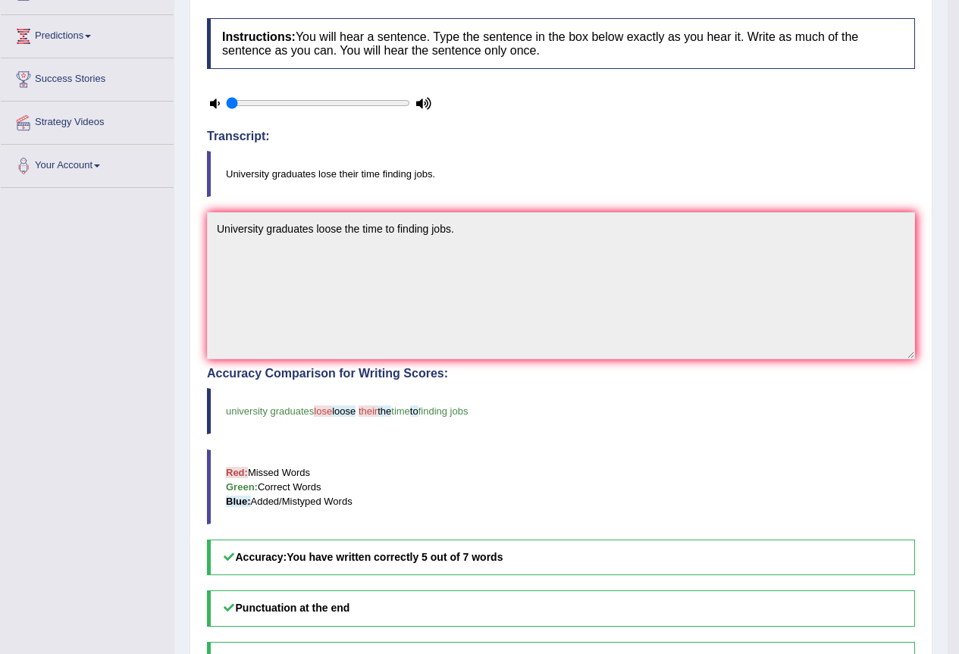
scroll to position [76, 0]
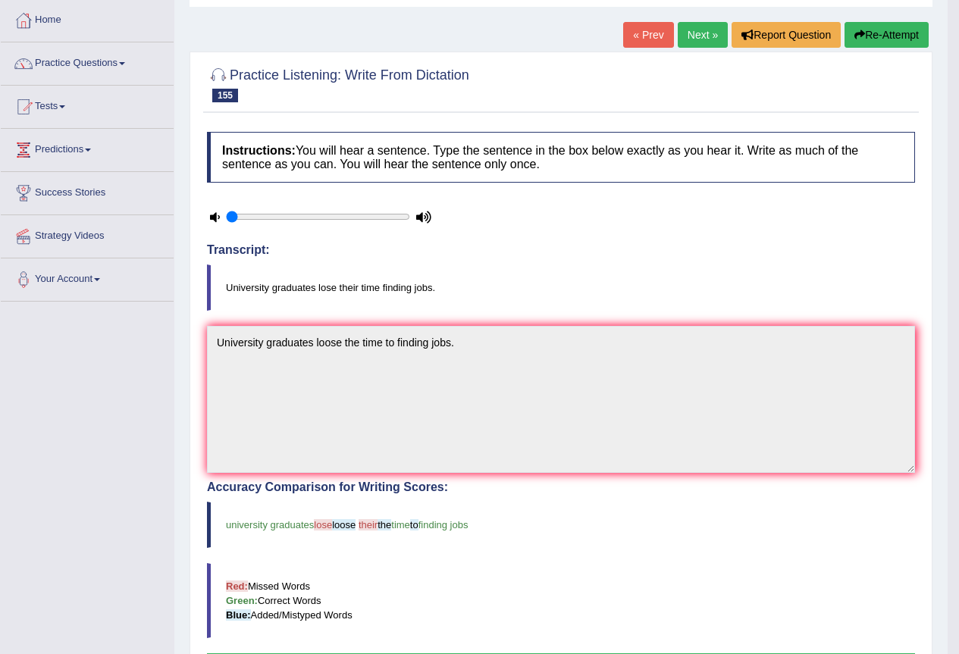
click at [100, 64] on link "Practice Questions" at bounding box center [87, 61] width 173 height 38
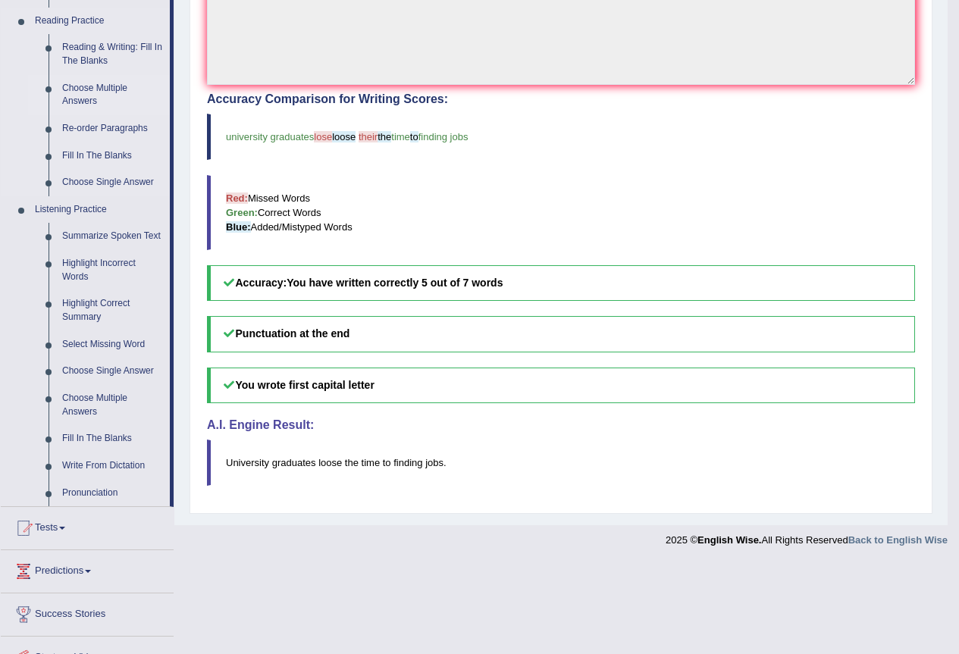
scroll to position [606, 0]
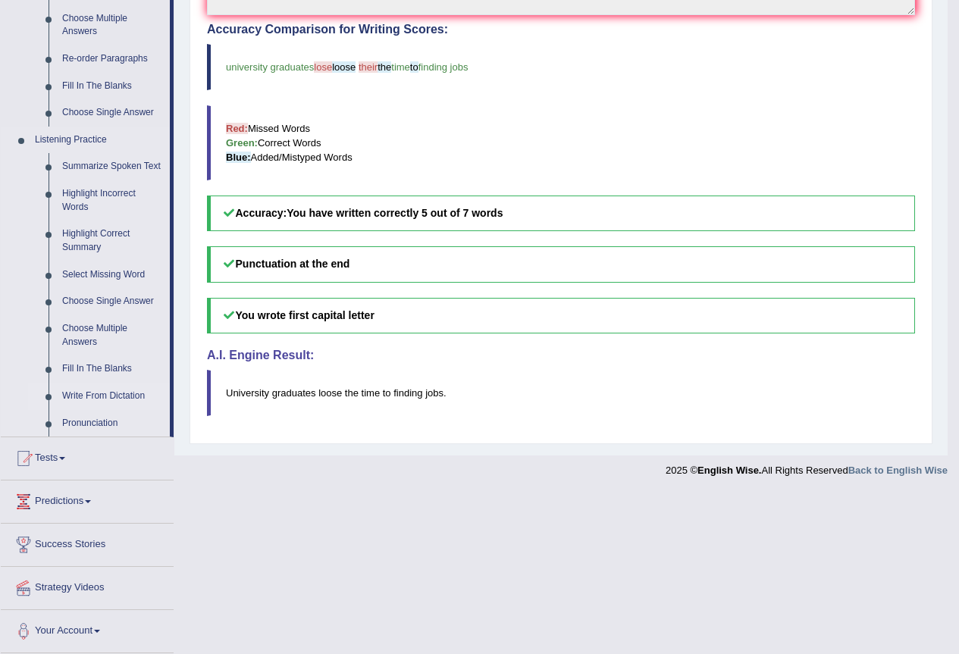
click at [128, 410] on link "Write From Dictation" at bounding box center [112, 396] width 114 height 27
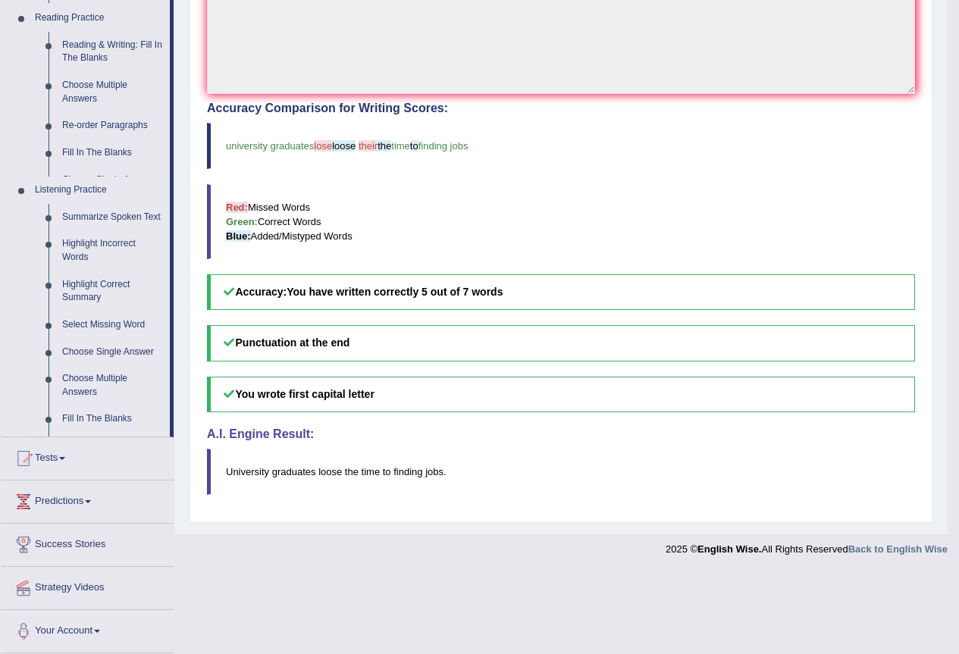
scroll to position [382, 0]
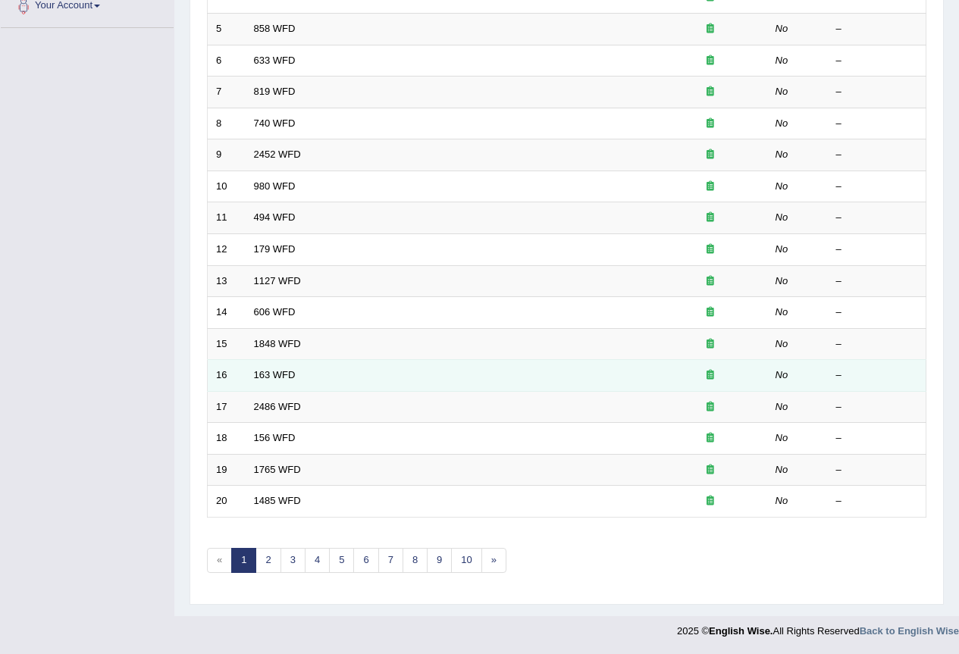
scroll to position [380, 0]
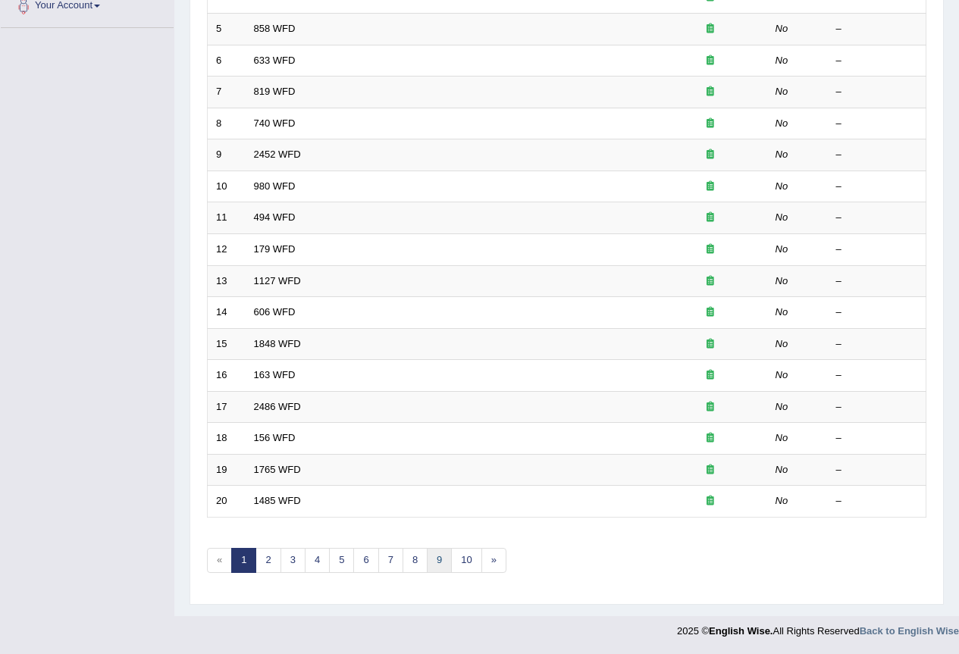
click at [447, 559] on link "9" at bounding box center [439, 560] width 25 height 25
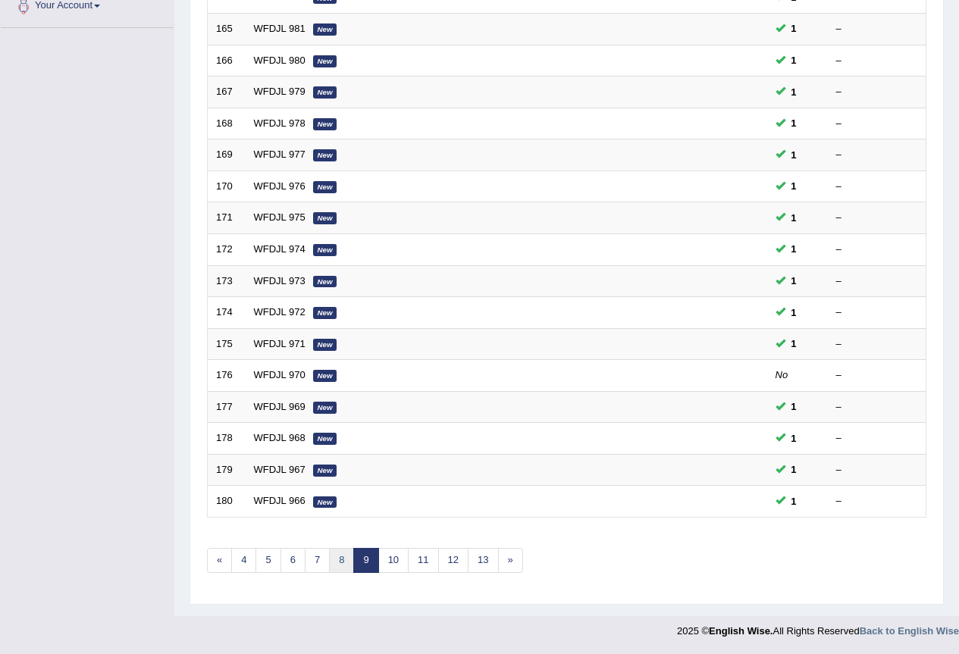
click at [351, 554] on link "8" at bounding box center [341, 560] width 25 height 25
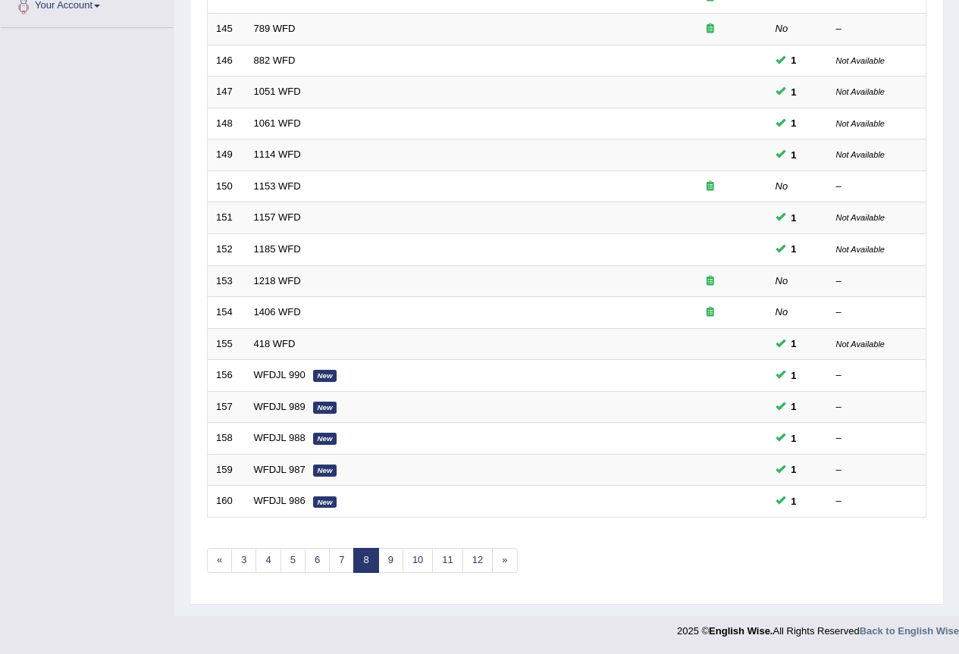
scroll to position [379, 0]
click at [398, 553] on link "9" at bounding box center [390, 560] width 25 height 25
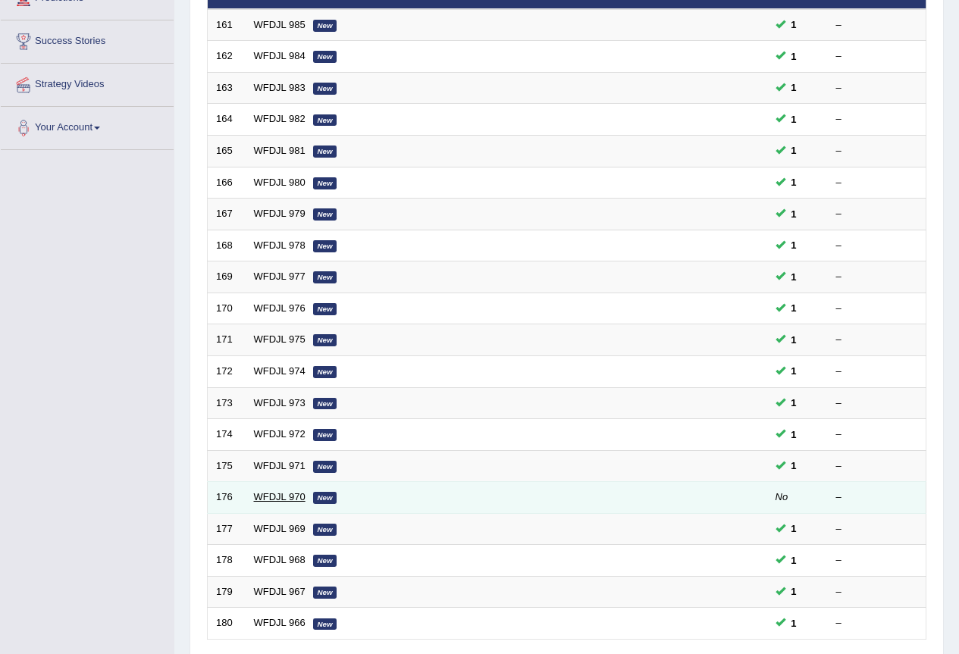
click at [290, 503] on link "WFDJL 970" at bounding box center [280, 496] width 52 height 11
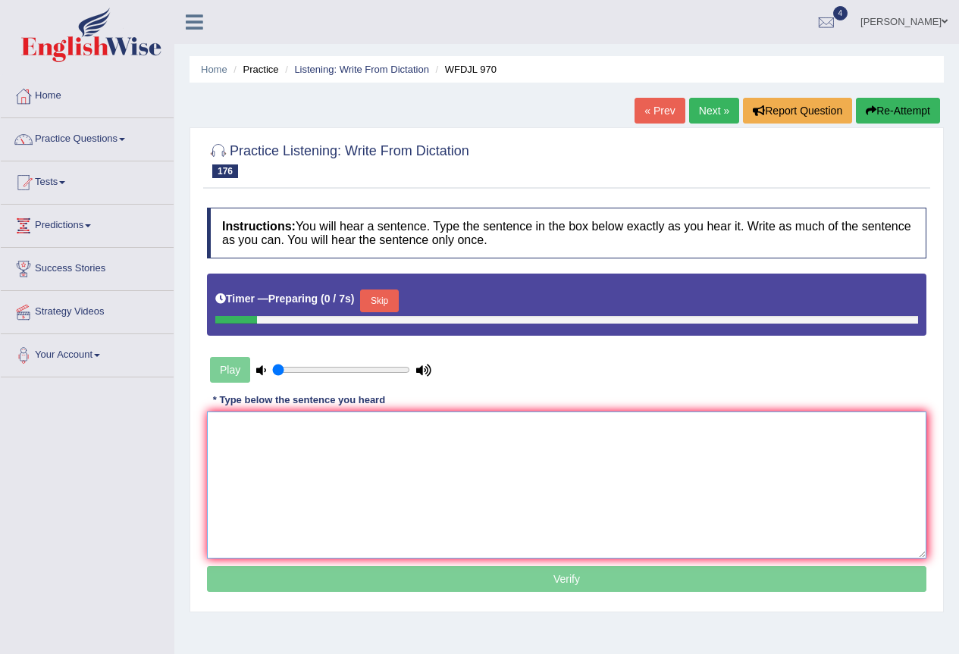
click at [299, 462] on textarea at bounding box center [566, 485] width 719 height 147
click at [376, 302] on button "Skip" at bounding box center [379, 301] width 38 height 23
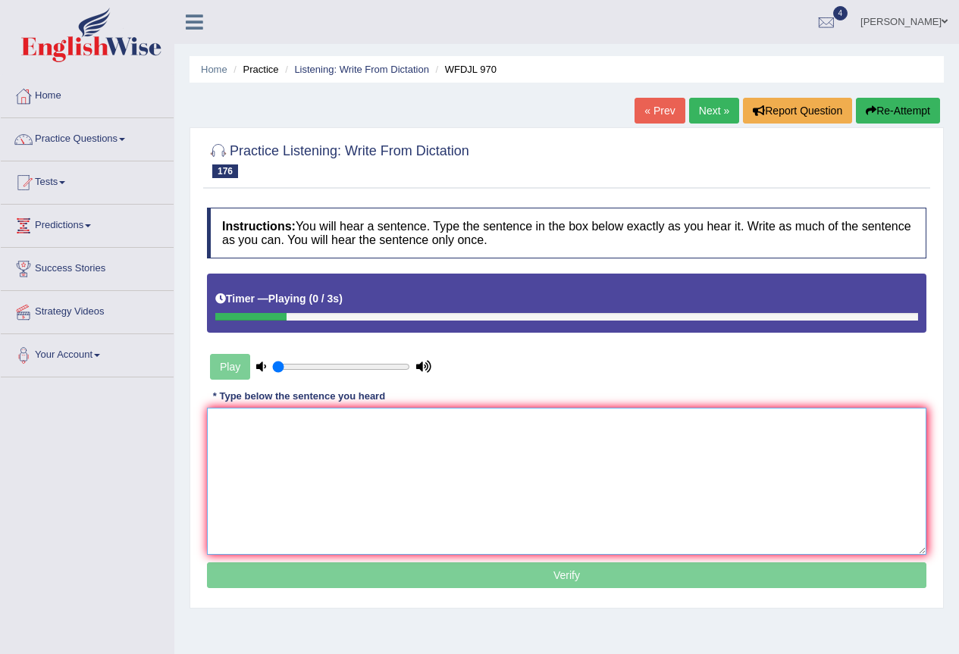
click at [373, 443] on textarea at bounding box center [566, 481] width 719 height 147
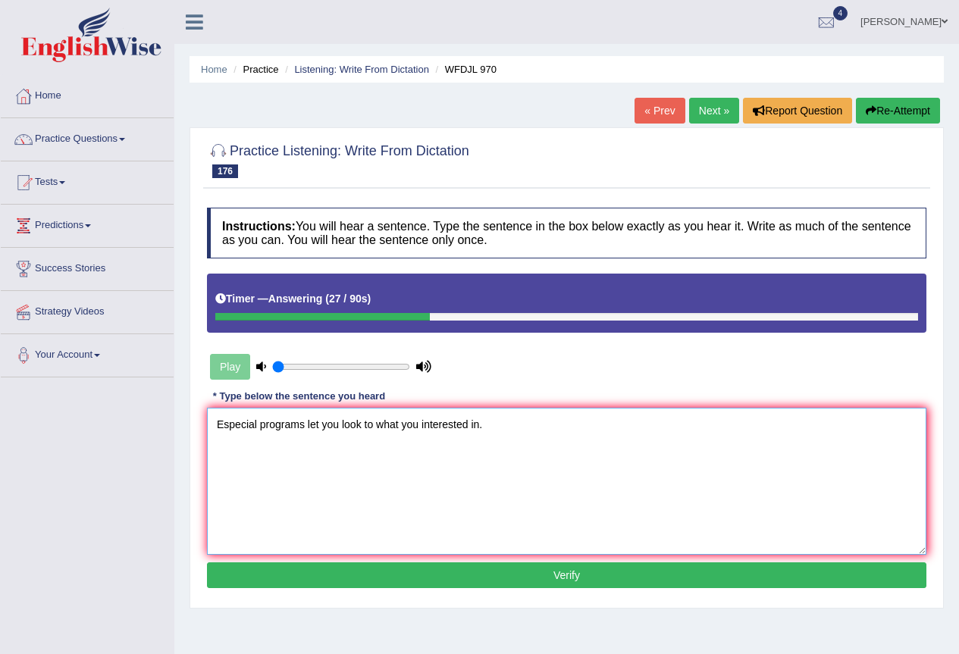
type textarea "Especial programs let you look to what you interested in."
click at [388, 580] on button "Verify" at bounding box center [566, 576] width 719 height 26
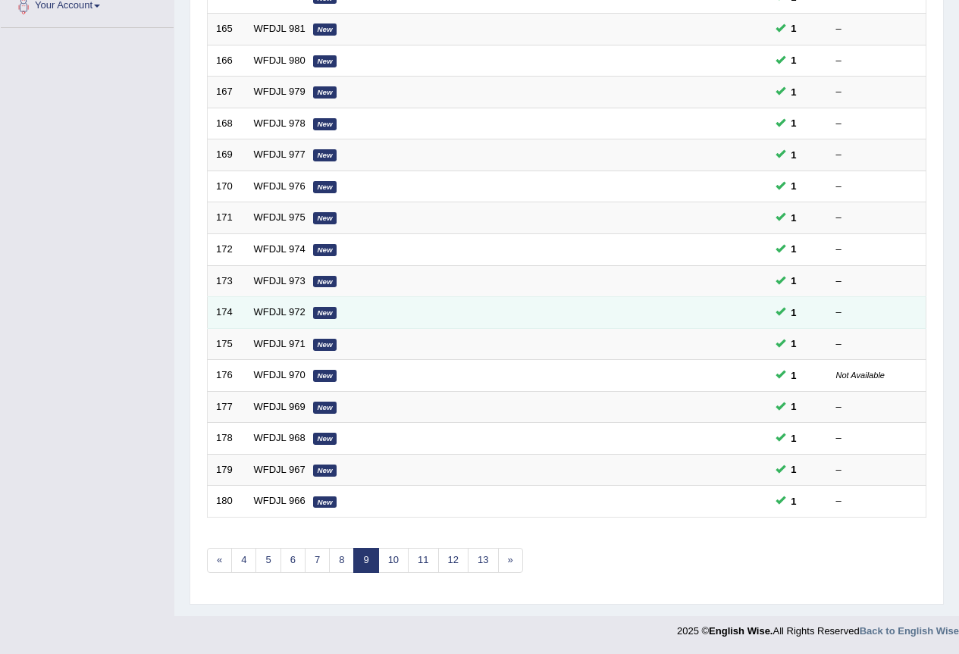
scroll to position [380, 0]
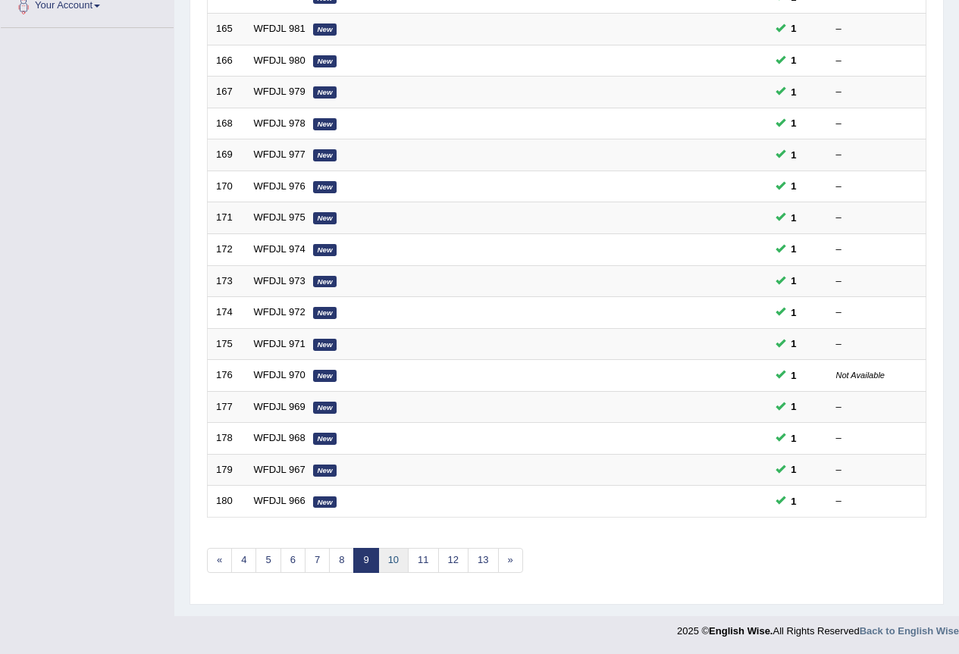
click at [403, 554] on link "10" at bounding box center [393, 560] width 30 height 25
click at [397, 555] on link "11" at bounding box center [399, 560] width 30 height 25
click at [409, 559] on link "12" at bounding box center [404, 560] width 30 height 25
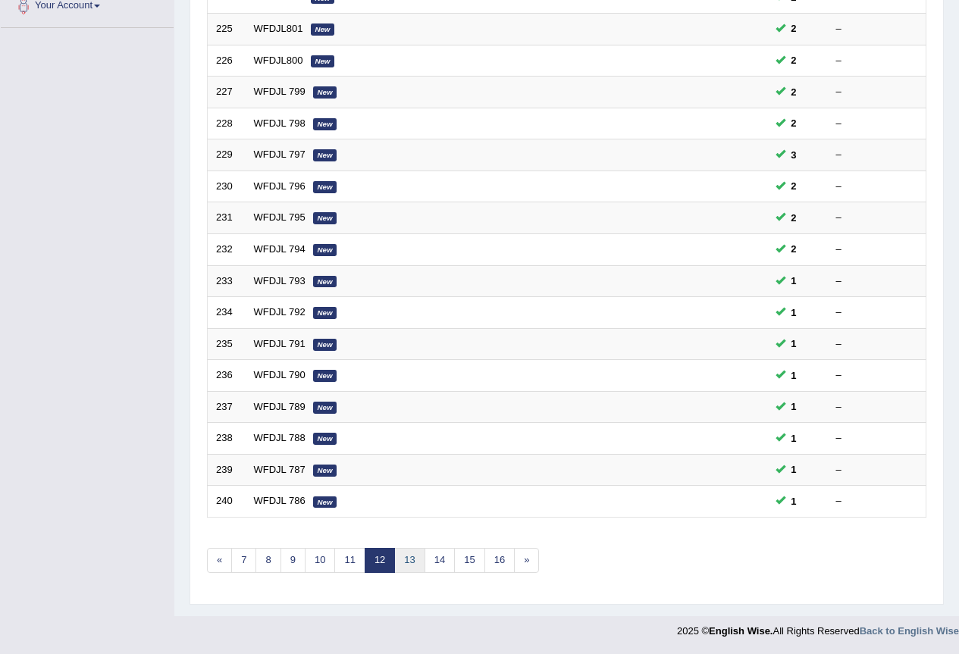
click at [417, 559] on link "13" at bounding box center [409, 560] width 30 height 25
click at [412, 557] on link "14" at bounding box center [415, 560] width 30 height 25
click at [425, 556] on link "15" at bounding box center [421, 560] width 30 height 25
click at [437, 561] on link "16" at bounding box center [426, 560] width 30 height 25
click at [437, 561] on link "17" at bounding box center [426, 560] width 30 height 25
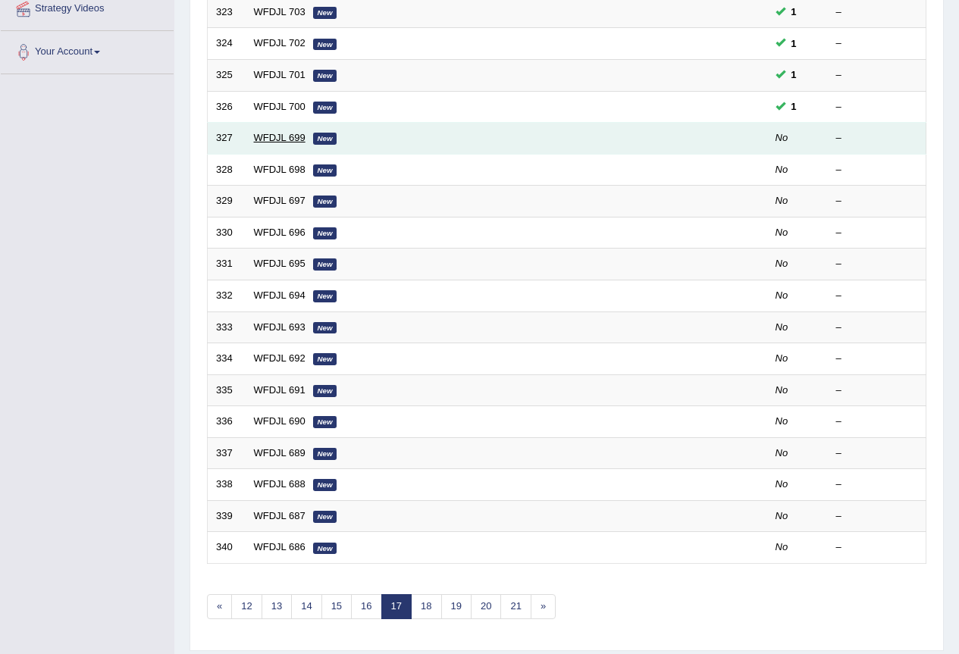
click at [295, 143] on link "WFDJL 699" at bounding box center [280, 137] width 52 height 11
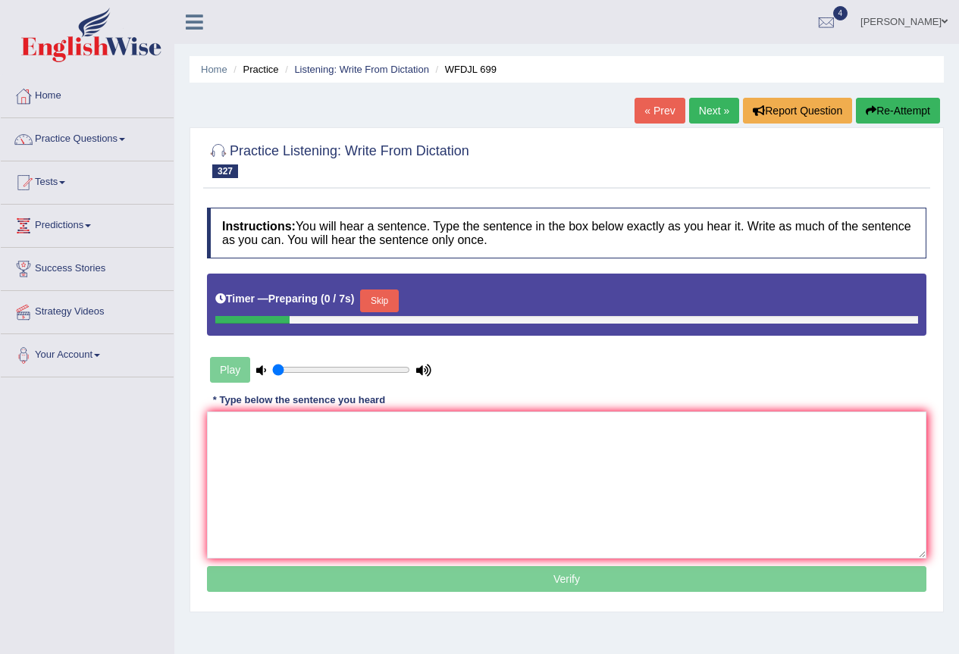
click at [381, 308] on button "Skip" at bounding box center [379, 301] width 38 height 23
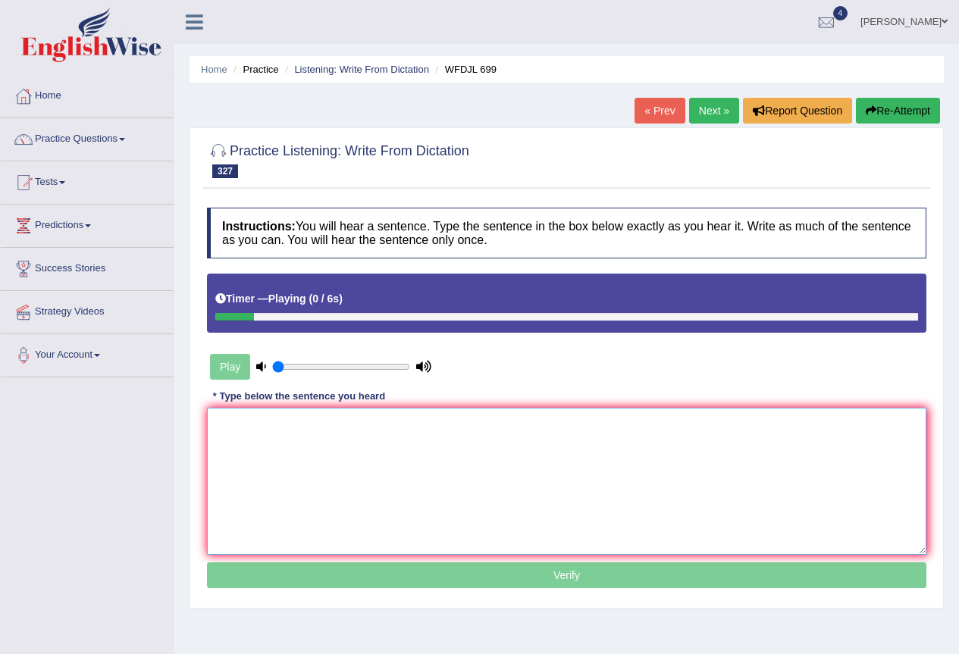
click at [329, 434] on textarea at bounding box center [566, 481] width 719 height 147
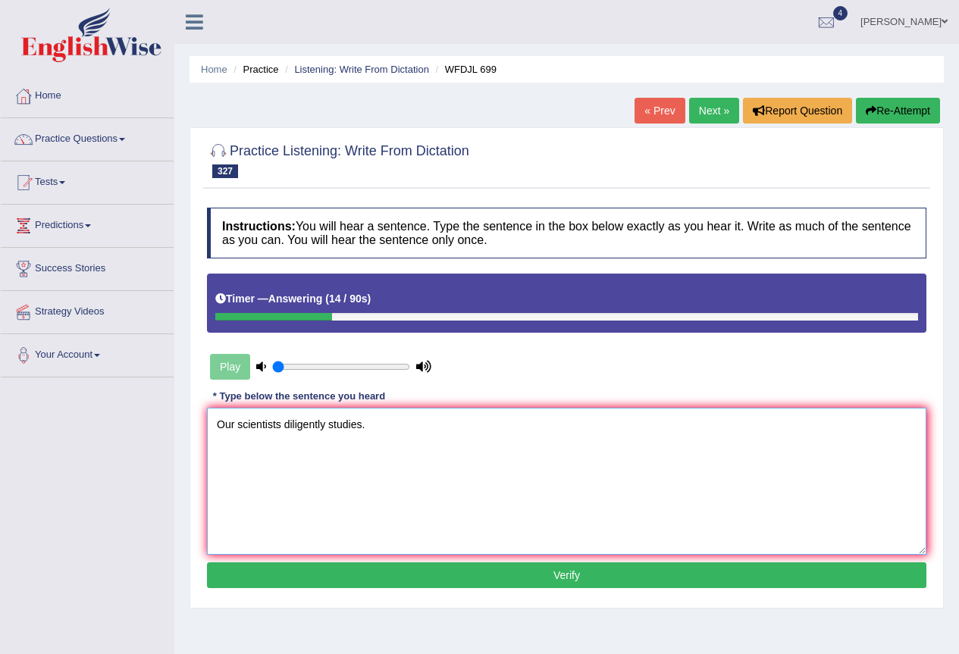
type textarea "Our scientists diligently studies."
click at [438, 577] on button "Verify" at bounding box center [566, 576] width 719 height 26
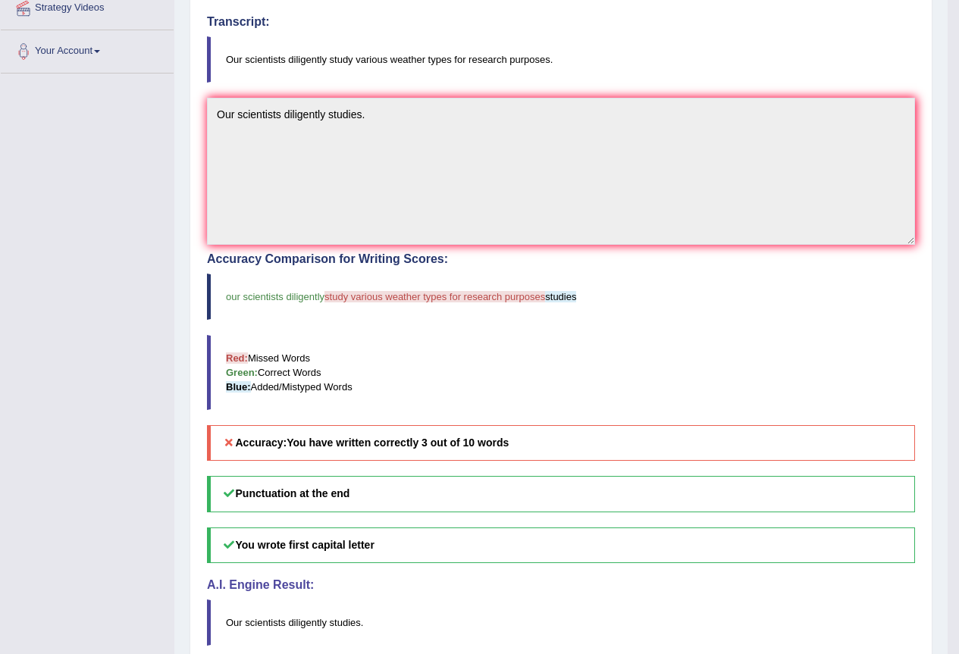
scroll to position [79, 0]
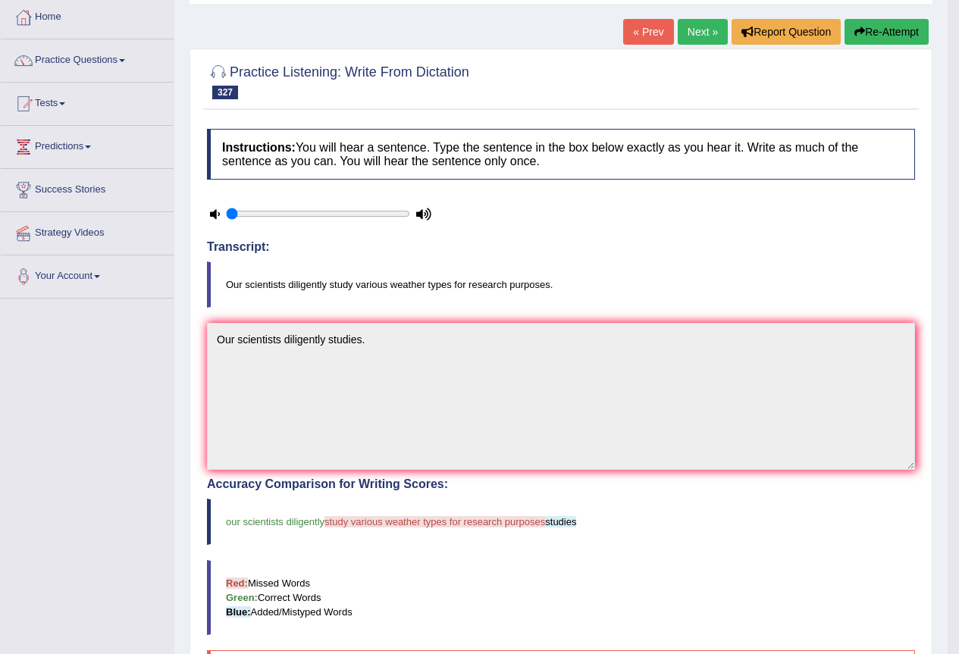
click at [691, 37] on link "Next »" at bounding box center [703, 32] width 50 height 26
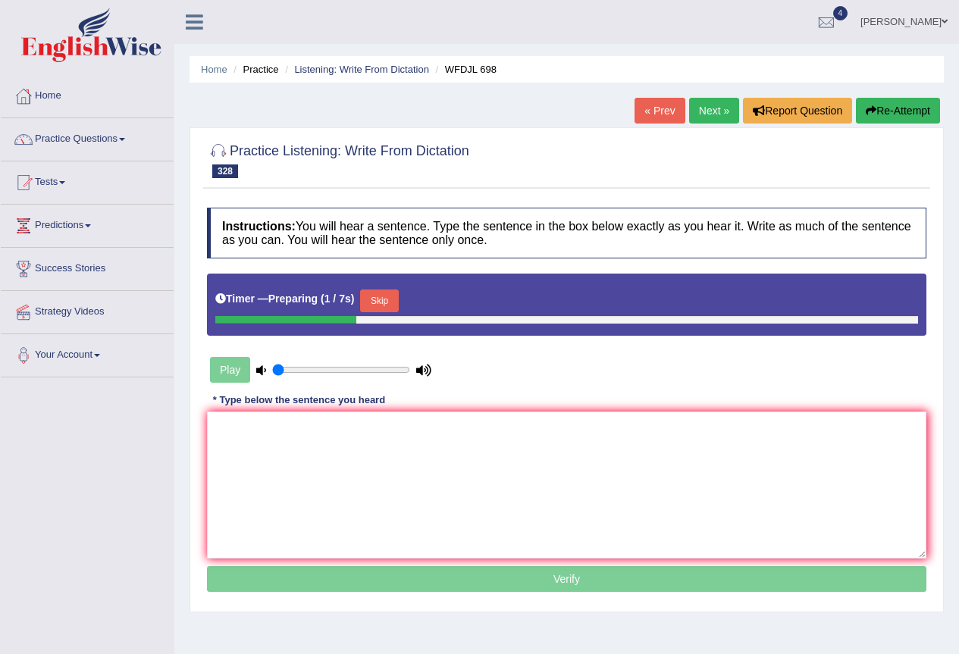
click at [389, 306] on button "Skip" at bounding box center [379, 301] width 38 height 23
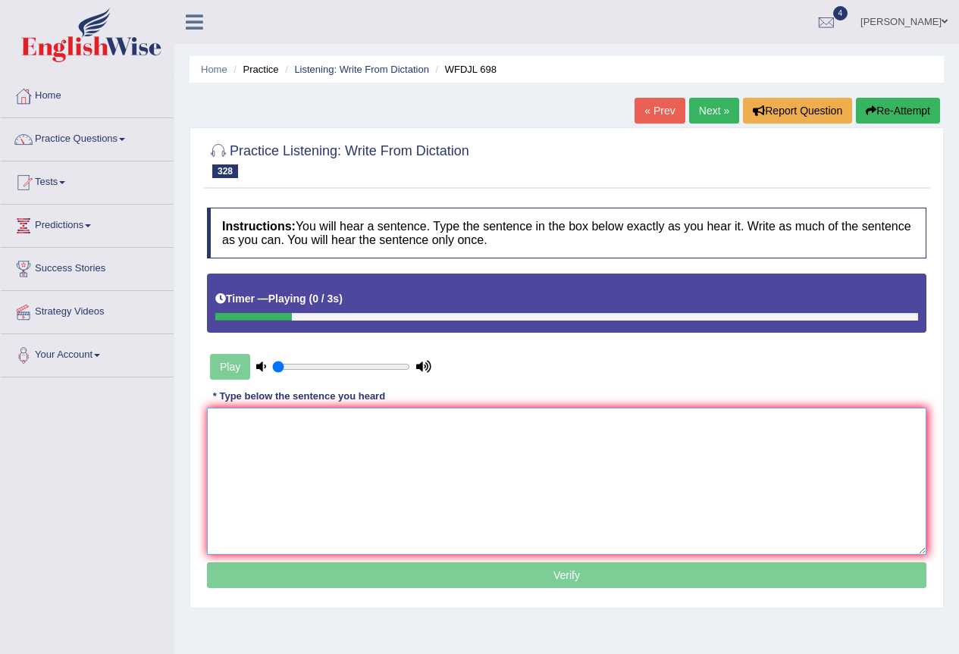
click at [331, 448] on textarea at bounding box center [566, 481] width 719 height 147
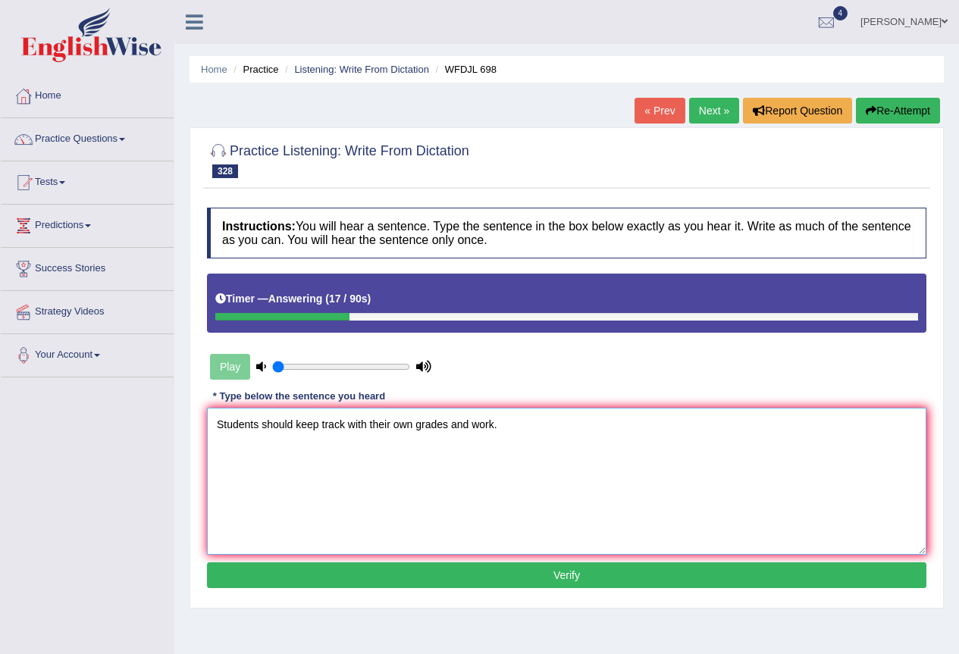
scroll to position [76, 0]
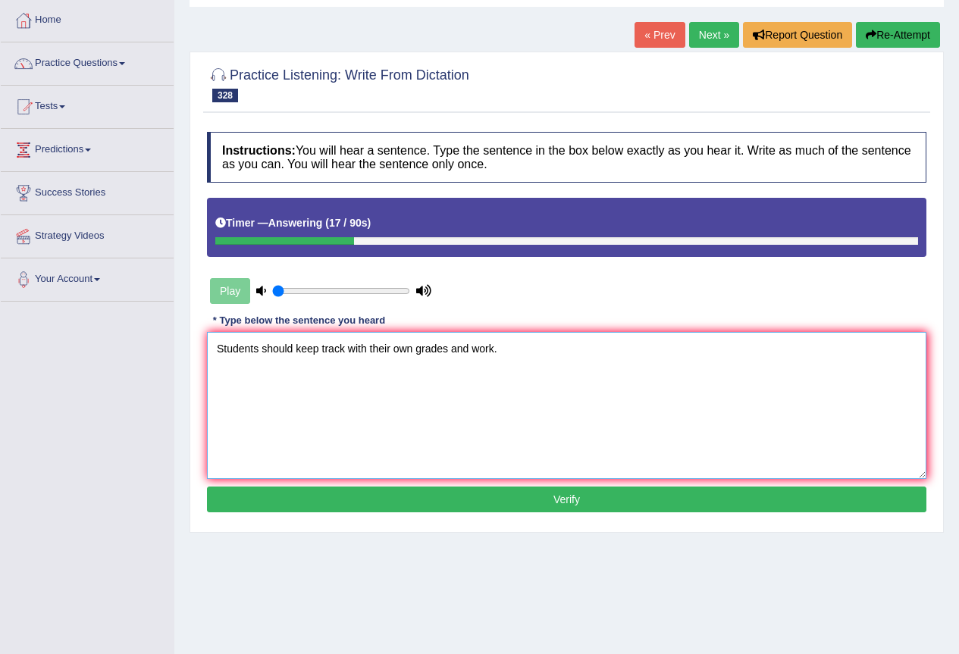
type textarea "Students should keep track with their own grades and work."
click at [566, 500] on button "Verify" at bounding box center [566, 500] width 719 height 26
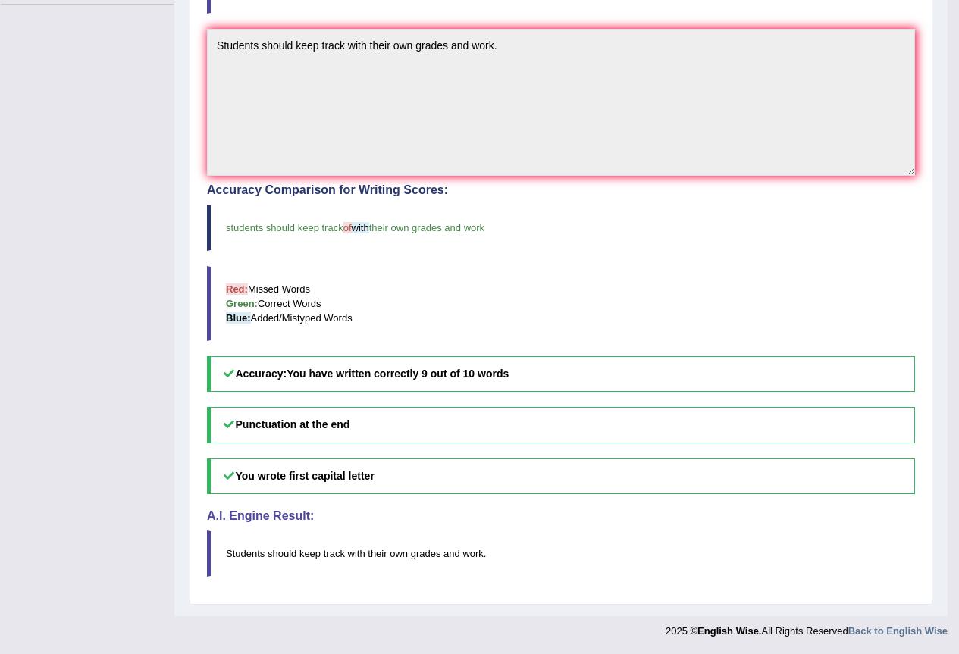
scroll to position [79, 0]
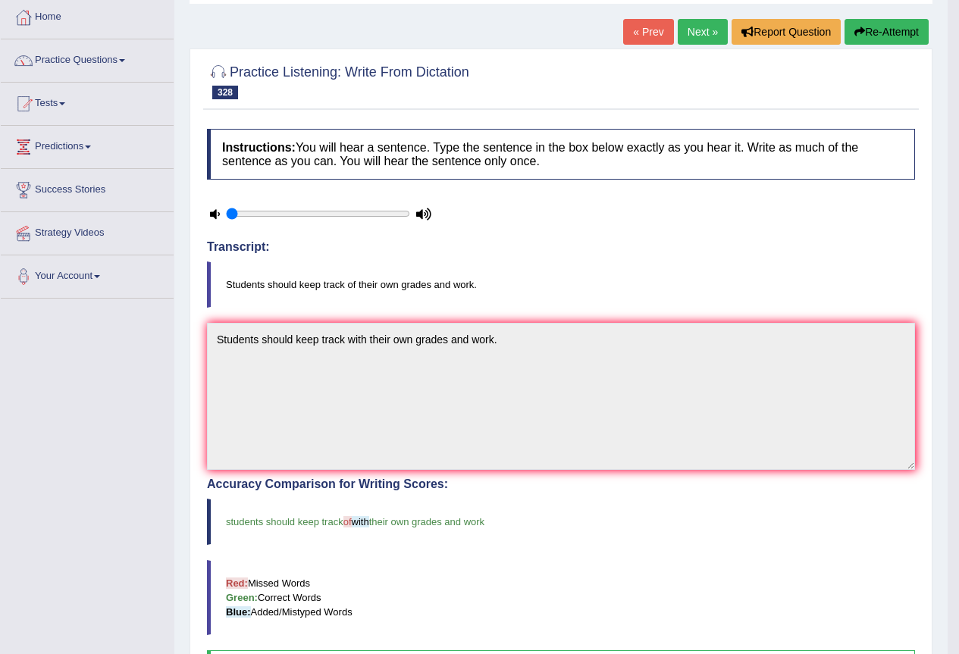
click at [692, 39] on link "Next »" at bounding box center [703, 32] width 50 height 26
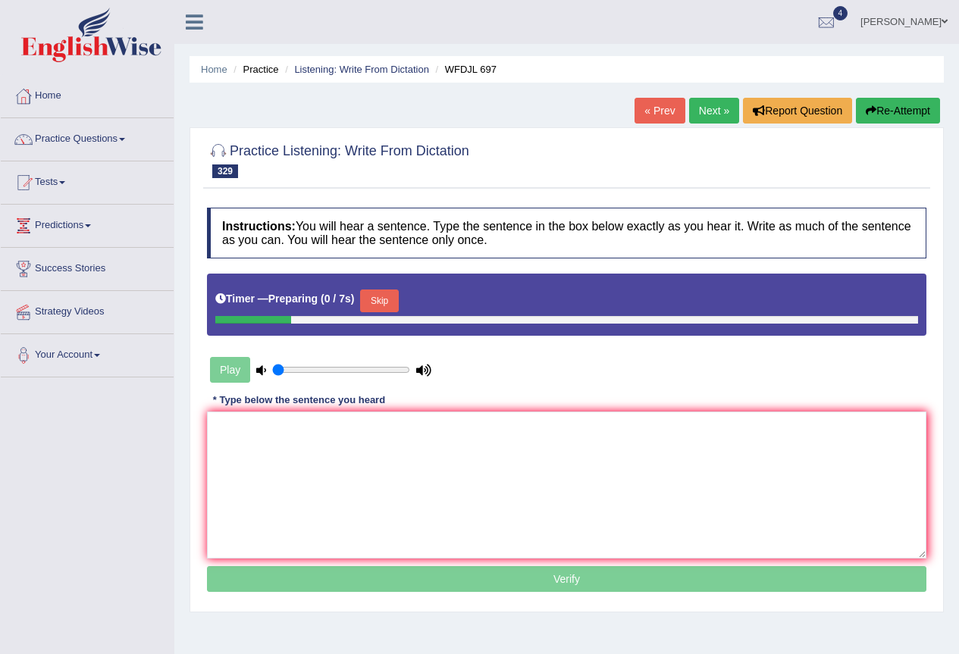
click at [384, 298] on button "Skip" at bounding box center [379, 301] width 38 height 23
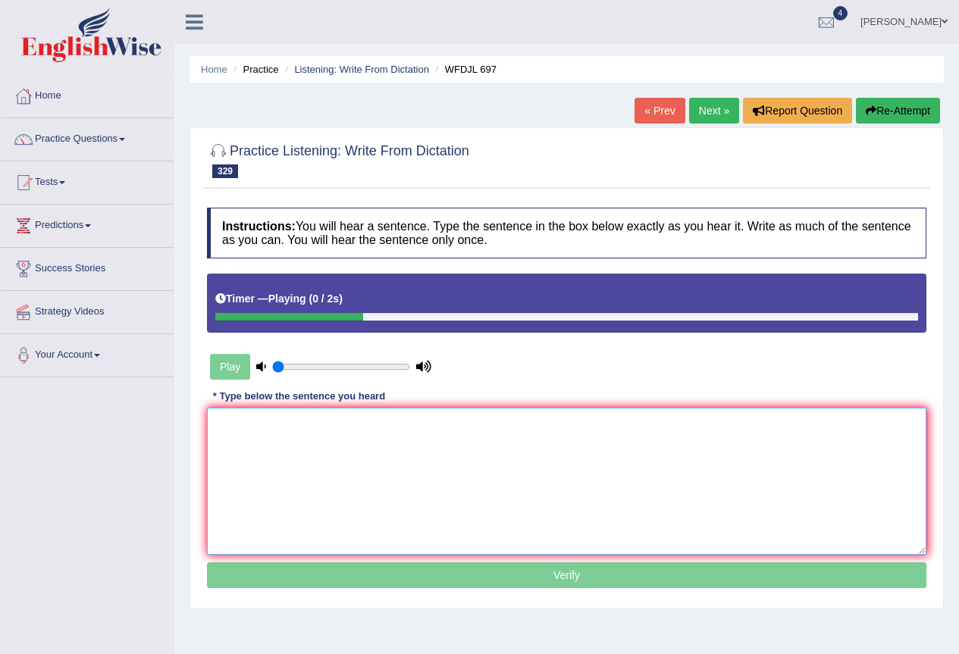
click at [328, 460] on textarea at bounding box center [566, 481] width 719 height 147
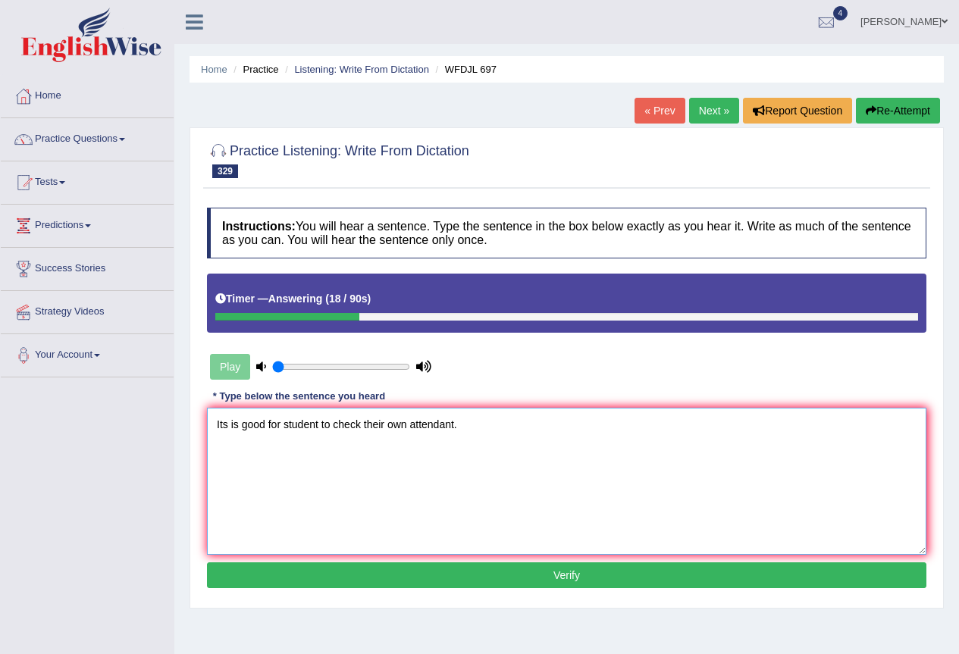
click at [223, 426] on textarea "Its is good for student to check their own attendant." at bounding box center [566, 481] width 719 height 147
type textarea "It's is good for student to check their own attendant."
click at [365, 573] on button "Verify" at bounding box center [566, 576] width 719 height 26
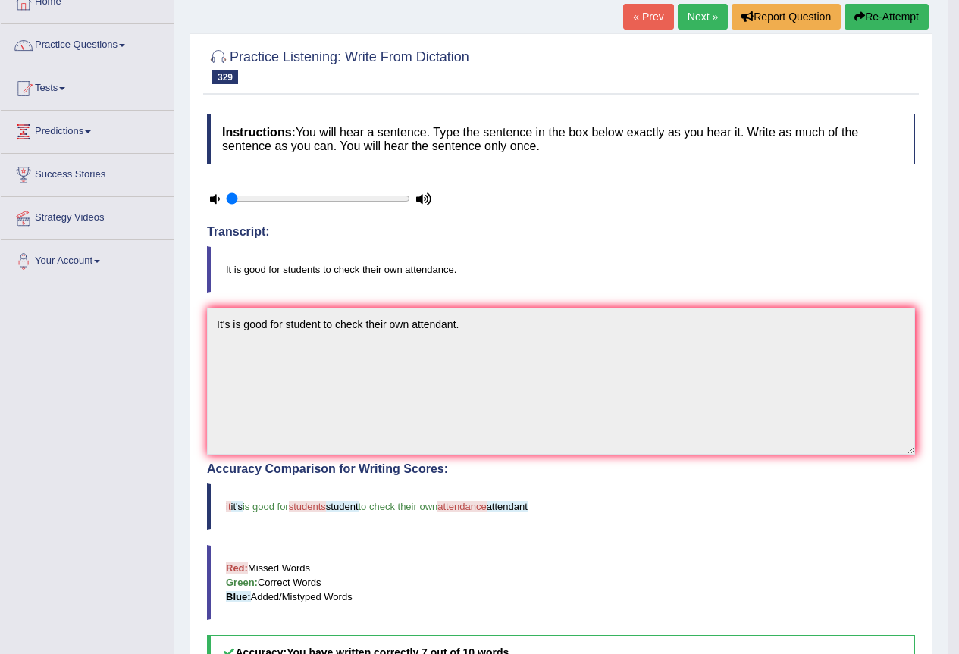
scroll to position [76, 0]
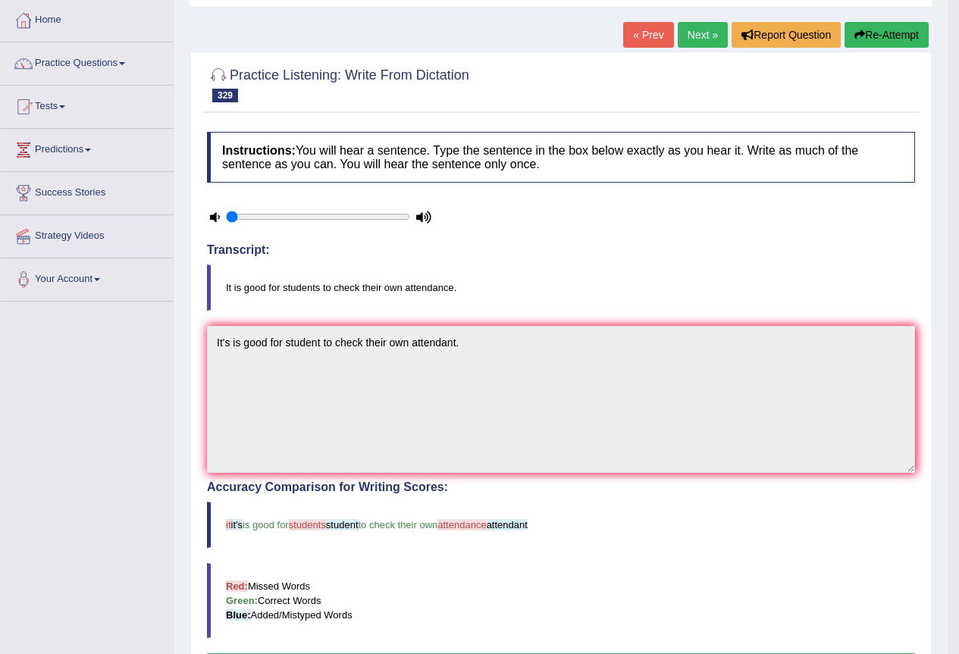
click at [684, 32] on link "Next »" at bounding box center [703, 35] width 50 height 26
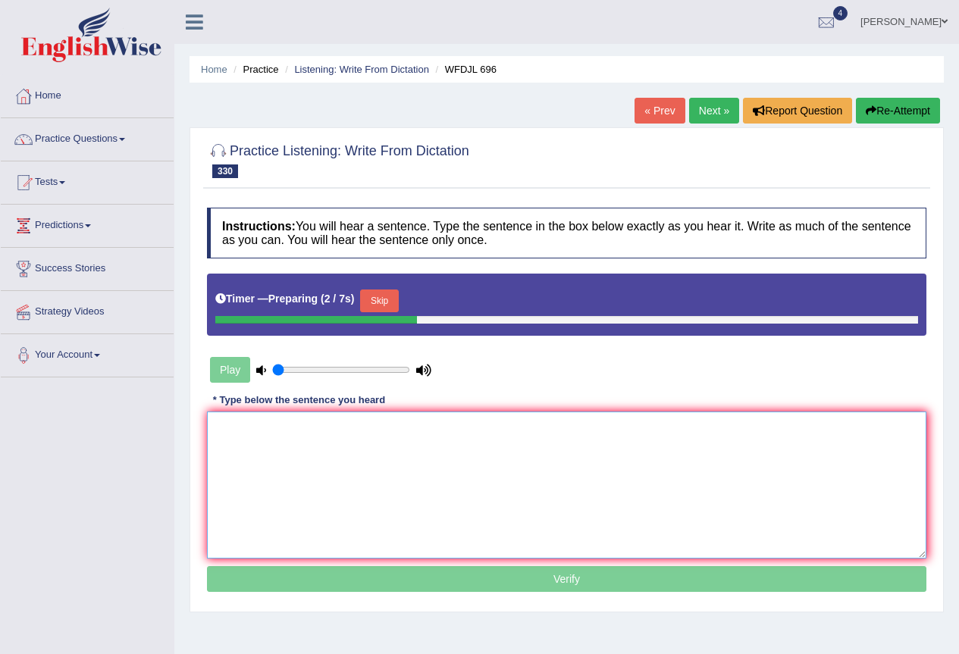
click at [296, 473] on textarea at bounding box center [566, 485] width 719 height 147
click at [396, 299] on button "Skip" at bounding box center [379, 301] width 38 height 23
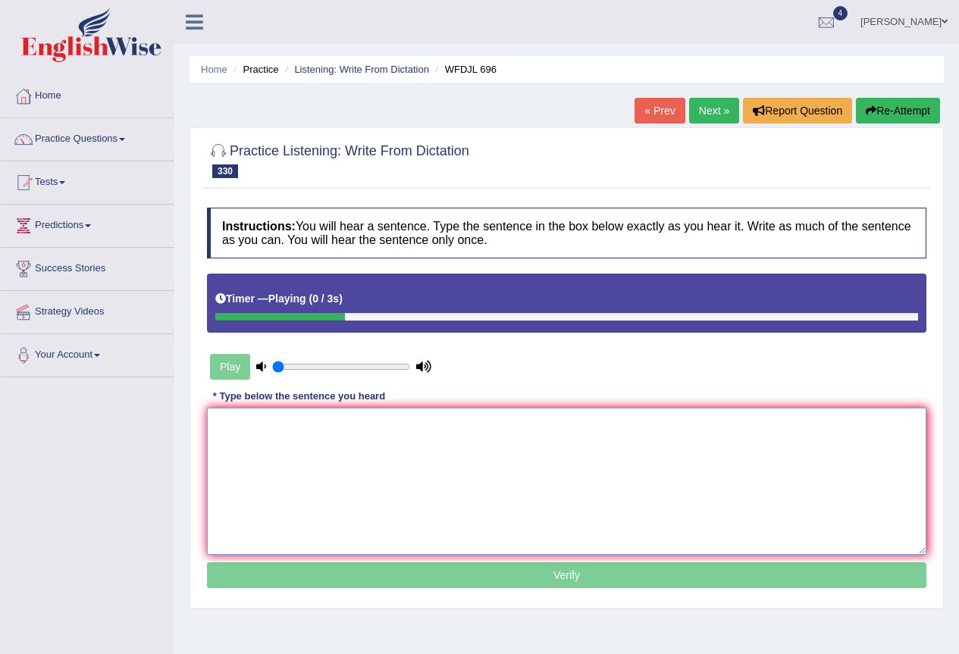
click at [346, 492] on textarea at bounding box center [566, 481] width 719 height 147
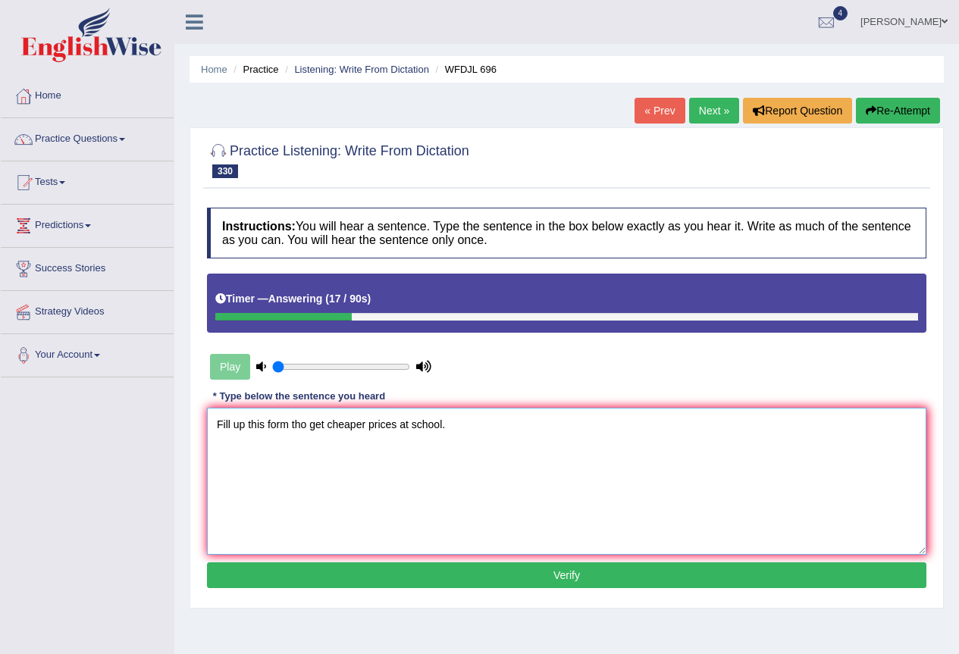
click at [307, 431] on textarea "Fill up this form tho get cheaper prices at school." at bounding box center [566, 481] width 719 height 147
type textarea "Fill up this form to get cheaper prices at school."
click at [445, 577] on button "Verify" at bounding box center [566, 576] width 719 height 26
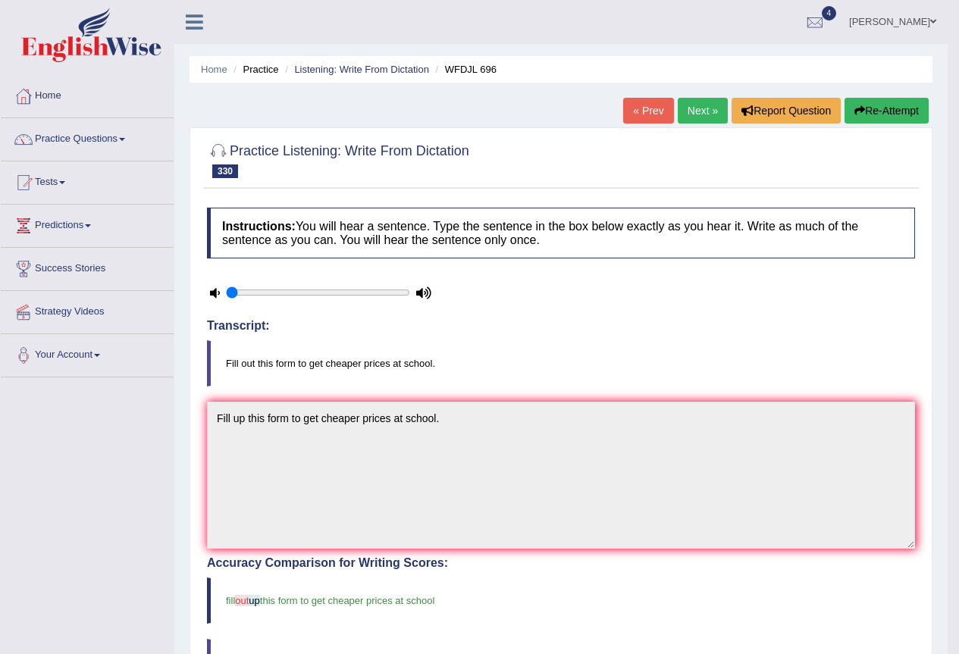
click at [704, 121] on link "Next »" at bounding box center [703, 111] width 50 height 26
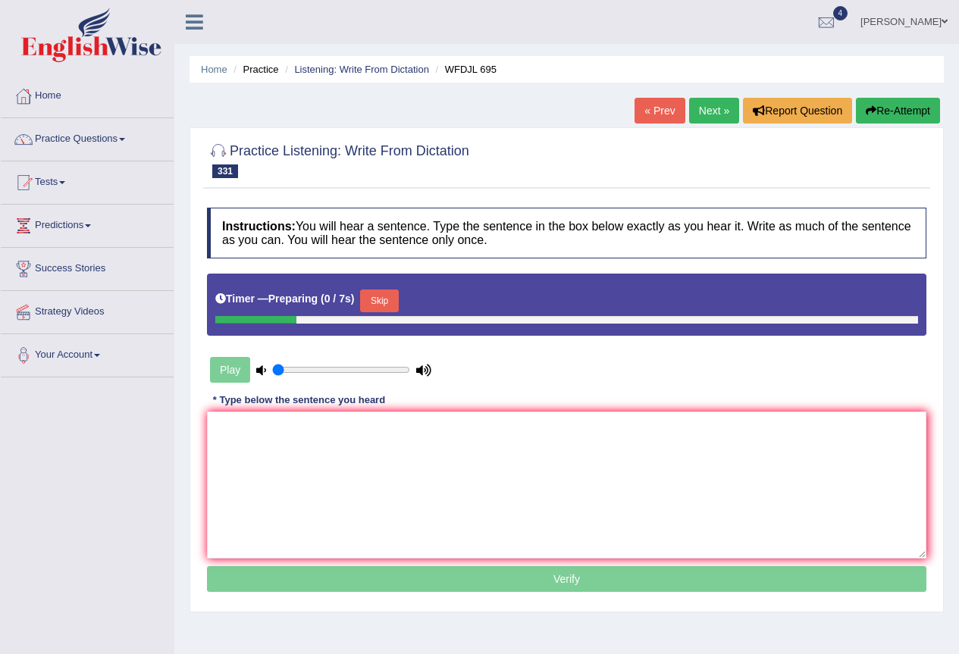
click at [398, 302] on button "Skip" at bounding box center [379, 301] width 38 height 23
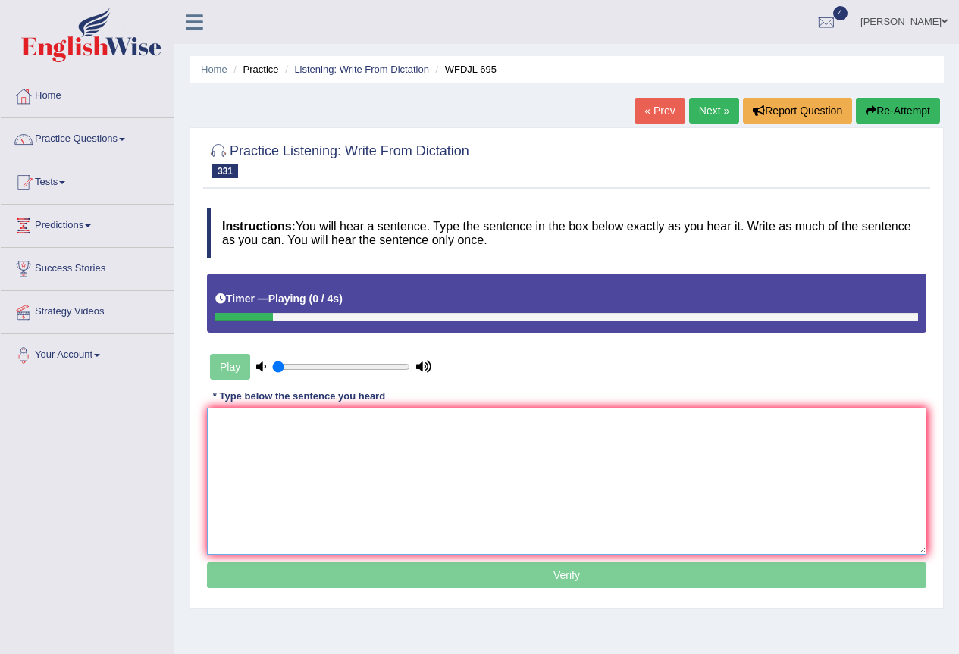
click at [283, 481] on textarea at bounding box center [566, 481] width 719 height 147
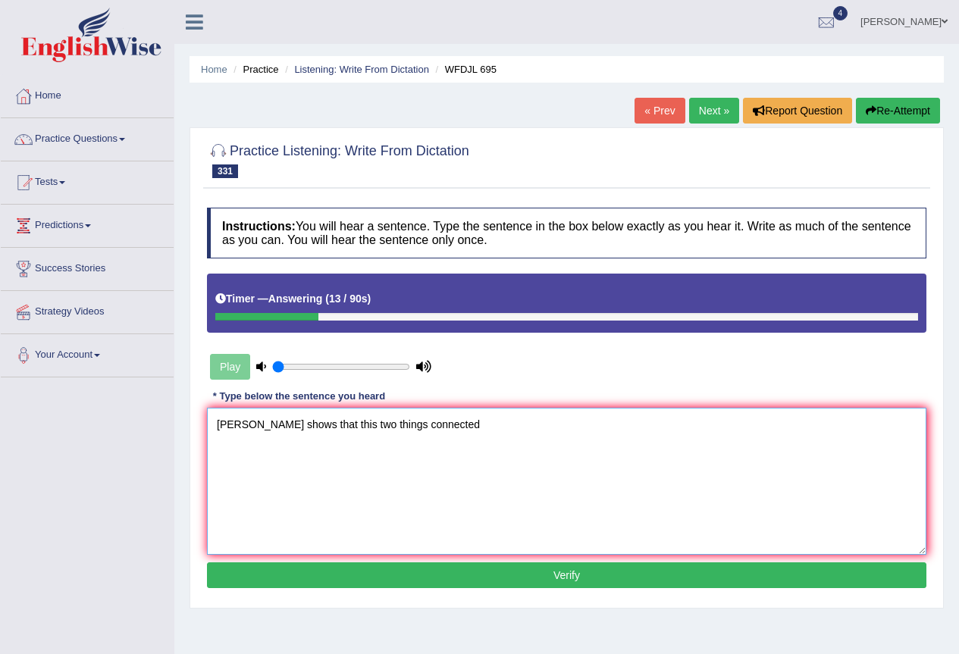
click at [228, 424] on textarea "Rresearch shows that this two things connected" at bounding box center [566, 481] width 719 height 147
click at [453, 427] on textarea "Research shows that this two things connected" at bounding box center [566, 481] width 719 height 147
type textarea "Research shows that this two things connected."
click at [677, 576] on button "Verify" at bounding box center [566, 576] width 719 height 26
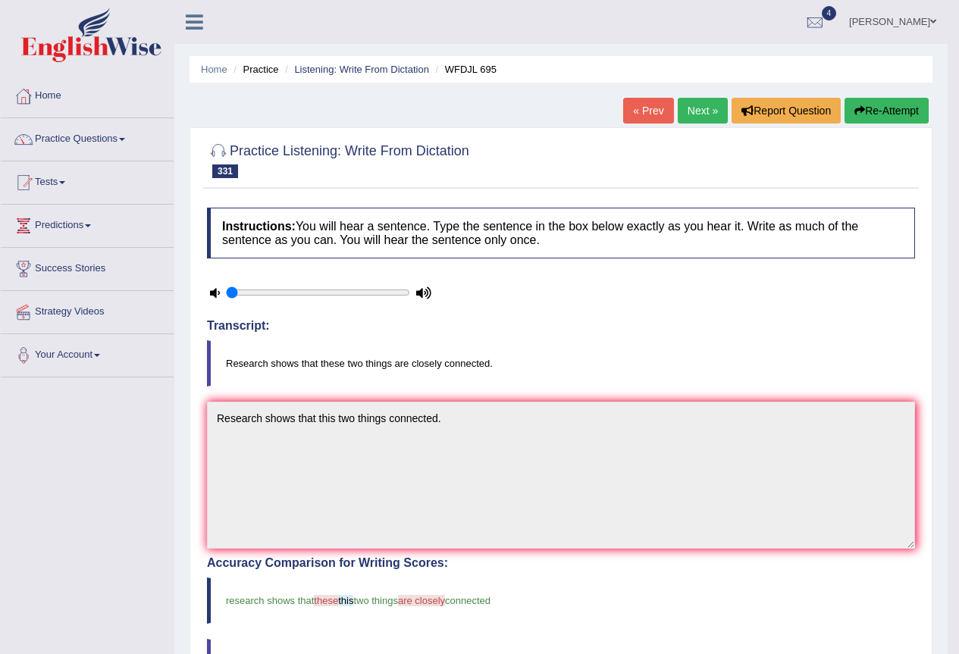
click at [700, 119] on link "Next »" at bounding box center [703, 111] width 50 height 26
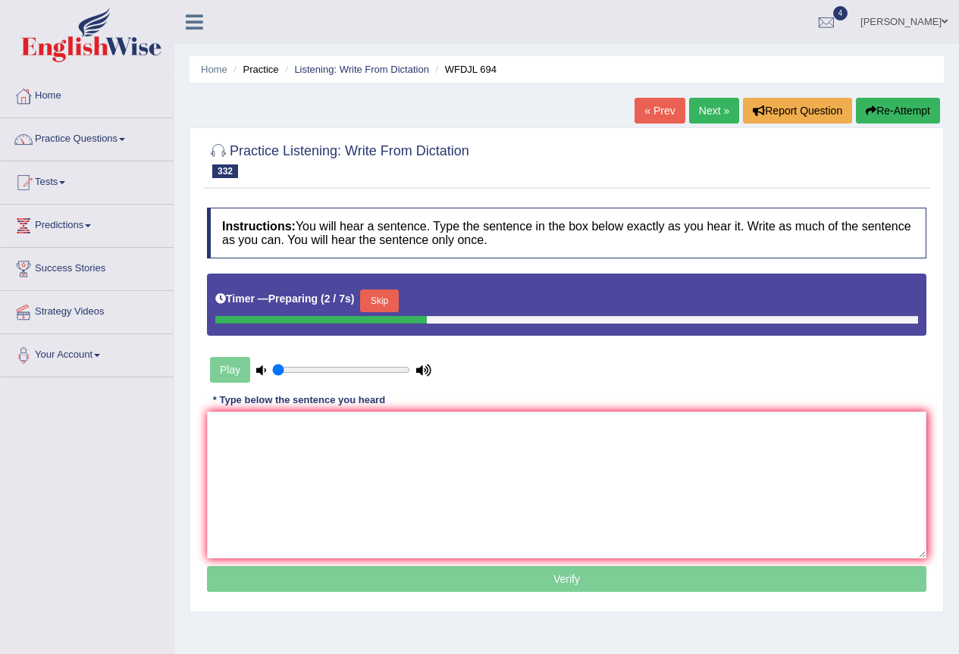
click at [398, 310] on button "Skip" at bounding box center [379, 301] width 38 height 23
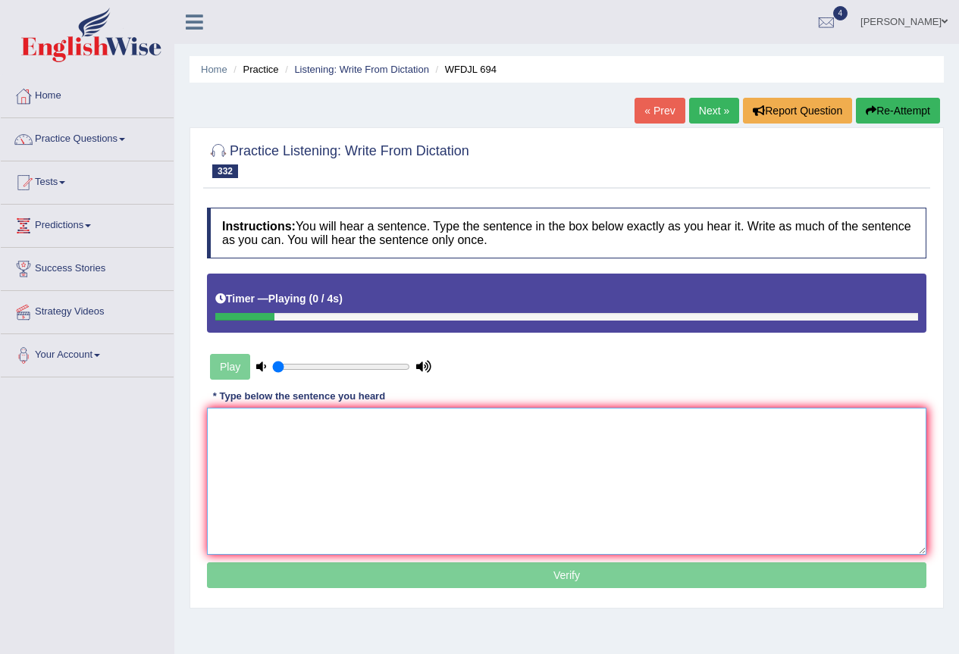
click at [346, 443] on textarea at bounding box center [566, 481] width 719 height 147
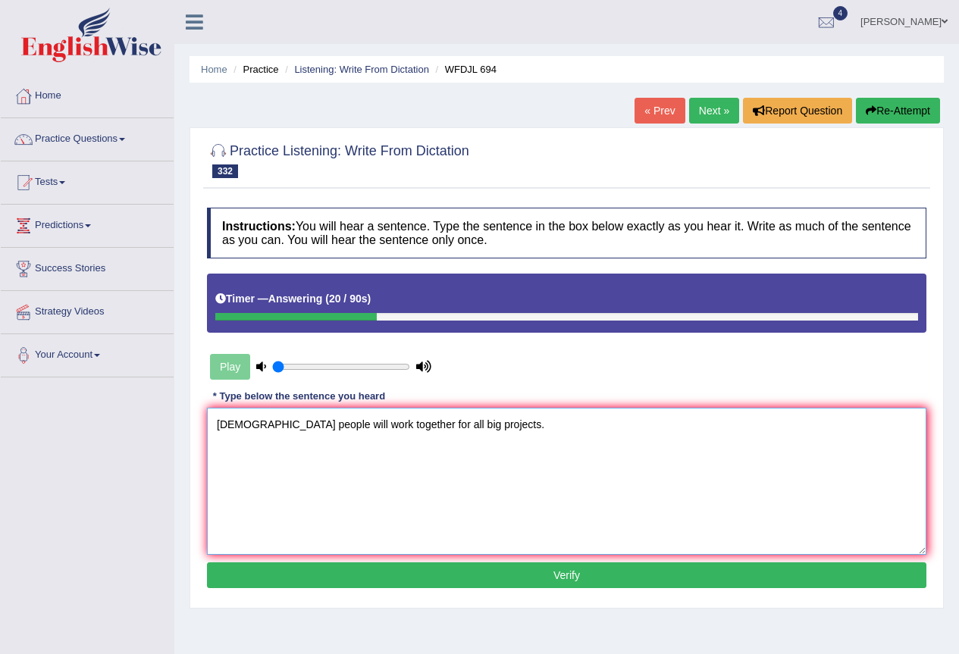
click at [250, 426] on textarea "Chose people will work together for all big projects." at bounding box center [566, 481] width 719 height 147
type textarea "Chosen people will work together for all big projects."
click at [471, 568] on button "Verify" at bounding box center [566, 576] width 719 height 26
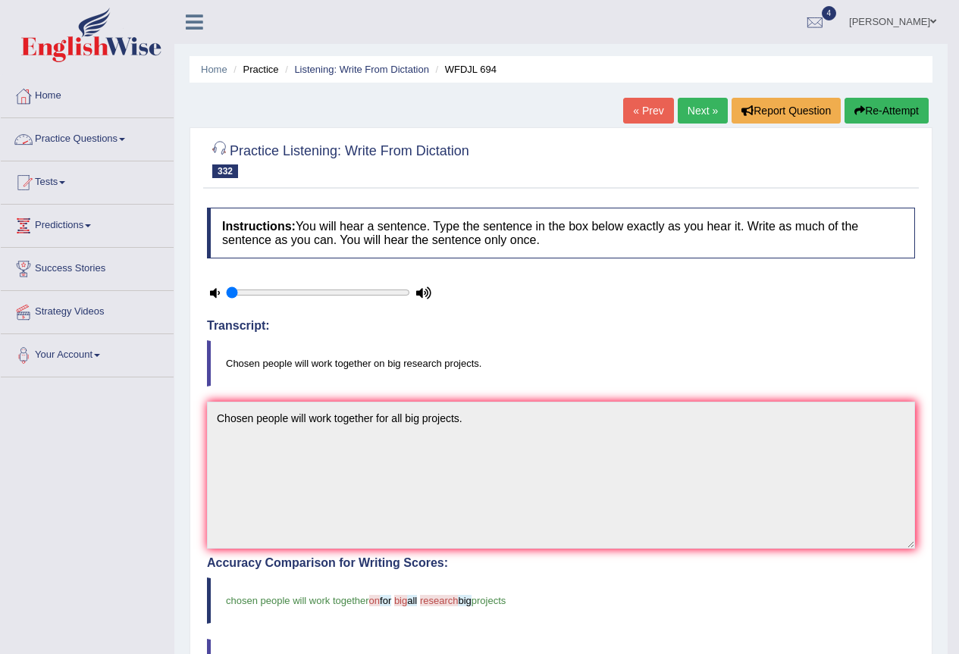
click at [123, 141] on link "Practice Questions" at bounding box center [87, 137] width 173 height 38
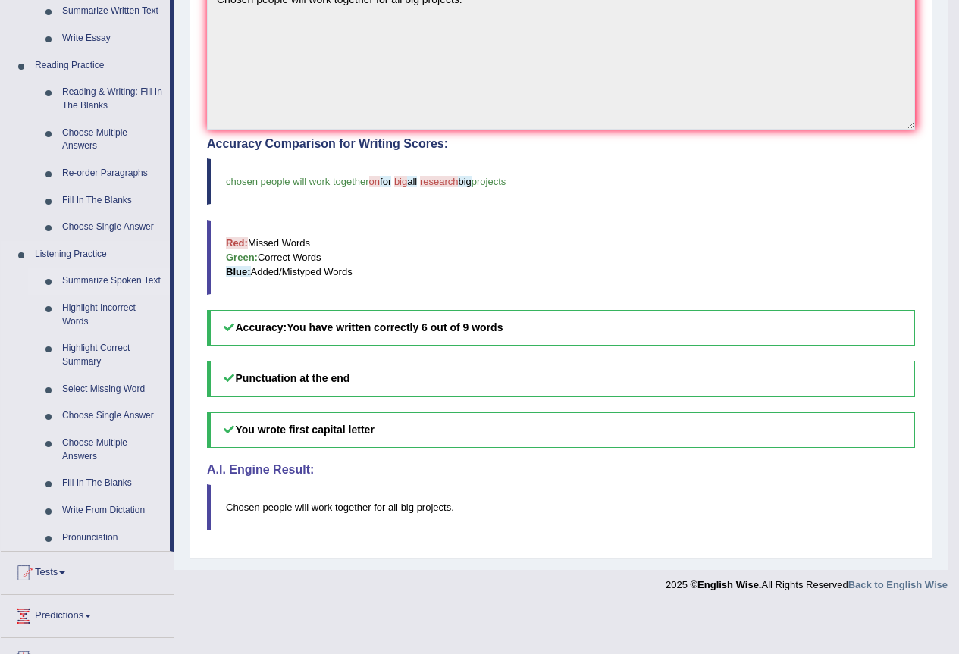
scroll to position [455, 0]
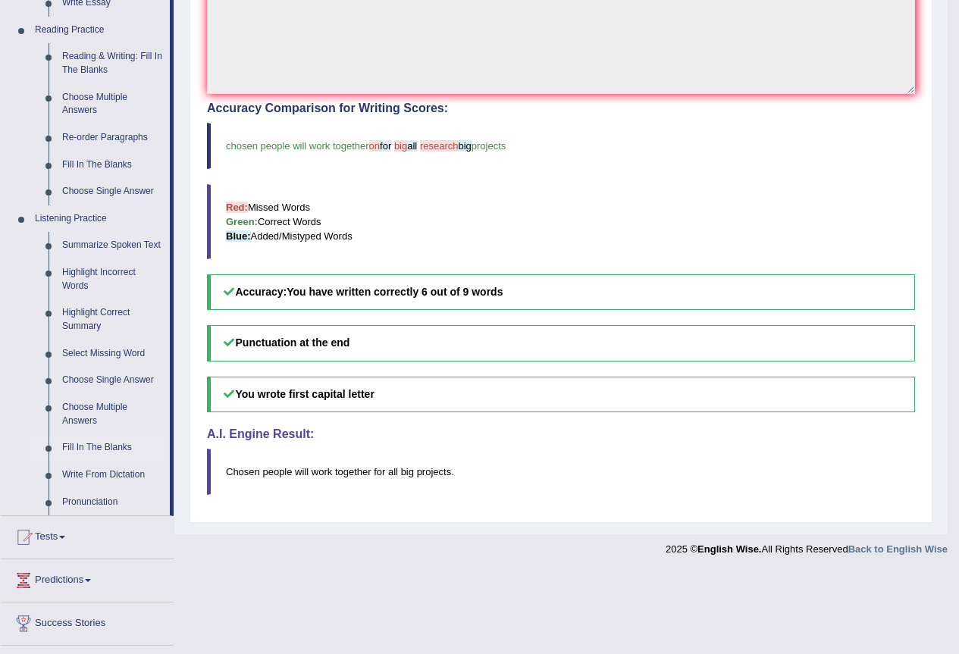
click at [123, 462] on link "Fill In The Blanks" at bounding box center [112, 447] width 114 height 27
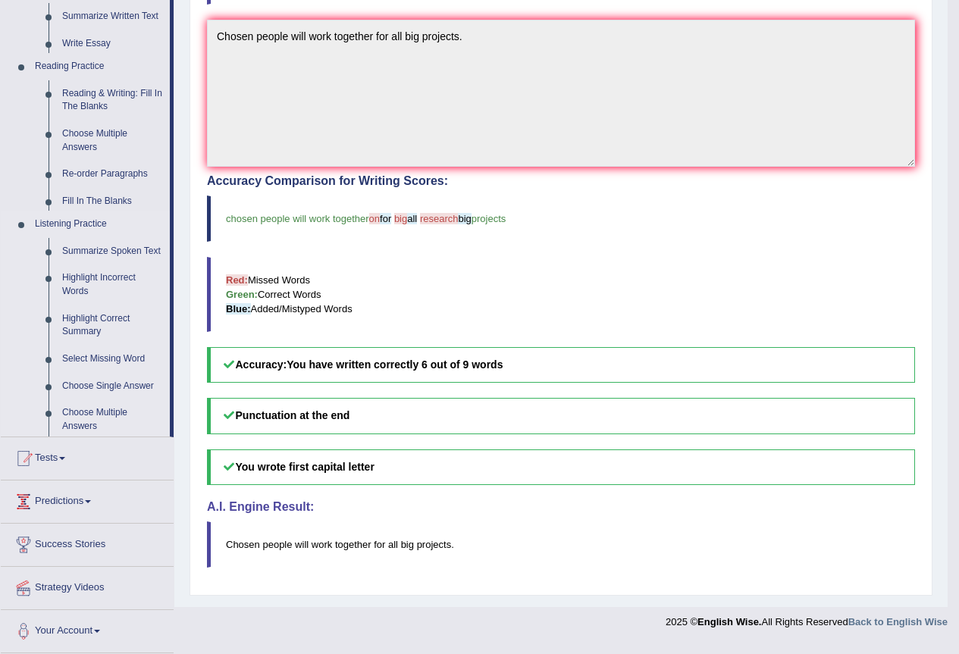
scroll to position [382, 0]
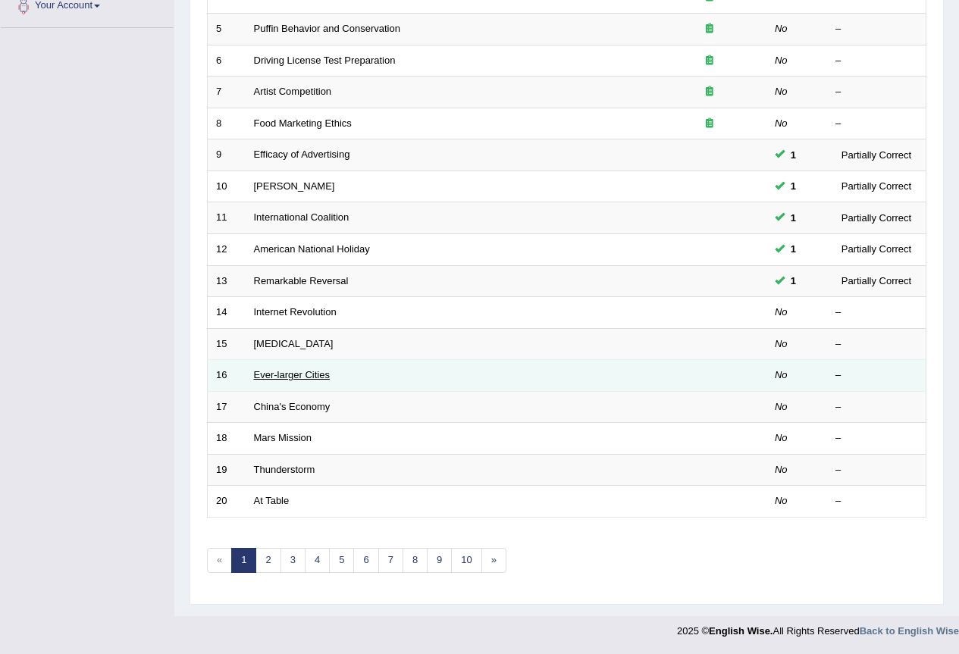
scroll to position [380, 0]
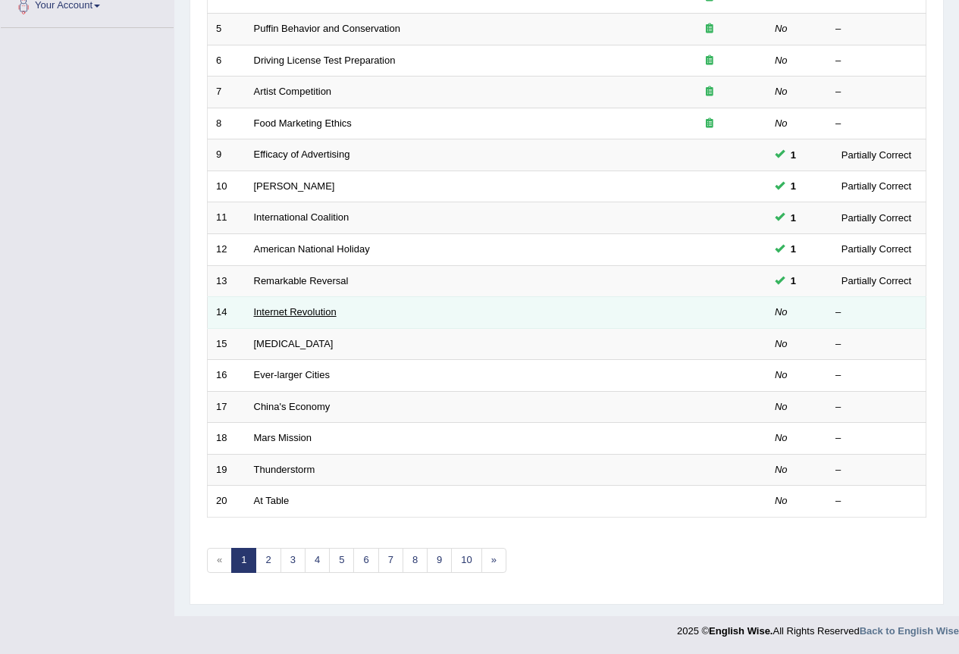
click at [299, 308] on link "Internet Revolution" at bounding box center [295, 311] width 83 height 11
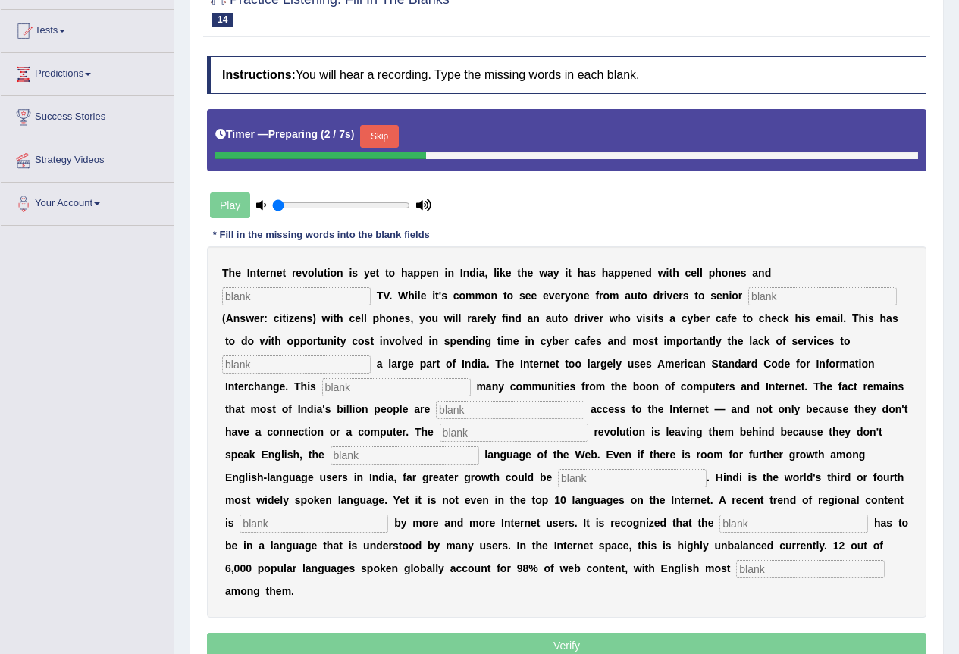
click at [276, 302] on input "text" at bounding box center [296, 296] width 149 height 18
click at [378, 145] on button "Skip" at bounding box center [379, 136] width 38 height 23
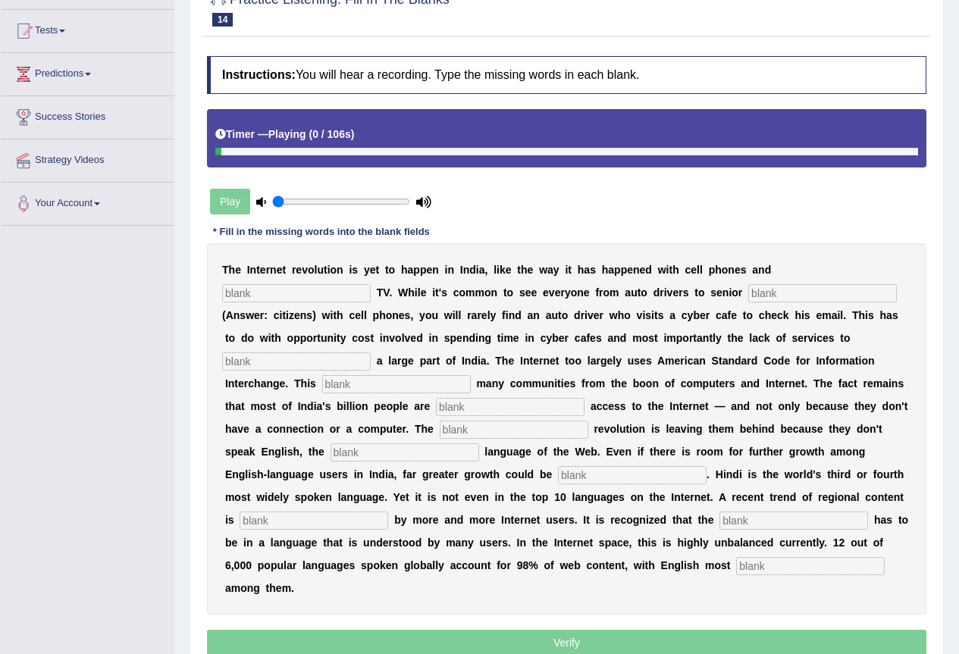
click at [278, 291] on input "text" at bounding box center [296, 293] width 149 height 18
type input "cable"
click at [775, 296] on input "text" at bounding box center [822, 293] width 149 height 18
click at [281, 363] on input "text" at bounding box center [296, 362] width 149 height 18
click at [795, 301] on input "citizen" at bounding box center [822, 293] width 149 height 18
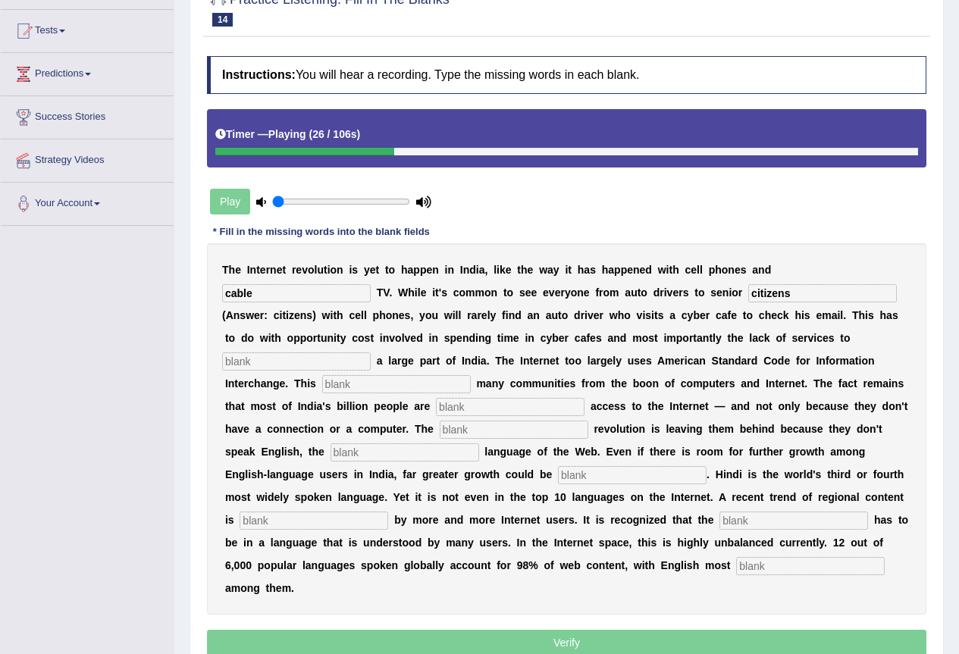
type input "citizens"
click at [284, 361] on input "text" at bounding box center [296, 362] width 149 height 18
type input "target"
click at [352, 384] on input "text" at bounding box center [396, 384] width 149 height 18
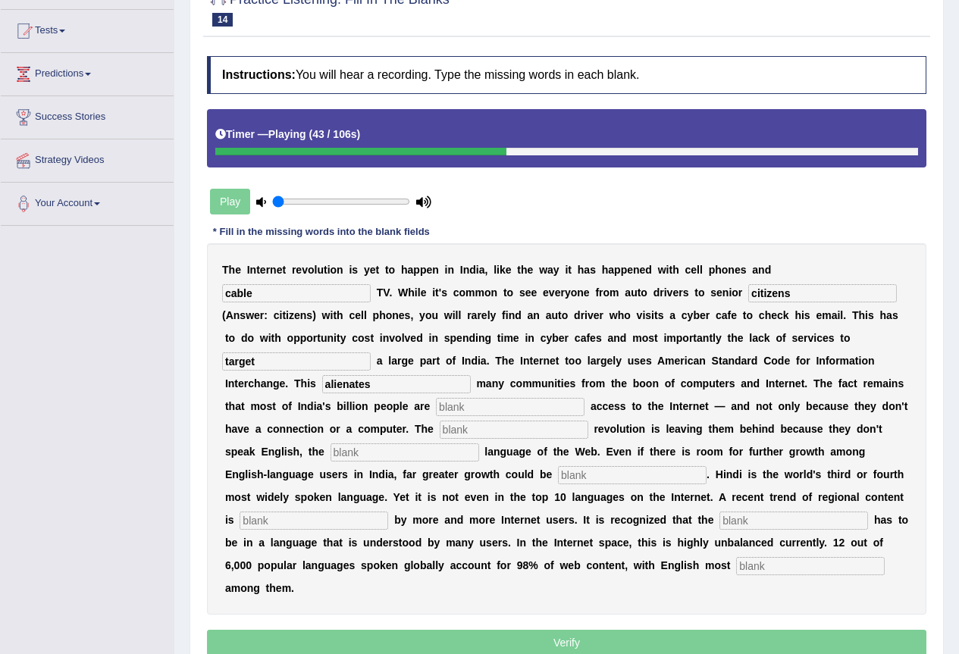
type input "alienates"
click at [471, 410] on input "text" at bounding box center [510, 407] width 149 height 18
type input "denied"
click at [470, 420] on div "T h e I n t e r n e t r e v o l u t i o n i s y e t t o h a p p e n i n I n d i…" at bounding box center [566, 428] width 719 height 371
click at [470, 436] on input "text" at bounding box center [514, 430] width 149 height 18
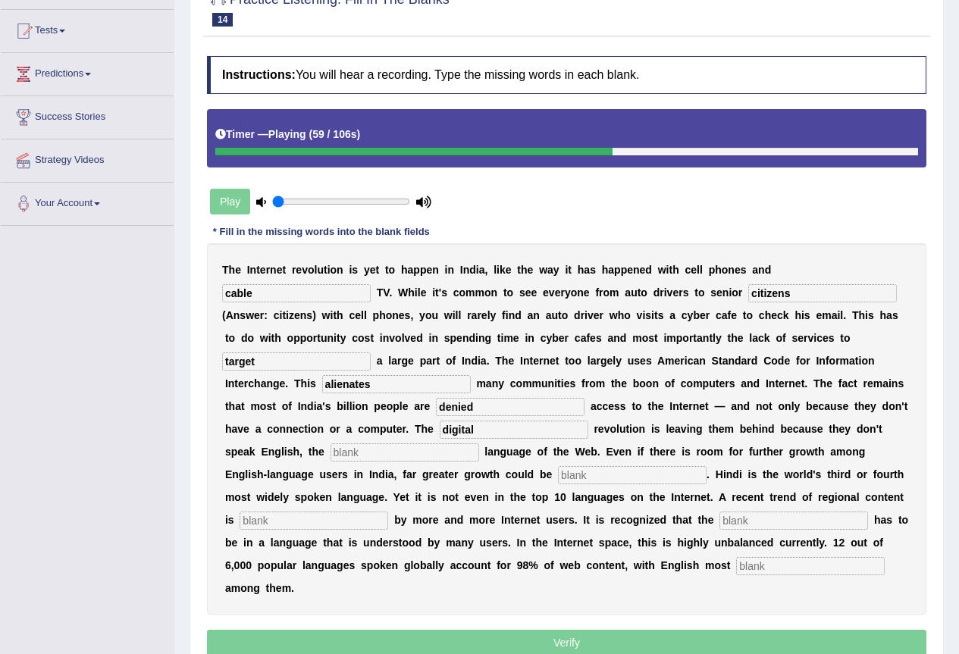
type input "digital"
click at [393, 455] on input "text" at bounding box center [405, 452] width 149 height 18
type input "dominate"
click at [579, 478] on input "text" at bounding box center [632, 475] width 149 height 18
type input "unleashed"
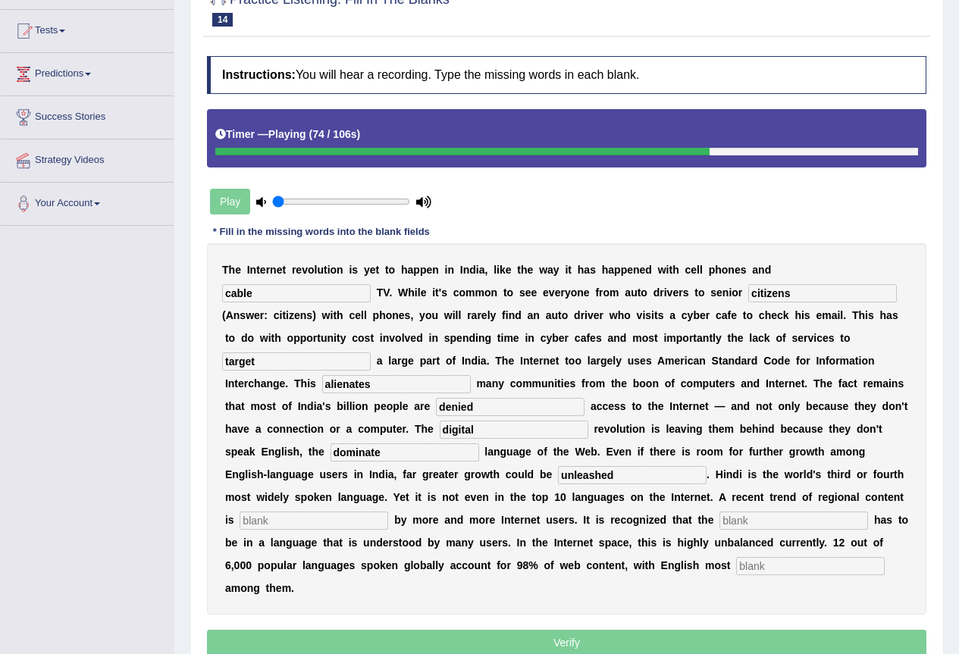
click at [325, 520] on input "text" at bounding box center [314, 521] width 149 height 18
type input "preferred"
click at [740, 528] on input "text" at bounding box center [793, 521] width 149 height 18
click at [760, 565] on input "text" at bounding box center [810, 566] width 149 height 18
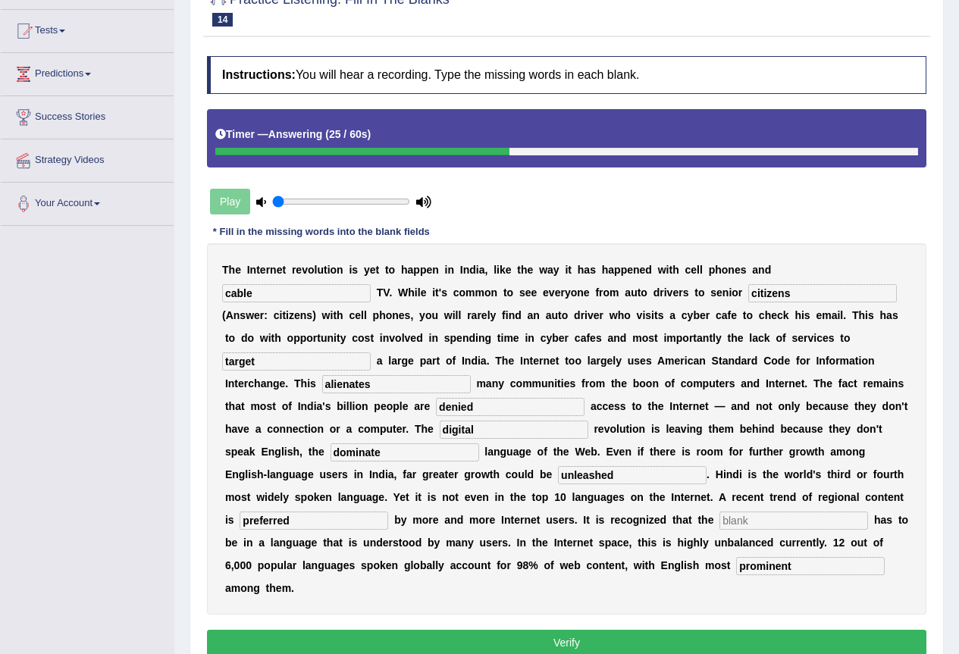
type input "prominent"
click at [300, 522] on input "preferred" at bounding box center [314, 521] width 149 height 18
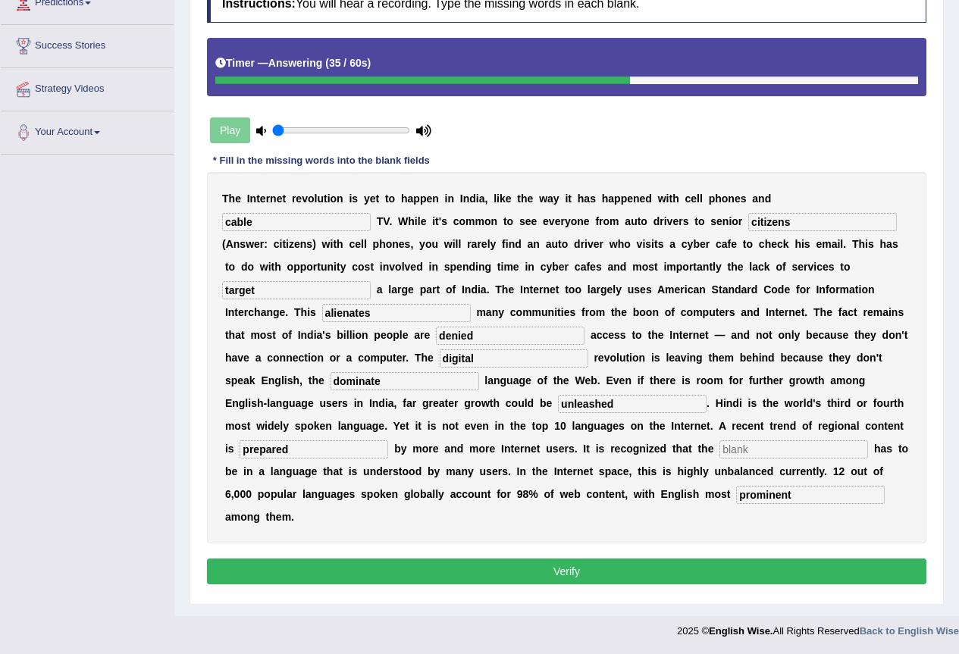
type input "prepared"
click at [724, 566] on button "Verify" at bounding box center [566, 572] width 719 height 26
click at [761, 447] on input "text" at bounding box center [793, 449] width 149 height 18
type input "internet"
click at [745, 564] on button "Verify" at bounding box center [566, 572] width 719 height 26
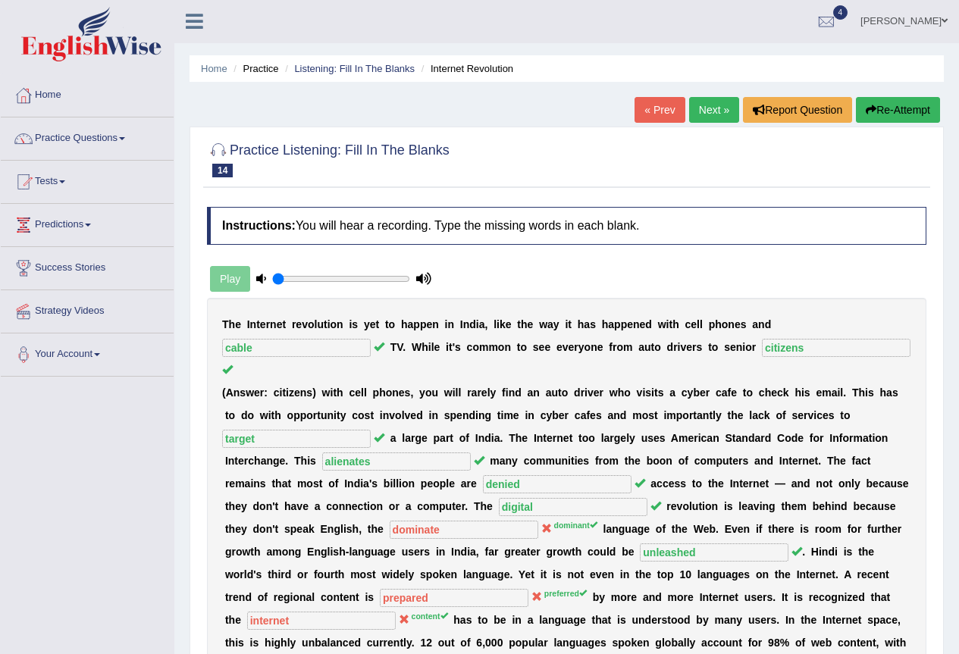
scroll to position [0, 0]
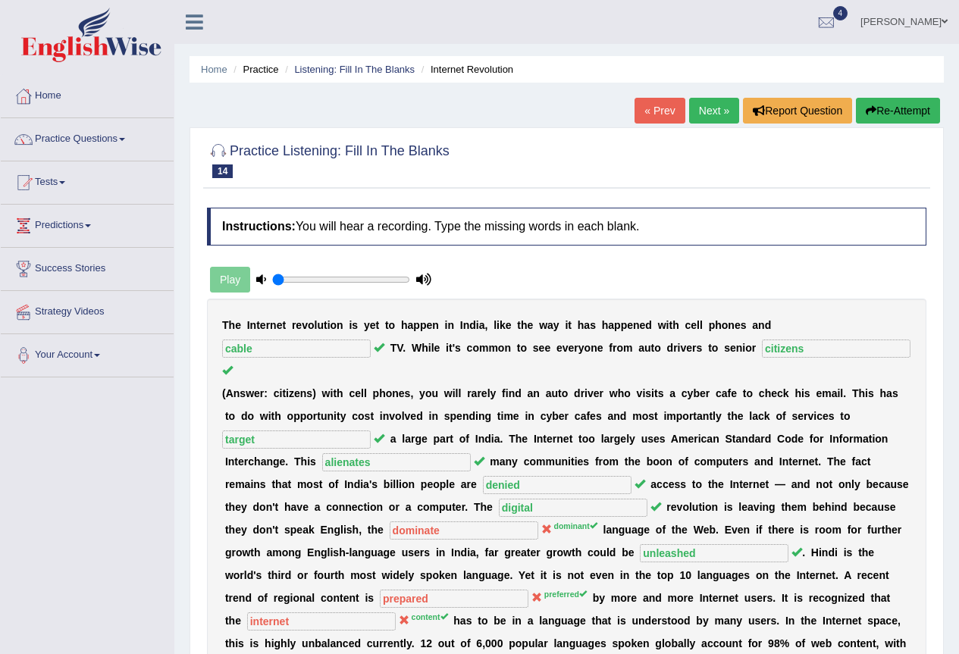
click at [696, 105] on link "Next »" at bounding box center [714, 111] width 50 height 26
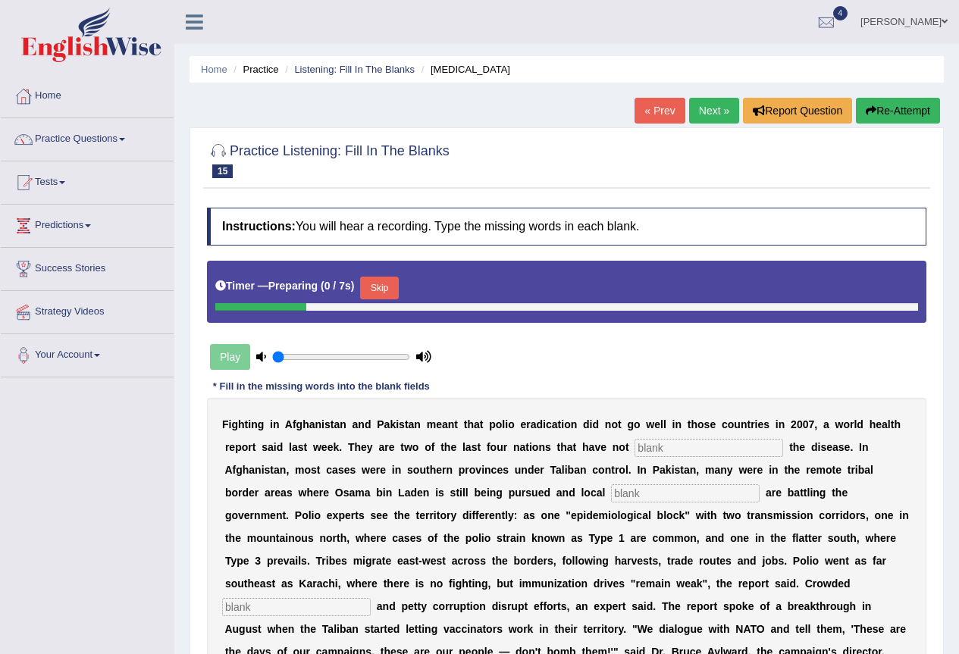
click at [388, 296] on button "Skip" at bounding box center [379, 288] width 38 height 23
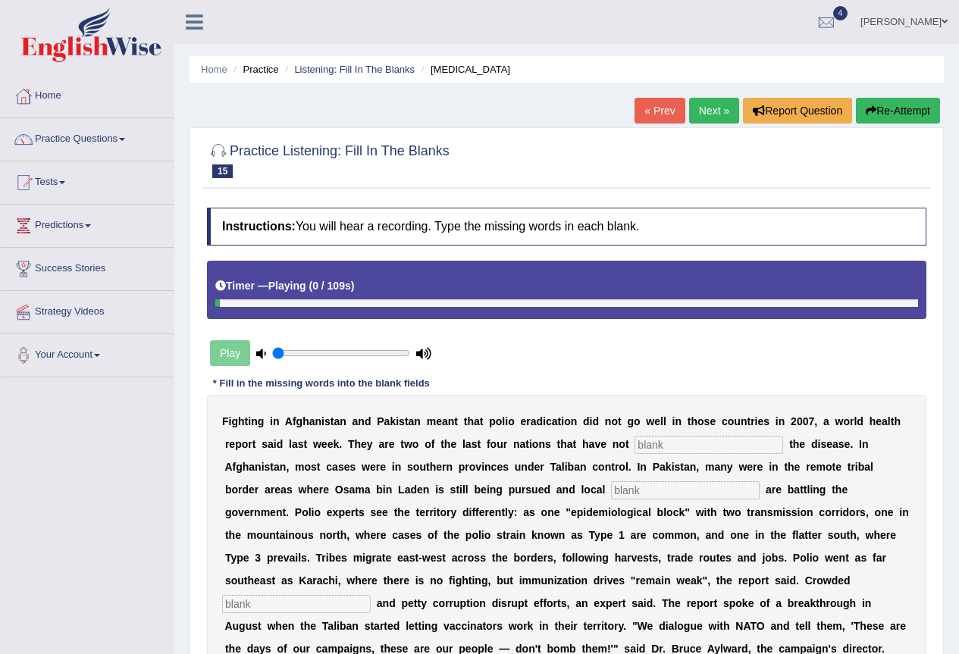
click at [655, 450] on input "text" at bounding box center [709, 445] width 149 height 18
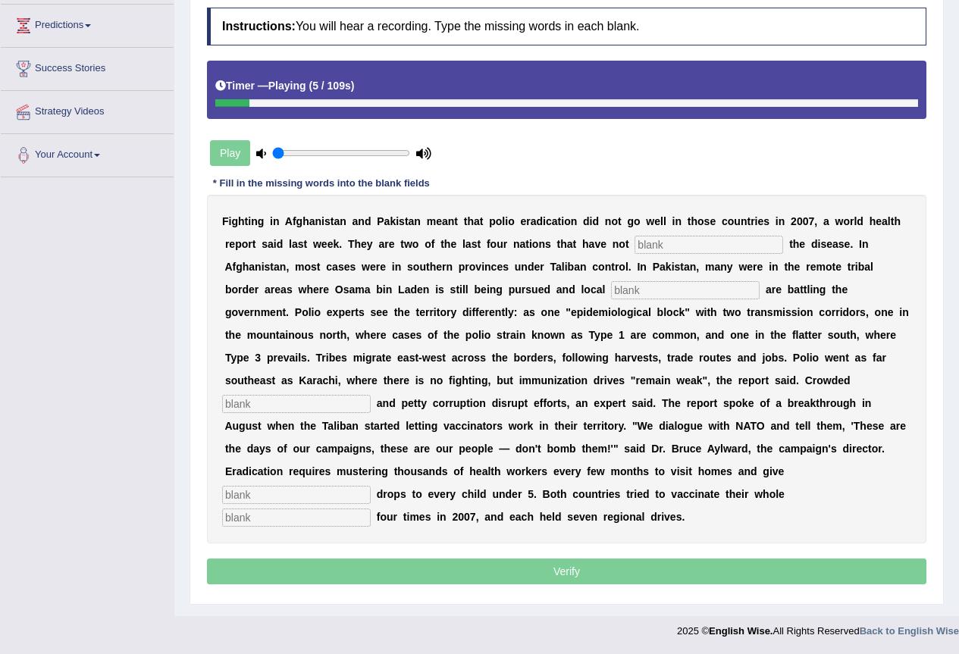
scroll to position [203, 0]
click at [678, 240] on input "text" at bounding box center [709, 245] width 149 height 18
type input "eliminated"
click at [648, 287] on input "text" at bounding box center [685, 290] width 149 height 18
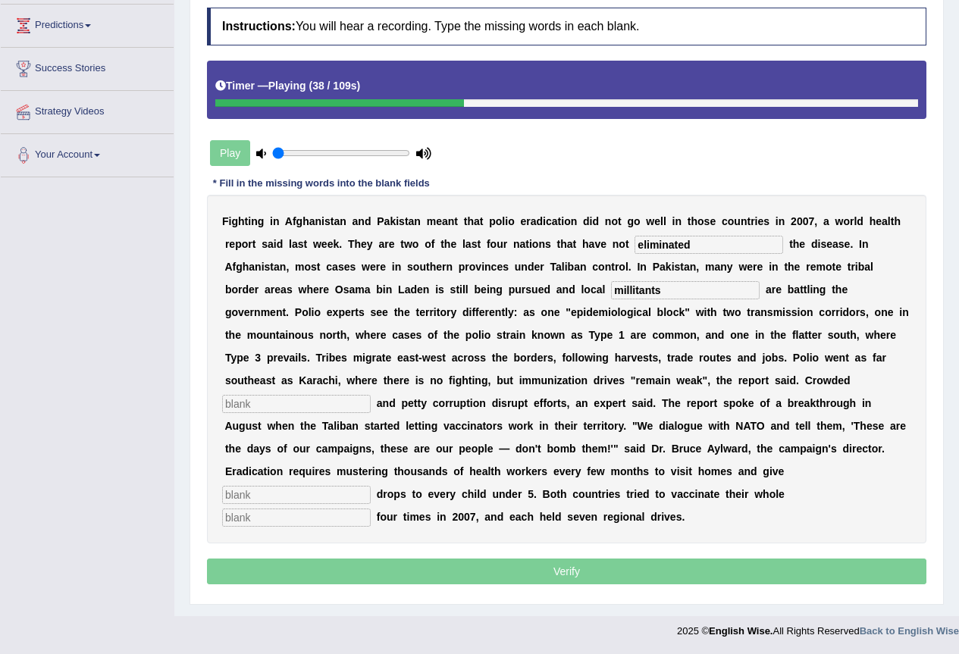
type input "millitants"
click at [304, 405] on input "text" at bounding box center [296, 404] width 149 height 18
click at [280, 403] on input "text" at bounding box center [296, 404] width 149 height 18
type input "slam"
click at [286, 498] on input "text" at bounding box center [296, 495] width 149 height 18
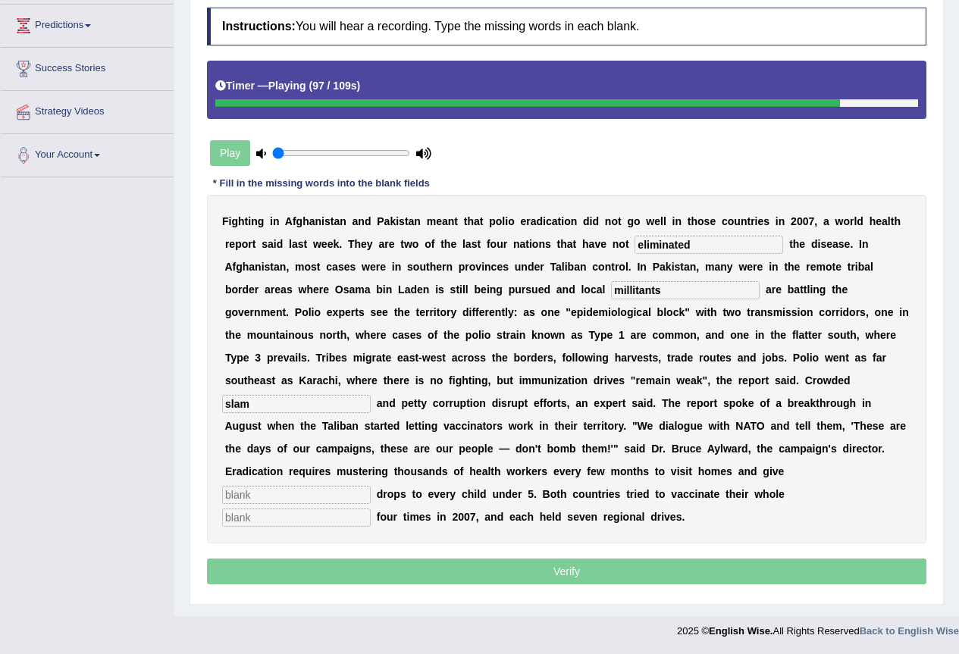
click at [286, 498] on input "text" at bounding box center [296, 495] width 149 height 18
type input "vacine"
click at [280, 520] on input "text" at bounding box center [296, 518] width 149 height 18
click at [279, 519] on input "text" at bounding box center [296, 518] width 149 height 18
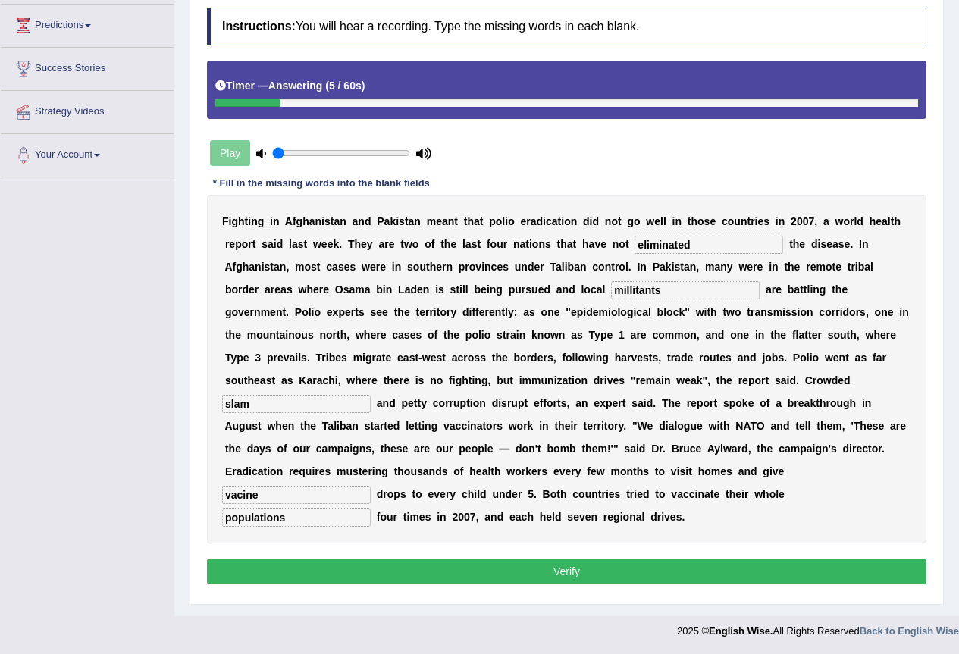
type input "populations"
click at [617, 574] on button "Verify" at bounding box center [566, 572] width 719 height 26
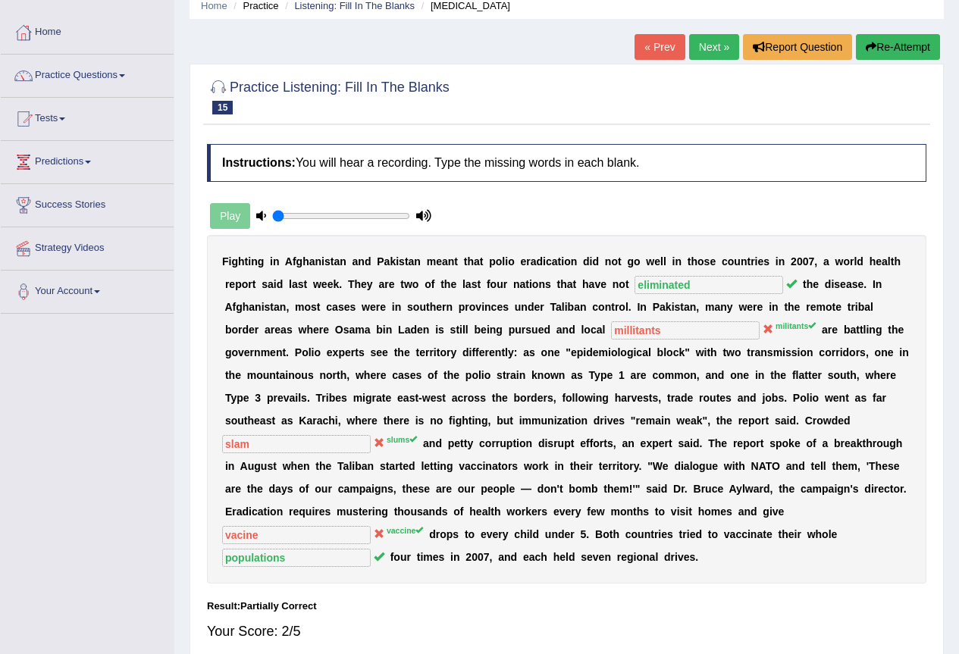
scroll to position [0, 0]
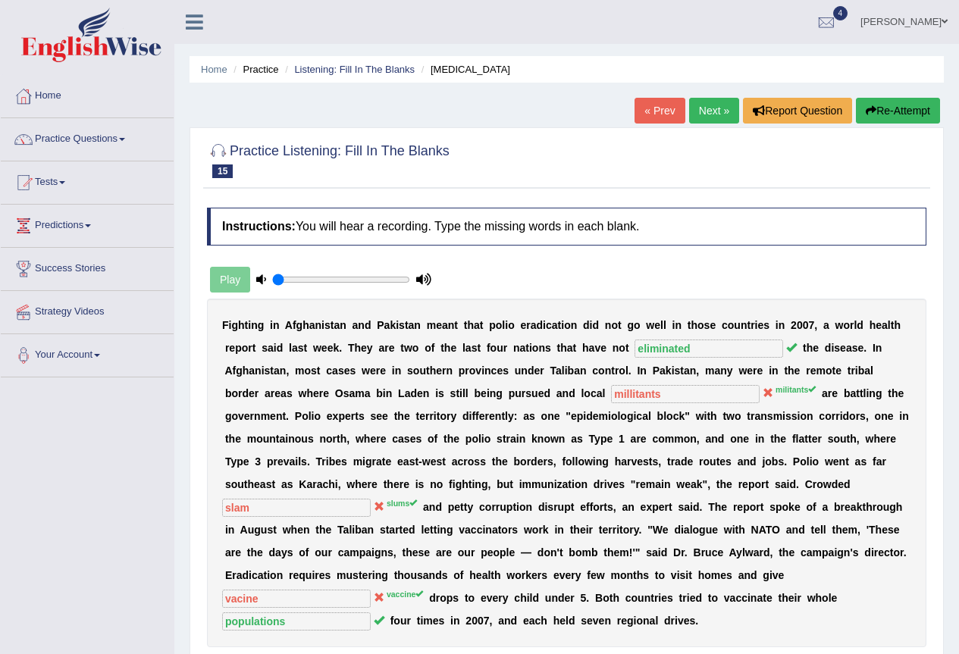
click at [705, 112] on link "Next »" at bounding box center [714, 111] width 50 height 26
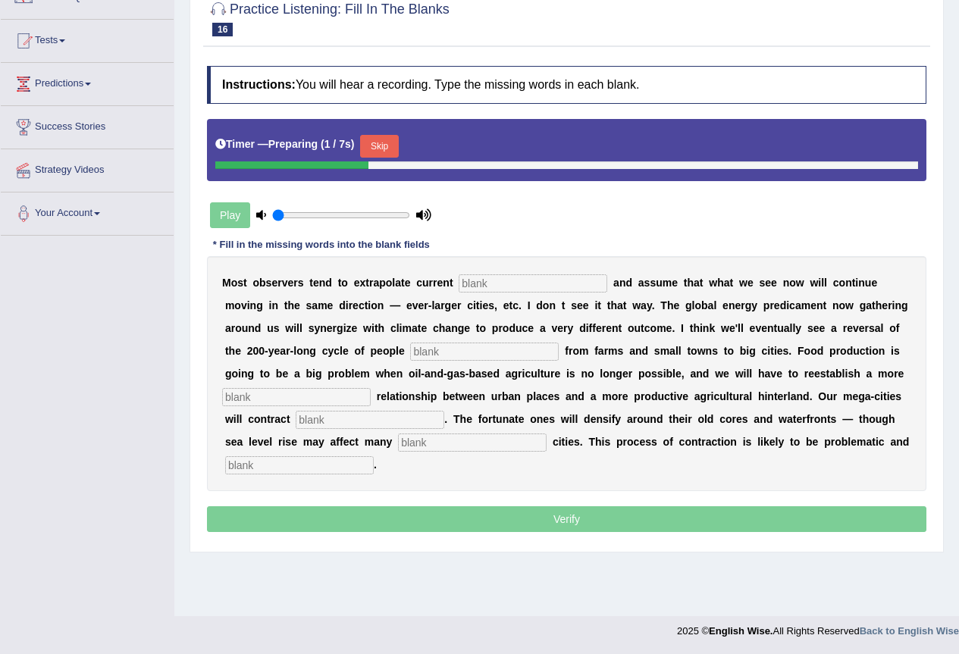
click at [387, 146] on button "Skip" at bounding box center [379, 146] width 38 height 23
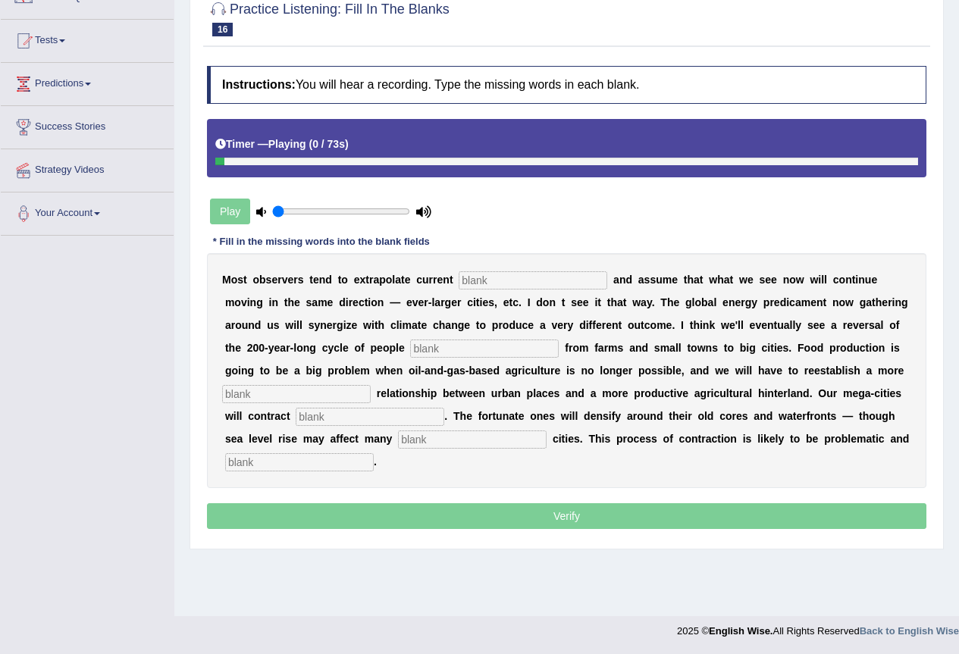
click at [490, 289] on input "text" at bounding box center [533, 280] width 149 height 18
type input "trans"
click at [465, 353] on input "text" at bounding box center [484, 349] width 149 height 18
click at [462, 349] on input "text" at bounding box center [484, 349] width 149 height 18
type input "moving"
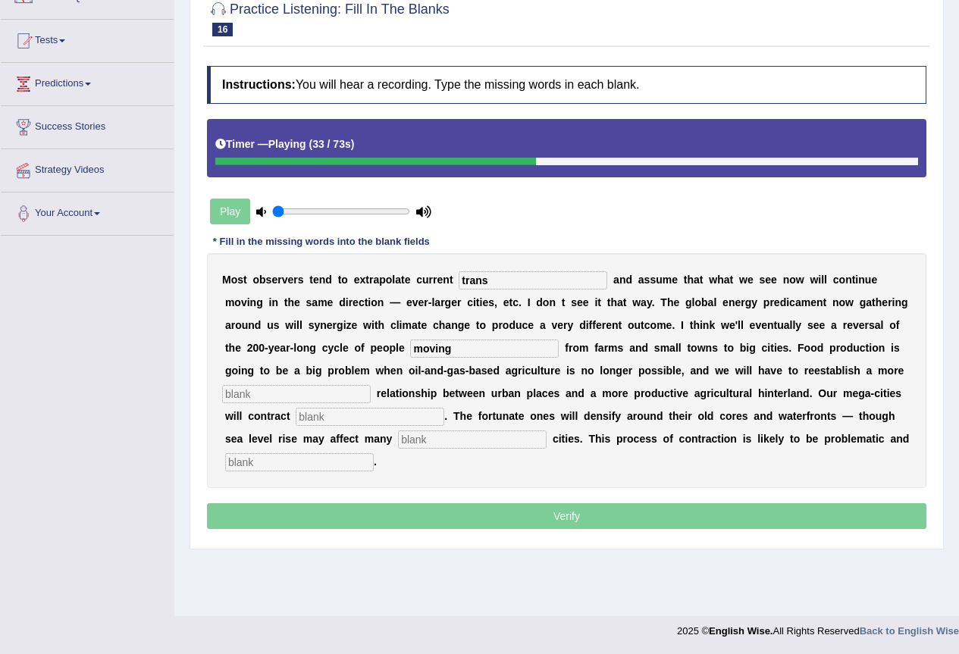
click at [273, 399] on input "text" at bounding box center [296, 394] width 149 height 18
click at [282, 398] on input "text" at bounding box center [296, 394] width 149 height 18
type input "mesningful"
click at [381, 419] on input "text" at bounding box center [370, 417] width 149 height 18
type input "substantially"
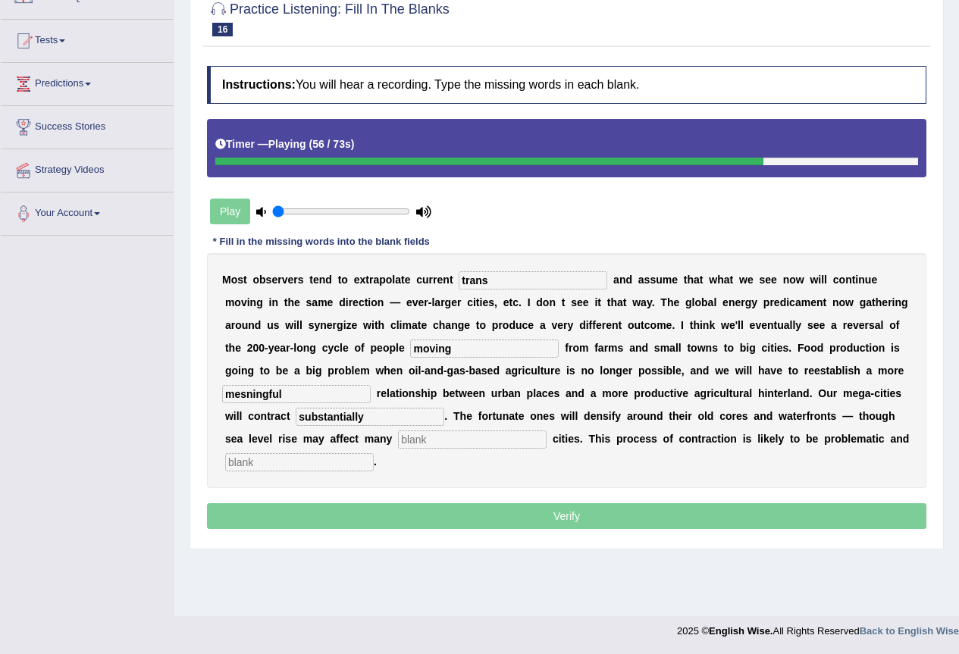
click at [428, 447] on input "text" at bounding box center [472, 440] width 149 height 18
click at [429, 445] on input "text" at bounding box center [472, 440] width 149 height 18
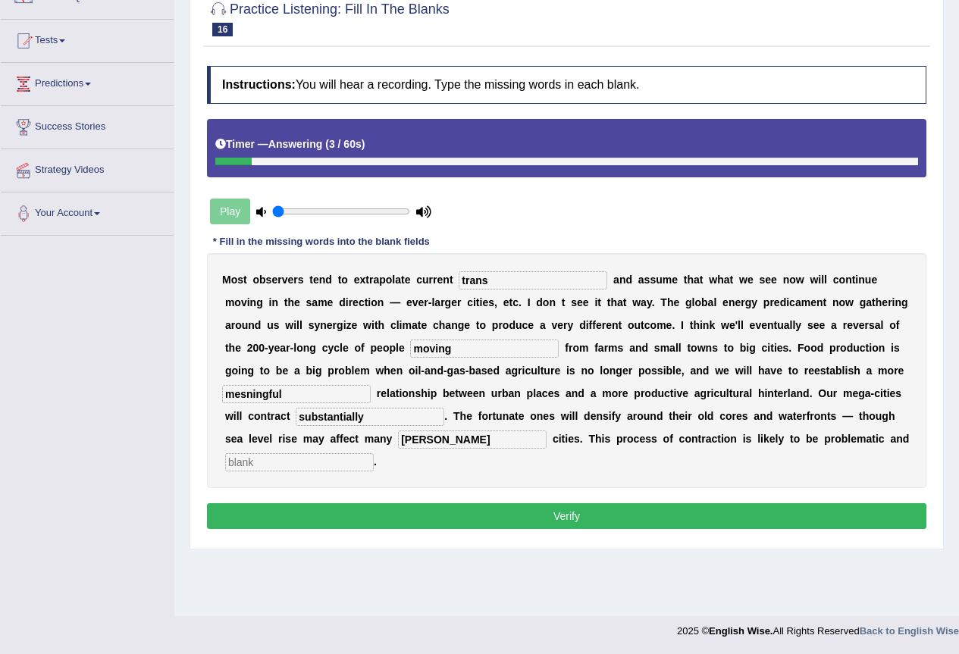
type input "harper"
click at [310, 462] on input "text" at bounding box center [299, 462] width 149 height 18
type input "disorderly"
click at [249, 396] on input "mesningful" at bounding box center [296, 394] width 149 height 18
type input "meaningful"
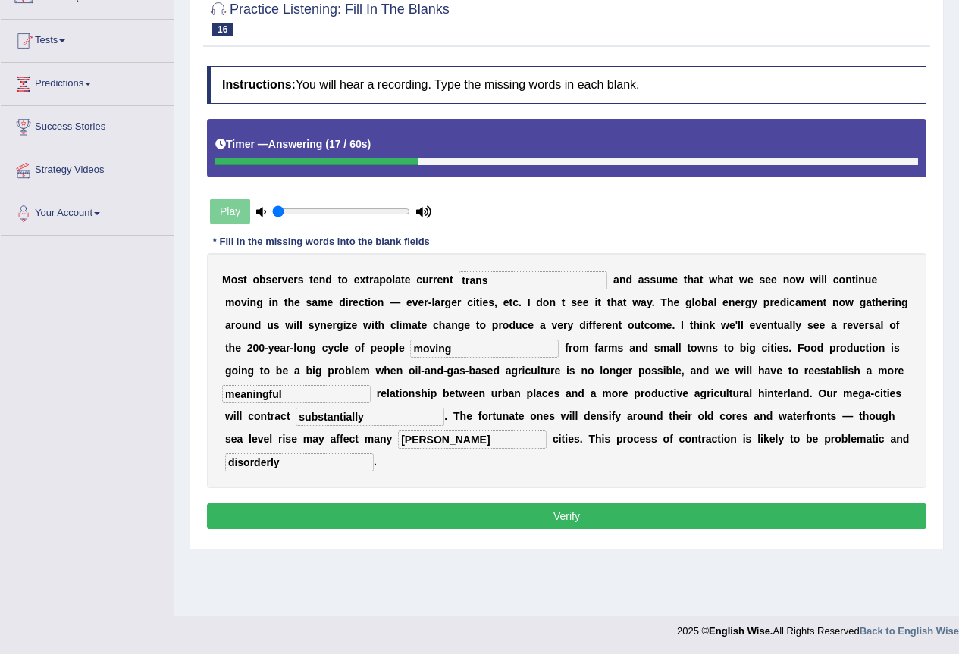
click at [486, 517] on button "Verify" at bounding box center [566, 516] width 719 height 26
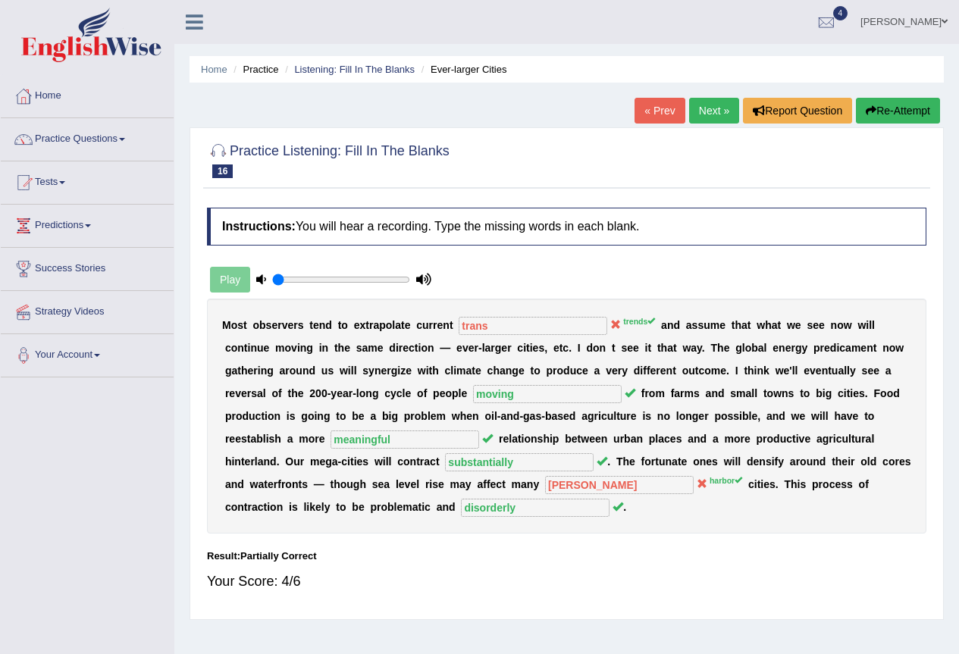
click at [707, 118] on link "Next »" at bounding box center [714, 111] width 50 height 26
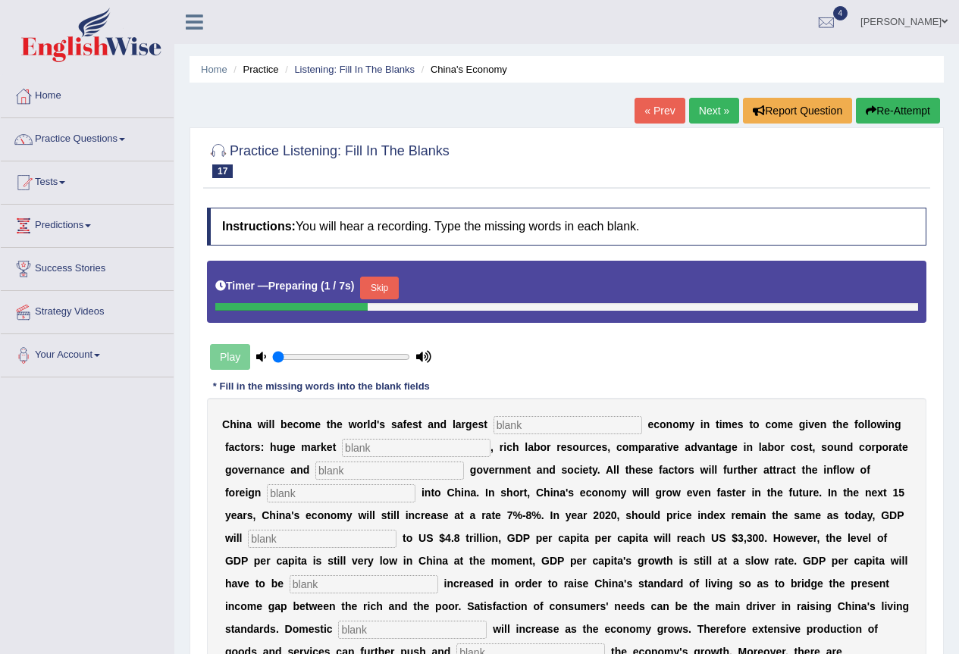
click at [398, 290] on button "Skip" at bounding box center [379, 288] width 38 height 23
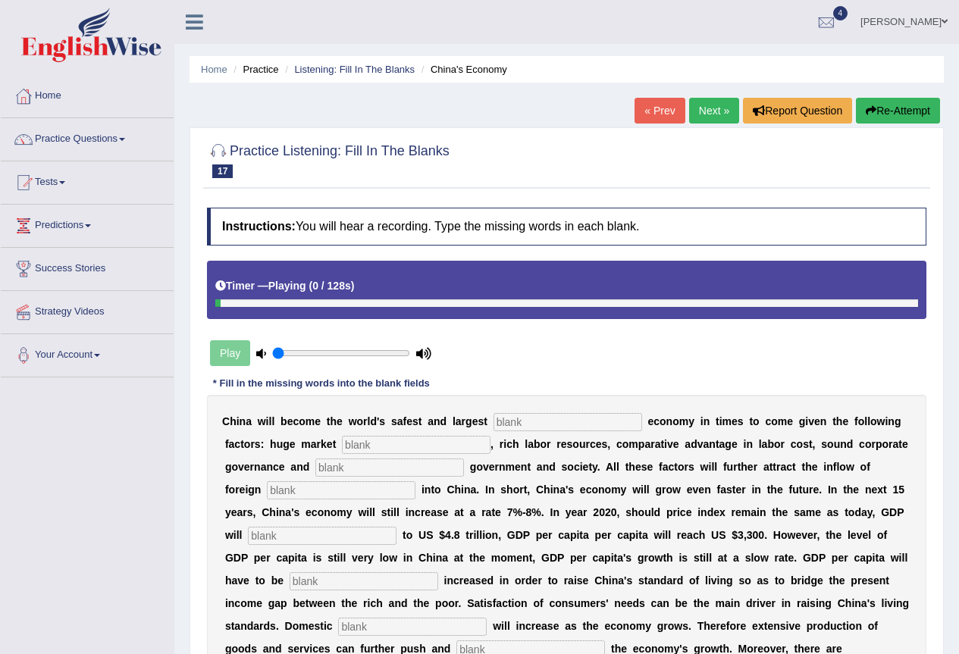
click at [553, 428] on input "text" at bounding box center [568, 422] width 149 height 18
type input "investment"
click at [451, 453] on input "text" at bounding box center [416, 445] width 149 height 18
type input "potential"
click at [325, 469] on input "text" at bounding box center [389, 468] width 149 height 18
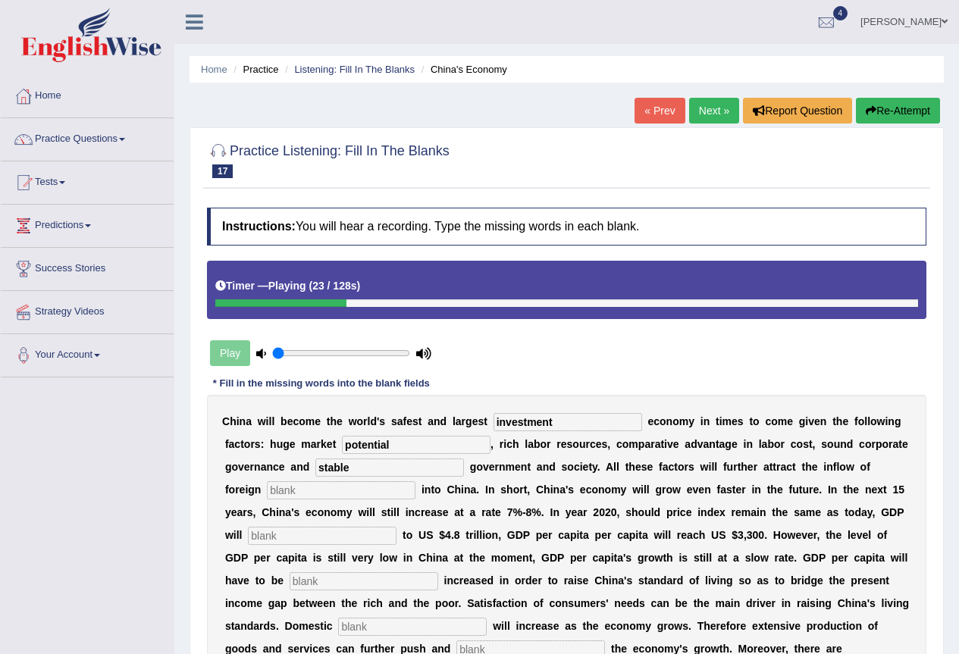
type input "stable"
click at [302, 491] on input "text" at bounding box center [341, 490] width 149 height 18
type input "capital"
click at [297, 537] on input "text" at bounding box center [322, 536] width 149 height 18
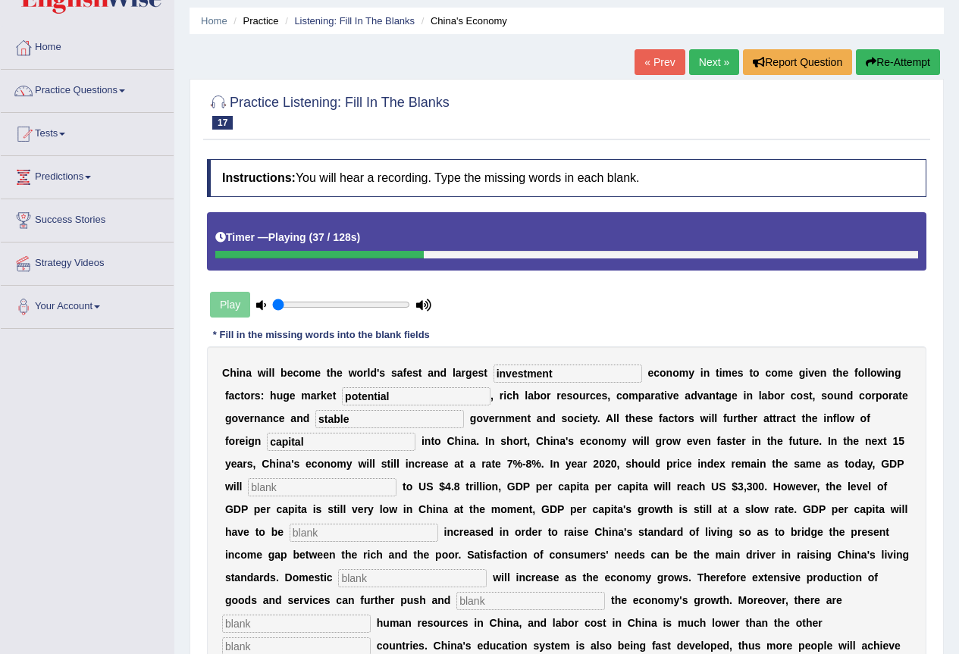
scroll to position [76, 0]
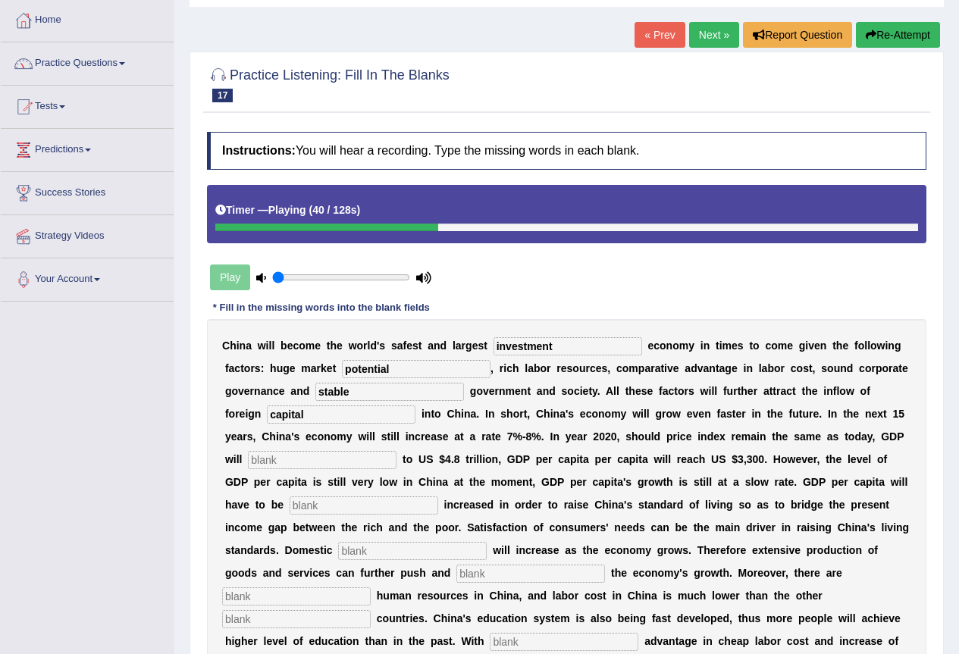
click at [287, 460] on input "text" at bounding box center [322, 460] width 149 height 18
type input "remain"
click at [340, 505] on input "text" at bounding box center [364, 506] width 149 height 18
type input "further"
click at [369, 551] on input "text" at bounding box center [412, 551] width 149 height 18
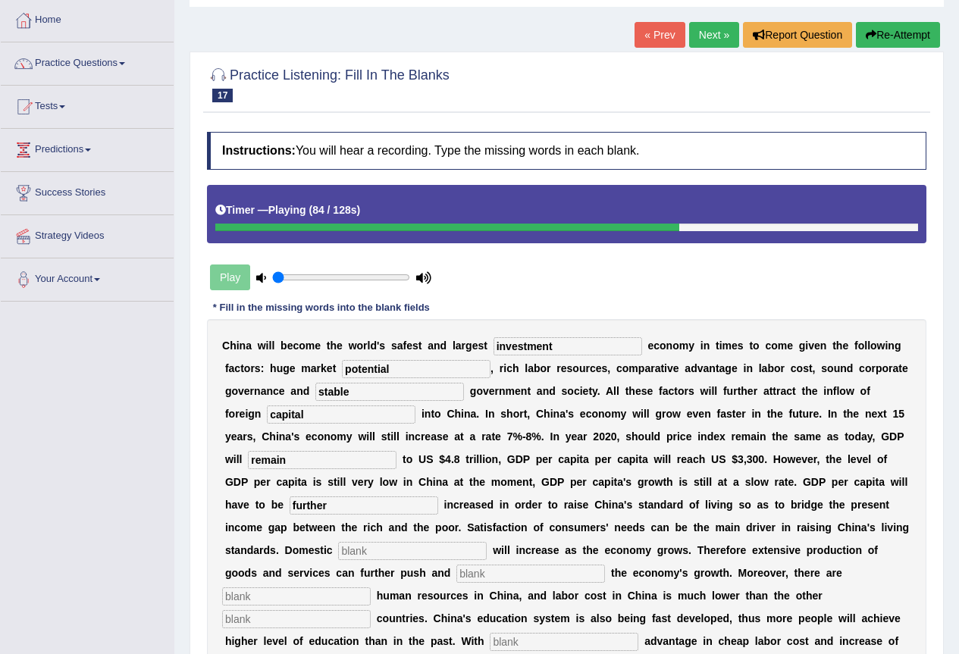
click at [402, 555] on input "text" at bounding box center [412, 551] width 149 height 18
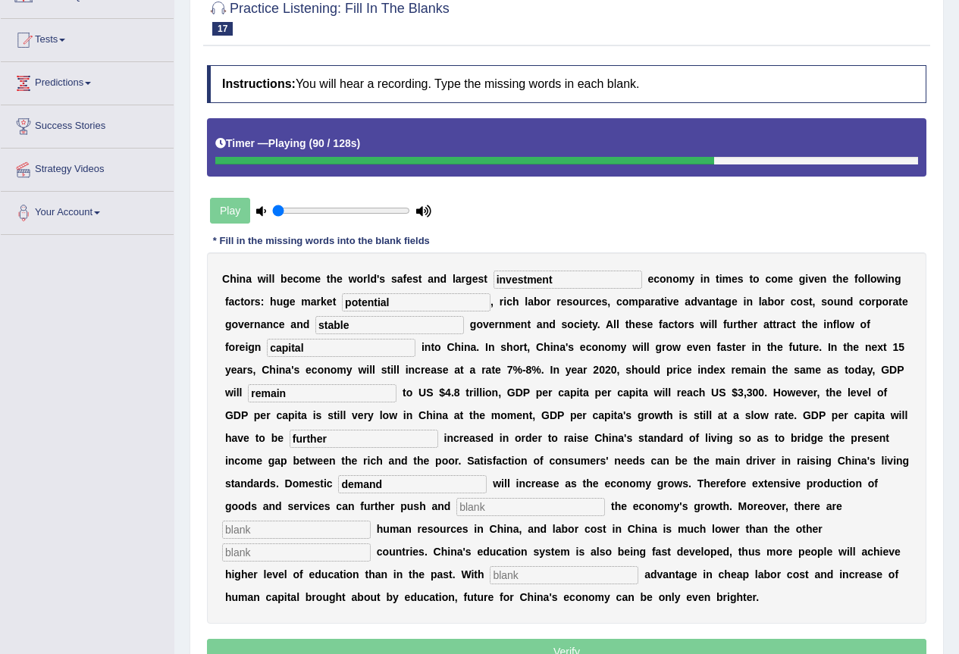
scroll to position [226, 0]
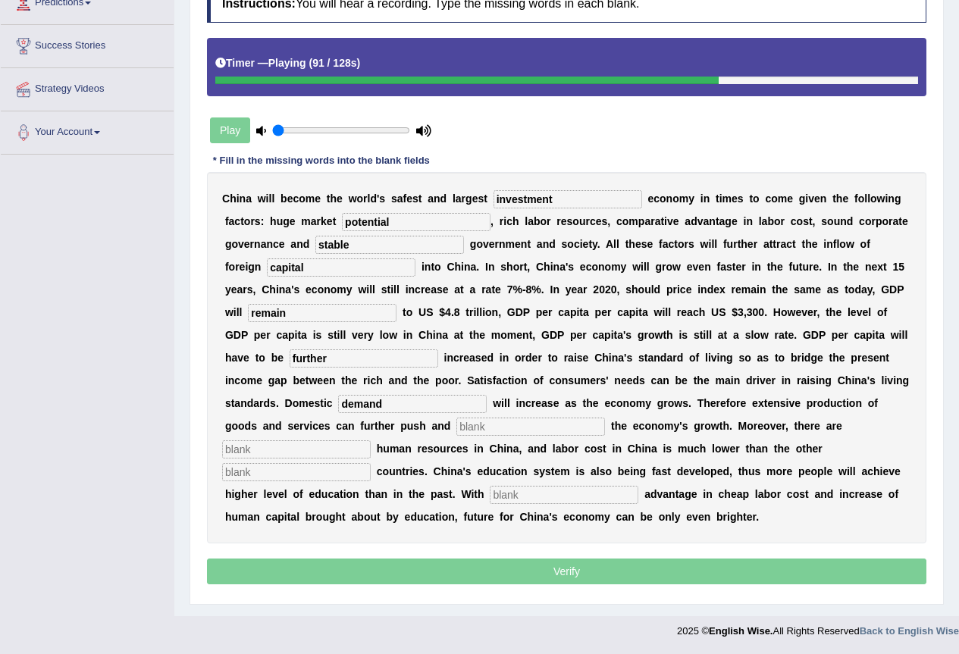
type input "demand"
click at [489, 425] on input "text" at bounding box center [530, 427] width 149 height 18
type input "sustain"
click at [296, 450] on input "text" at bounding box center [296, 449] width 149 height 18
type input "abundant"
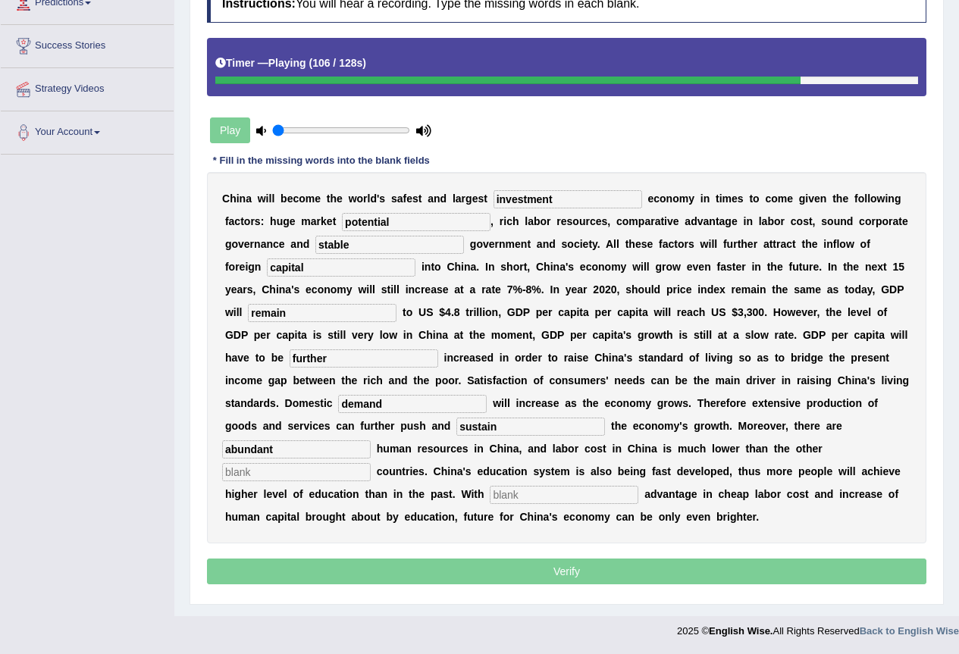
click at [293, 473] on input "text" at bounding box center [296, 472] width 149 height 18
type input "industrial"
click at [535, 495] on input "text" at bounding box center [564, 495] width 149 height 18
type input "comparative"
click at [664, 571] on p "Verify" at bounding box center [566, 572] width 719 height 26
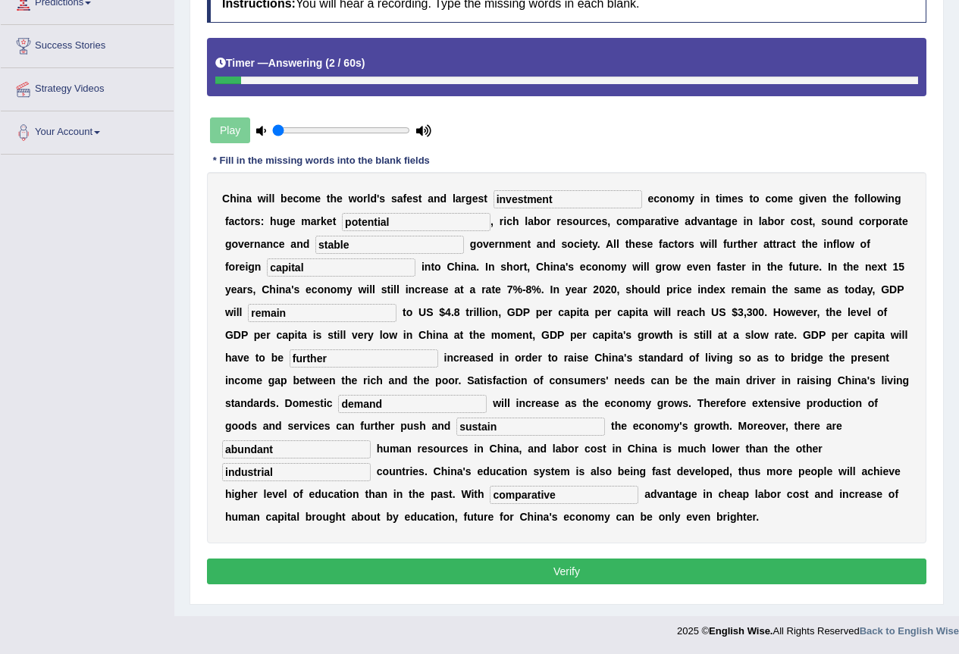
click at [644, 574] on button "Verify" at bounding box center [566, 572] width 719 height 26
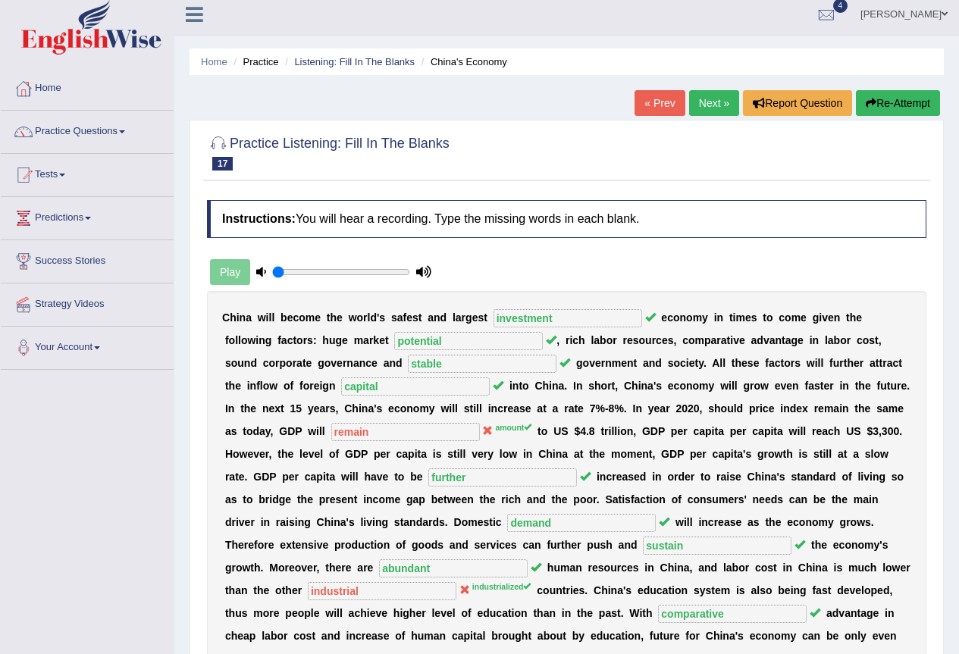
scroll to position [0, 0]
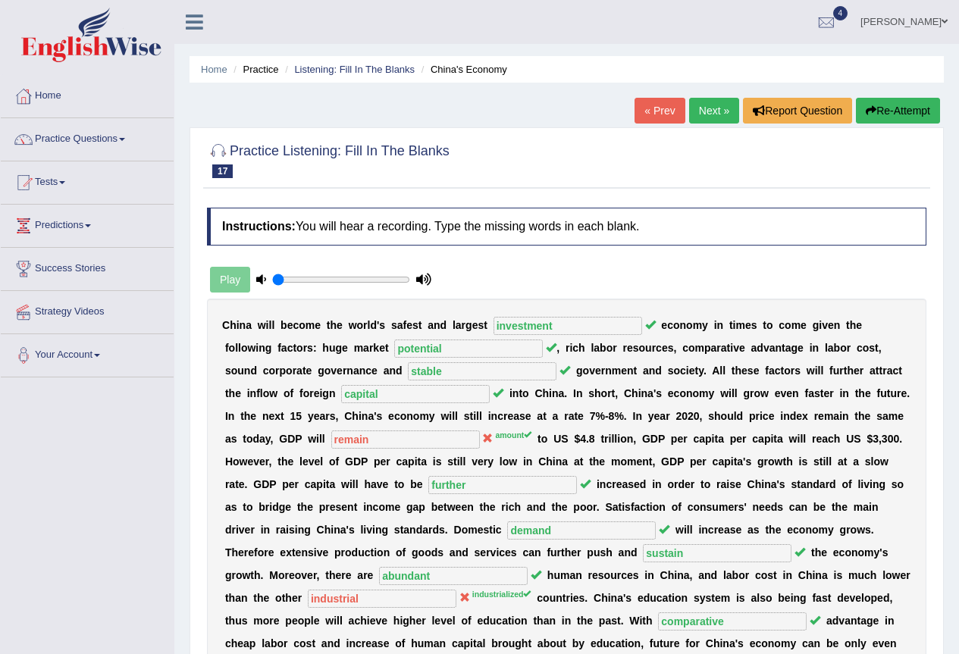
click at [713, 110] on link "Next »" at bounding box center [714, 111] width 50 height 26
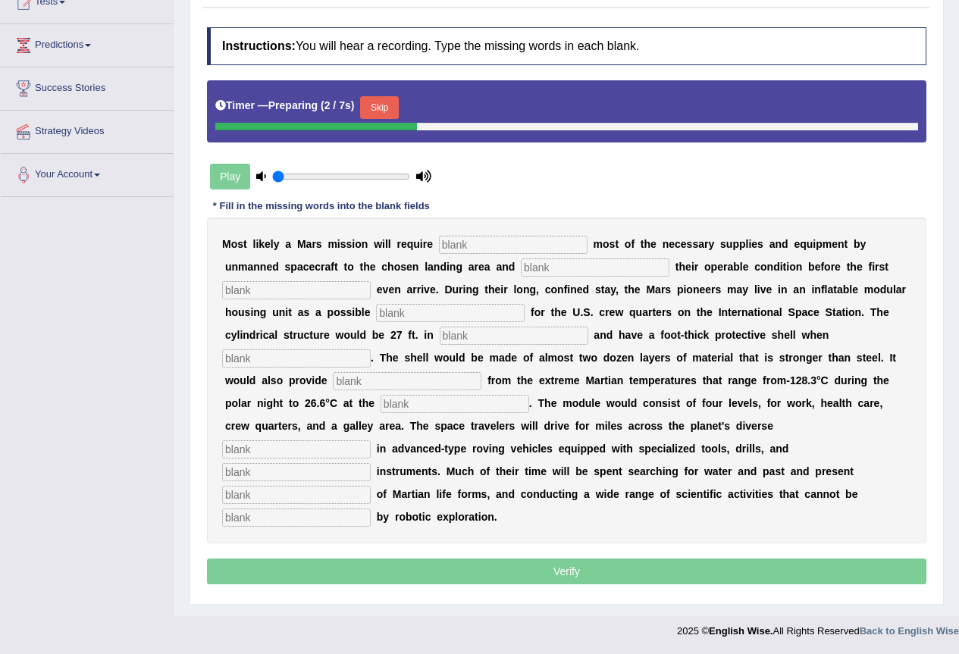
scroll to position [186, 0]
click at [373, 107] on button "Skip" at bounding box center [379, 107] width 38 height 23
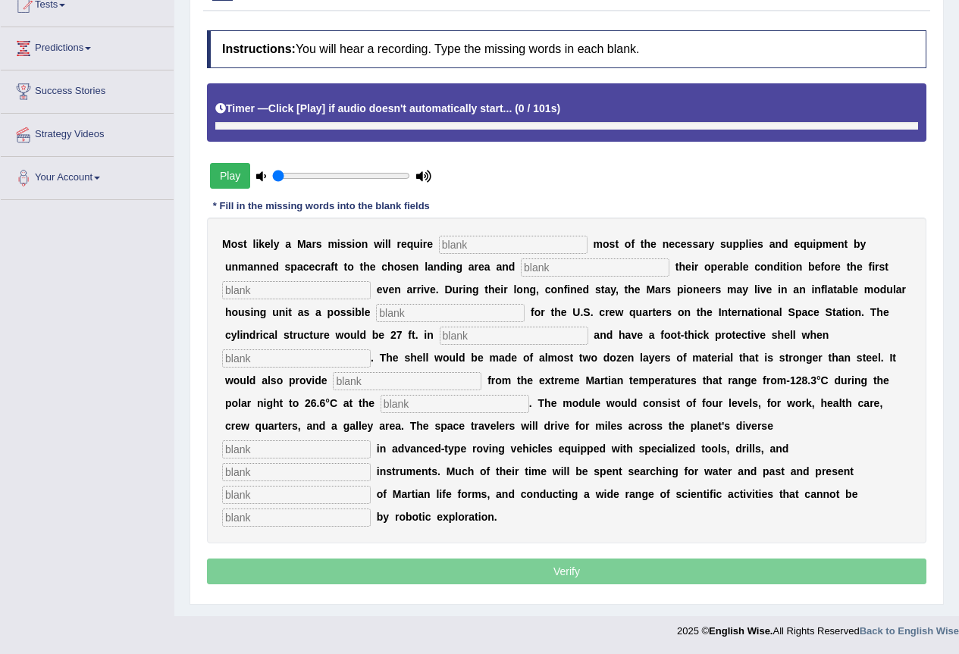
scroll to position [180, 0]
click at [473, 249] on input "text" at bounding box center [513, 245] width 149 height 18
type input "transporting"
click at [537, 274] on input "text" at bounding box center [595, 268] width 149 height 18
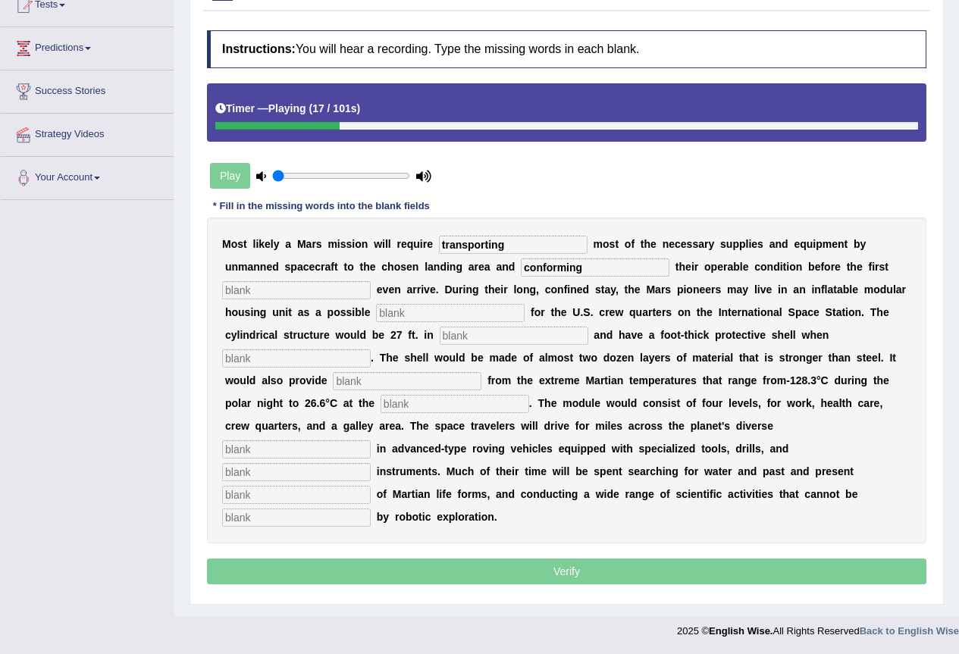
type input "conforming"
click at [326, 289] on input "text" at bounding box center [296, 290] width 149 height 18
type input "astronaut"
click at [429, 312] on input "text" at bounding box center [450, 313] width 149 height 18
type input "replacement"
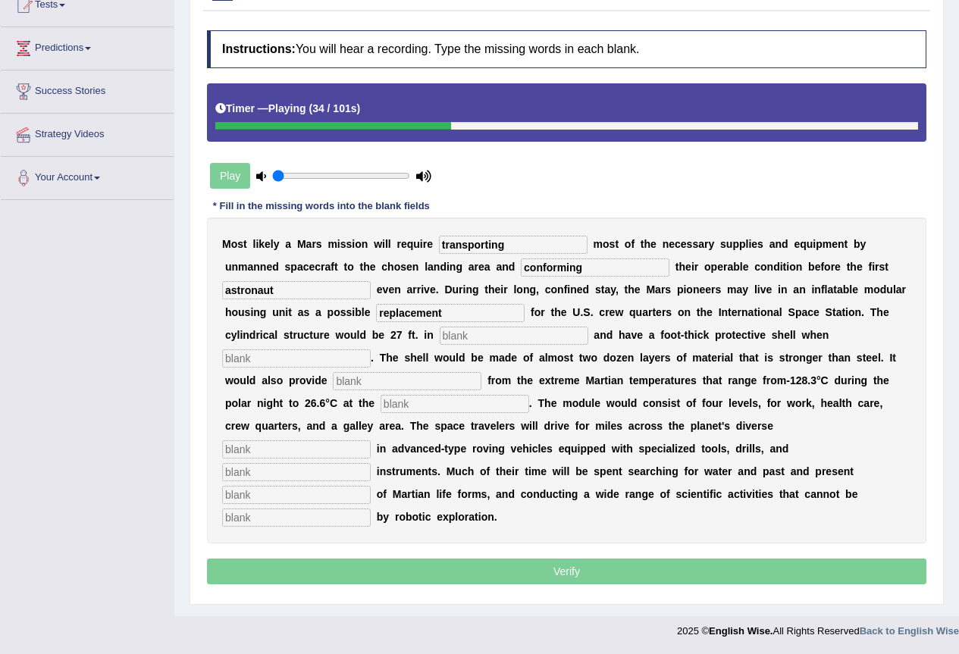
click at [472, 334] on input "text" at bounding box center [514, 336] width 149 height 18
type input "diameter"
click at [294, 359] on input "text" at bounding box center [296, 358] width 149 height 18
click at [395, 383] on input "text" at bounding box center [407, 381] width 149 height 18
click at [412, 408] on input "text" at bounding box center [455, 404] width 149 height 18
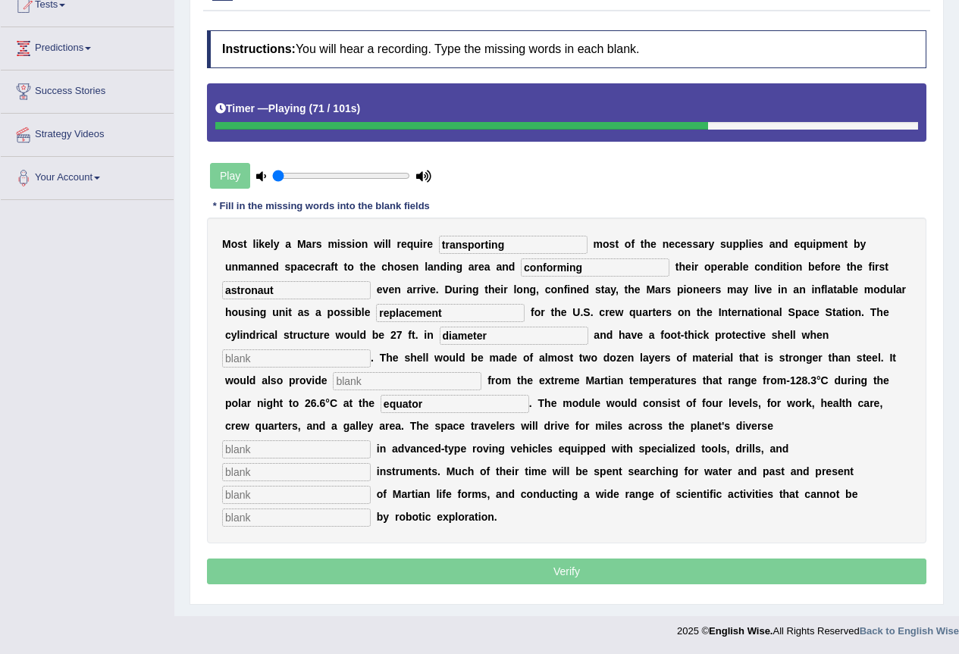
type input "equator"
click at [327, 456] on input "text" at bounding box center [296, 449] width 149 height 18
type input "terrain"
click at [292, 475] on input "text" at bounding box center [296, 472] width 149 height 18
type input "analytical"
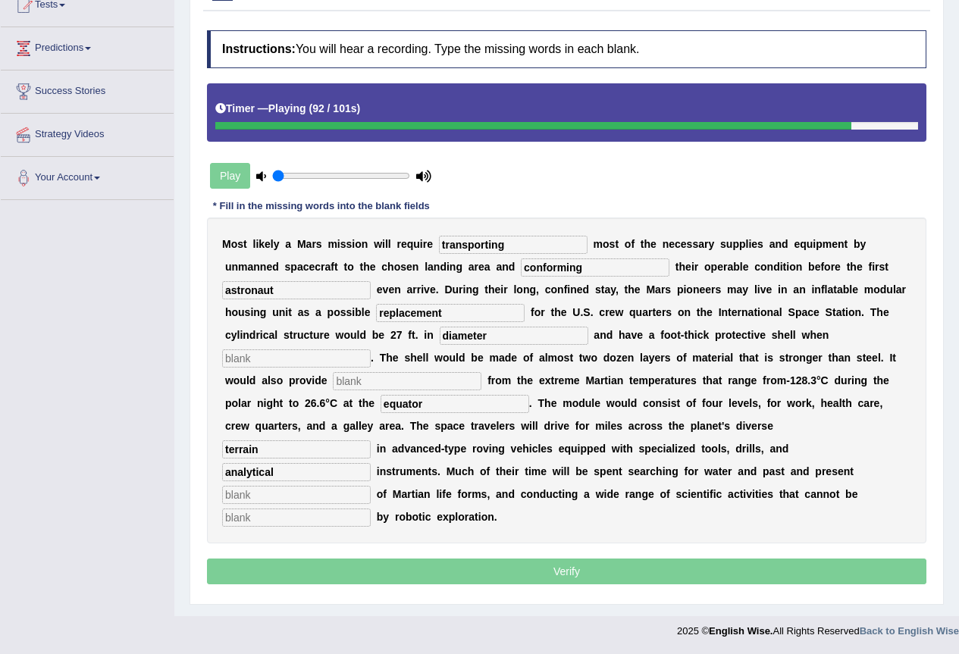
click at [293, 494] on input "text" at bounding box center [296, 495] width 149 height 18
type input "evidence"
click at [268, 520] on input "text" at bounding box center [296, 518] width 149 height 18
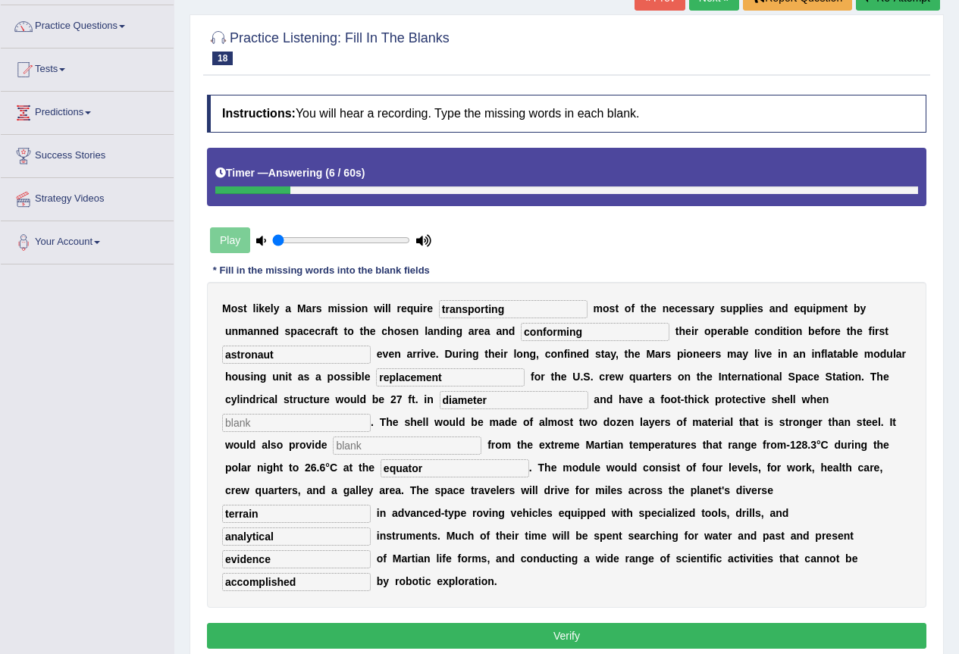
scroll to position [29, 0]
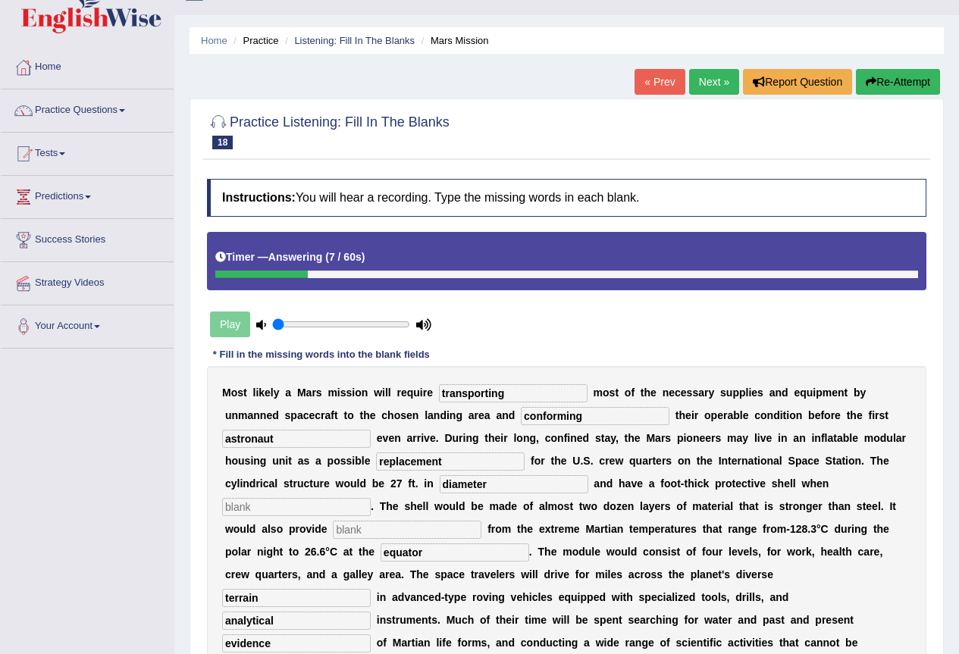
type input "accomplished"
click at [904, 83] on button "Re-Attempt" at bounding box center [898, 82] width 84 height 26
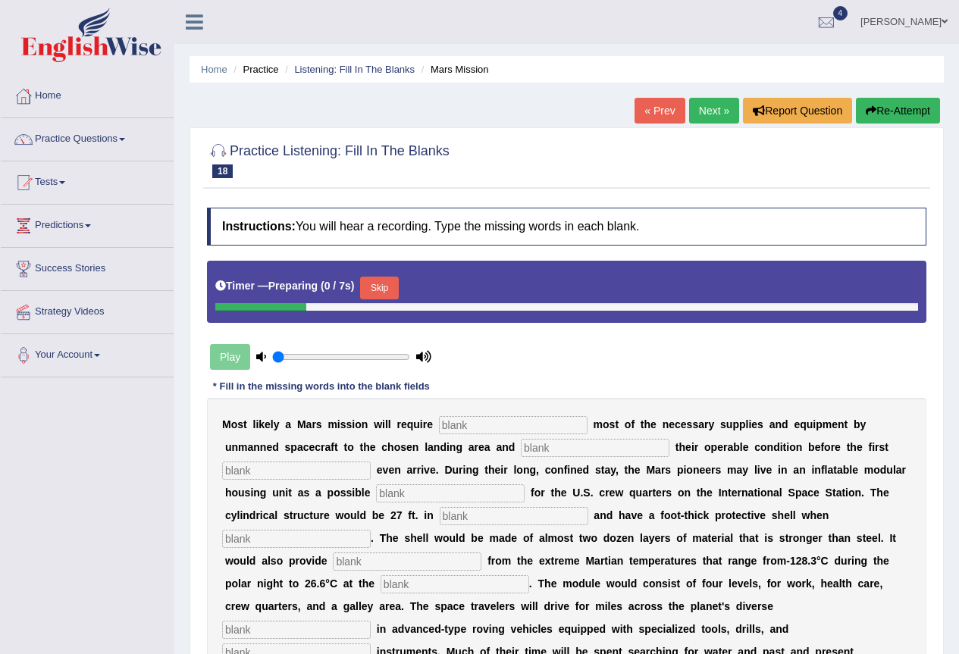
click at [475, 416] on input "text" at bounding box center [513, 425] width 149 height 18
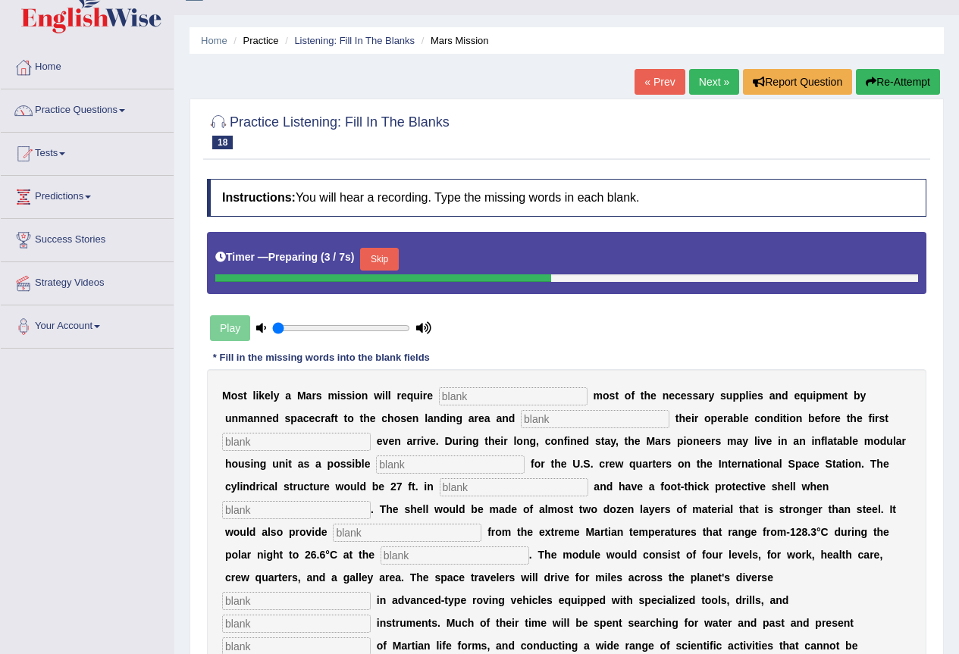
click at [383, 263] on button "Skip" at bounding box center [379, 259] width 38 height 23
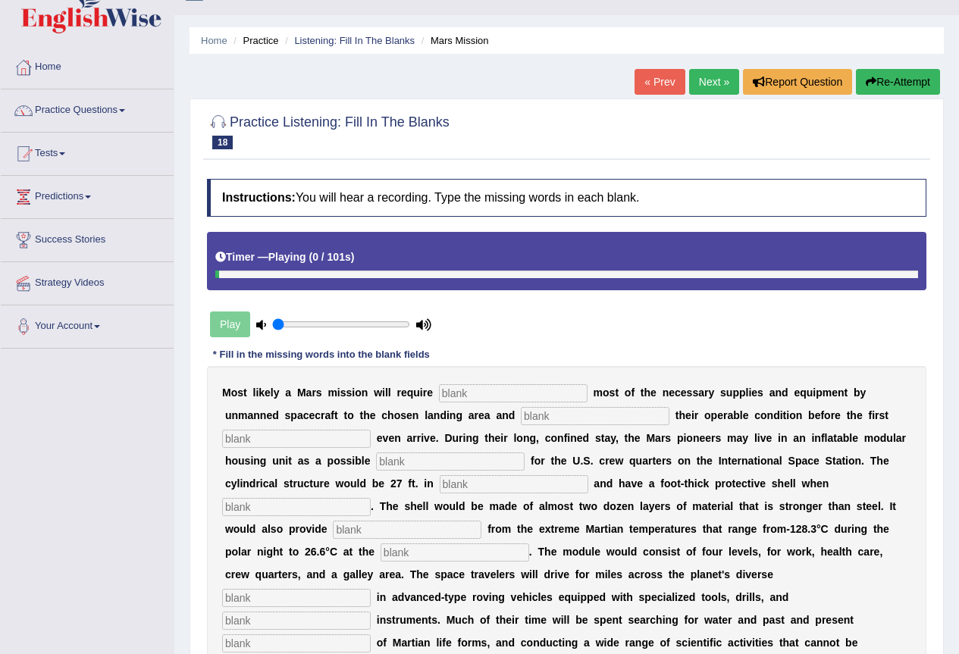
click at [504, 392] on input "text" at bounding box center [513, 393] width 149 height 18
type input "transporting"
click at [542, 421] on input "text" at bounding box center [595, 416] width 149 height 18
type input "conforming"
click at [274, 440] on input "text" at bounding box center [296, 439] width 149 height 18
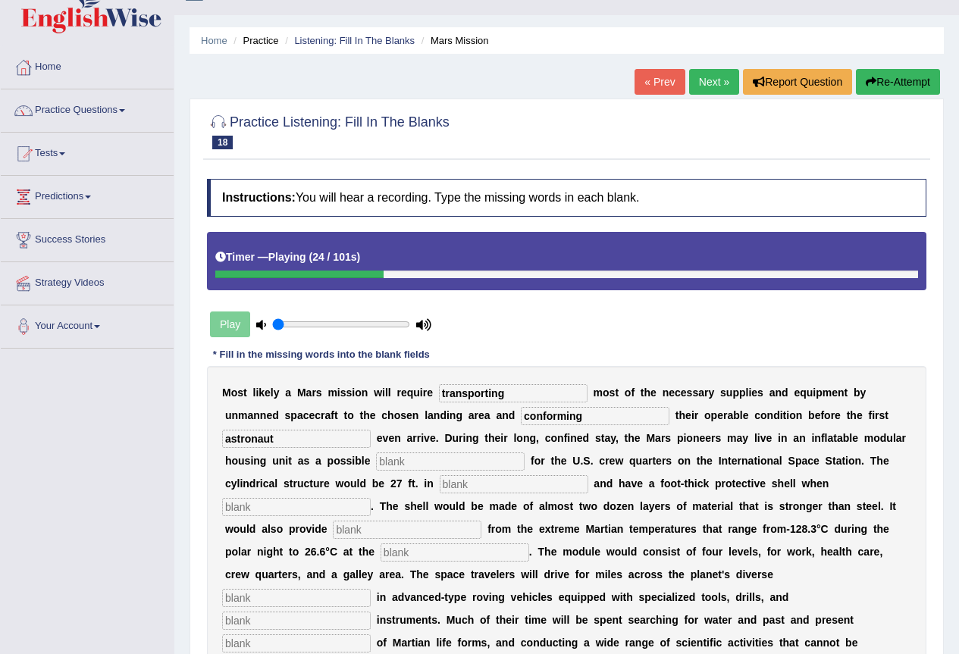
type input "astronaut"
click at [390, 465] on input "text" at bounding box center [450, 462] width 149 height 18
type input "replacement"
click at [481, 486] on input "text" at bounding box center [514, 484] width 149 height 18
type input "diameter"
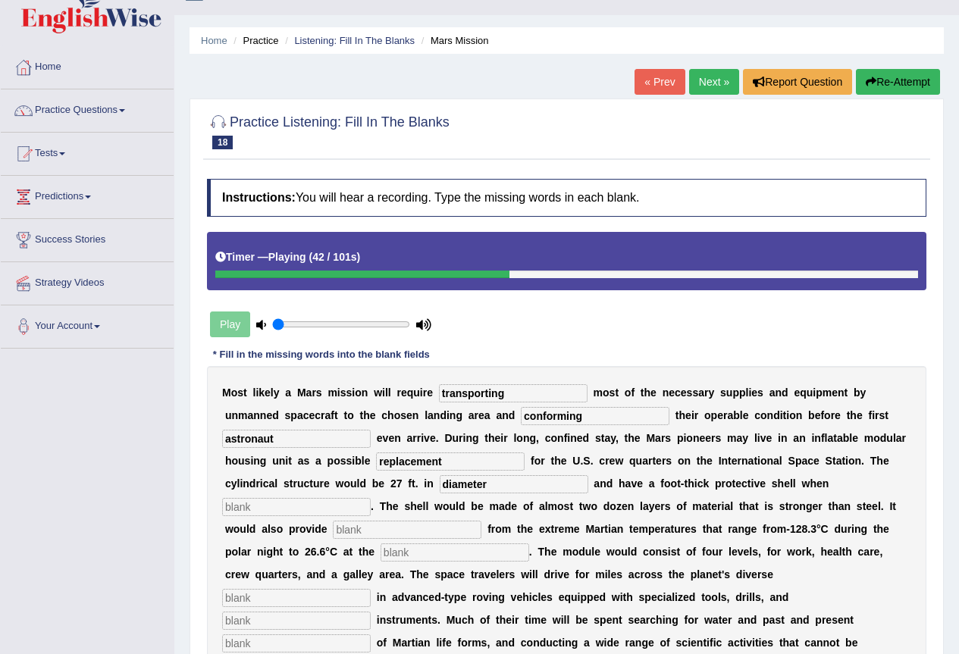
click at [272, 499] on div "M o s t l i k e l y a M a r s m i s s i o n w i l l r e q u i r e transporting …" at bounding box center [566, 529] width 719 height 326
click at [272, 507] on input "text" at bounding box center [296, 507] width 149 height 18
type input "inflated"
click at [376, 534] on input "text" at bounding box center [407, 530] width 149 height 18
type input "insulation"
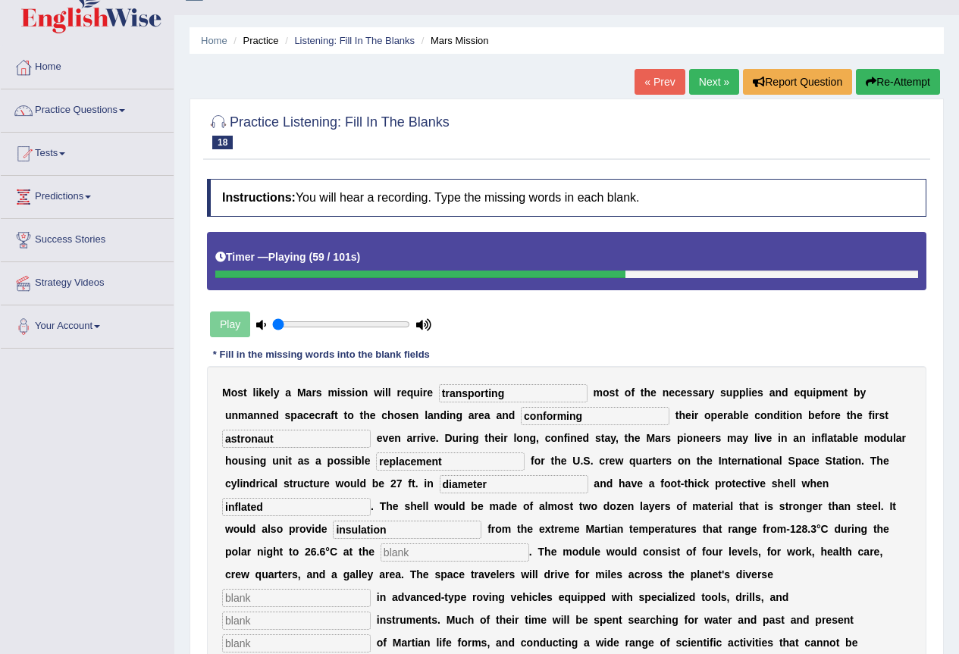
click at [403, 559] on input "text" at bounding box center [455, 553] width 149 height 18
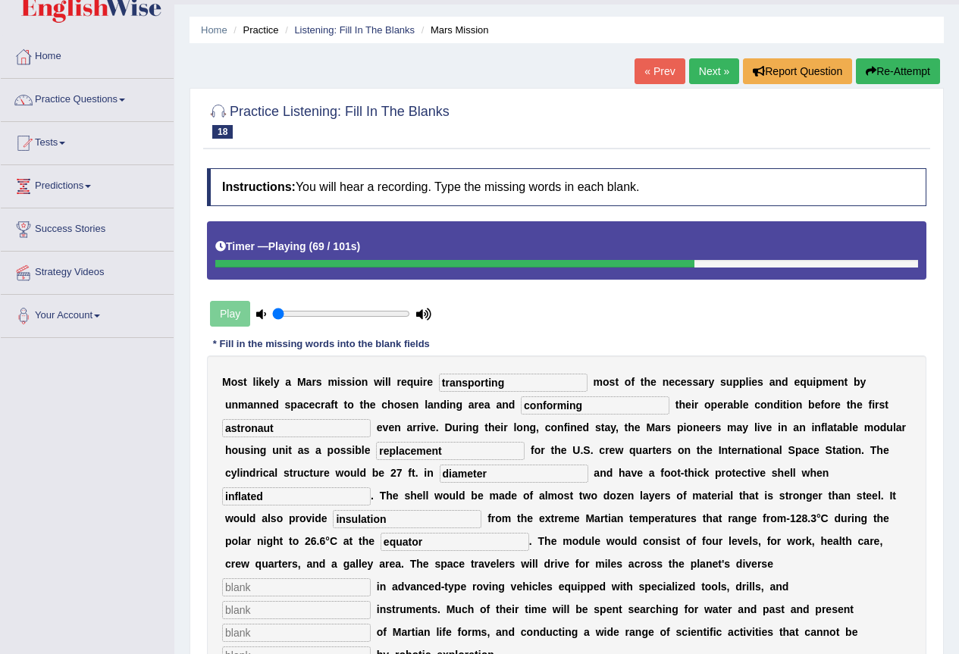
scroll to position [180, 0]
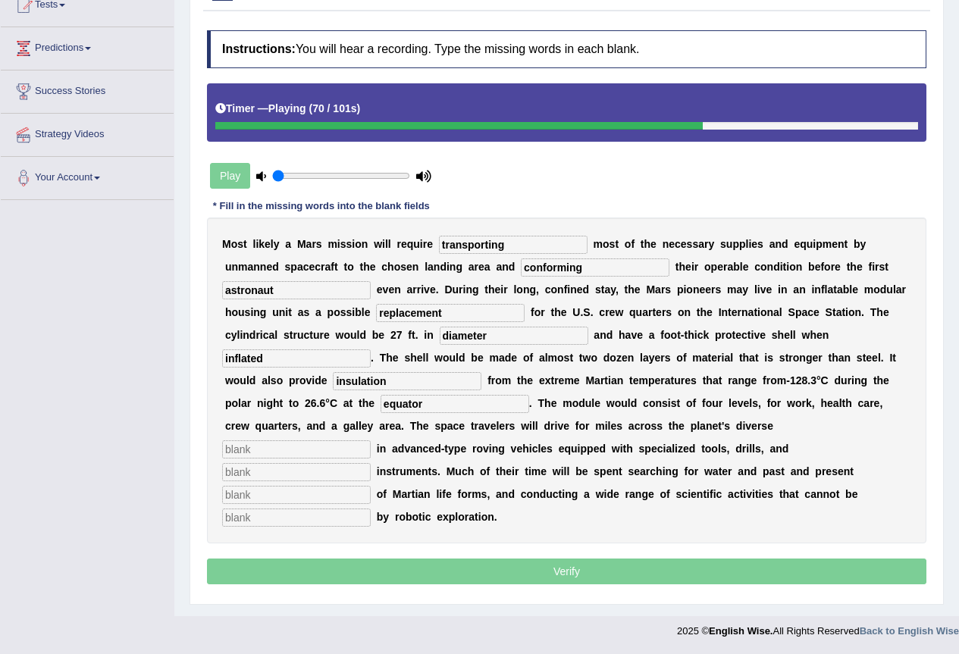
type input "equator"
click at [297, 449] on input "text" at bounding box center [296, 449] width 149 height 18
type input "terrain"
click at [292, 476] on input "text" at bounding box center [296, 472] width 149 height 18
type input "analytical"
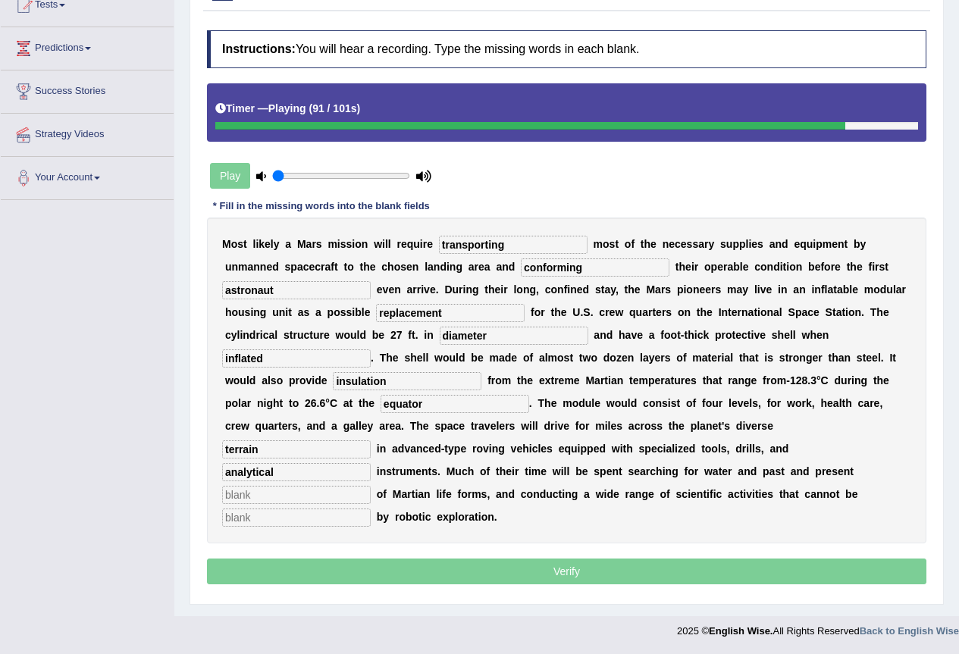
click at [287, 500] on input "text" at bounding box center [296, 495] width 149 height 18
type input "evidence"
click at [284, 516] on input "text" at bounding box center [296, 518] width 149 height 18
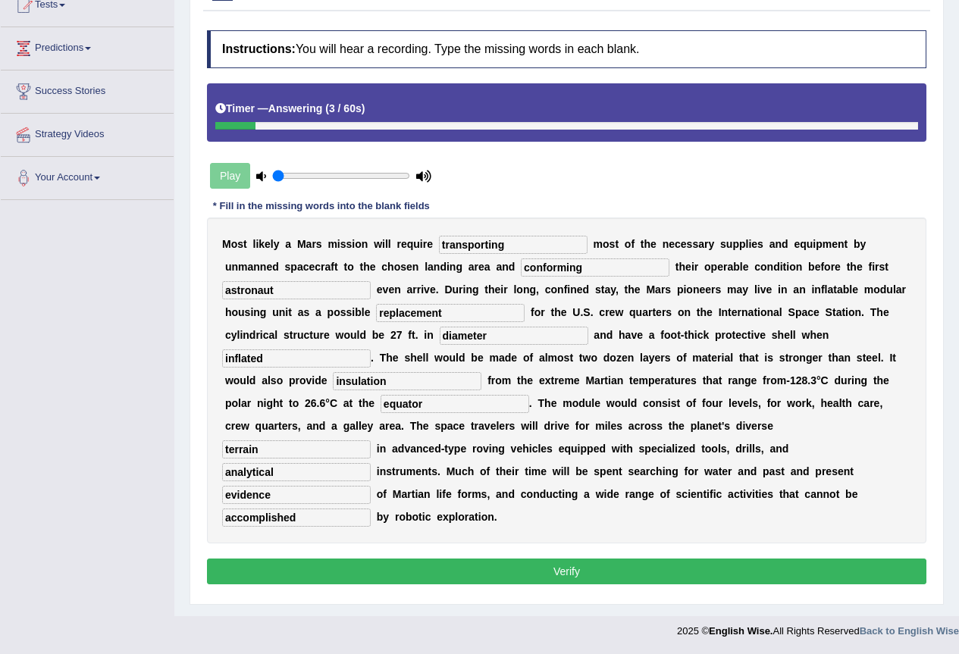
type input "accomplished"
click at [386, 570] on button "Verify" at bounding box center [566, 572] width 719 height 26
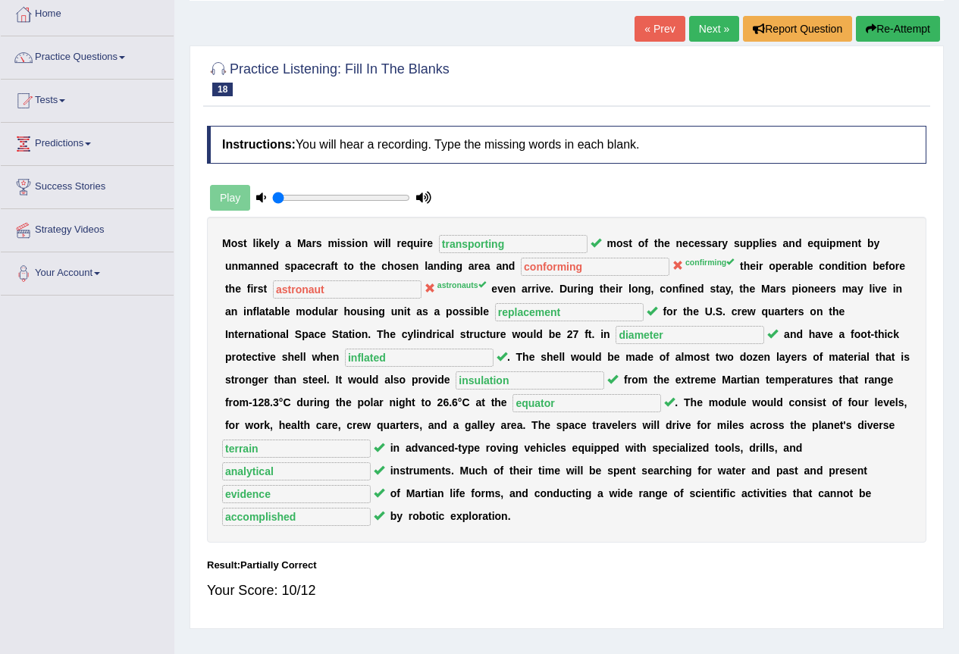
scroll to position [0, 0]
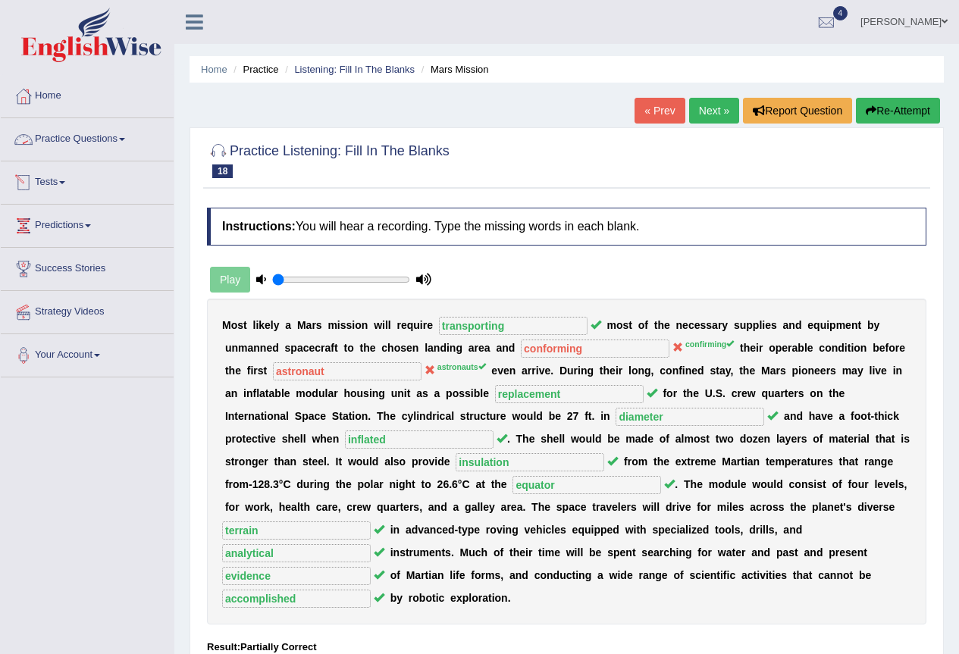
click at [120, 139] on link "Practice Questions" at bounding box center [87, 137] width 173 height 38
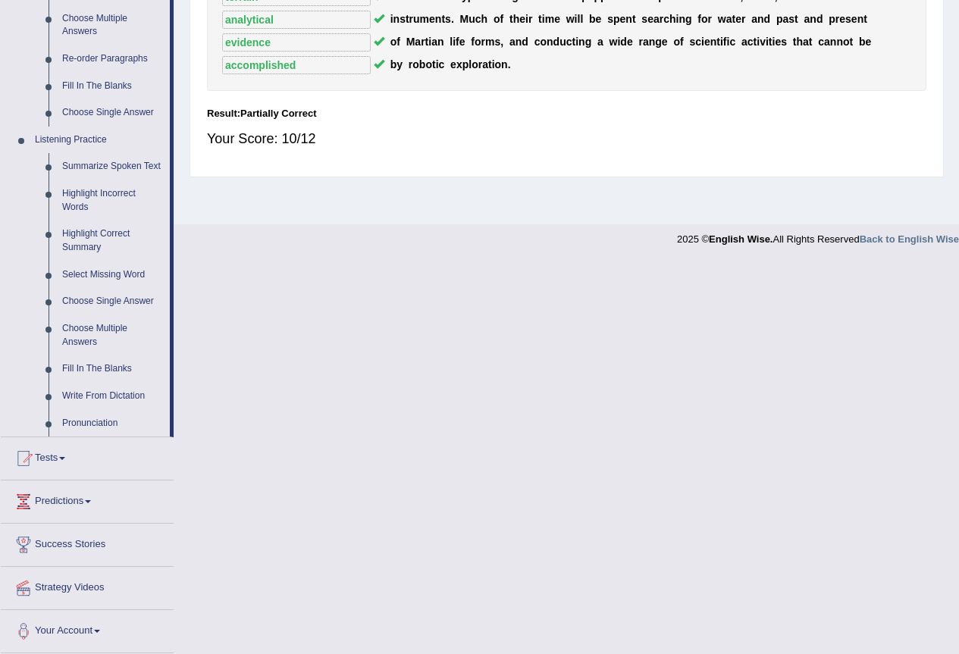
scroll to position [606, 0]
click at [105, 180] on link "Summarize Spoken Text" at bounding box center [112, 166] width 114 height 27
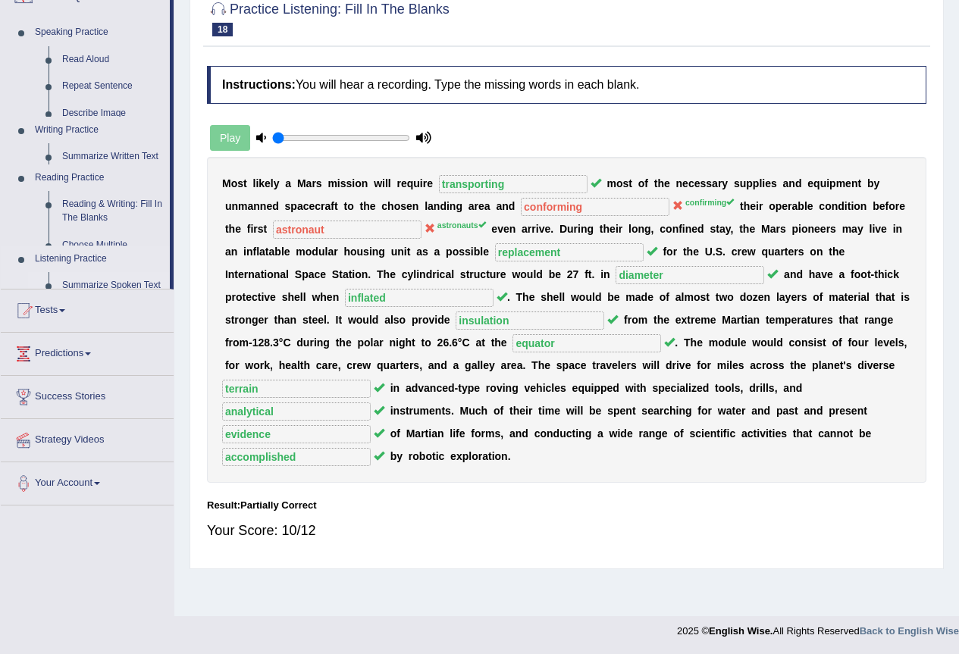
scroll to position [143, 0]
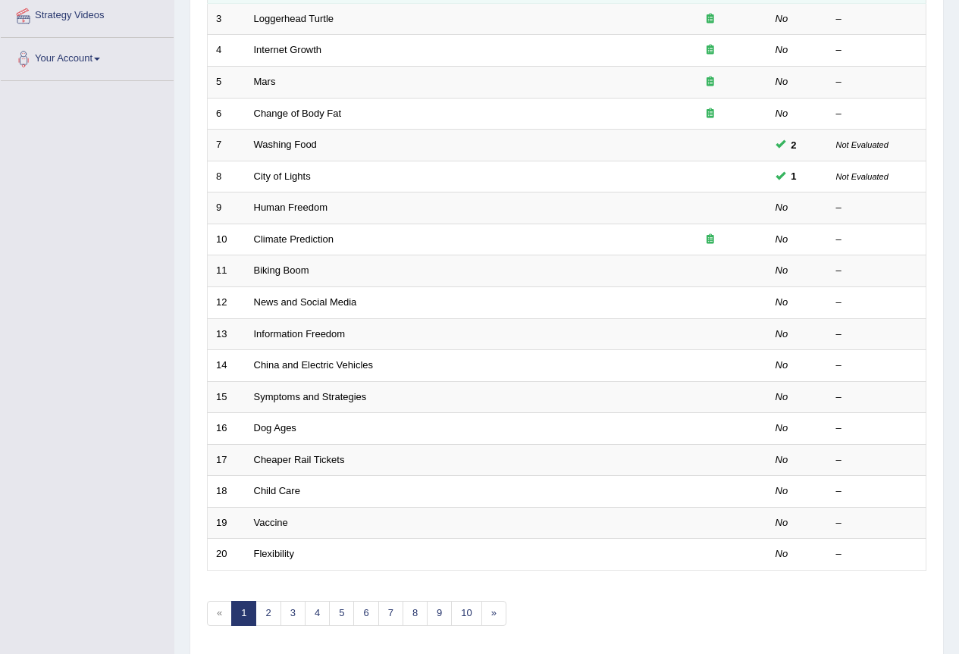
scroll to position [303, 0]
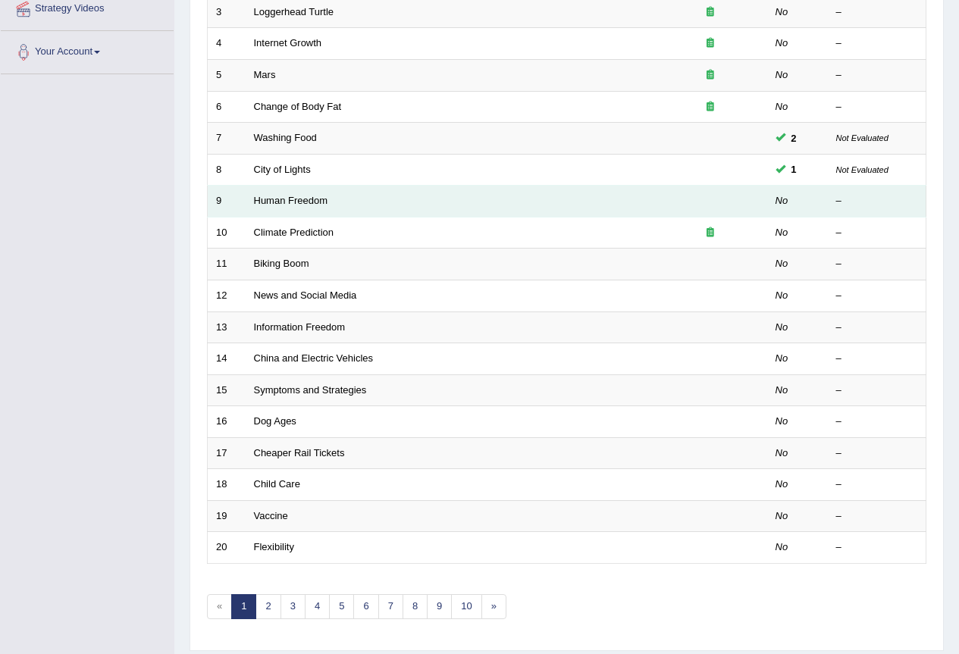
click at [334, 218] on td "Human Freedom" at bounding box center [450, 202] width 408 height 32
click at [307, 206] on link "Human Freedom" at bounding box center [291, 200] width 74 height 11
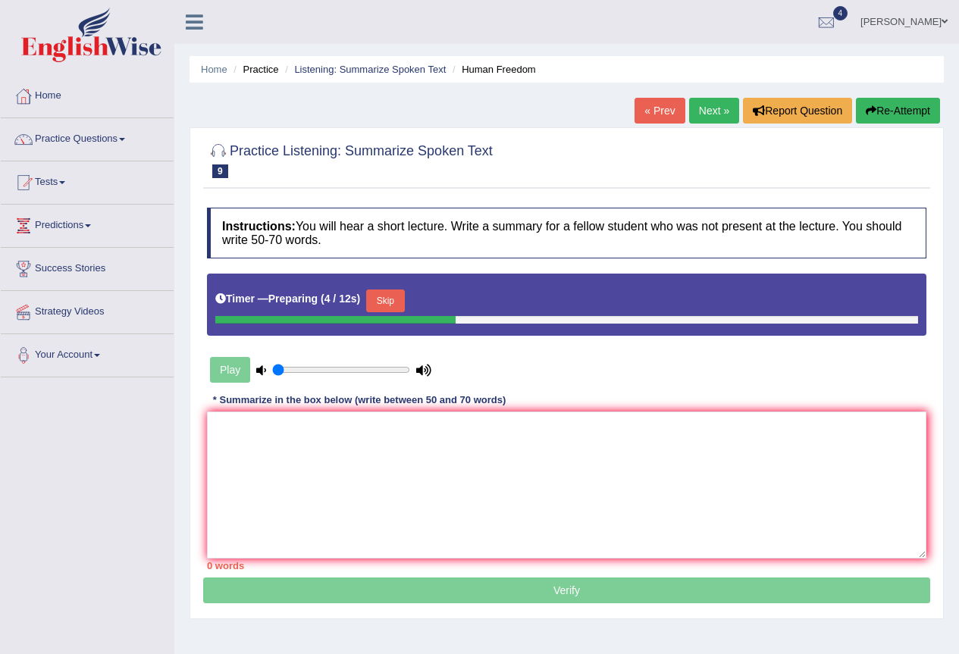
click at [398, 302] on button "Skip" at bounding box center [385, 301] width 38 height 23
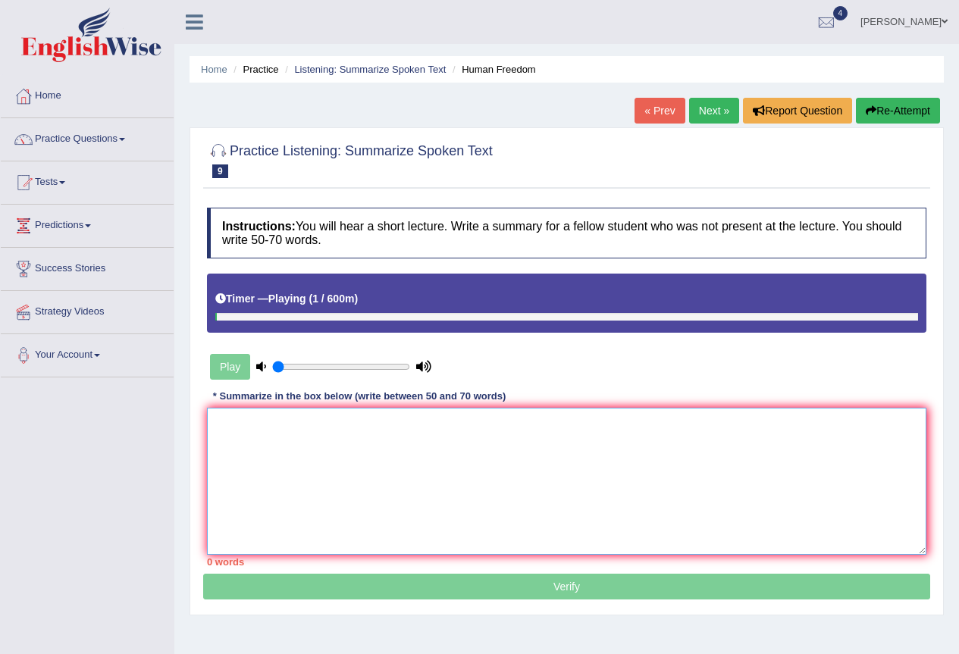
click at [327, 450] on textarea at bounding box center [566, 481] width 719 height 147
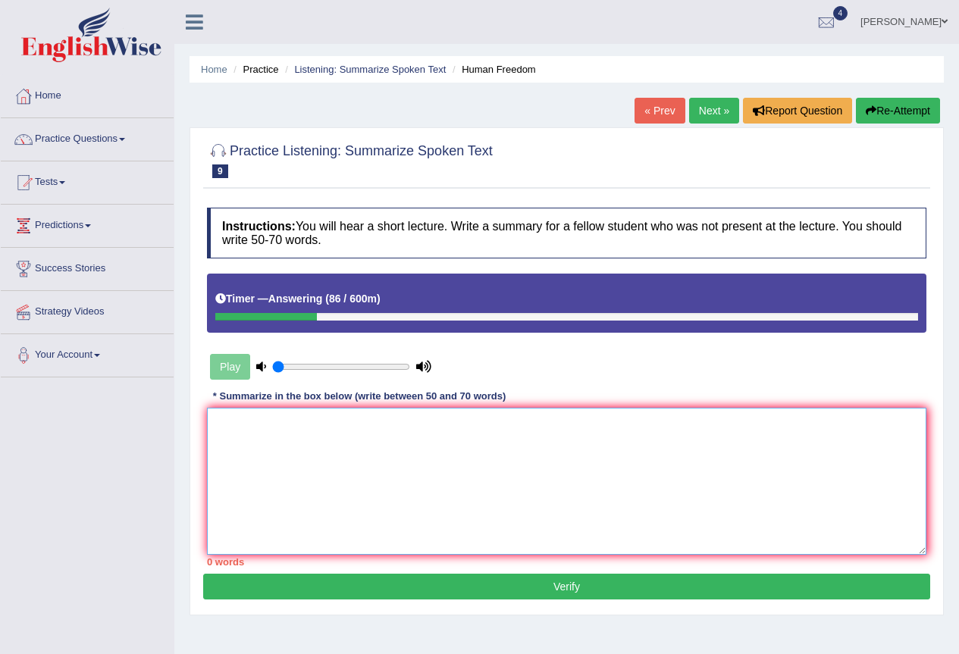
click at [327, 450] on textarea at bounding box center [566, 481] width 719 height 147
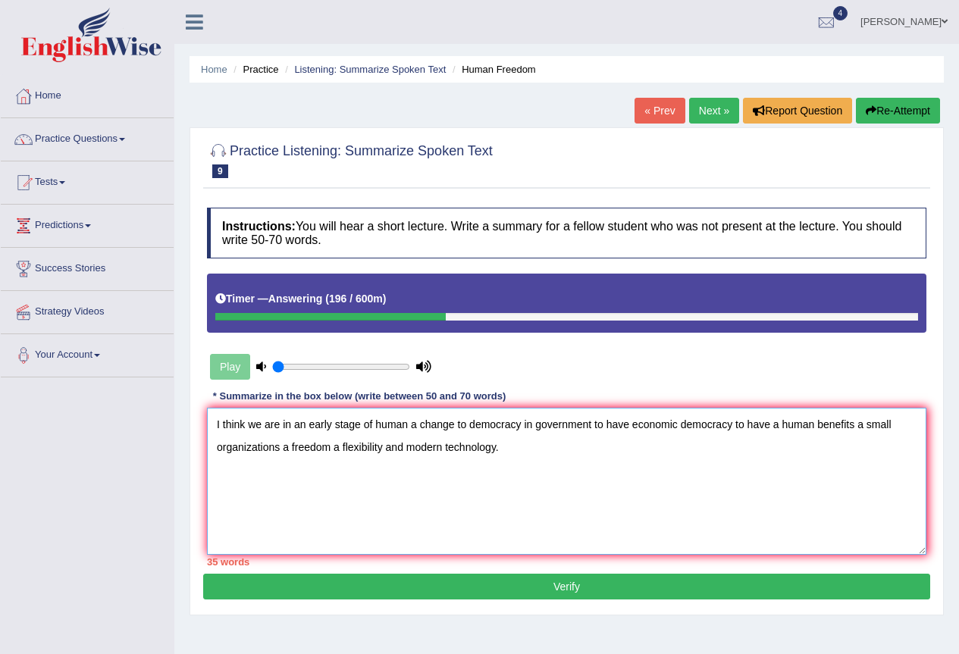
scroll to position [76, 0]
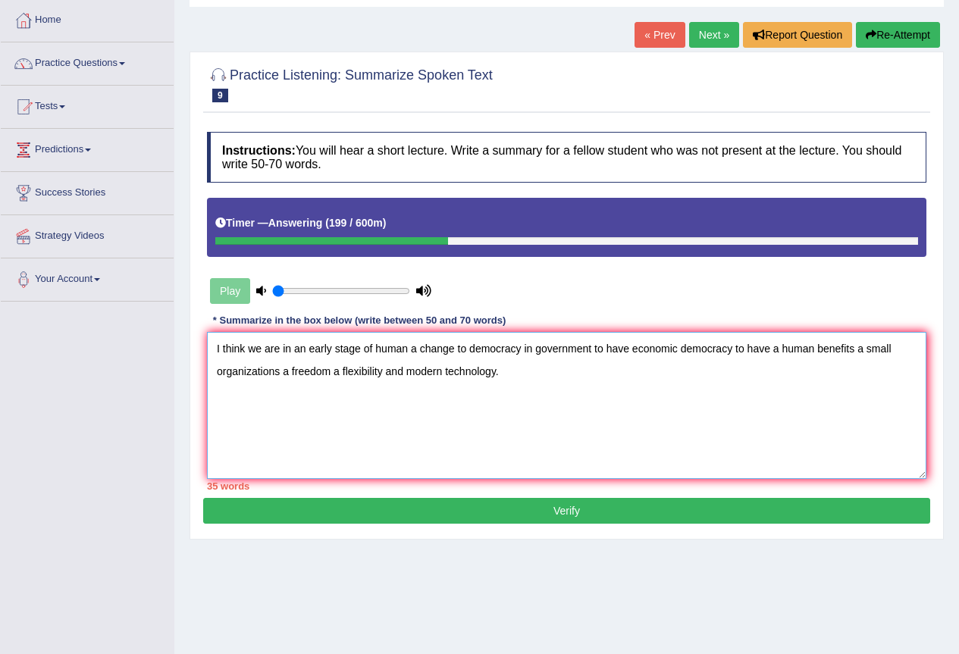
type textarea "I think we are in an early stage of human a change to democracy in government t…"
click at [317, 522] on button "Verify" at bounding box center [566, 511] width 727 height 26
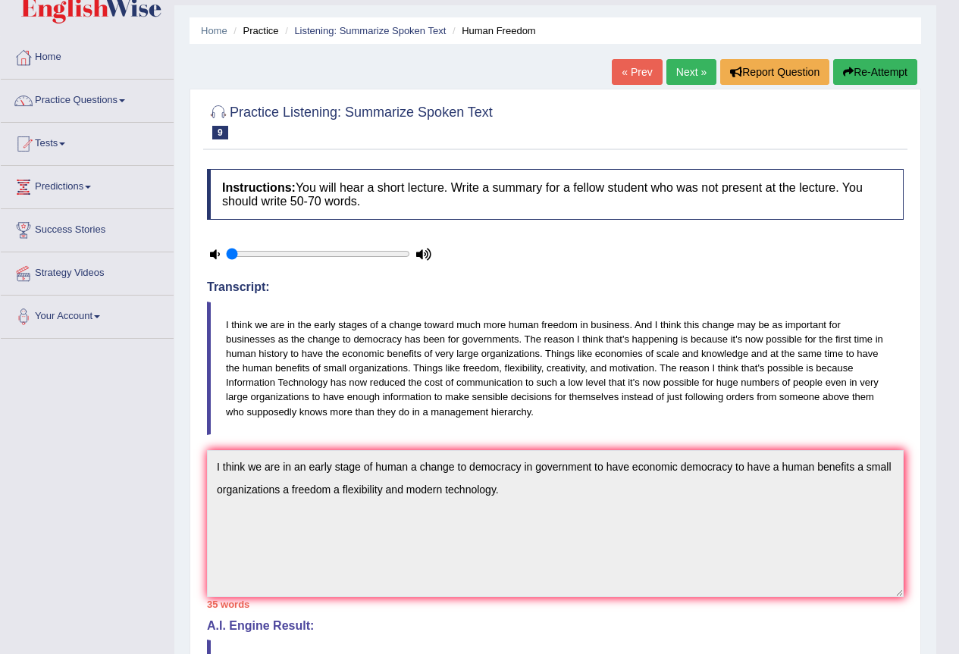
scroll to position [0, 0]
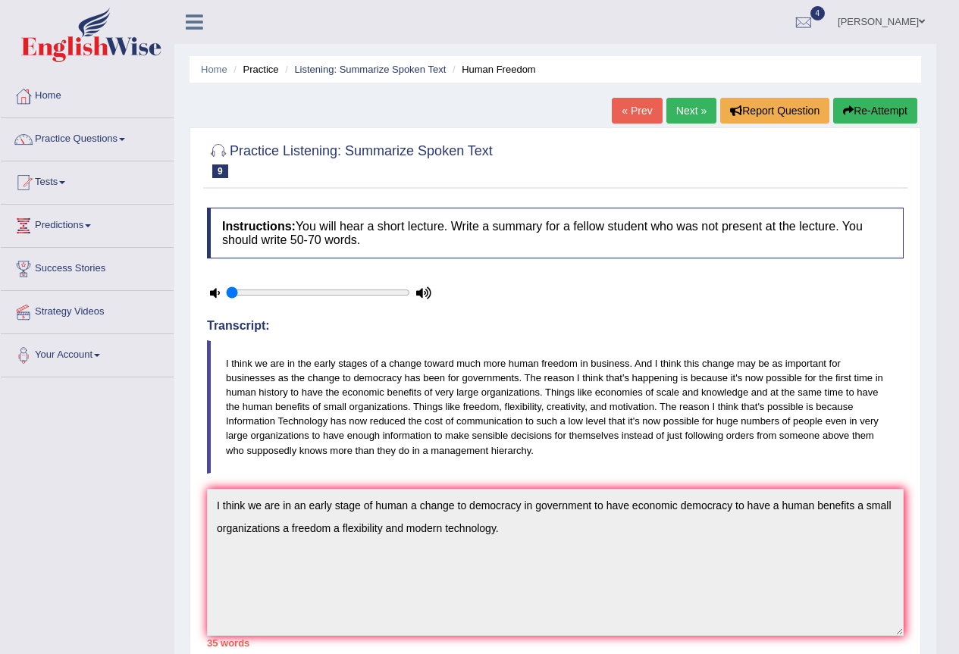
click at [675, 113] on link "Next »" at bounding box center [691, 111] width 50 height 26
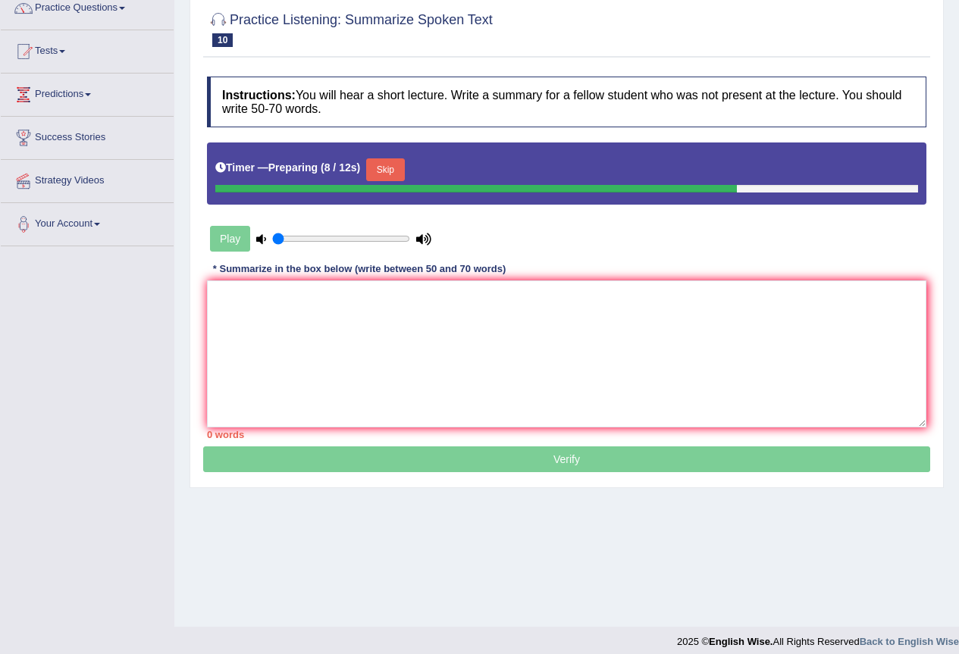
scroll to position [143, 0]
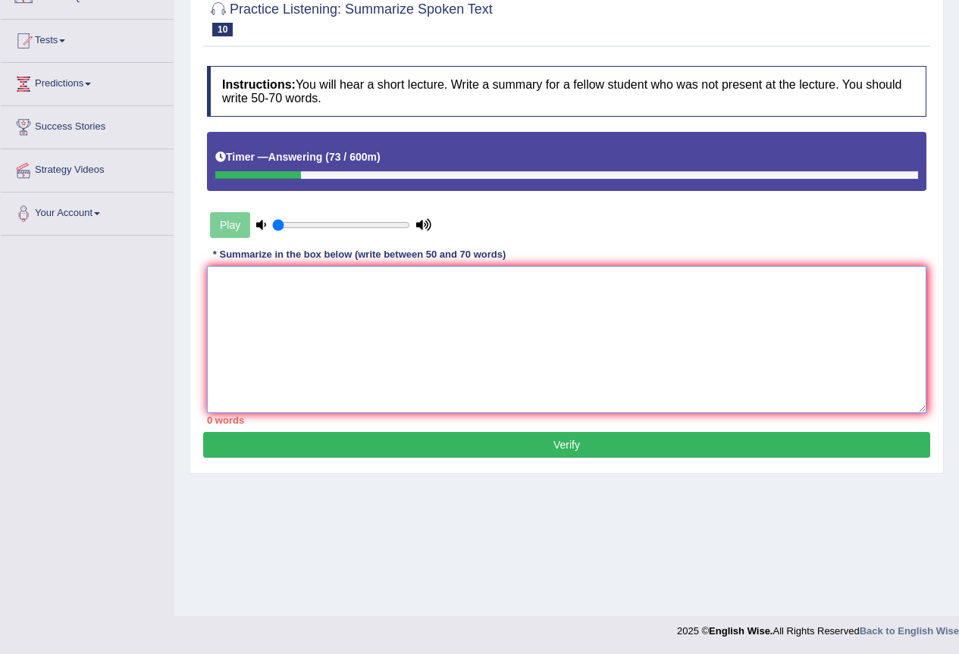
click at [327, 298] on textarea at bounding box center [566, 339] width 719 height 147
type textarea "i"
type textarea "Industrialize concentration green house gas emissions."
click at [441, 456] on button "Verify" at bounding box center [566, 445] width 727 height 26
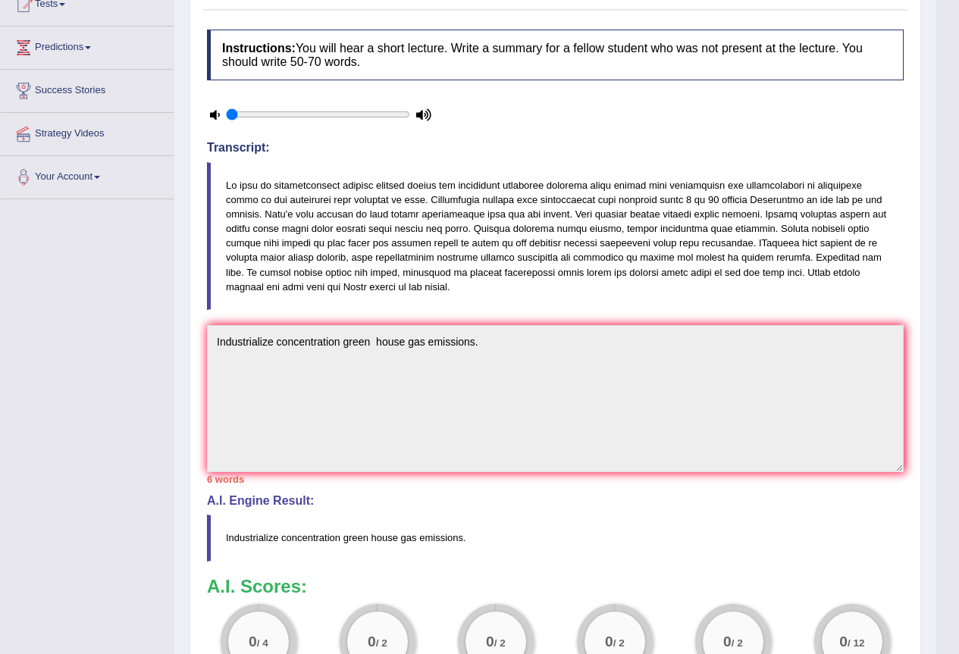
scroll to position [34, 0]
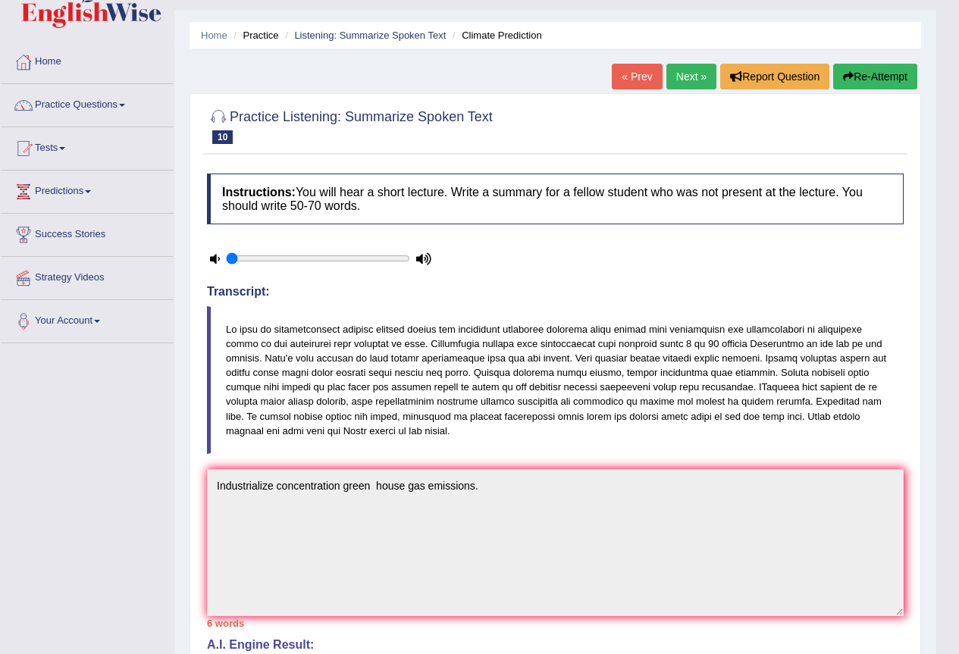
click at [851, 83] on button "Re-Attempt" at bounding box center [875, 77] width 84 height 26
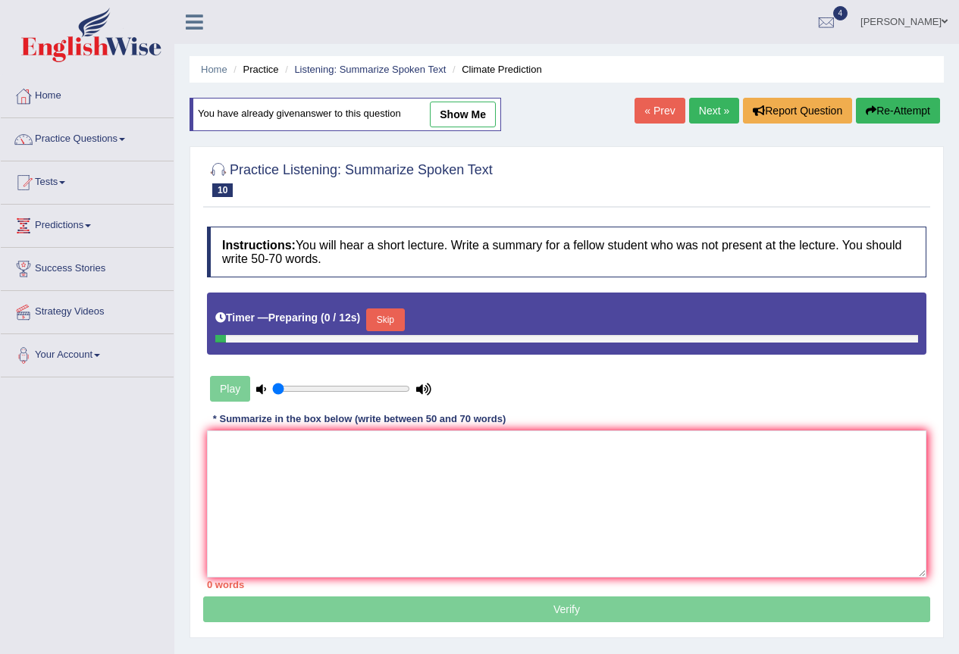
scroll to position [143, 0]
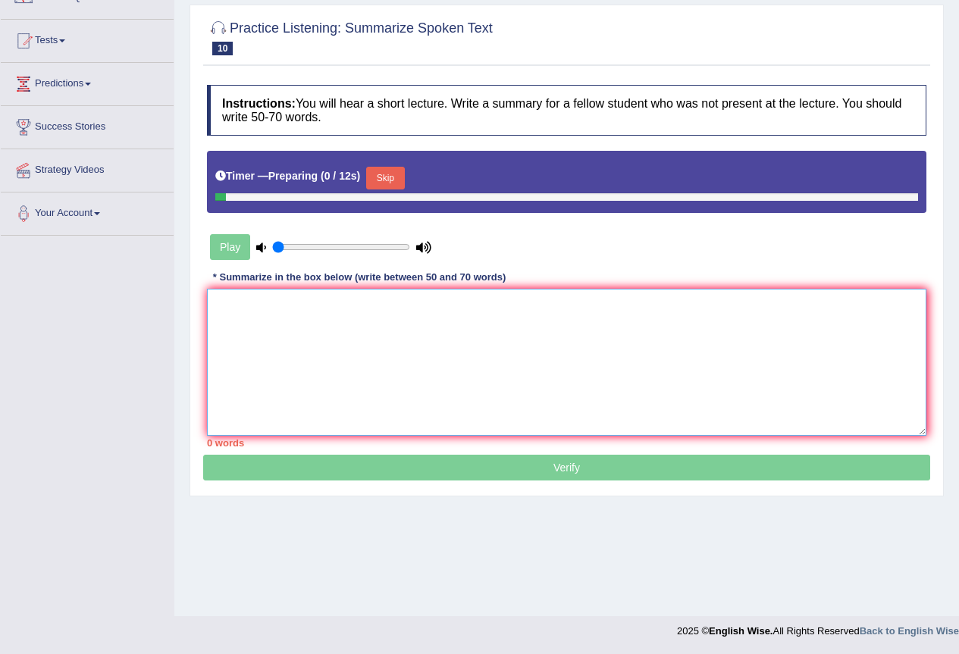
click at [457, 321] on textarea at bounding box center [566, 362] width 719 height 147
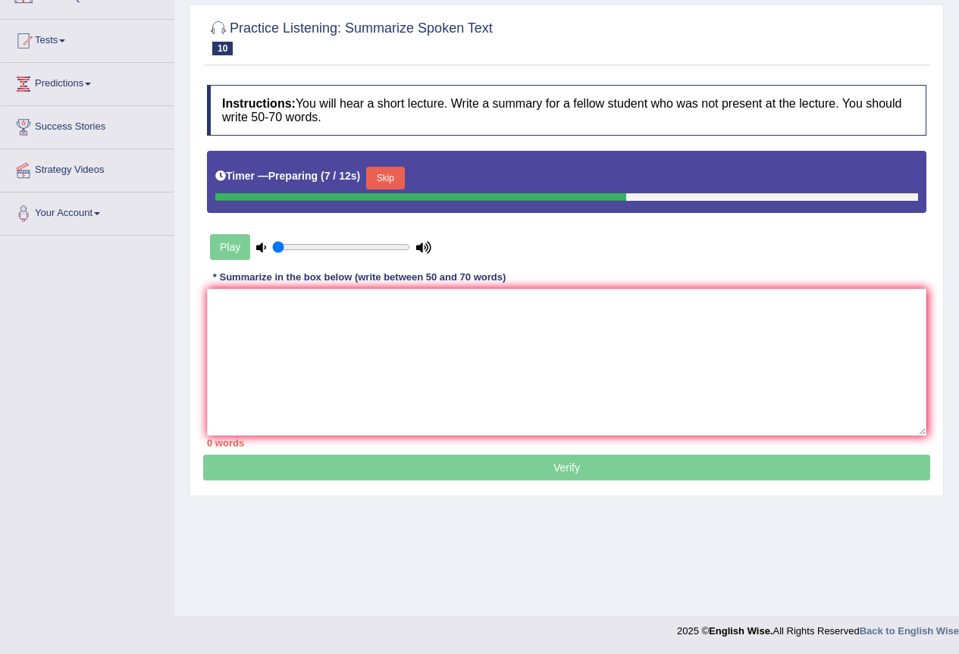
click at [400, 186] on button "Skip" at bounding box center [385, 178] width 38 height 23
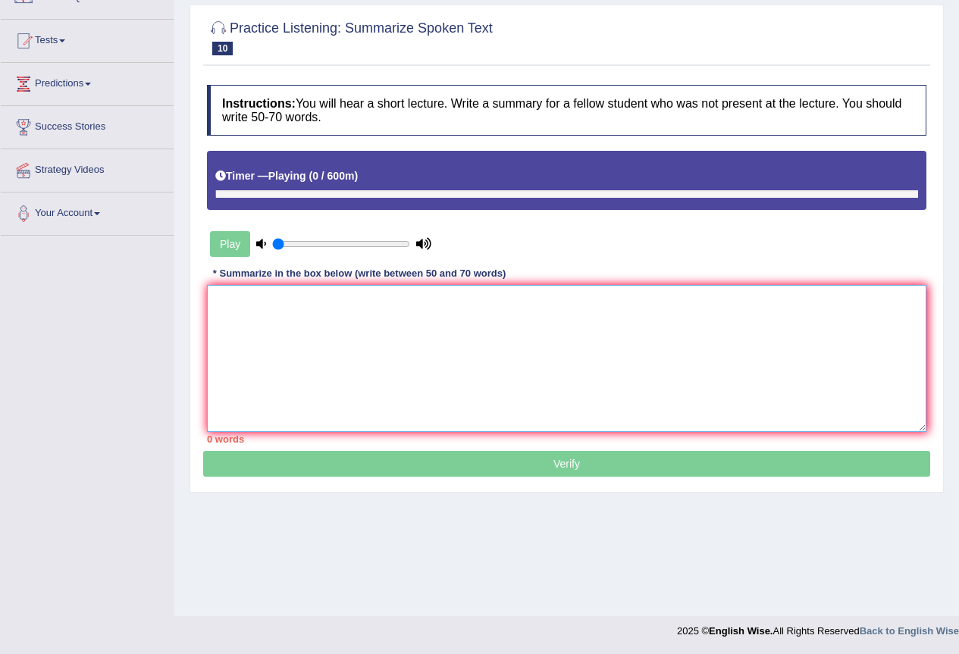
click at [337, 314] on textarea at bounding box center [566, 358] width 719 height 147
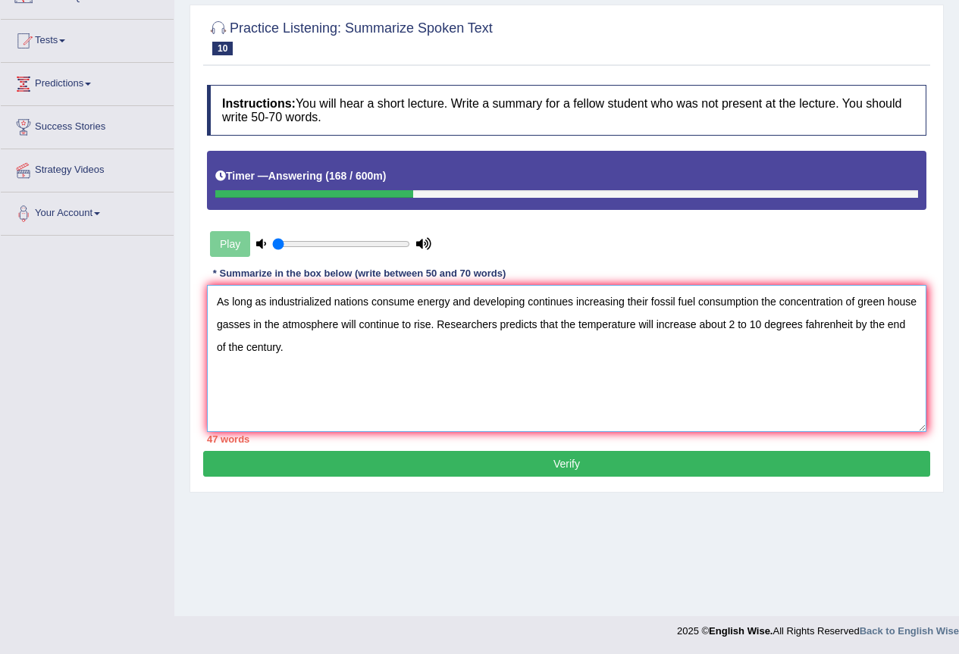
type textarea "As long as industrialized nations consume energy and developing continues incre…"
click at [365, 475] on button "Verify" at bounding box center [566, 464] width 727 height 26
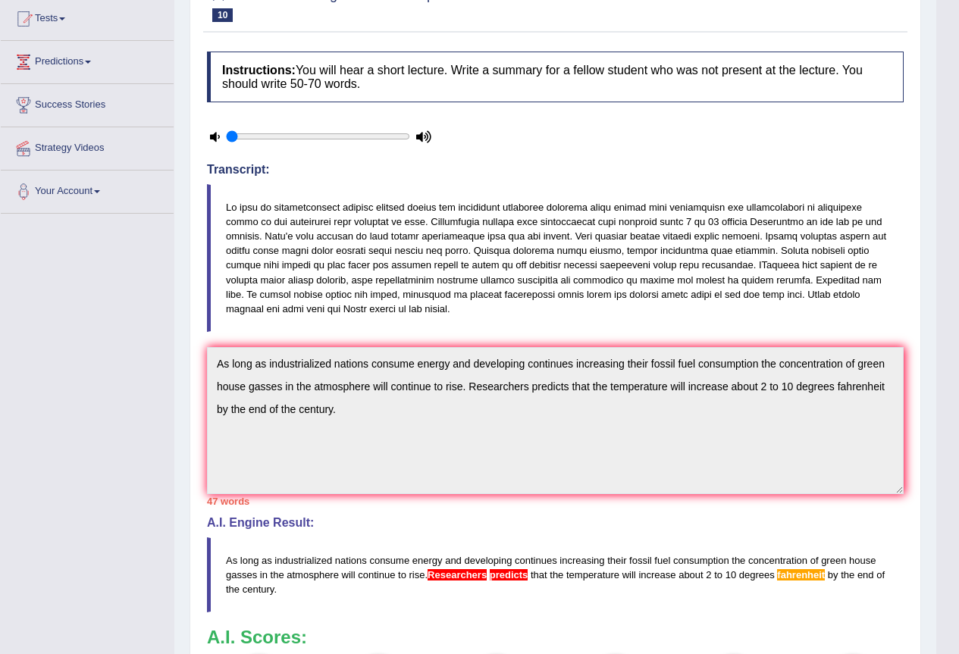
scroll to position [0, 0]
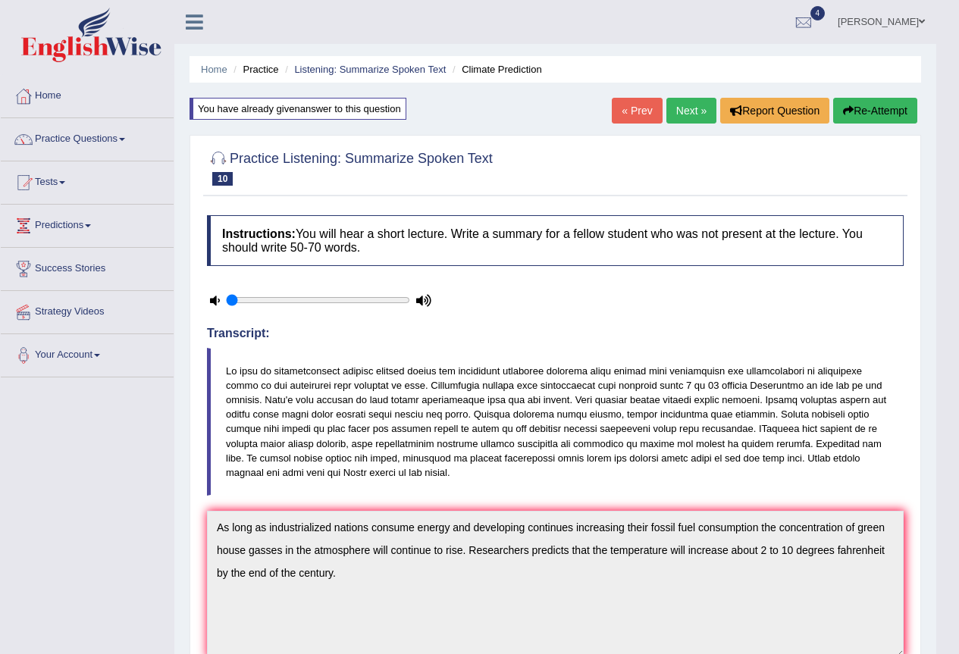
click at [689, 111] on link "Next »" at bounding box center [691, 111] width 50 height 26
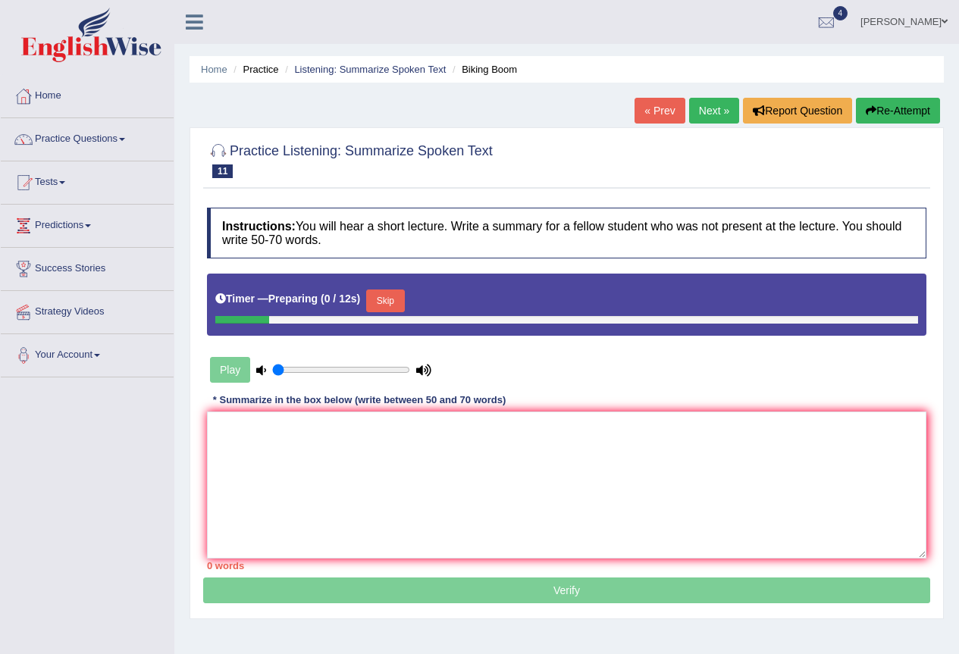
click at [387, 293] on button "Skip" at bounding box center [385, 301] width 38 height 23
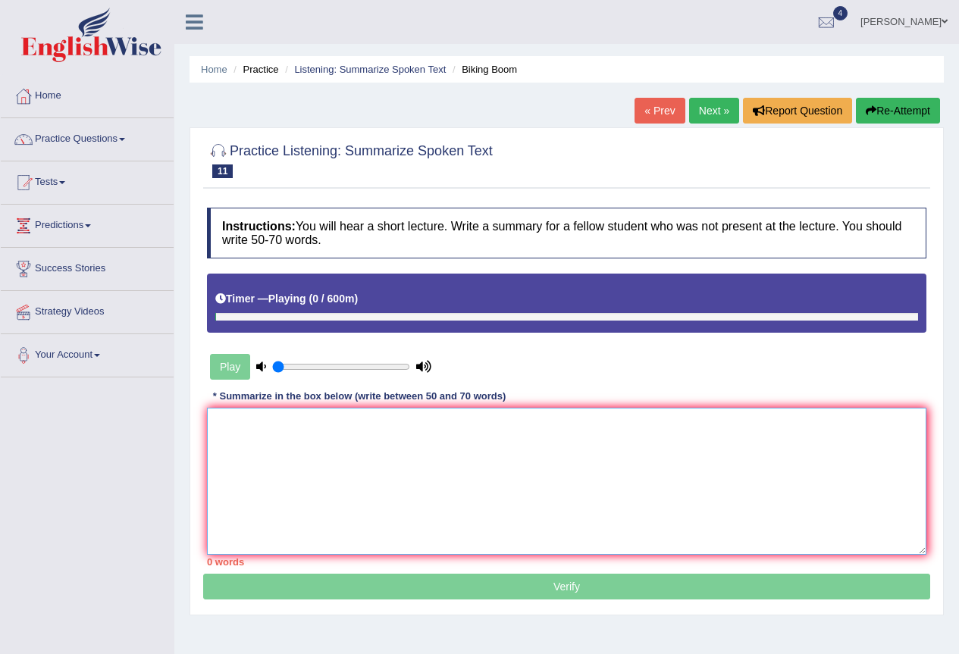
click at [349, 444] on textarea at bounding box center [566, 481] width 719 height 147
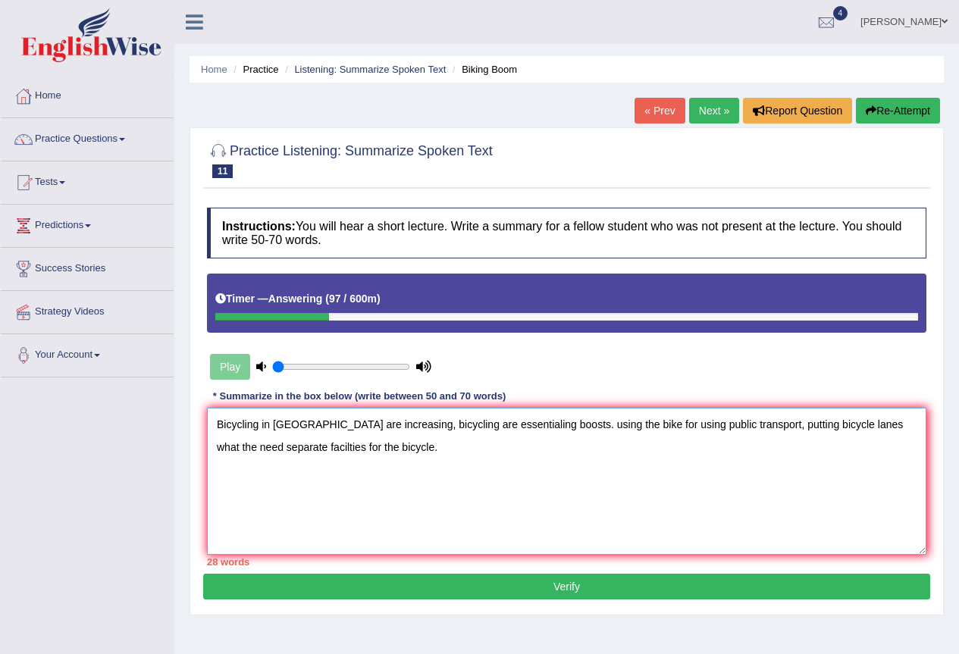
type textarea "Bicycling in [GEOGRAPHIC_DATA] are increasing, bicycling are essentialing boost…"
click at [459, 592] on button "Verify" at bounding box center [566, 587] width 727 height 26
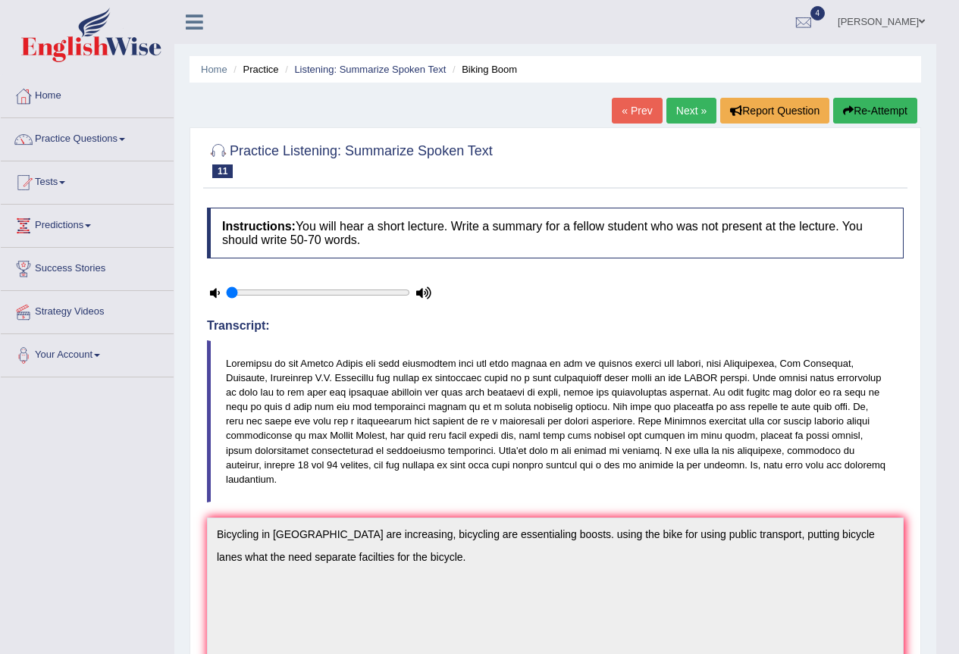
click at [672, 105] on link "Next »" at bounding box center [691, 111] width 50 height 26
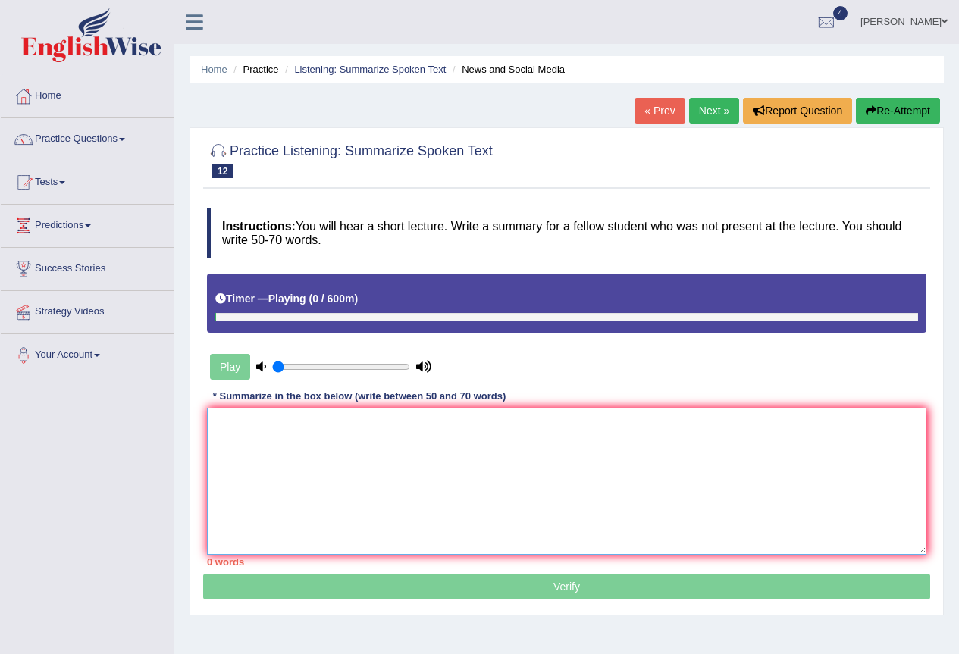
click at [287, 479] on textarea at bounding box center [566, 481] width 719 height 147
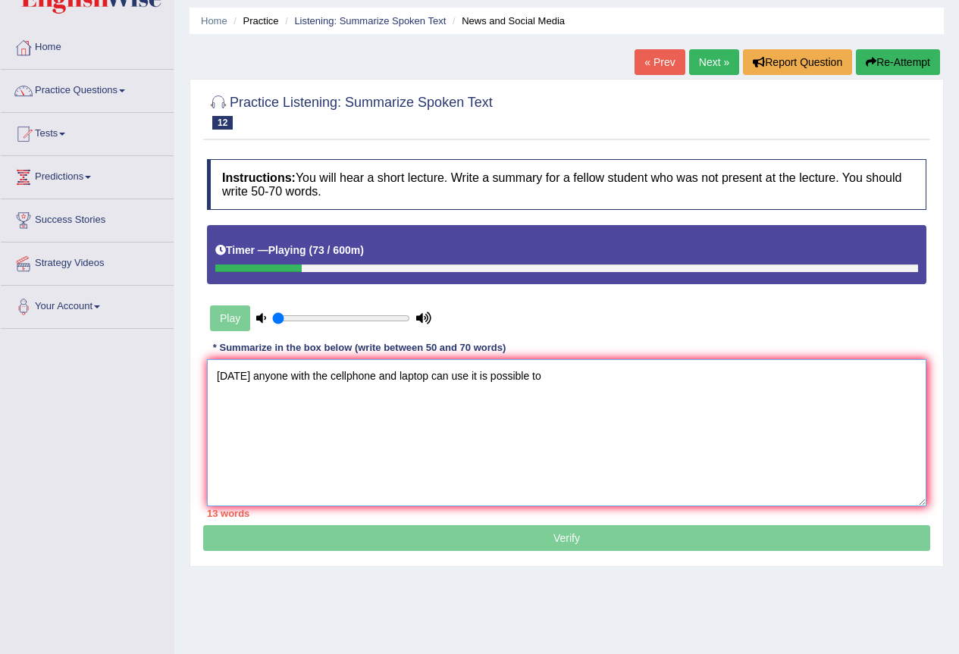
scroll to position [76, 0]
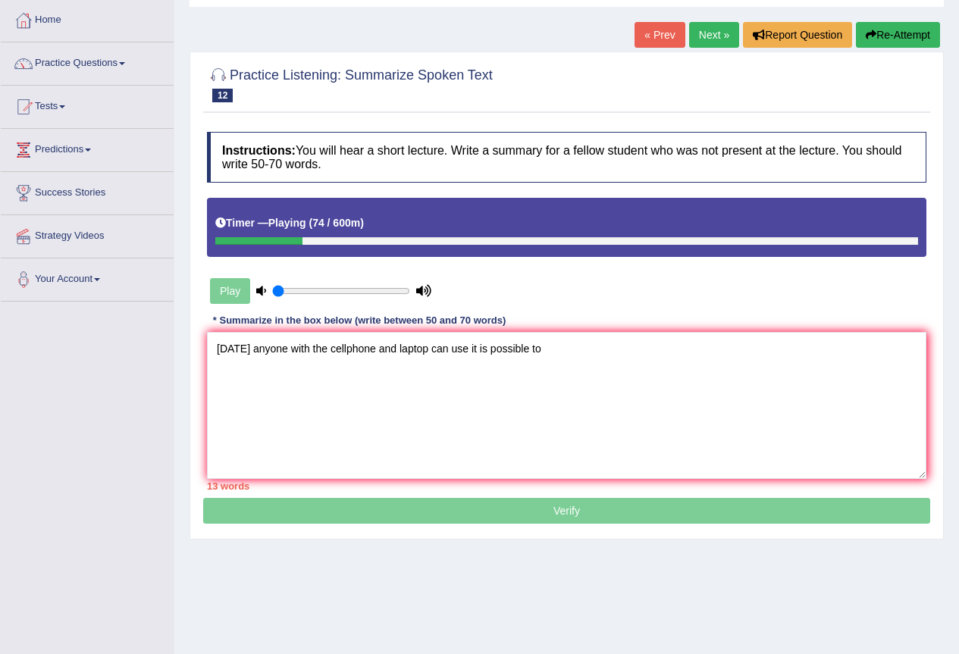
click at [430, 522] on p "Verify" at bounding box center [566, 322] width 727 height 403
click at [430, 519] on p "Verify" at bounding box center [566, 322] width 727 height 403
click at [568, 349] on textarea "Today anyone with the cellphone and laptop can use it is possible to" at bounding box center [566, 405] width 719 height 147
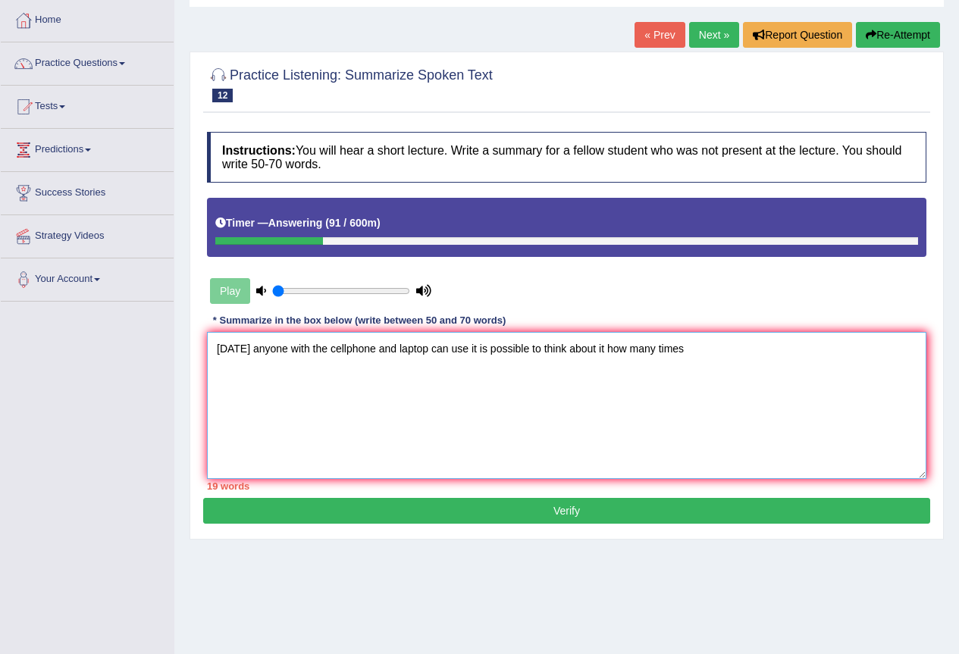
type textarea "Today anyone with the cellphone and laptop can use it is possible to think abou…"
click at [691, 513] on button "Verify" at bounding box center [566, 511] width 727 height 26
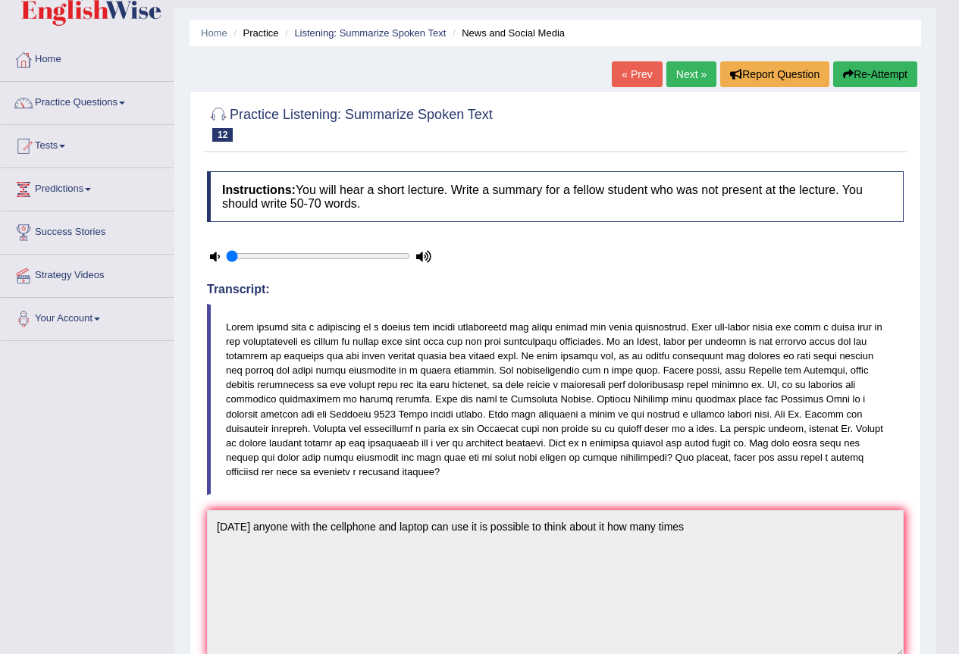
scroll to position [0, 0]
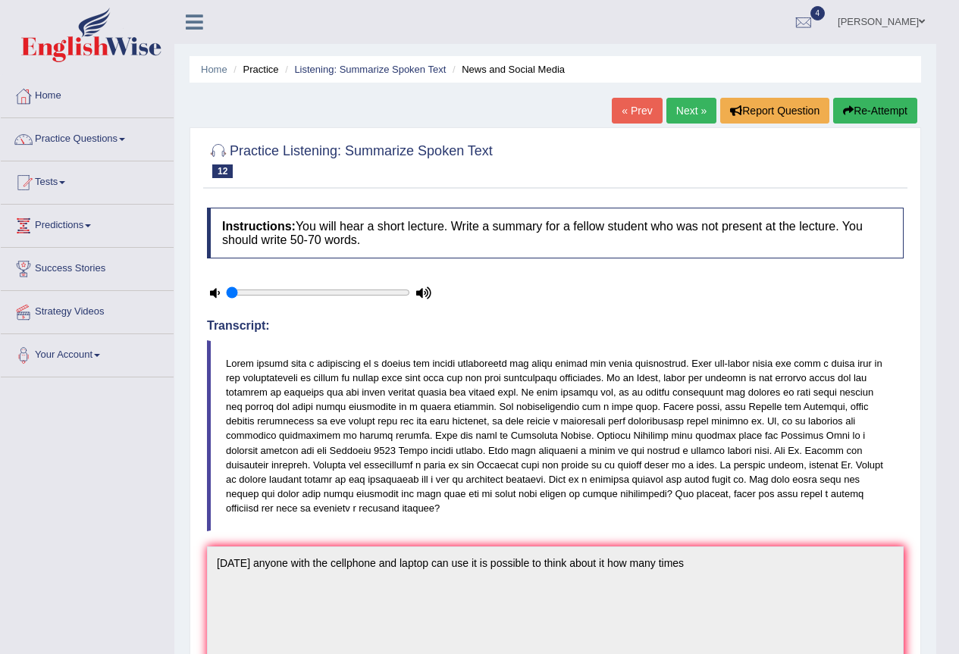
click at [886, 20] on link "Thelma Palacio" at bounding box center [881, 19] width 110 height 39
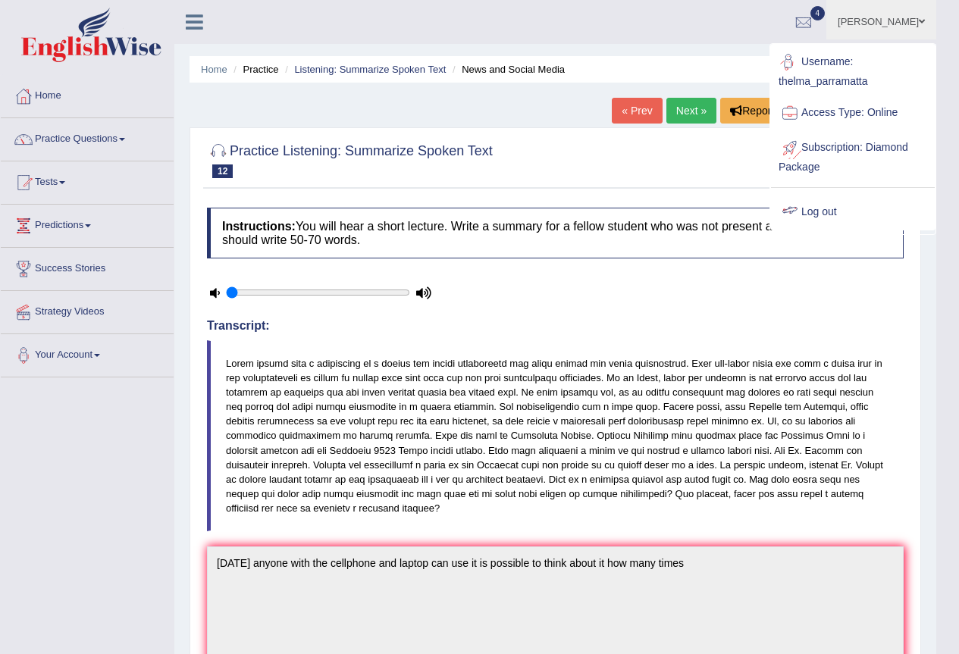
click at [831, 210] on link "Log out" at bounding box center [853, 212] width 164 height 35
